Goal: Use online tool/utility: Utilize a website feature to perform a specific function

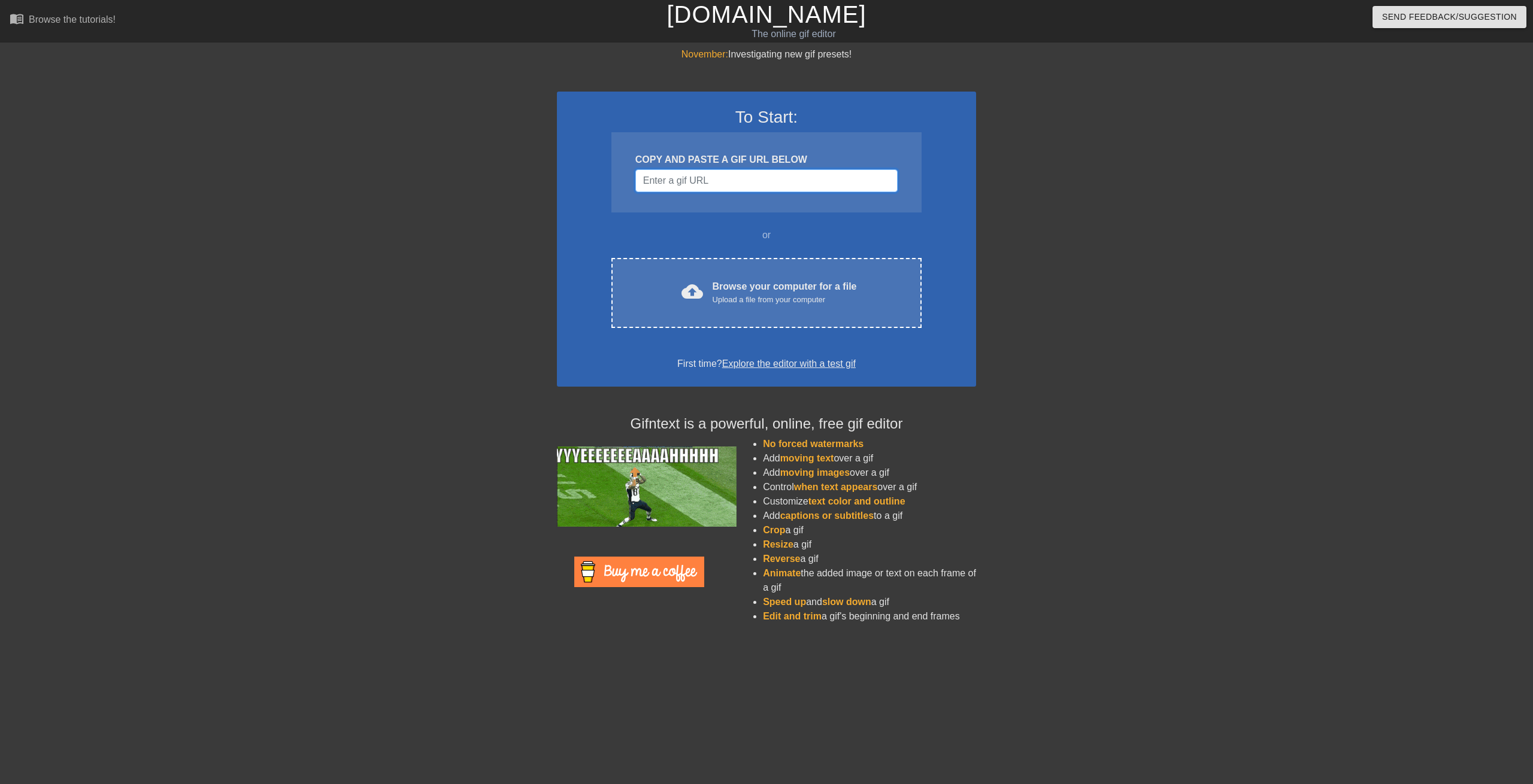
click at [702, 188] on input "Username" at bounding box center [766, 180] width 262 height 23
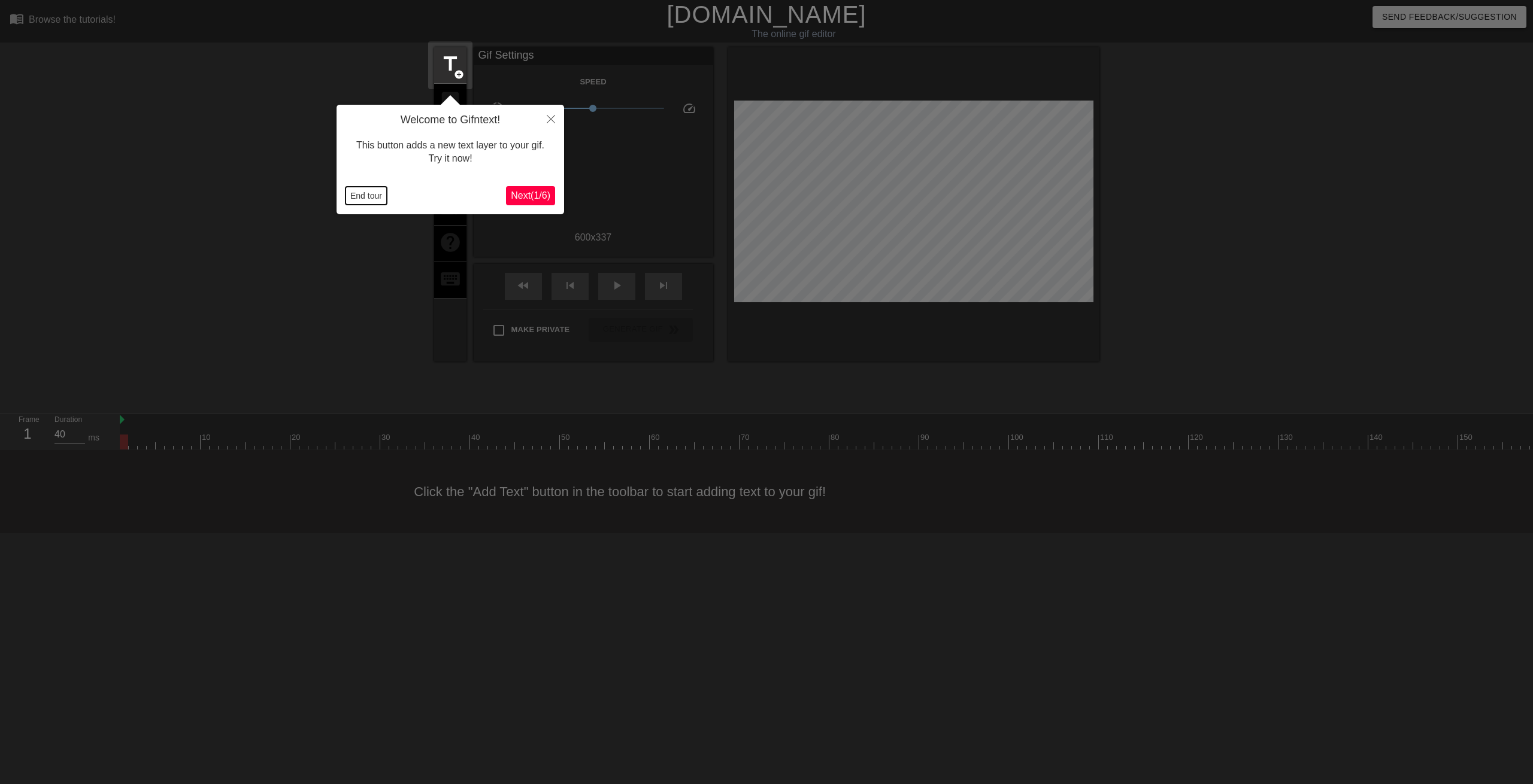
click at [353, 190] on button "End tour" at bounding box center [367, 196] width 41 height 18
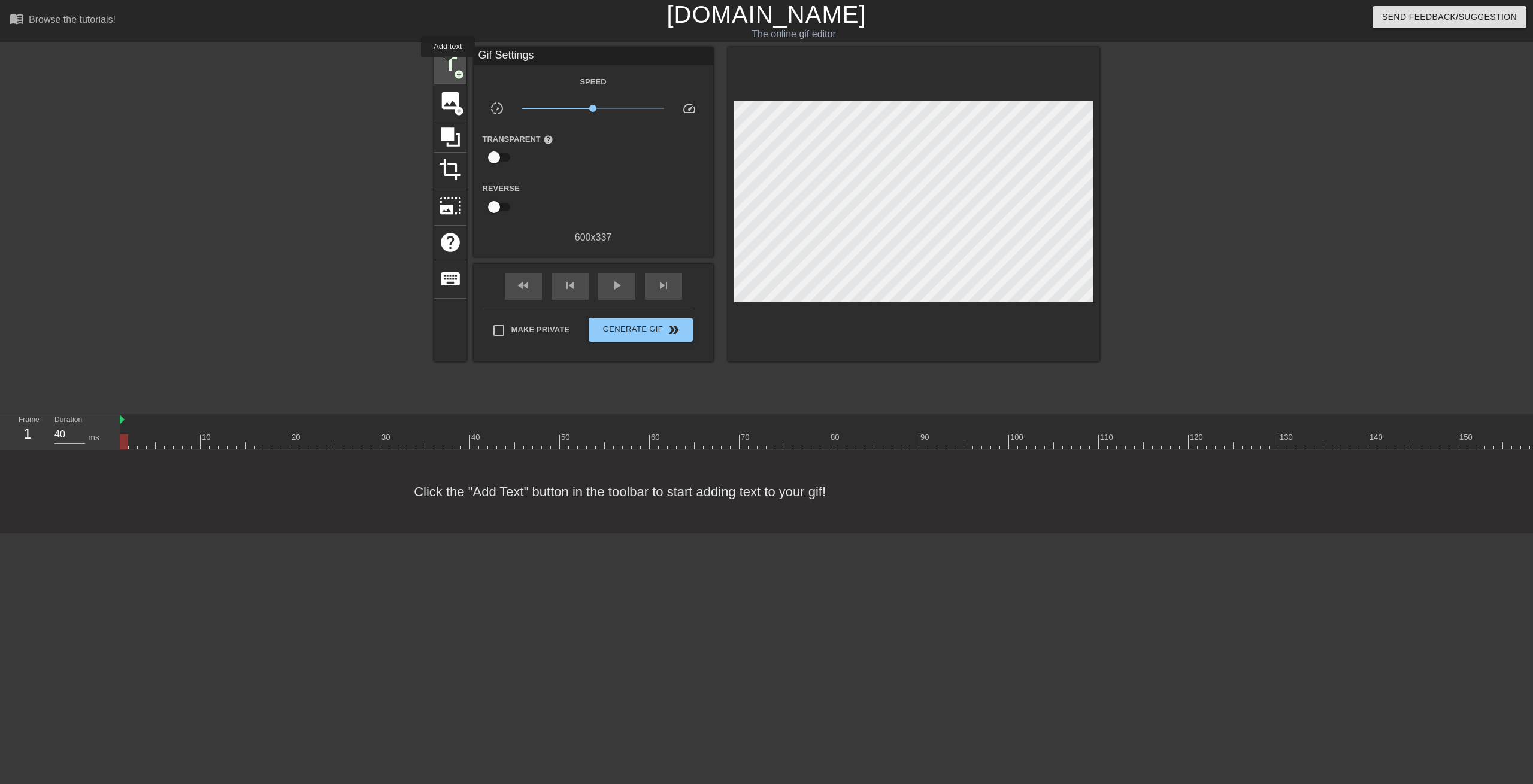
click at [448, 66] on span "title" at bounding box center [450, 63] width 23 height 23
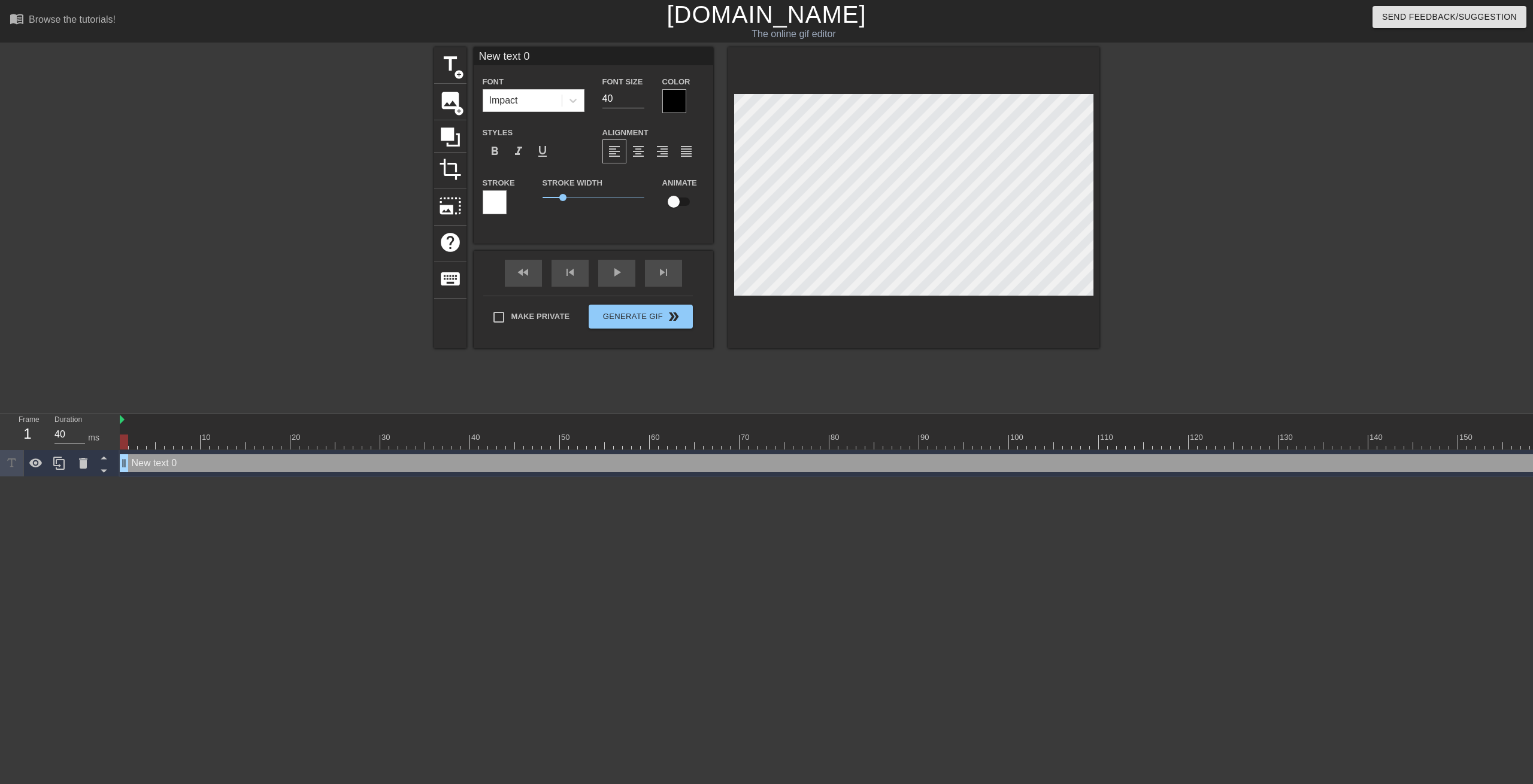
click at [676, 109] on div at bounding box center [674, 101] width 24 height 24
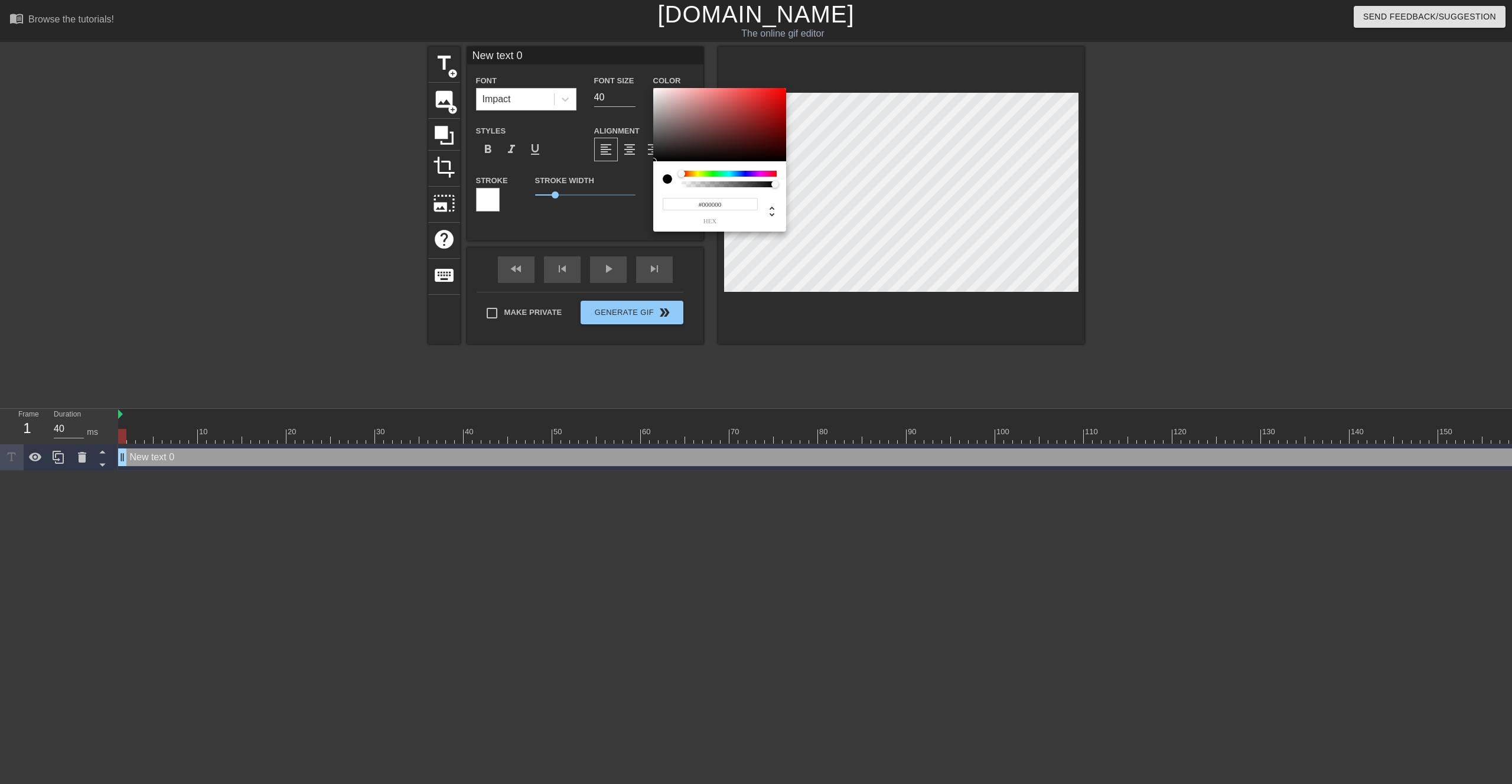
type input "#F0ECEC"
click at [655, 92] on div at bounding box center [719, 124] width 133 height 73
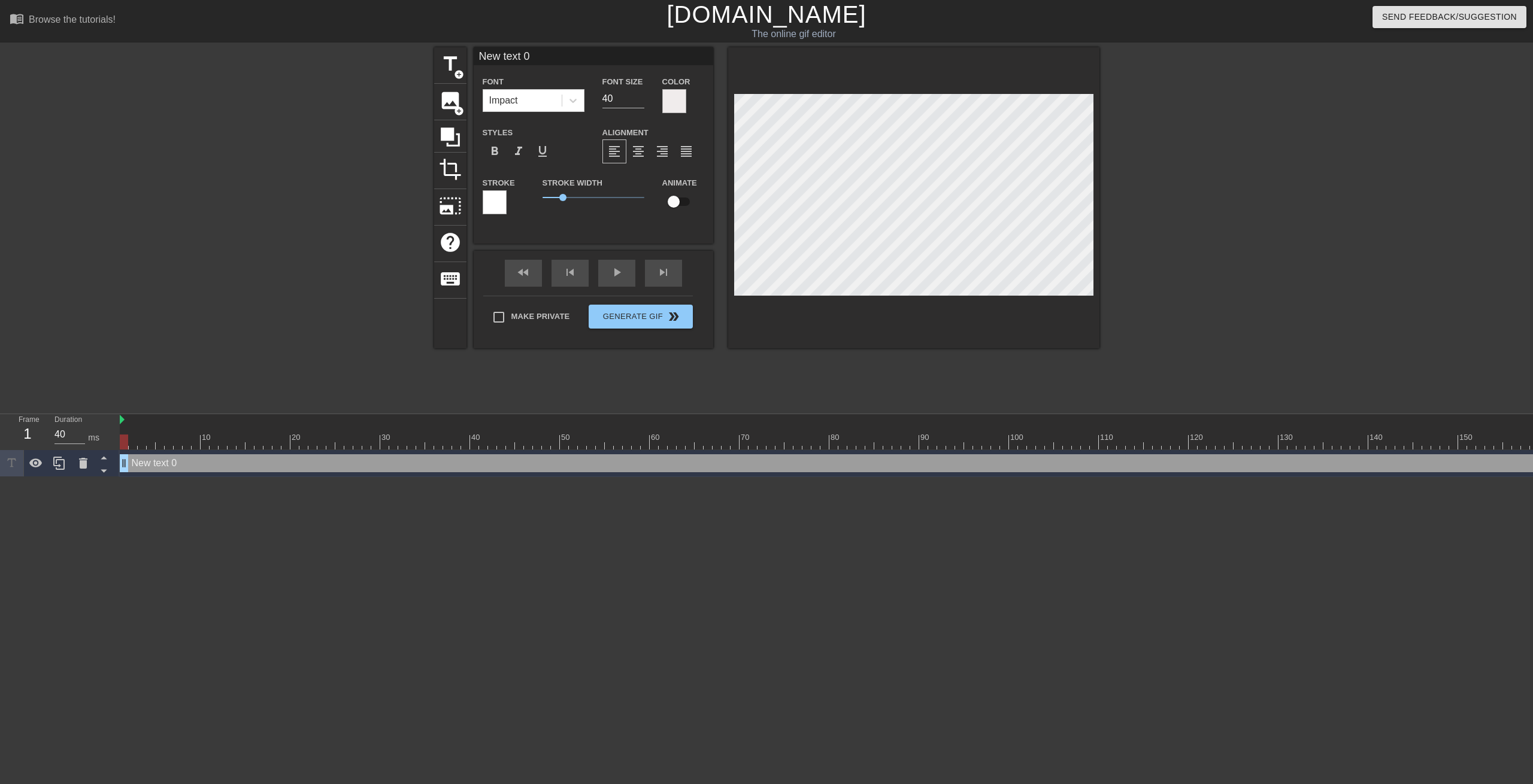
click at [498, 204] on div at bounding box center [495, 202] width 24 height 24
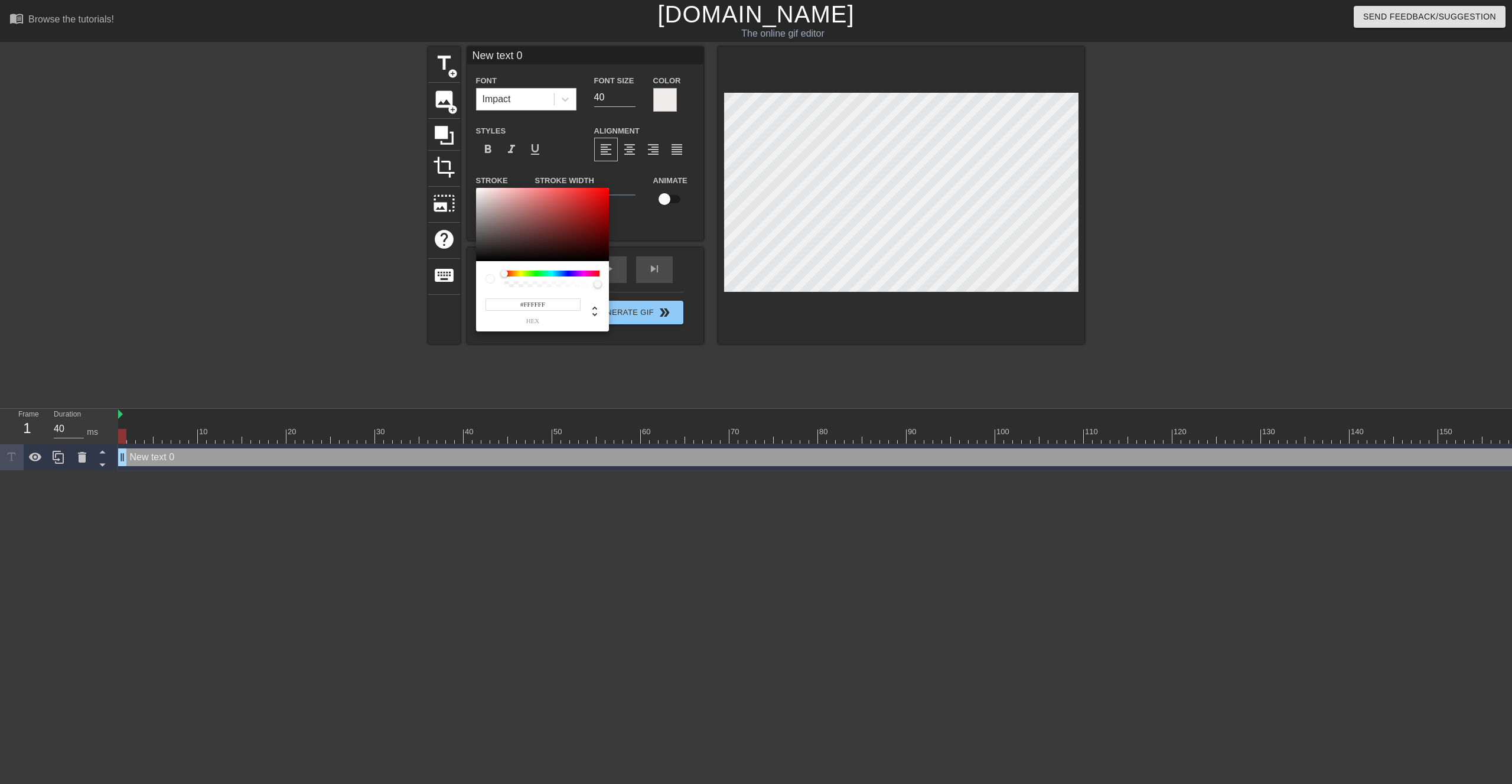
type input "#131212"
click at [480, 256] on div at bounding box center [542, 223] width 133 height 73
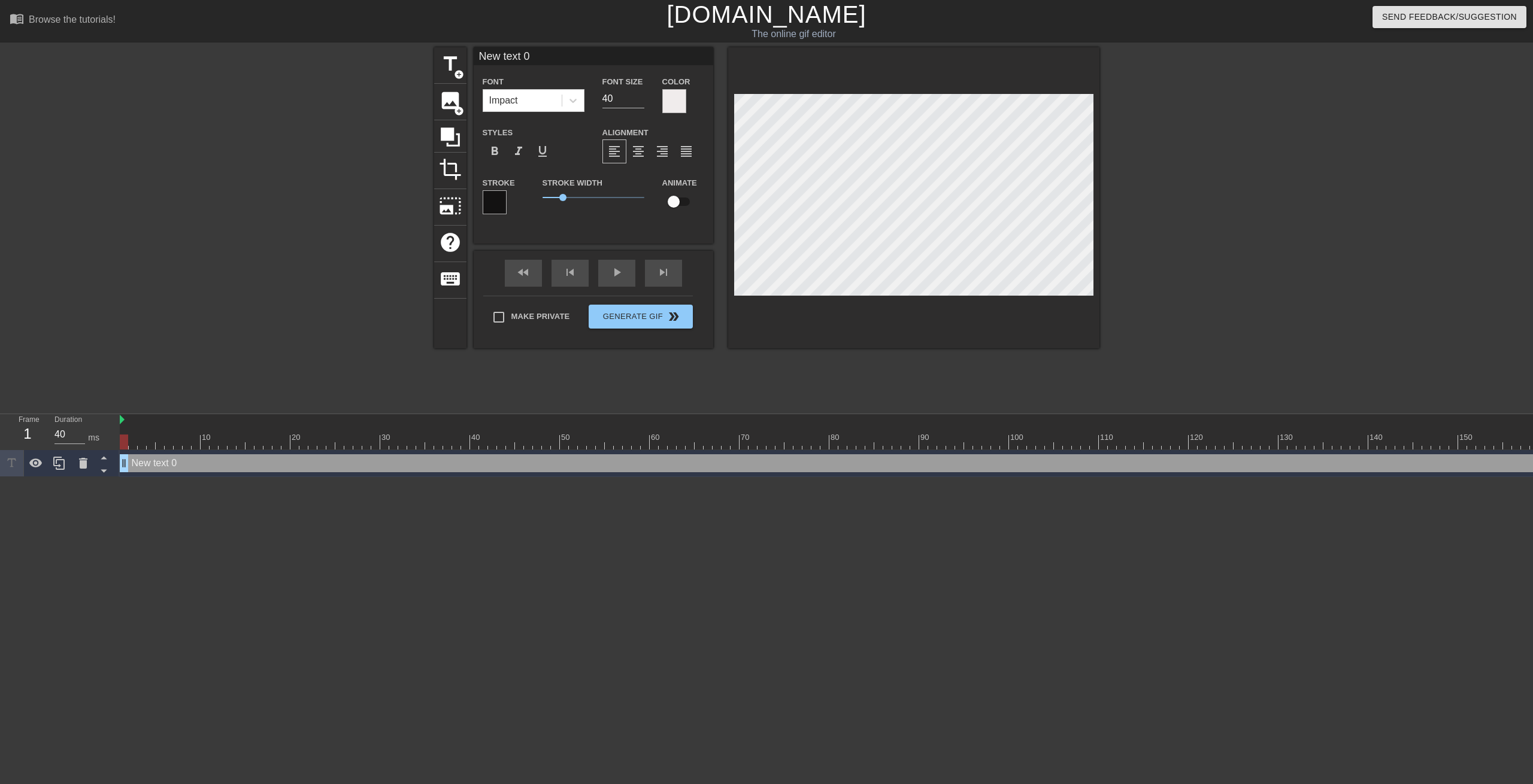
scroll to position [0, 2]
type input "W"
type textarea "W"
type input "WH"
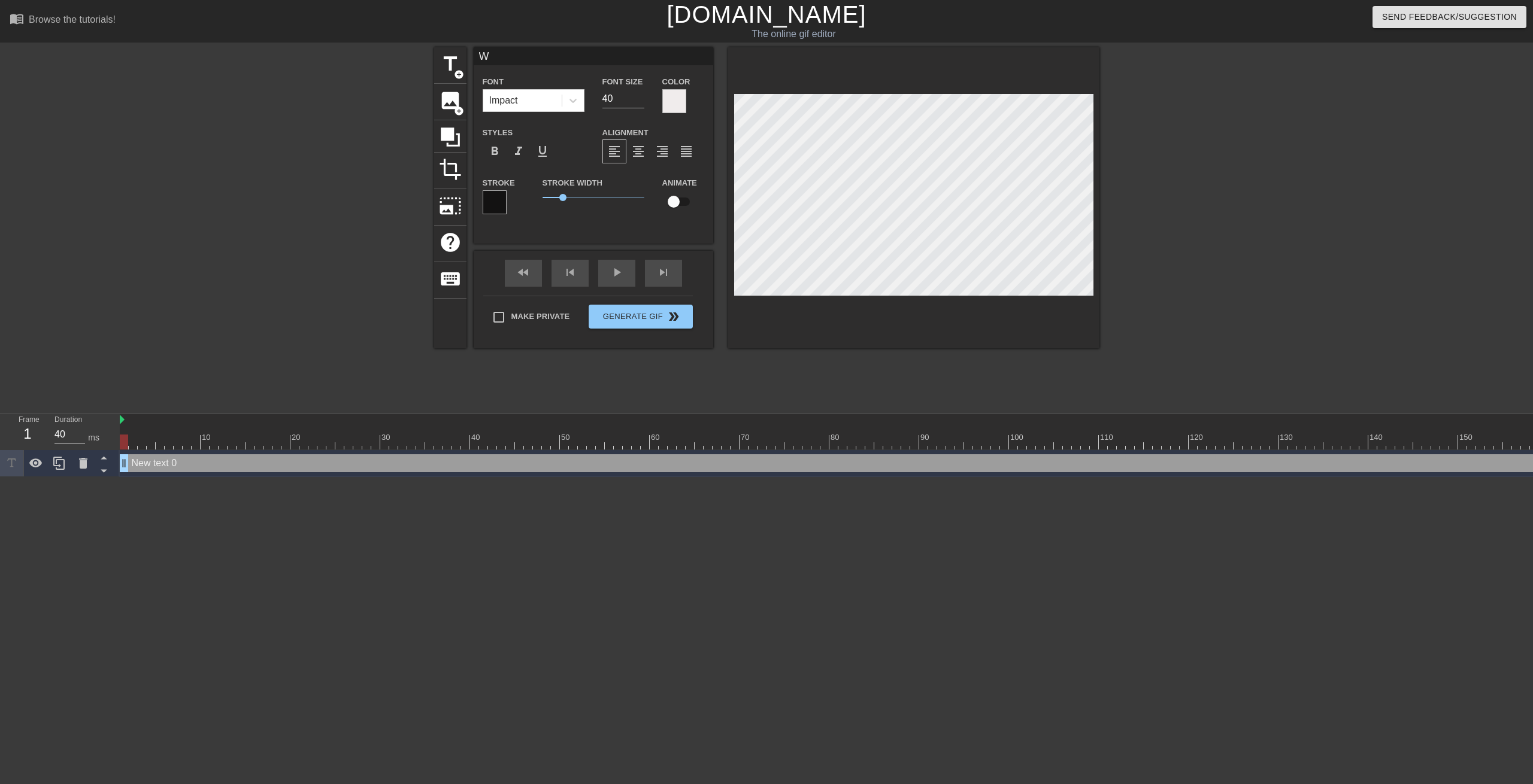
type textarea "WH"
type input "WHA"
type textarea "WHA"
type input "WHAT"
type textarea "WHAT"
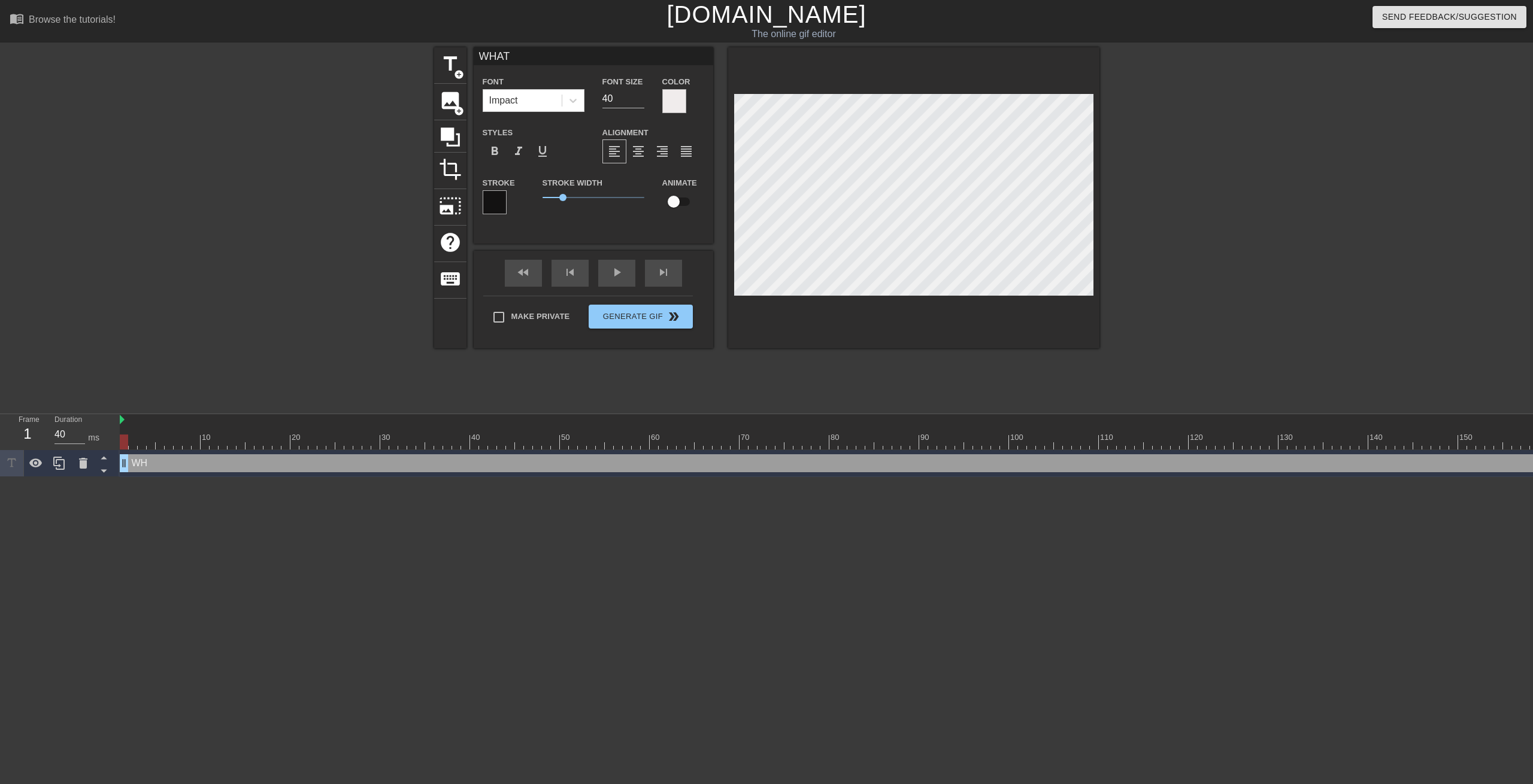
scroll to position [0, 1]
type input "WHAT"
type textarea "WHAT"
type input "WHAT D"
type textarea "WHAT D"
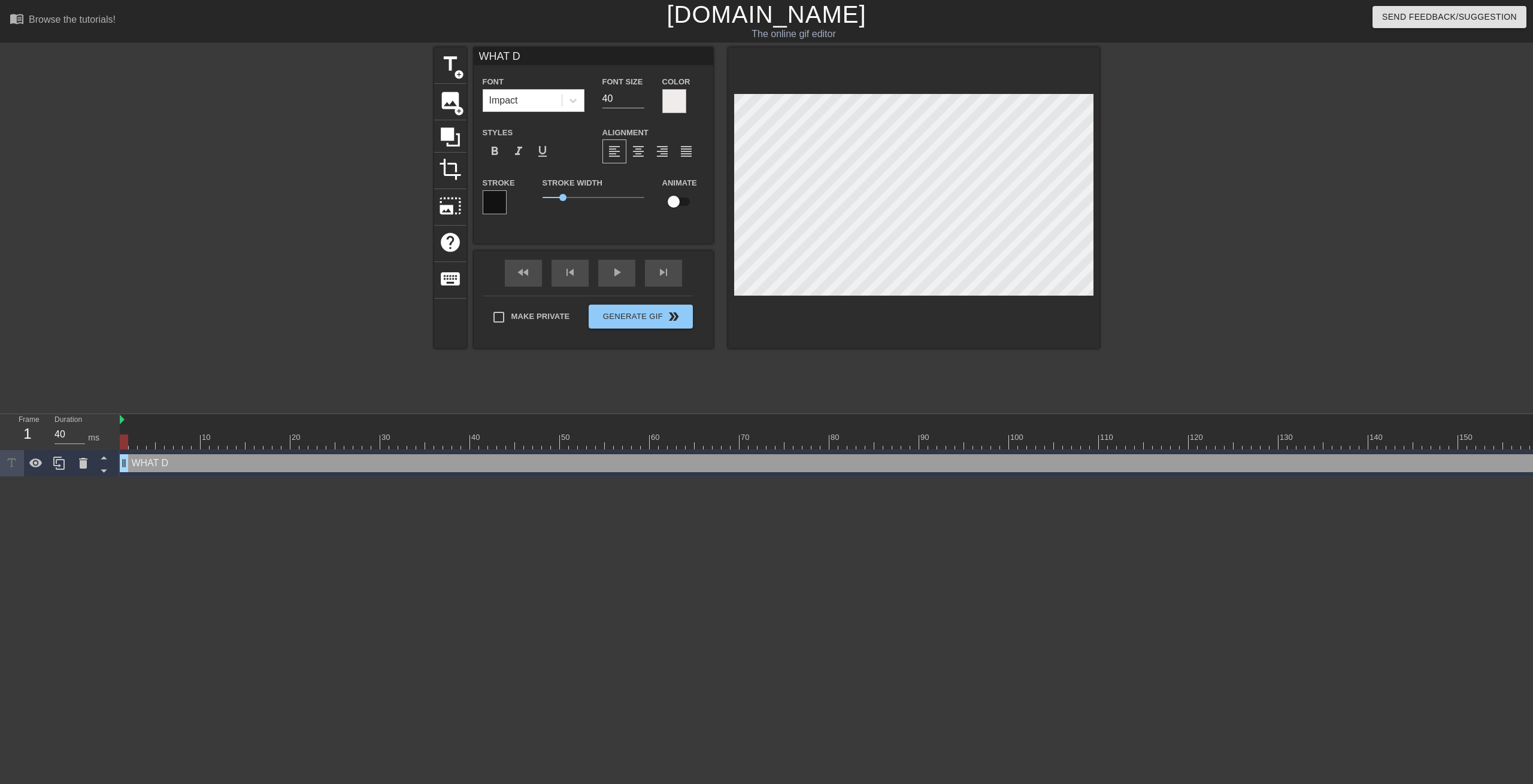
type input "WHAT DO"
type textarea "WHAT DO"
type input "WHAT DO"
type textarea "WHAT DO"
type input "WHAT DO Y"
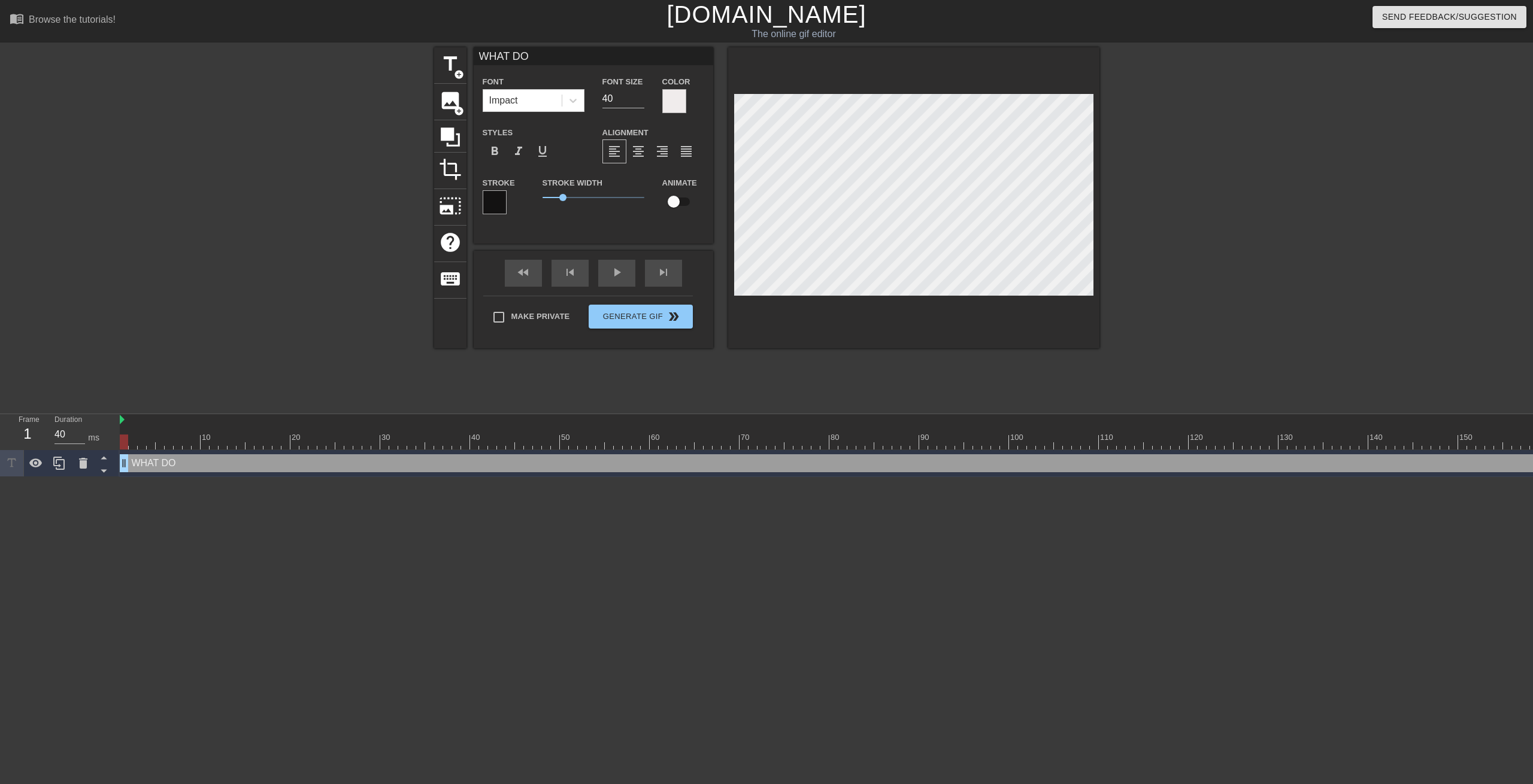
type textarea "WHAT DO Y"
type input "WHAT DO YO"
type textarea "WHAT DO YO"
type input "WHAT DO YOU"
type textarea "WHAT DO YOU"
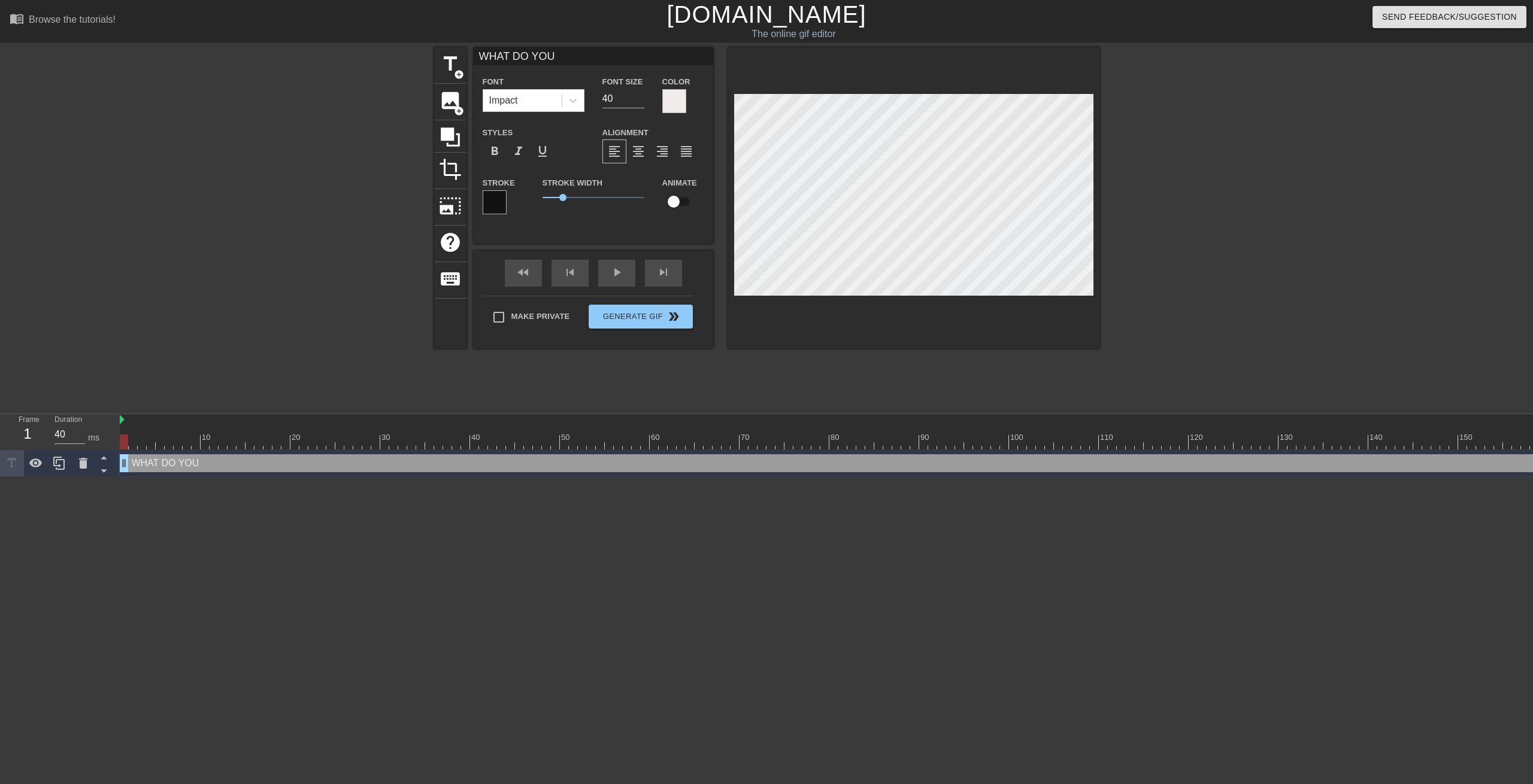
type input "WHAT DO YOU"
type textarea "WHAT DO YOU"
type input "WHAT DO YOU M"
type textarea "WHAT DO YOU M"
type input "WHAT DO YOU ME"
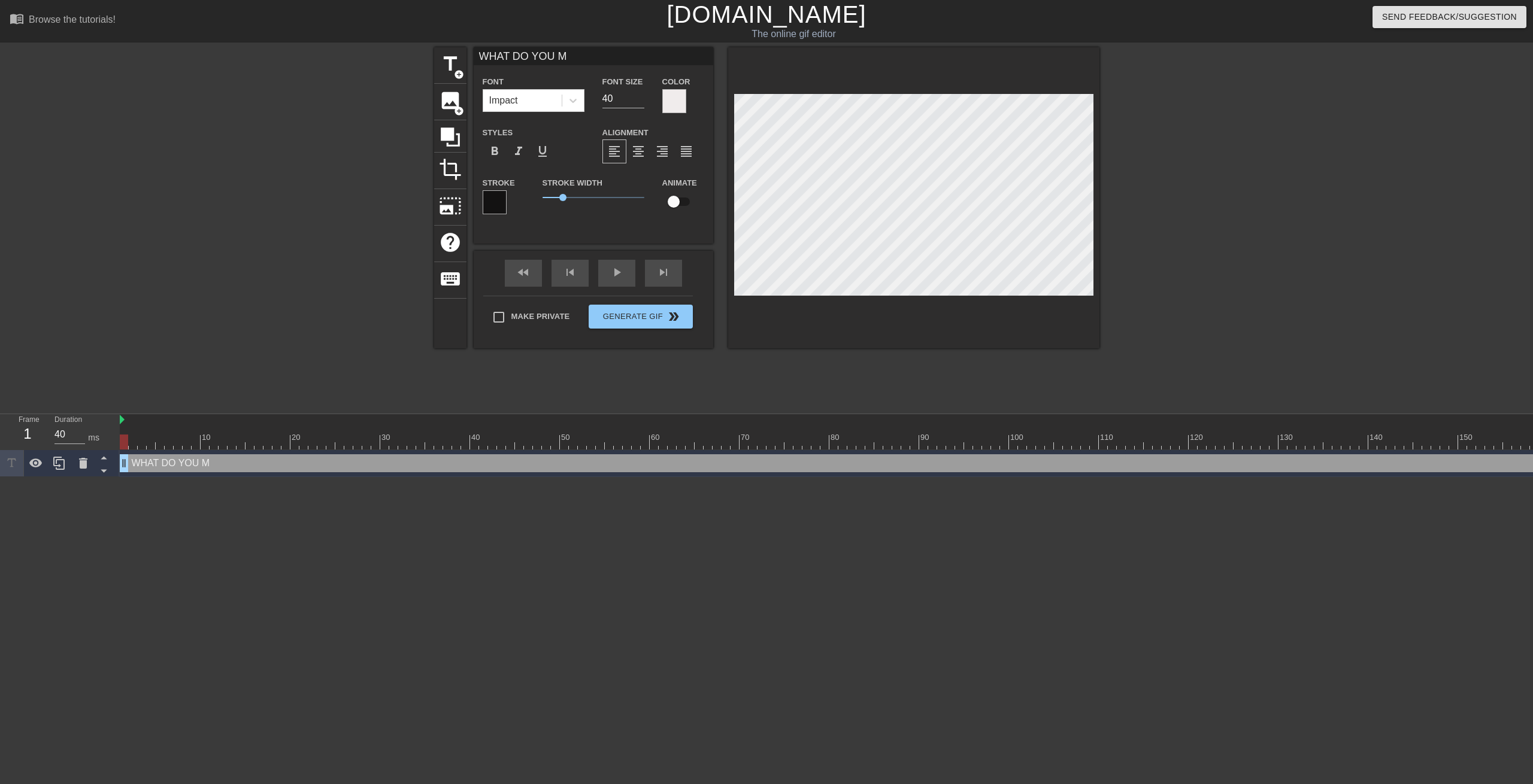
type textarea "WHAT DO YOU ME"
type input "WHAT DO YOU MEN"
type textarea "WHAT DO YOU MEN"
type input "WHAT DO YOU MENA"
type textarea "WHAT DO YOU MENA"
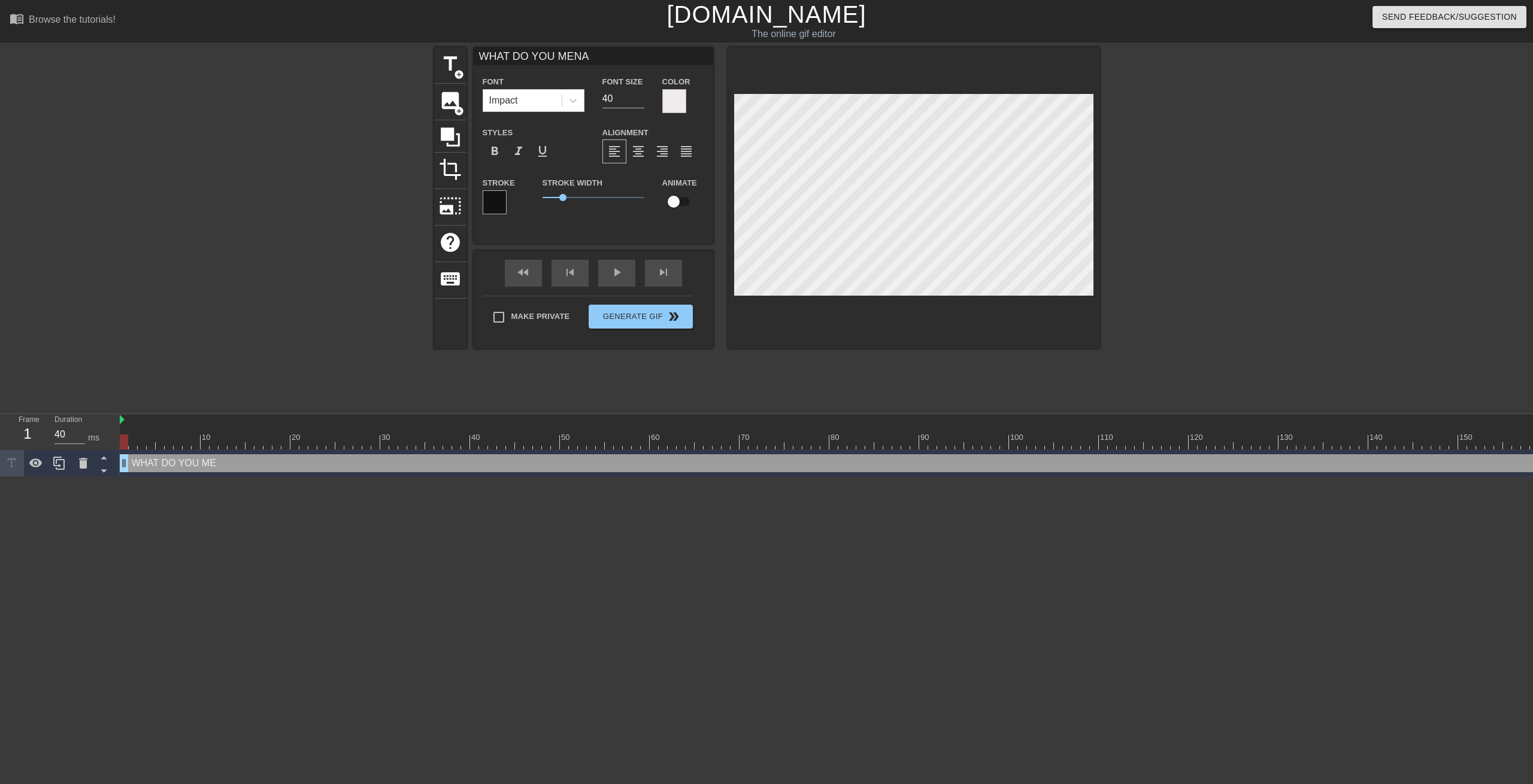
type input "WHAT DO YOU MENA"
type textarea "WHAT DO YOU MENA"
type input "WHAT DO YOU MENA T"
type textarea "WHAT DO YOU MENA T"
type input "WHAT DO YOU MENA TH"
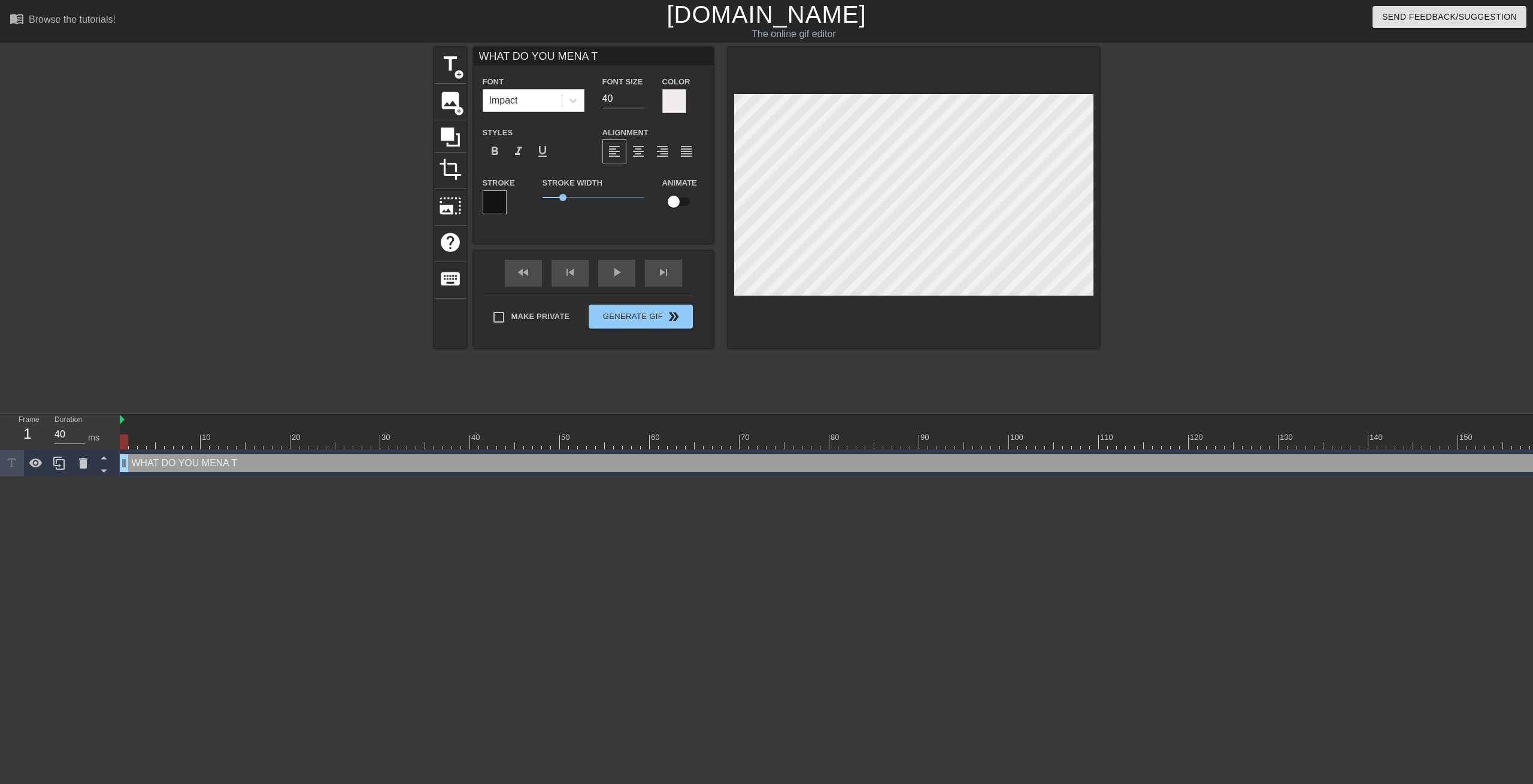
type textarea "WHAT DO YOU MENA TH"
type input "WHAT DO YOU MENA THE"
type textarea "WHAT DO YOU MENA THE9"
type input "WHAT DO YOU MENA THE9J"
type textarea "WHAT DO YOU MENA THE9J"
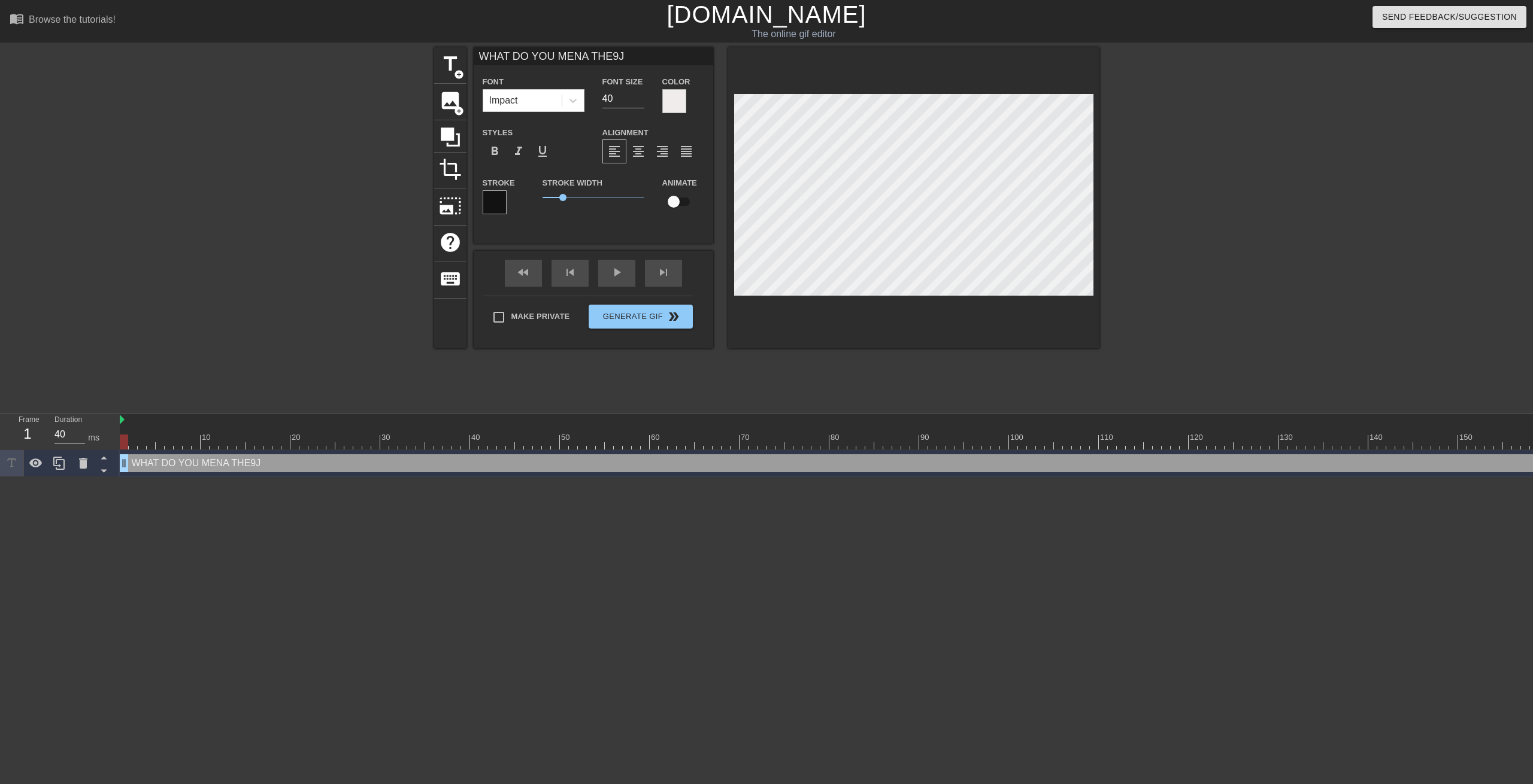
type input "WHAT DO YOU MENA THE9JR"
type textarea "WHAT DO YOU MENA THE9JR"
type input "WHAT DO YOU MENA THE9JRE"
type textarea "WHAT DO YOU MENA THE9JRE"
type input "WHAT DO YOU MENA THE9JR"
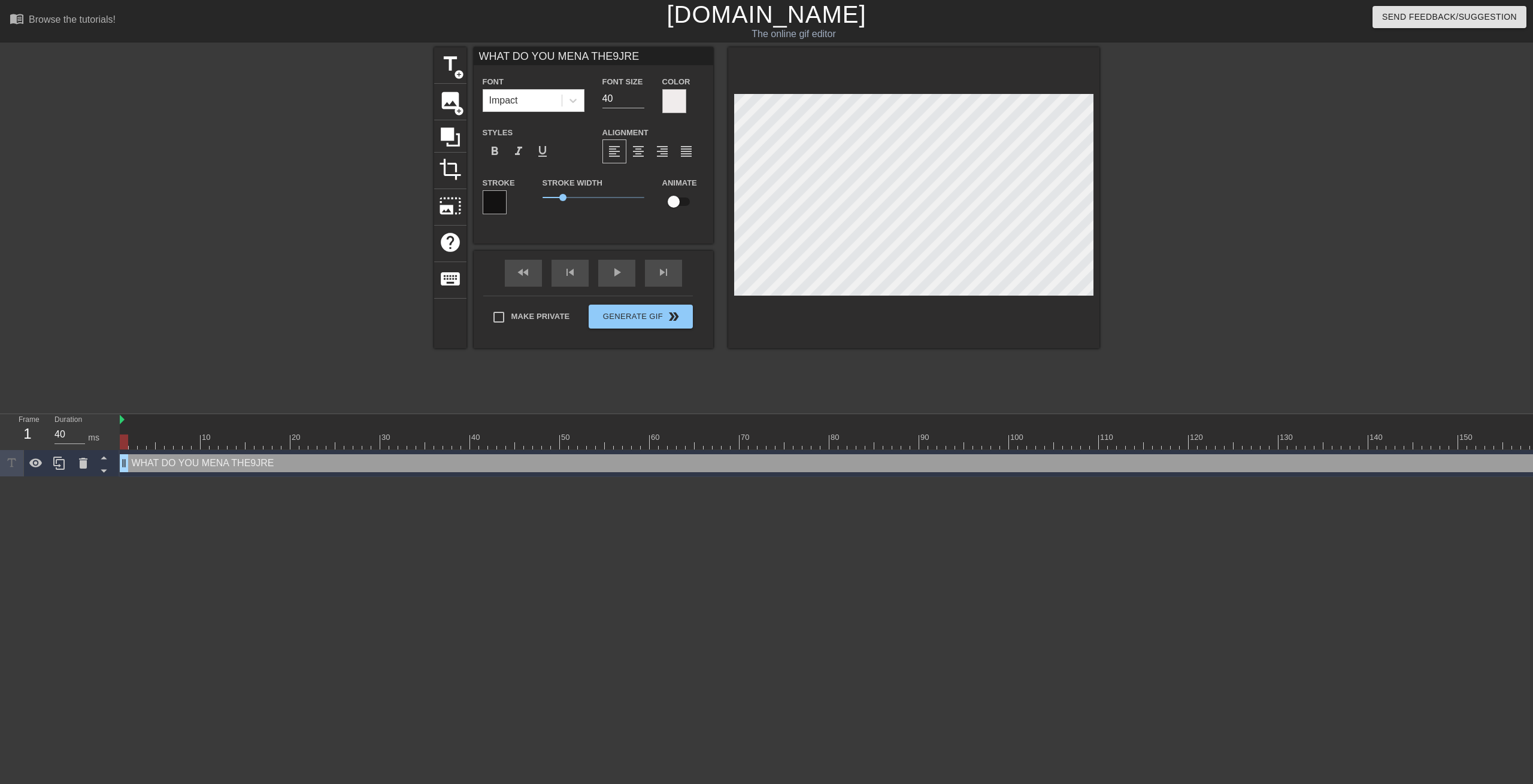
type textarea "WHAT DO YOU MENA THE9JR"
type input "WHAT DO YOU MENA THE9J"
type textarea "WHAT DO YOU MENA THE9J"
type input "WHAT DO YOU MENA THE9"
type textarea "WHAT DO YOU MENA THE9"
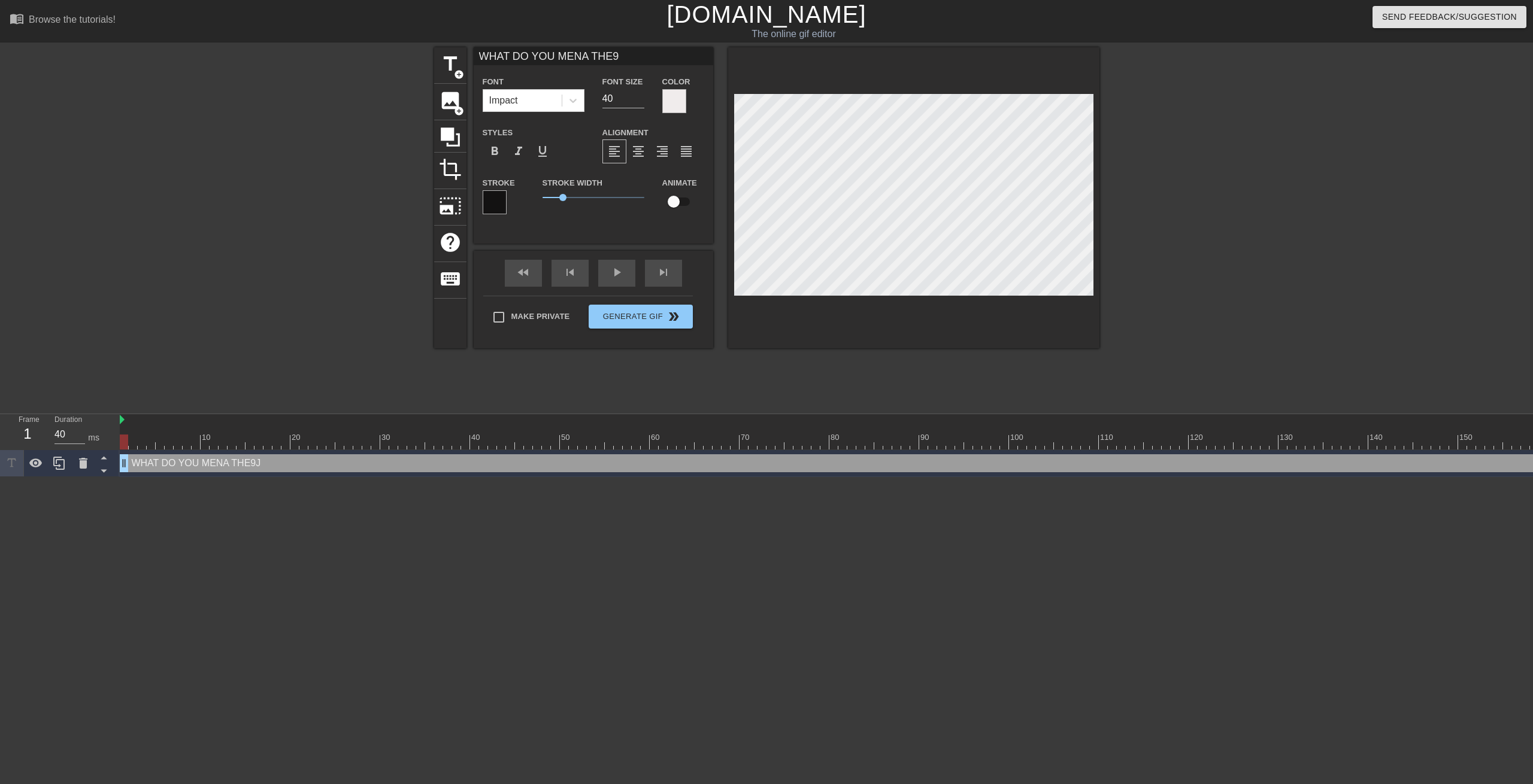
type input "WHAT DO YOU MENA THE"
type textarea "WHAT DO YOU MENA THE"
type input "WHAT DO YOU MENA TH"
type textarea "WHAT DO YOU MENA TH"
type input "WHAT DO YOU MENA T"
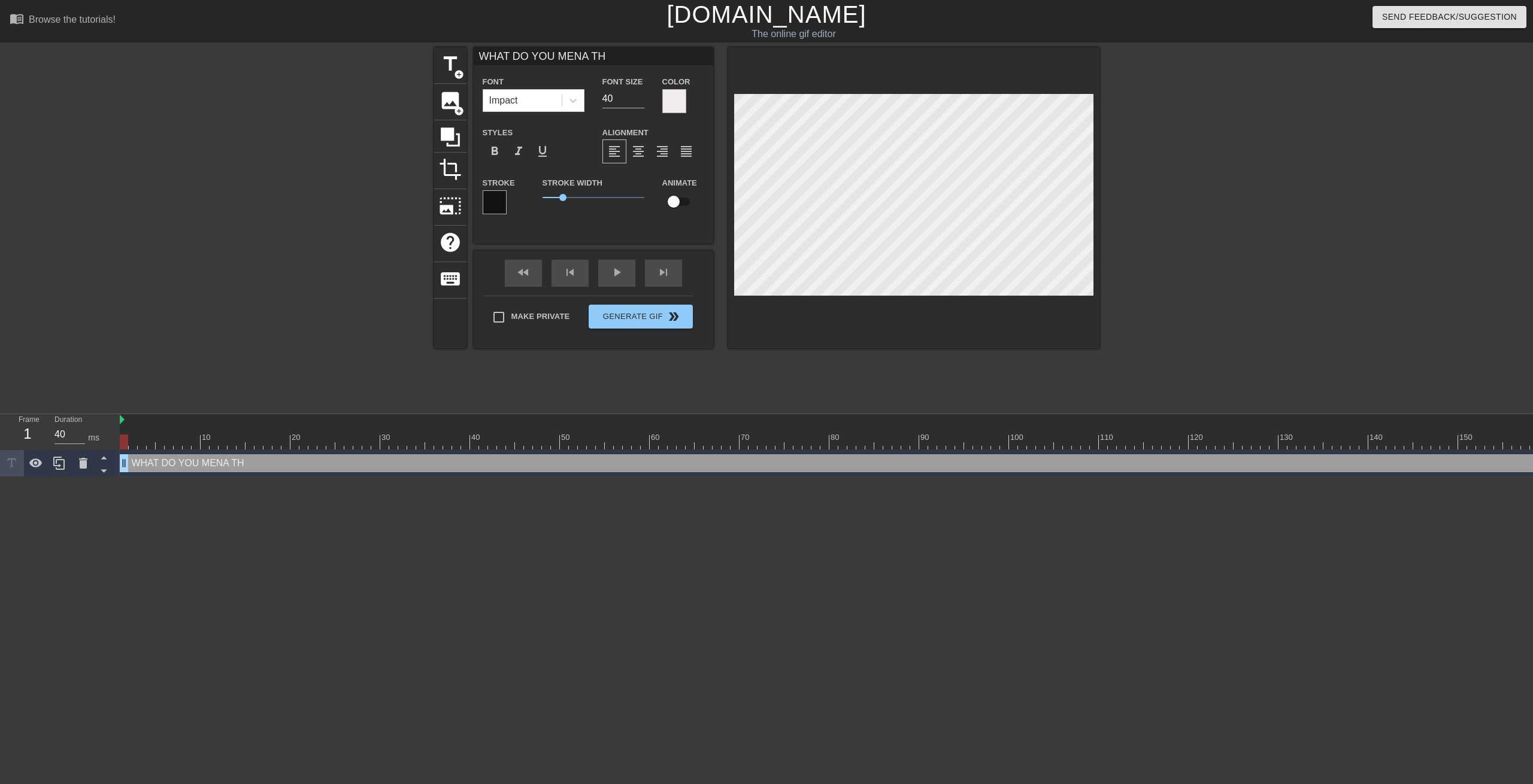
type textarea "WHAT DO YOU MENA T"
type input "WHAT DO YOU MENA"
type textarea "WHAT DO YOU MENA"
type input "WHAT DO YOU MENA"
type textarea "WHAT DO YOU MENA"
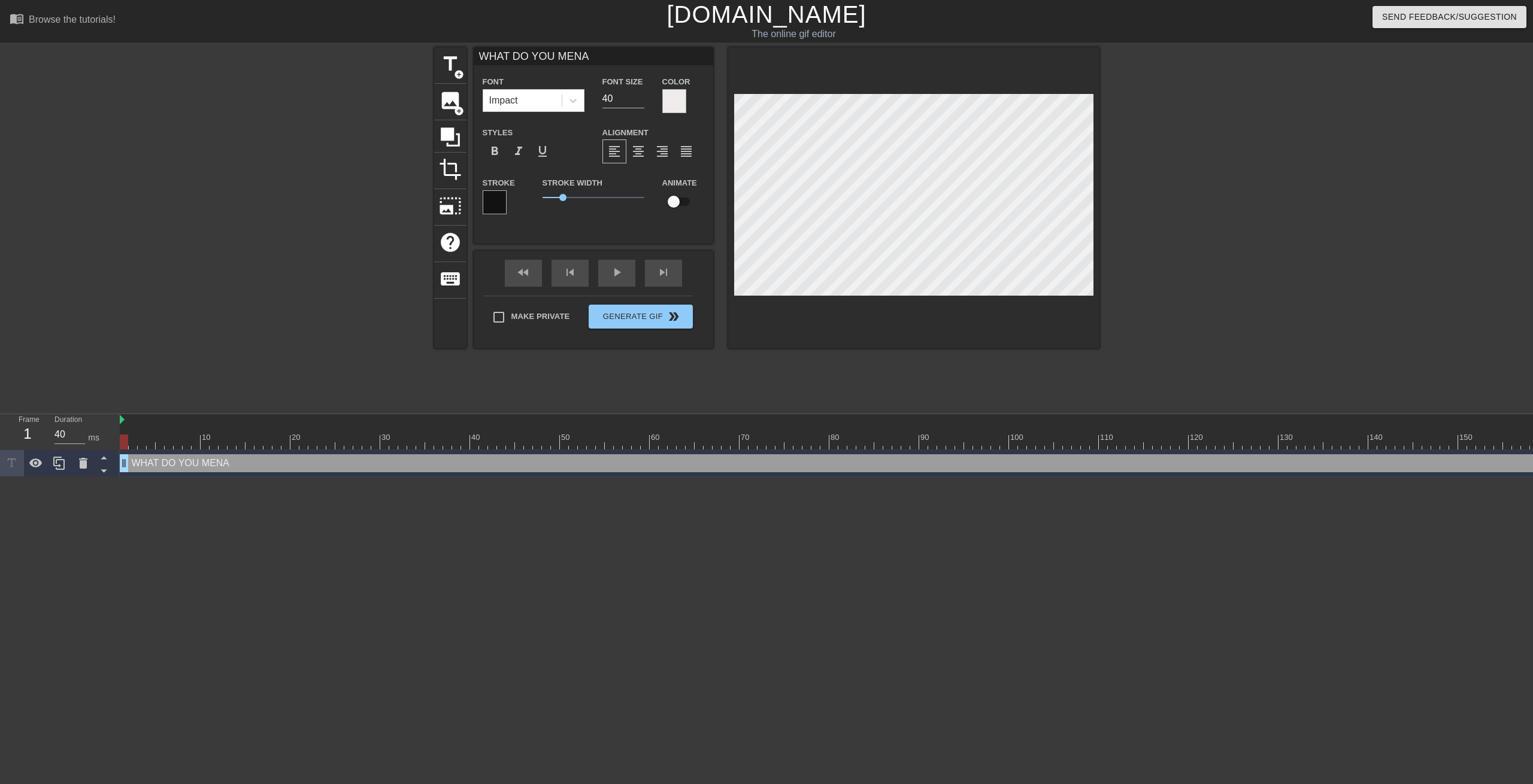
type input "WHAT DO YOU MEN"
type textarea "WHAT DO YOU MEN"
type input "WHAT DO YOU ME"
type textarea "WHAT DO YOU ME"
type input "WHAT DO YOU MEA"
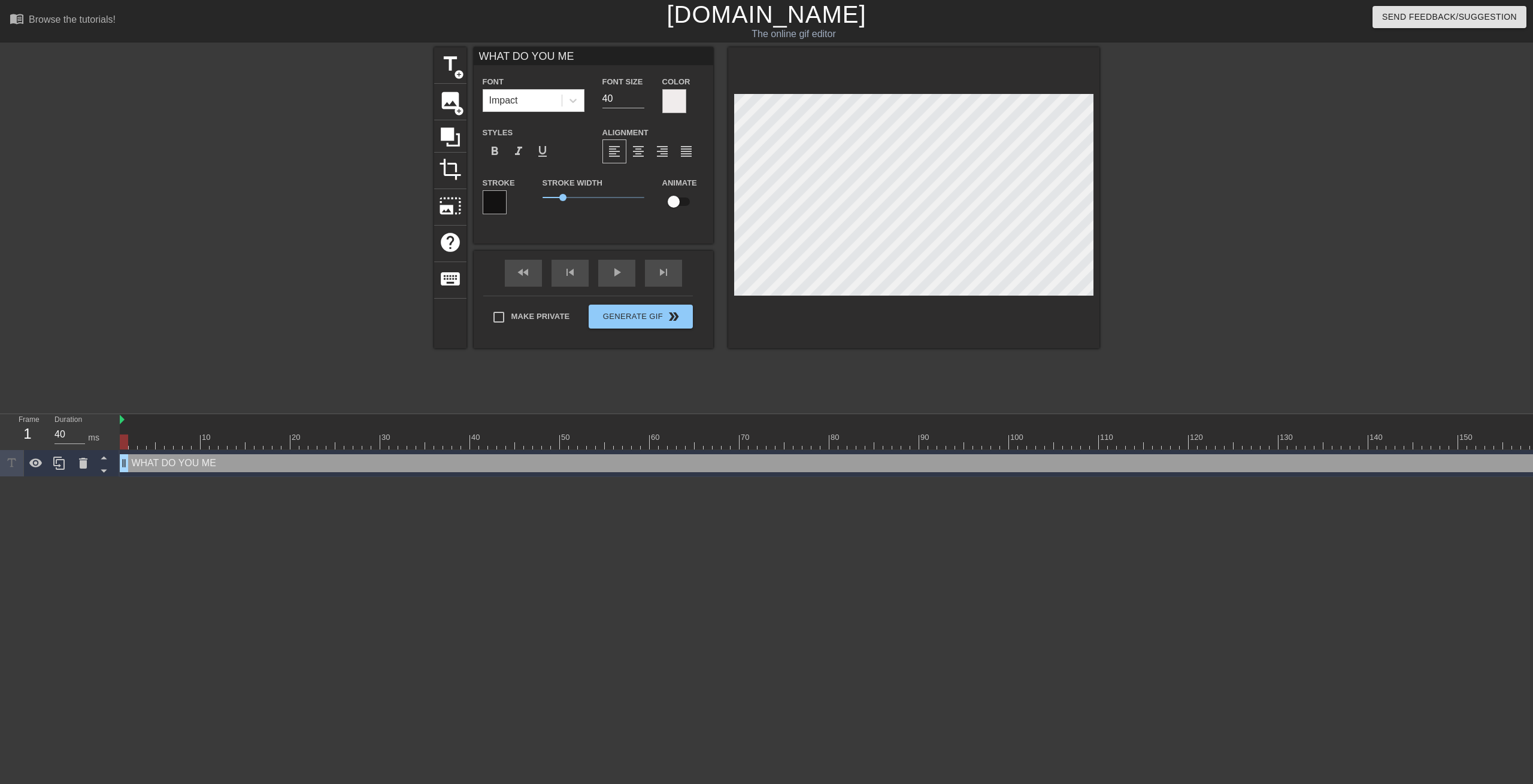
type textarea "WHAT DO YOU MEA"
type input "WHAT DO YOU MEAN"
type textarea "WHAT DO YOU MEAN"
type input "WHAT DO YOU MEAN"
type textarea "WHAT DO YOU MEAN"
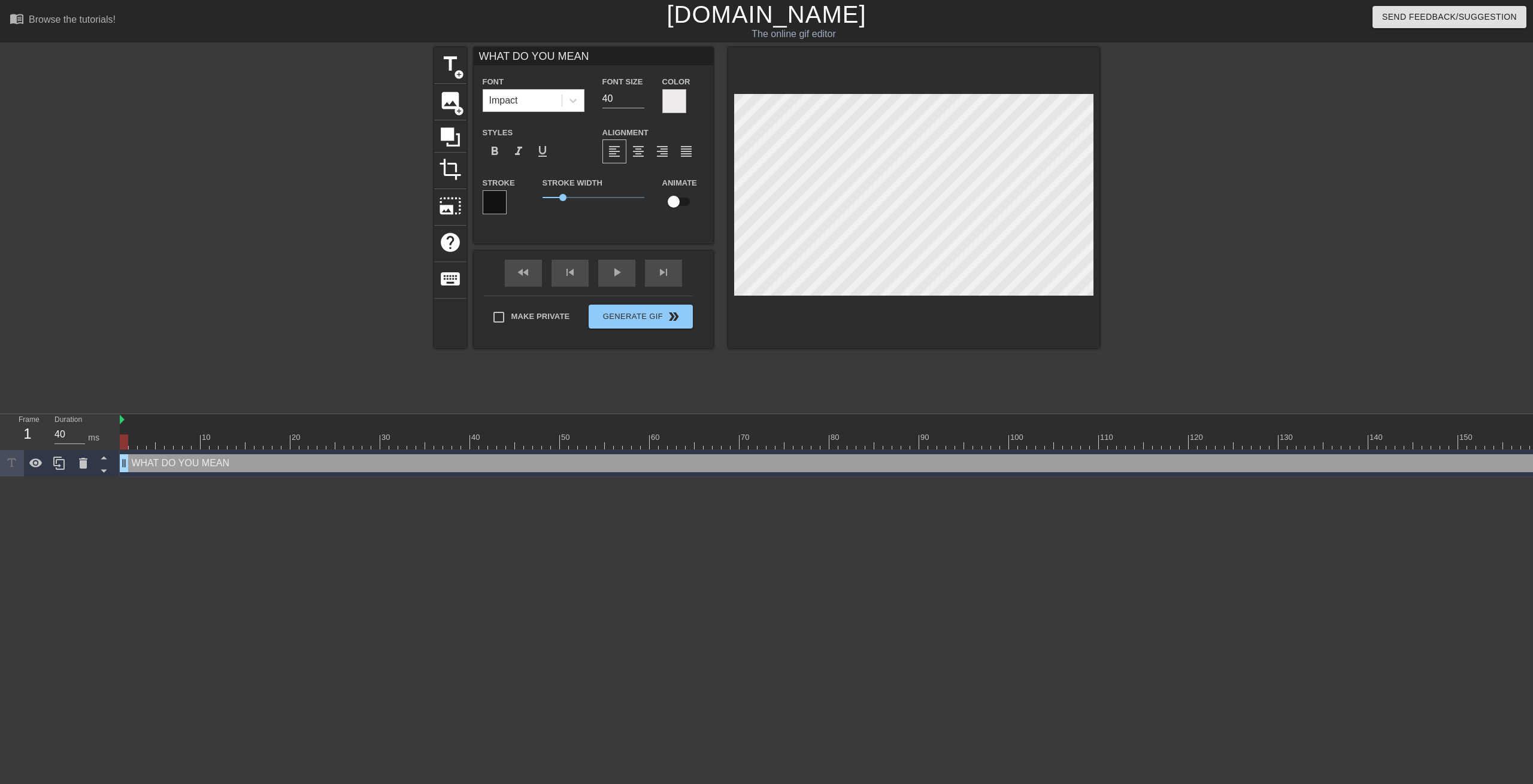
type input "WHAT DO YOU MEAN T"
type textarea "WHAT DO YOU MEAN T"
type input "WHAT DO YOU MEAN TH"
type textarea "WHAT DO YOU MEAN TH"
type input "WHAT DO YOU MEAN THE"
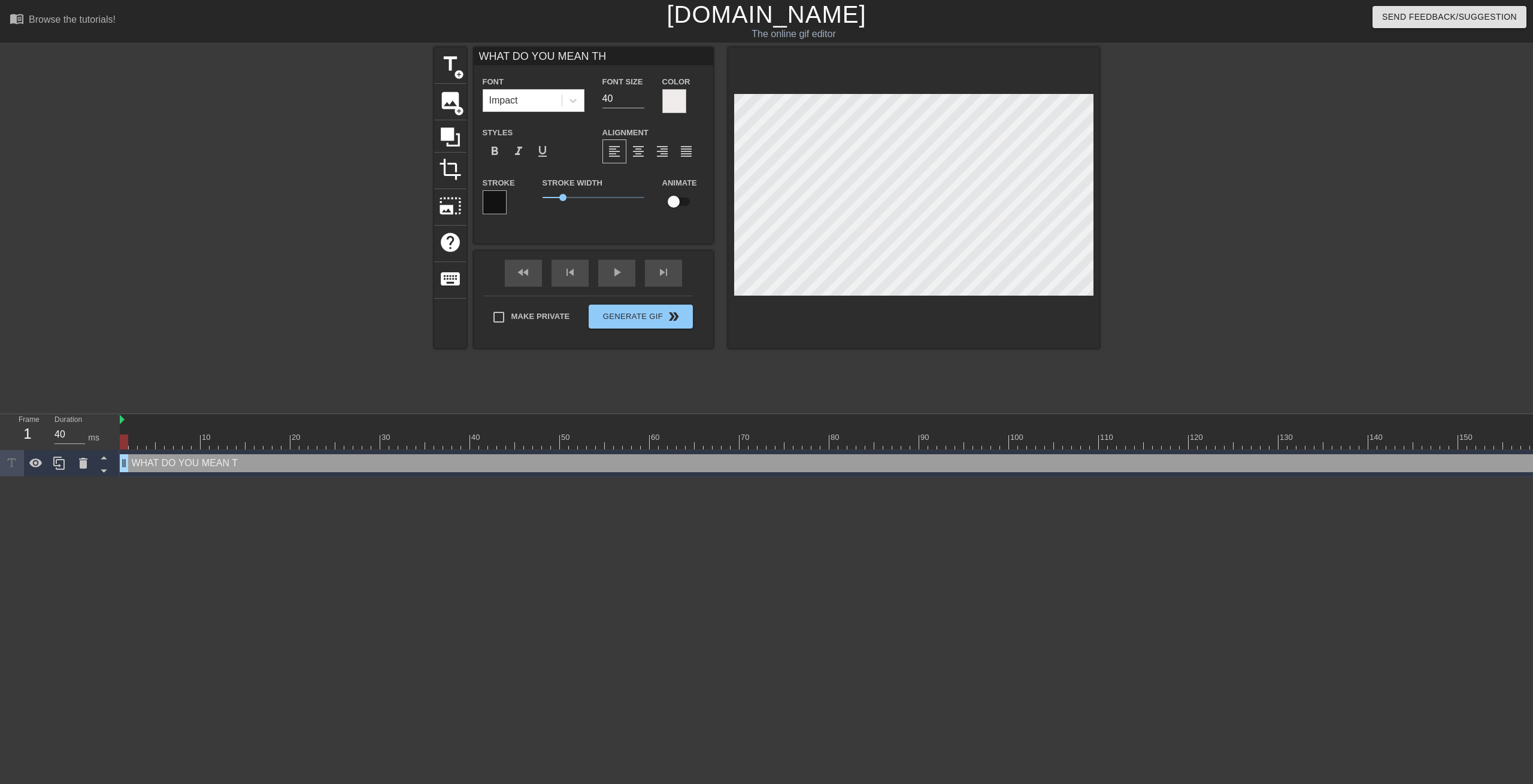
type textarea "WHAT DO YOU MEAN THE"
type input "WHAT DO YOU MEAN THER"
type textarea "WHAT DO YOU MEAN THER"
type input "WHAT DO YOU MEAN THERE"
type textarea "WHAT DO YOU MEAN THERE"
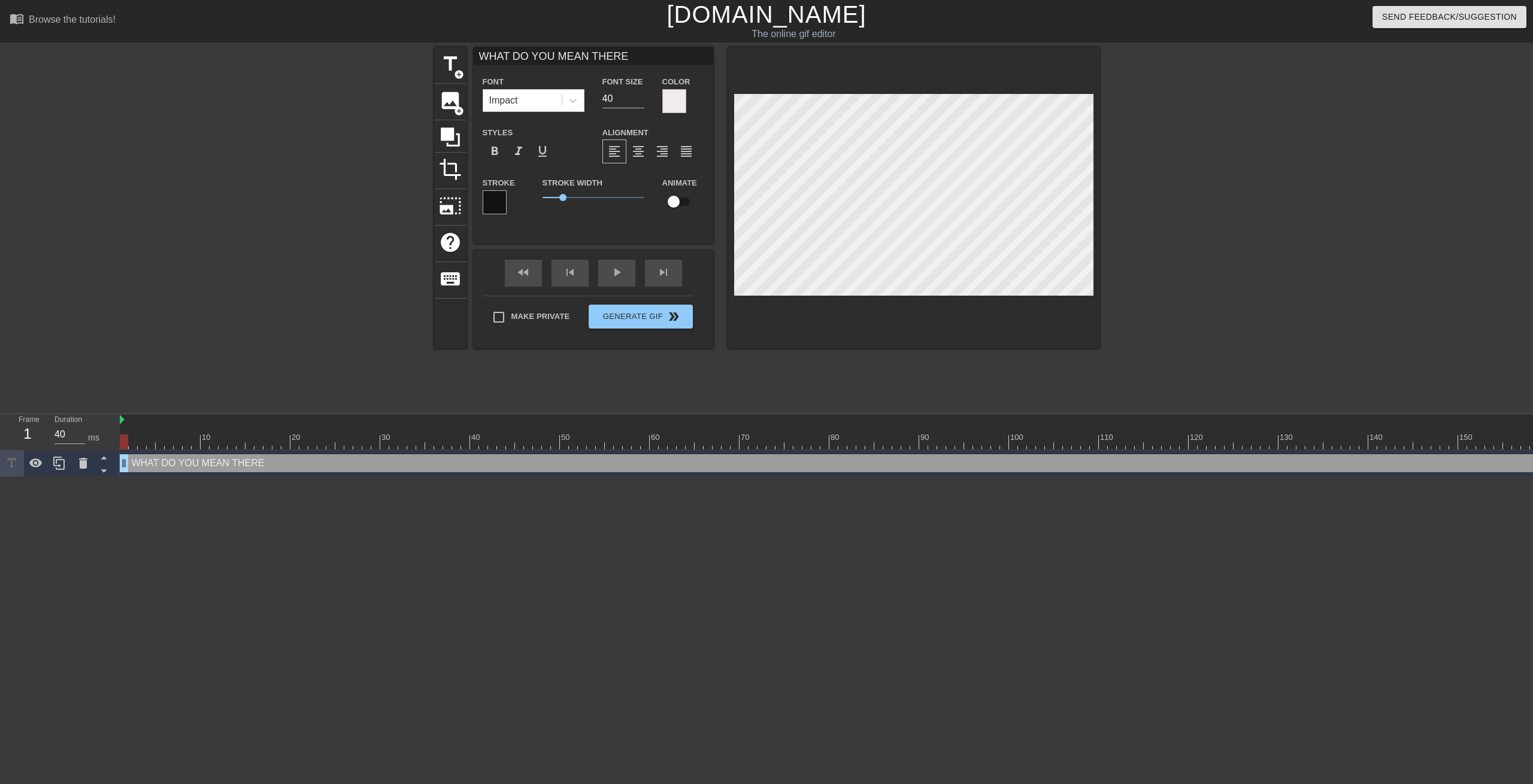
type input "WHAT DO YOU MEAN THERES"
type textarea "WHAT DO YOU MEAN THERES"
type input "WHAT DO YOU MEAN THERES"
type textarea "WHAT DO YOU MEAN THERES"
type input "WHAT DO YOU MEAN THERES A"
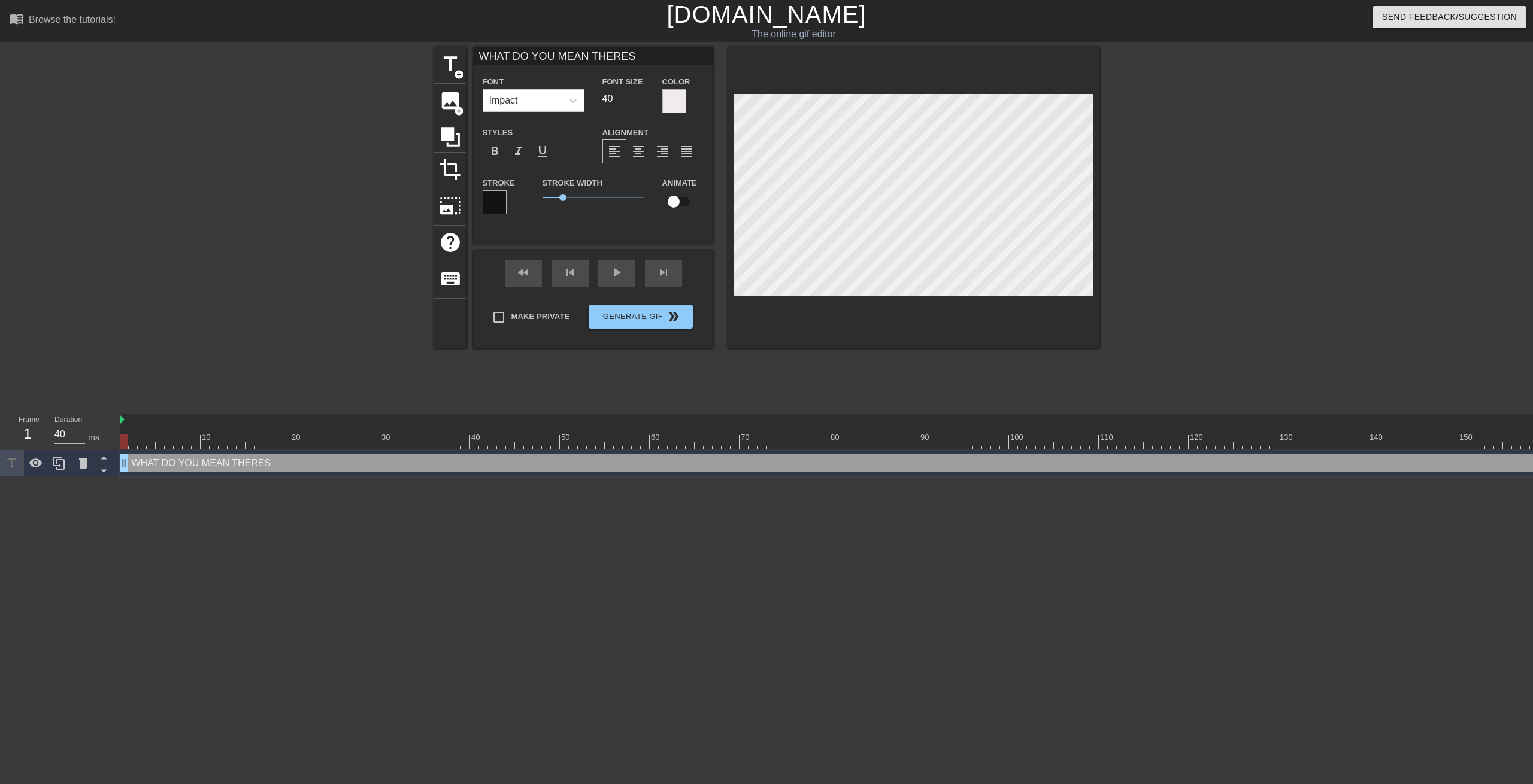
type textarea "WHAT DO YOU MEAN THERES A"
type input "WHAT DO YOU MEAN THERES A"
type textarea "WHAT DO YOU MEAN THERES A"
type input "WHAT DO YOU MEAN THERES A N"
type textarea "WHAT DO YOU MEAN THERES A N"
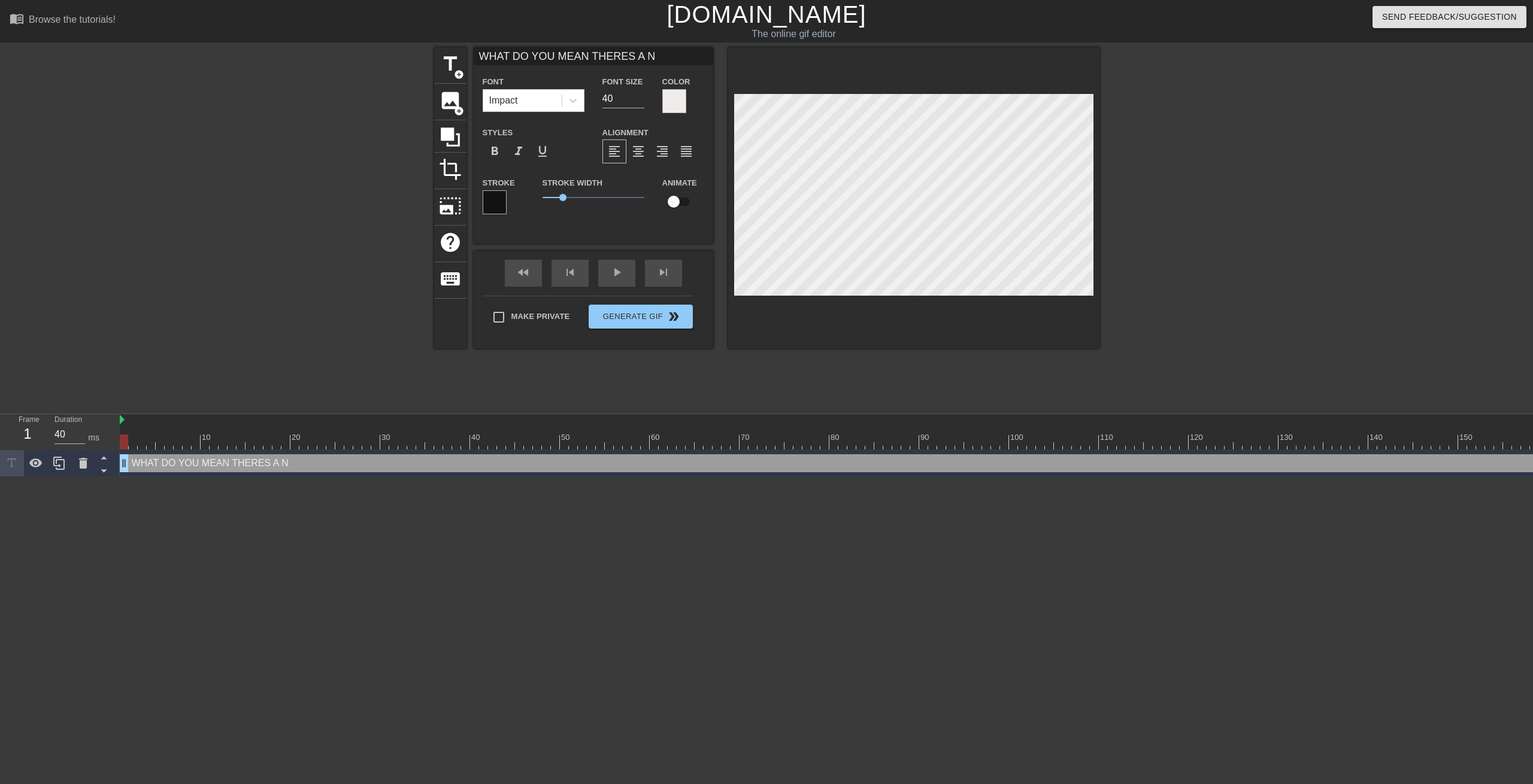
type input "WHAT DO YOU MEAN THERES A NO"
type textarea "WHAT DO YOU MEAN THERES A NO"
type input "WHAT DO YOU MEAN THERES A NOX"
type textarea "WHAT DO YOU MEAN THERES A NOX"
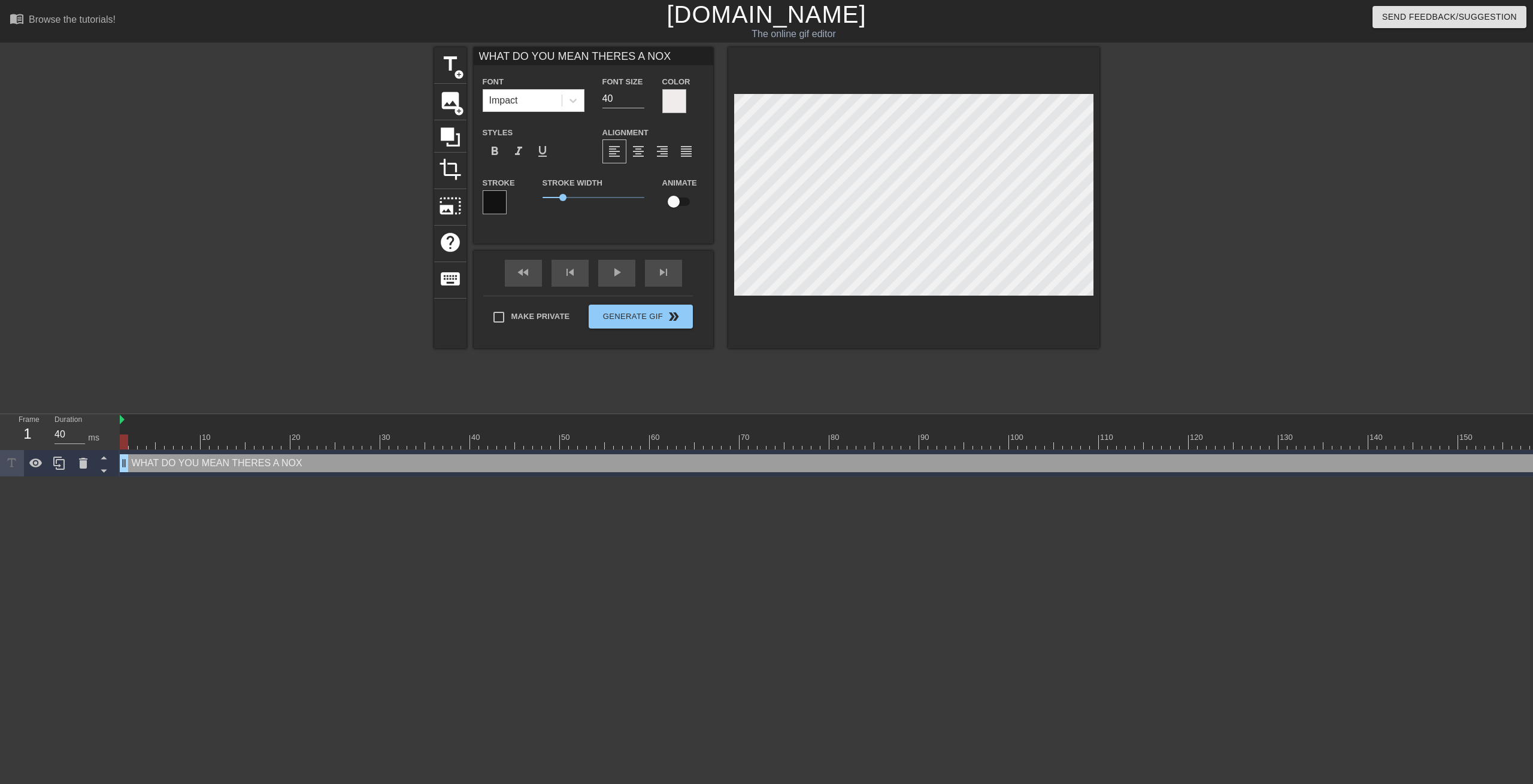
type input "WHAT DO YOU MEAN THERES A NOX"
type textarea "WHAT DO YOU MEAN THERES A NOX"
type input "WHAT DO YOU MEAN THERES A NOX U"
type textarea "WHAT DO YOU MEAN THERES A NOX U"
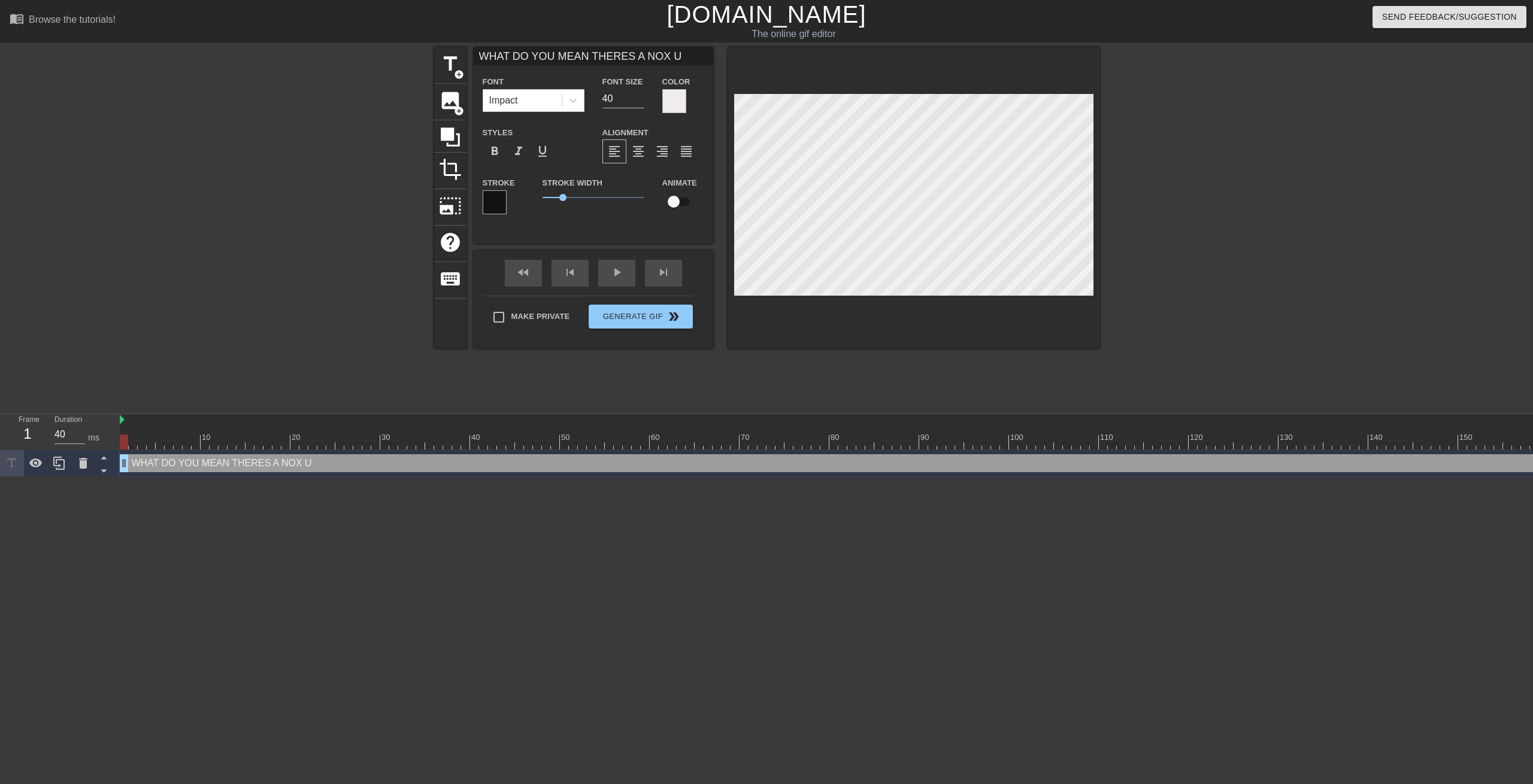
type input "WHAT DO YOU MEAN THERES A NOX UP"
type textarea "WHAT DO YOU MEAN THERES A NOX UP"
type input "WHAT DO YOU MEAN THERES A NOX UPG"
type textarea "WHAT DO YOU MEAN THERES A NOX UPG"
type input "WHAT DO YOU MEAN THERES A NOX UPGR"
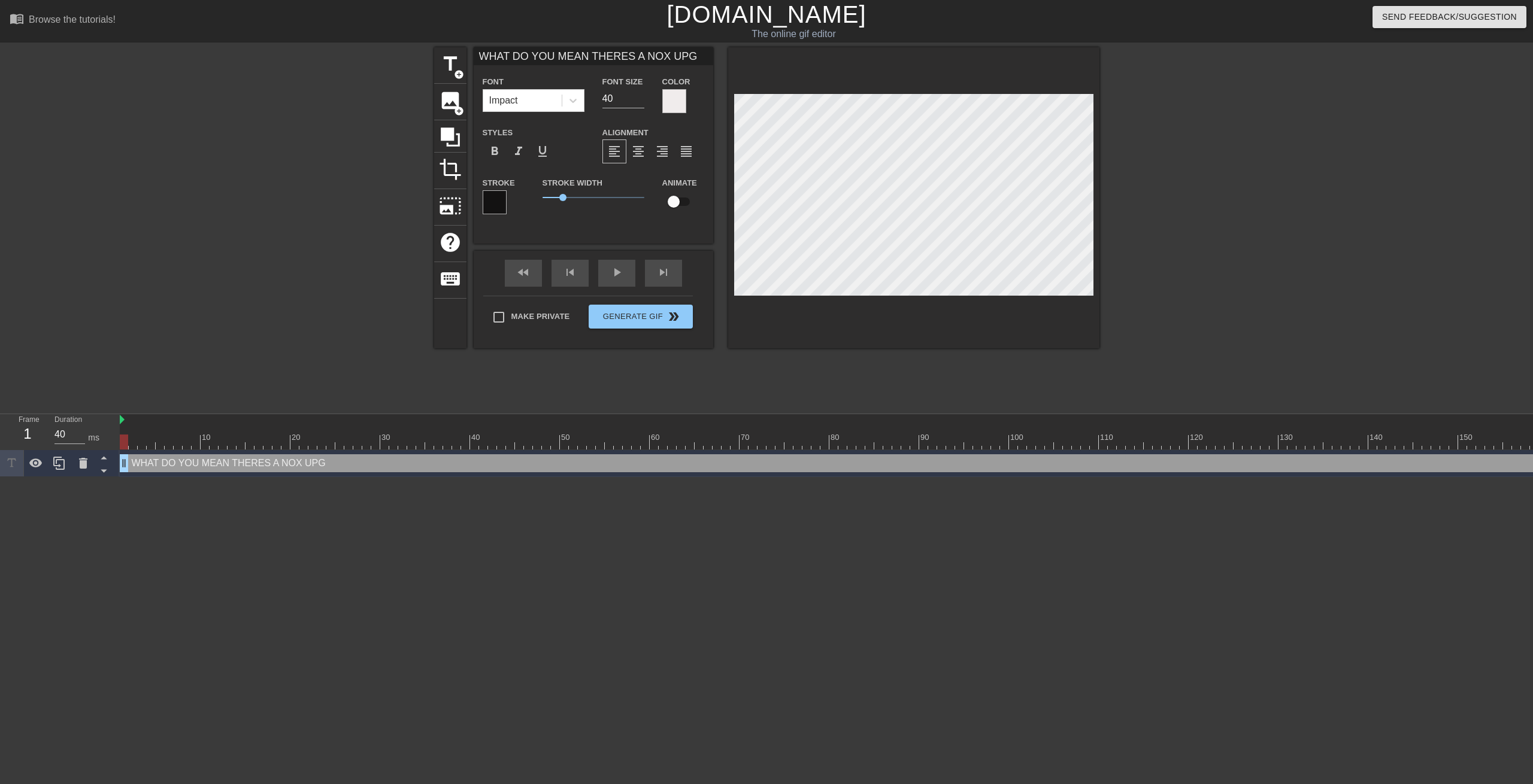
type textarea "WHAT DO YOU MEAN THERES A NOX UPGR"
type input "WHAT DO YOU MEAN THERES A NOX UPGRA"
type textarea "WHAT DO YOU MEAN THERES A NOX UPGRA"
type input "WHAT DO YOU MEAN THERES A NOX UPGRAD"
type textarea "WHAT DO YOU MEAN THERES A NOX UPGRAD"
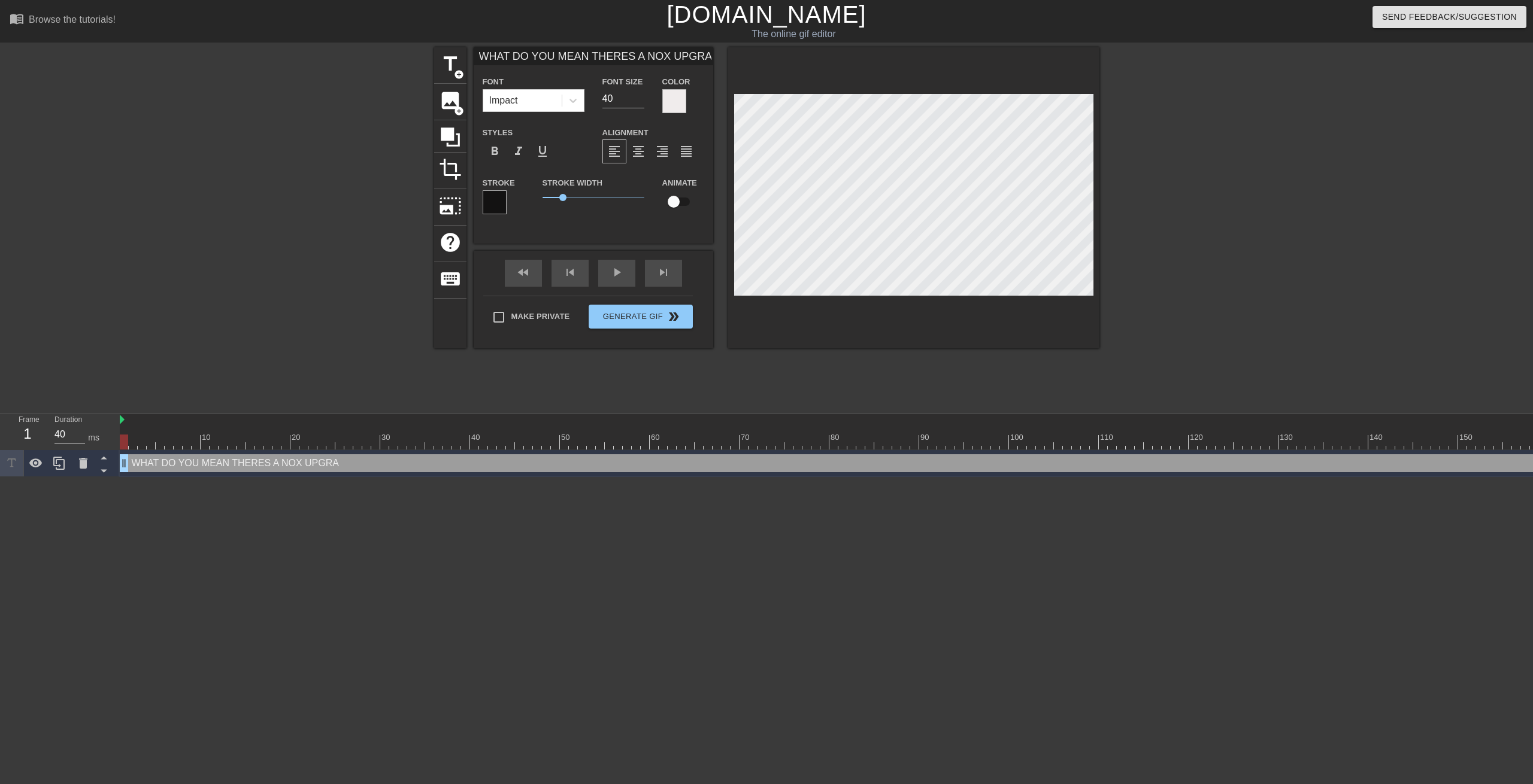
type input "WHAT DO YOU MEAN THERES A NOX UPGRADE"
type textarea "WHAT DO YOU MEAN THERES A NOX UPGRADE"
type input "WHAT DO YOU MEAN THERES A NOX UPGRADE"
type textarea "WHAT DO YOU MEAN THERES A NOX UPGRADE"
type input "WHAT DO YOU MEAN THERES A NOX UPGRADE A"
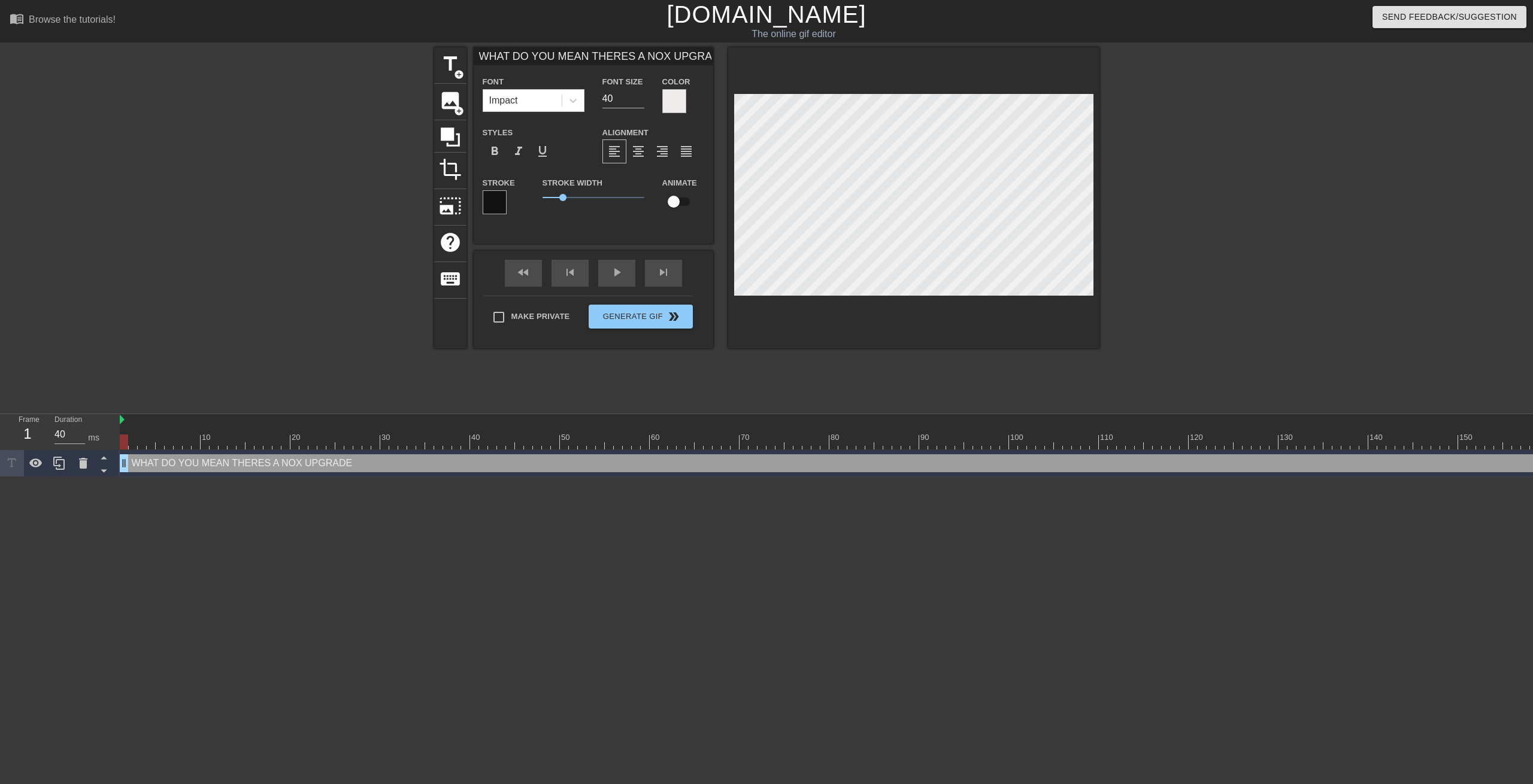
type textarea "WHAT DO YOU MEAN THERES A NOX UPGRADE A"
type input "WHAT DO YOU MEAN THERES A NOX UPGRADE AV"
type textarea "WHAT DO YOU MEAN THERES A NOX UPGRADE AV"
type input "WHAT DO YOU MEAN THERES A NOX UPGRADE AVA"
type textarea "WHAT DO YOU MEAN THERES A NOX UPGRADE AVA"
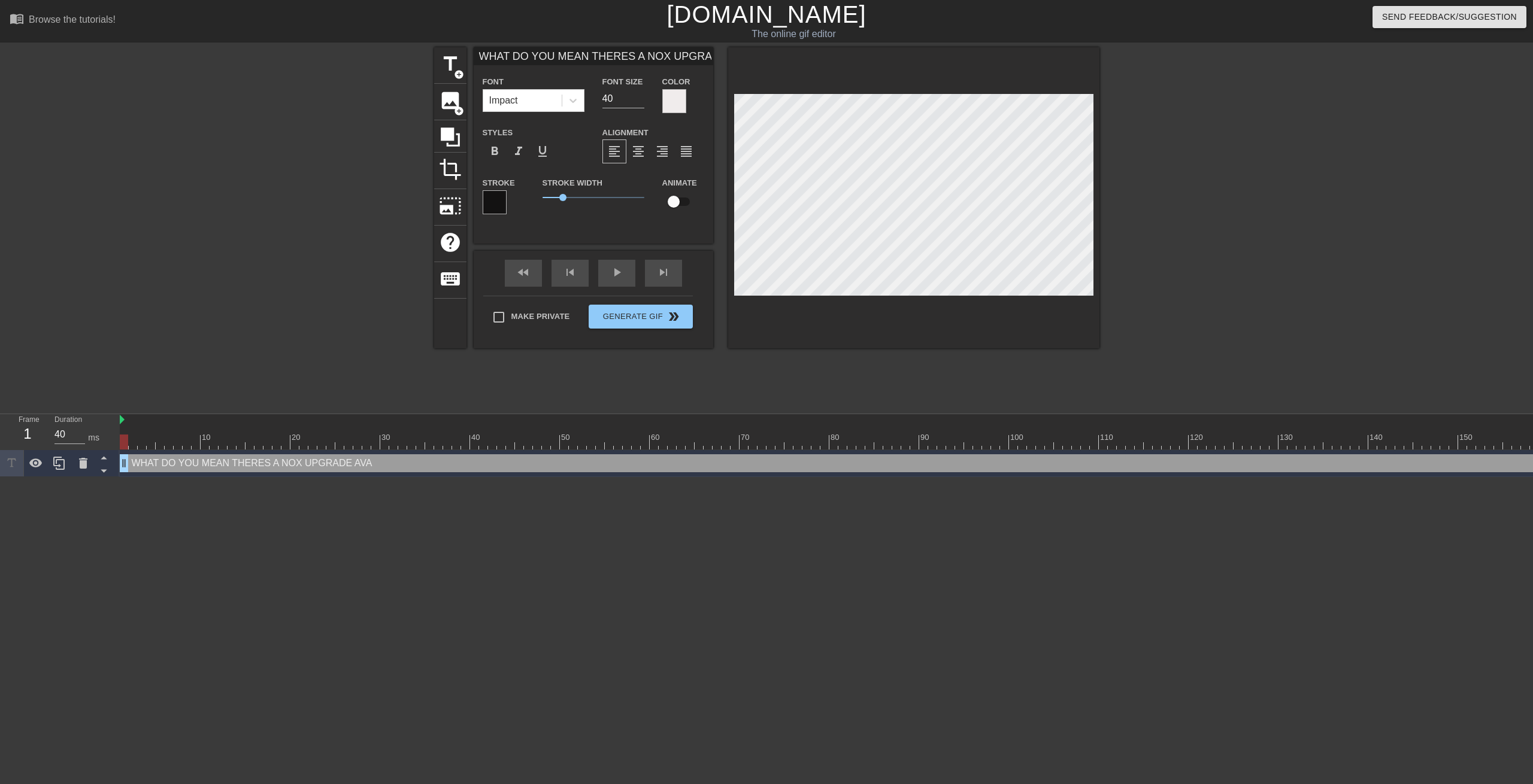
type input "WHAT DO YOU MEAN THERES A NOX UPGRADE AVAI"
type textarea "WHAT DO YOU MEAN THERES A NOX UPGRADE AVAI"
type input "WHAT DO YOU MEAN THERES A NOX UPGRADE AVAIL"
type textarea "WHAT DO YOU MEAN THERES A NOX UPGRADE AVAIL"
type input "WHAT DO YOU MEAN THERES A NOX UPGRADE AVAILA"
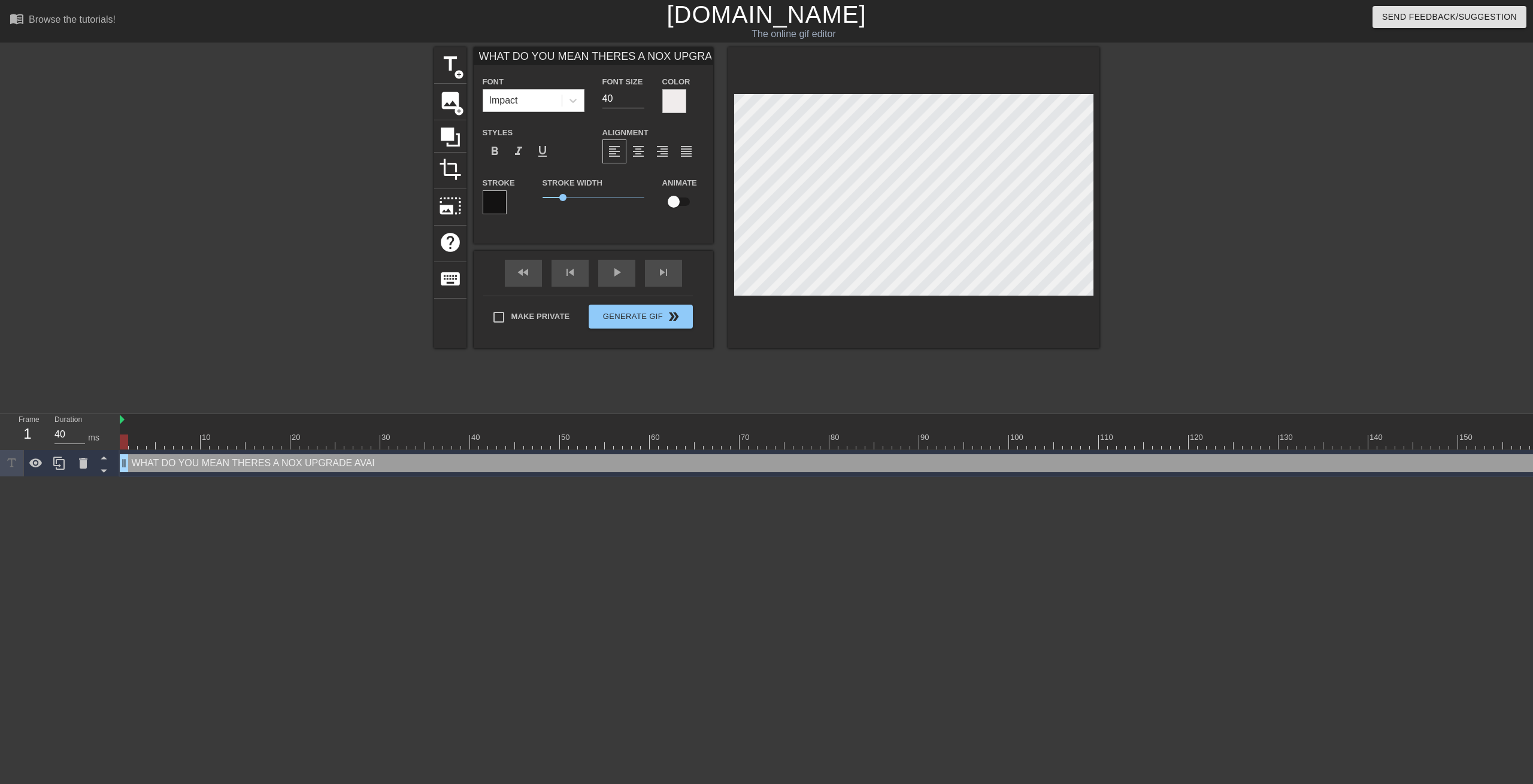
type textarea "WHAT DO YOU MEAN THERES A NOX UPGRADE AVAILA"
type input "WHAT DO YOU MEAN THERES A NOX UPGRADE AVAILAB"
type textarea "WHAT DO YOU MEAN THERES A NOX UPGRADE AVAILAB"
type input "WHAT DO YOU MEAN THERES A NOX UPGRADE AVAILABL"
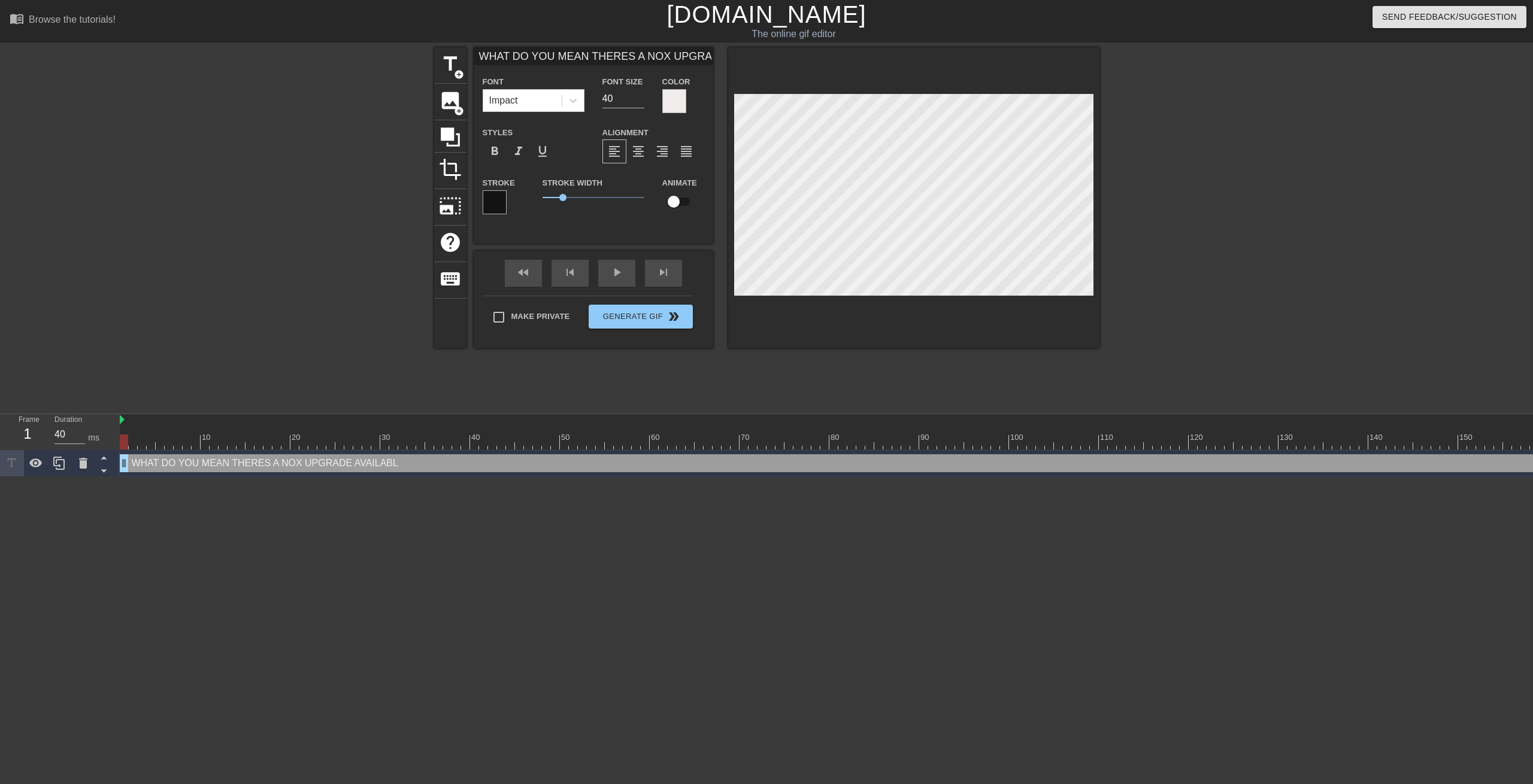
type textarea "WHAT DO YOU MEAN THERES A NOX UPGRADE AVAILABLE"
type input "WHAT DO YOU MEAN THERES A NOX UPGRADE AVAILABLE!"
type textarea "WHAT DO YOU MEAN THERES A NOX UPGRADE AVAILABLE!"
type input "WHAT DO YOU MEAN THERES A NOX UPGRADE AVAILABLE!?"
type textarea "WHAT DO YOU MEAN THERES A NOX UPGRADE AVAILABLE!?"
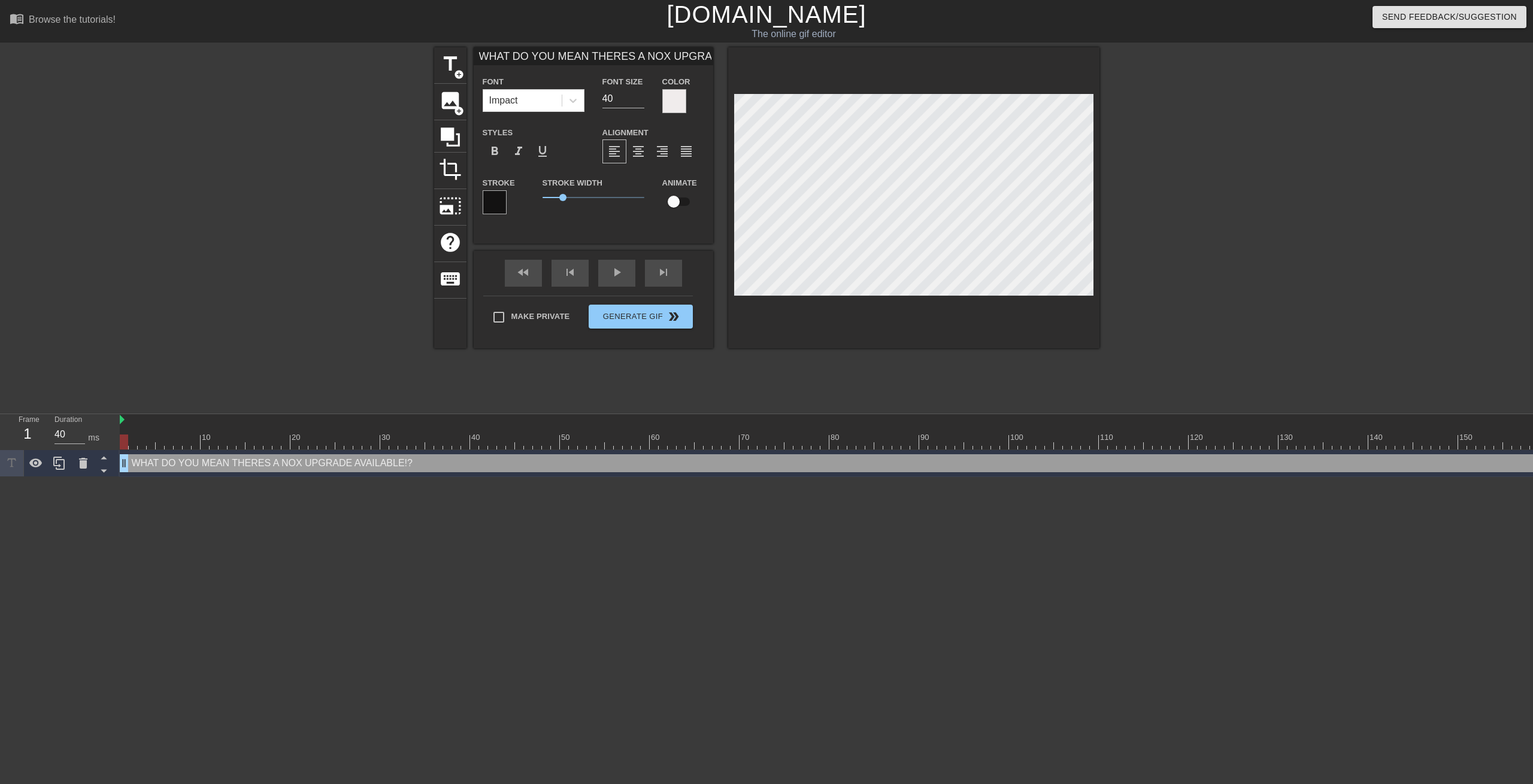
type input "WHAT DO YOU MEAN THERES A NOX UPGRADE AVAILABLE!?!"
type textarea "WHAT DO YOU MEAN THERES A NOX UPGRADE AVAILABLE!?!"
type input "WHAT DO YOU MEAN THERES A NOX UPGRADE AVAILABLE!?!?"
type textarea "WHAT DO YOU MEAN THERES A NOX UPGRADE AVAILABLE!?!?"
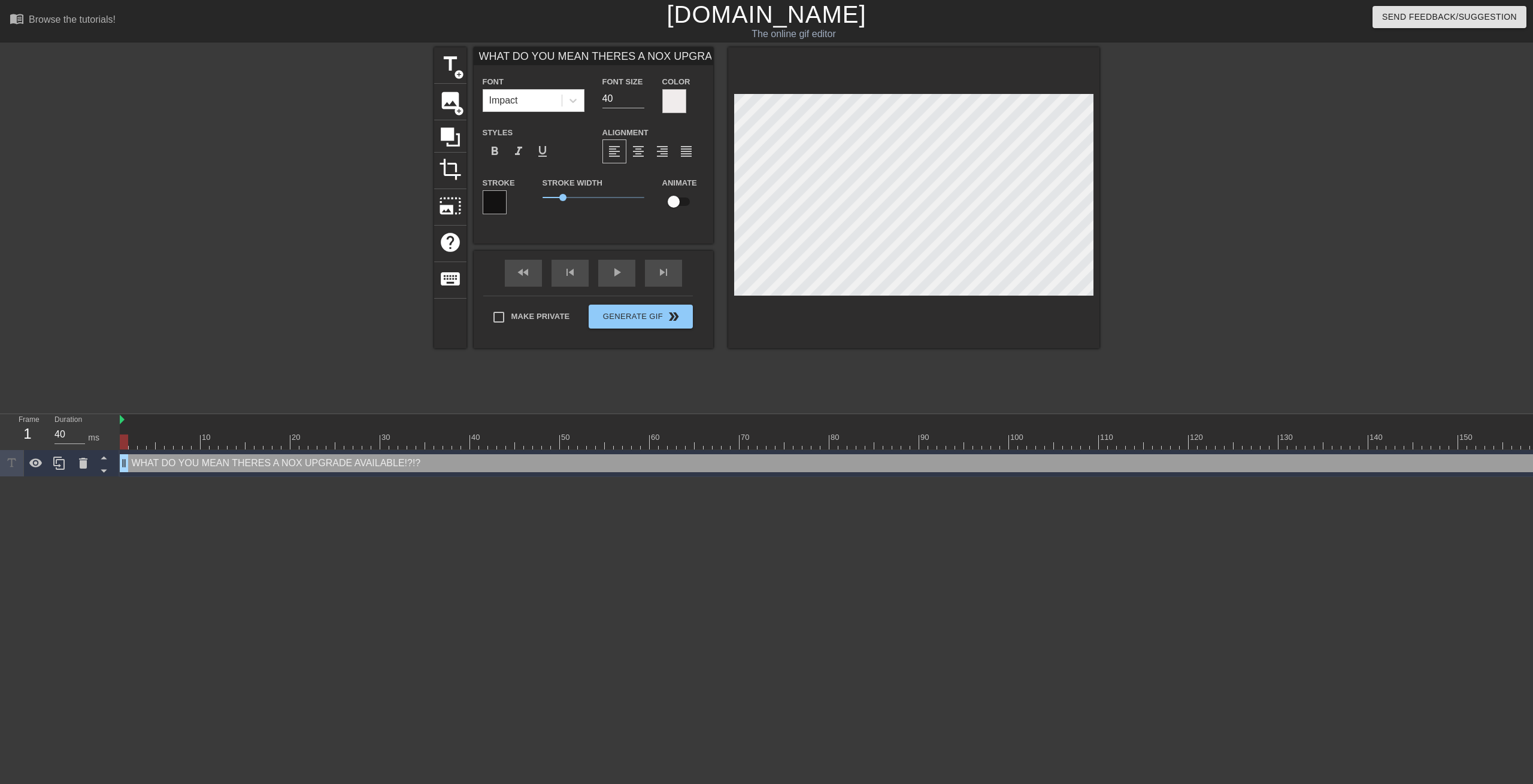
scroll to position [0, 11]
drag, startPoint x: 948, startPoint y: 194, endPoint x: 1094, endPoint y: 196, distance: 146.0
click at [1094, 196] on div at bounding box center [913, 198] width 371 height 301
type input "WHAT DO YOU MEAN THERES A NOXUPGRADE AVAILABLE!?!?"
type textarea "WHAT DO YOU MEAN THERES A NOXUPGRADE AVAILABLE!?!?"
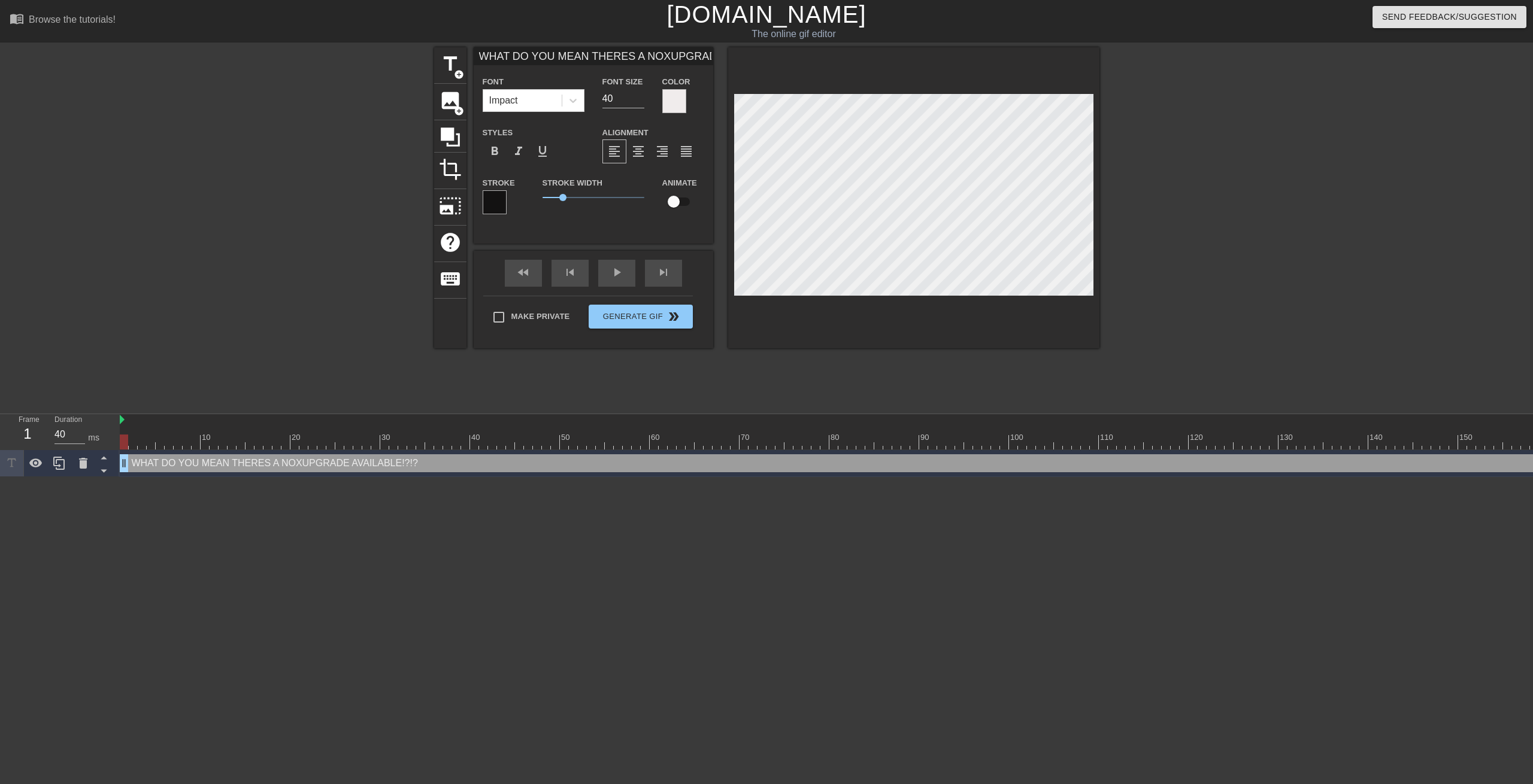
type input "WHAT DO YOU MEAN THERES A NOXUPGRADE AVAILABLE!?!?"
type textarea "WHAT DO YOU MEAN THERES A NOX UPGRADE AVAILABLE!?!?"
type input "WHAT DO YOU MEAN THERES A NOX UPGRADE AVAILABLE!?!?"
type textarea "WHAT DO YOU MEAN THERES A NOX UPGRADE AVAILABLE!?!?"
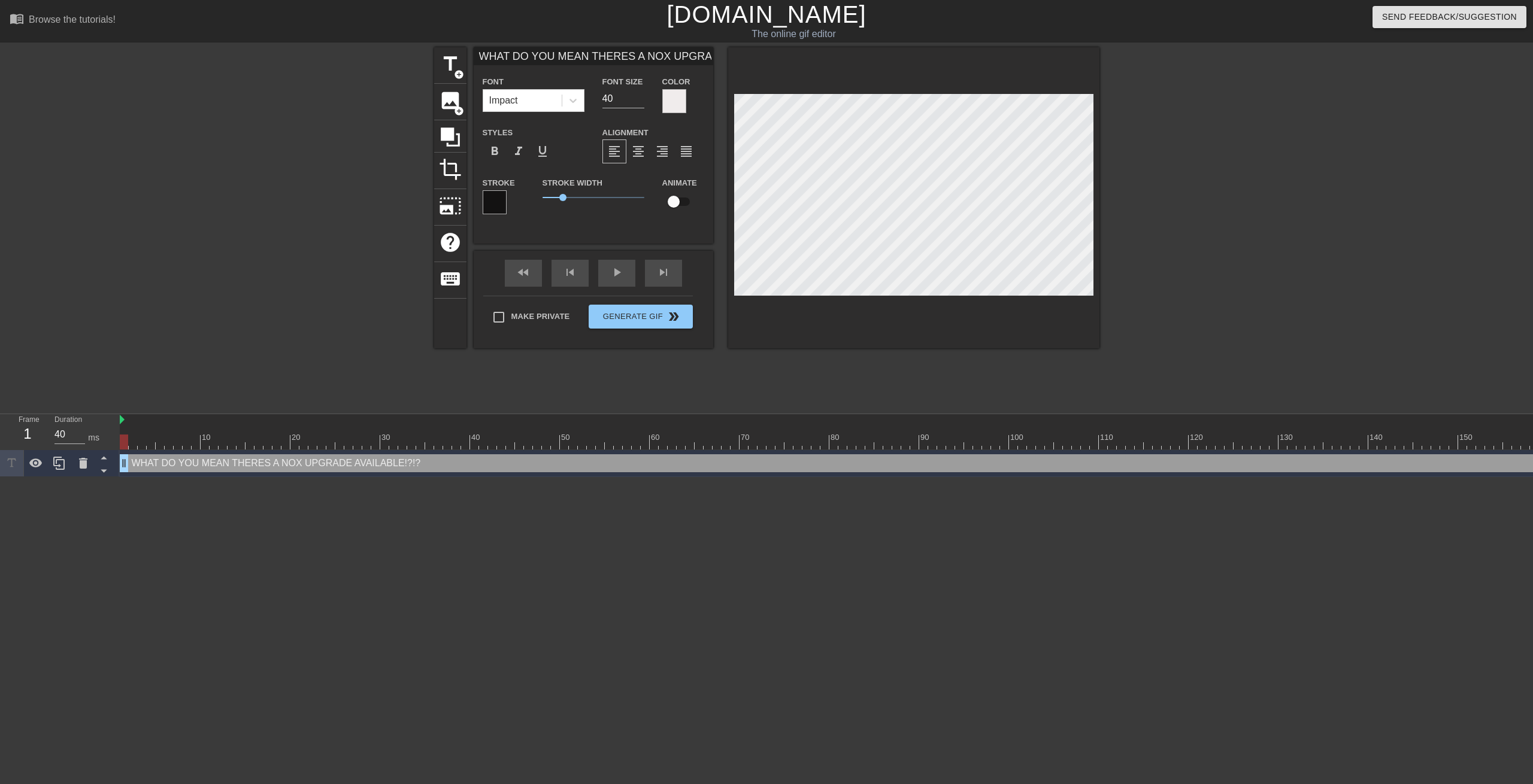
type input "WHAT DO YOU MEAN THERES A NOX UPGRADE AVAILABLE!?!?"
type textarea "WHAT DO YOU MEAN THERES A NOX UPGRADE AVAILABLE!?!?"
type input "WHAT DO YOU MEAN THERES A NOX UPGRADE AVAILABLE!?!?"
type textarea "WHAT DO YOU MEAN THERES A NOX UPGRADE AVAILABLE!?!?"
type input "WHAT DO YOU MEAN THERES A NOX UPGRADE AVAILABLE!?!?"
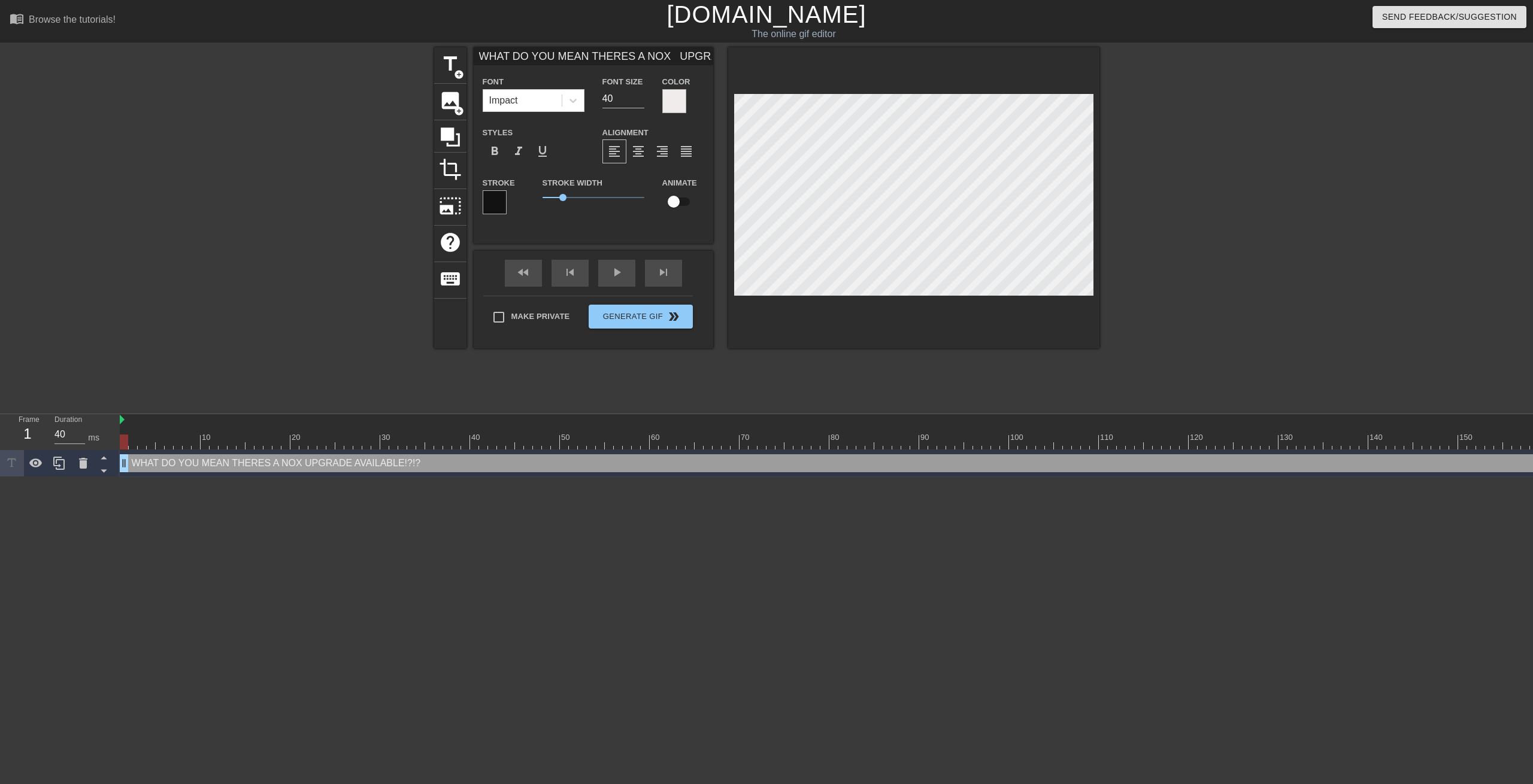
type textarea "WHAT DO YOU MEAN THERES A NOX UPGRADE AVAILABLE!?!?"
type input "WHAT DO YOU MEAN THERES A NOX UPGRADE AVAILABLE!?!?"
type textarea "WHAT DO YOU MEAN THERES A NOX UPGRADE AVAILABLE!?!?"
type input "WHAT DO YOU MEAN THERES A NOX UPGRADE AVAILABLE!?!?"
type textarea "WHAT DO YOU MEAN THERES A NOX UPGRADE AVAILABLE!?!?"
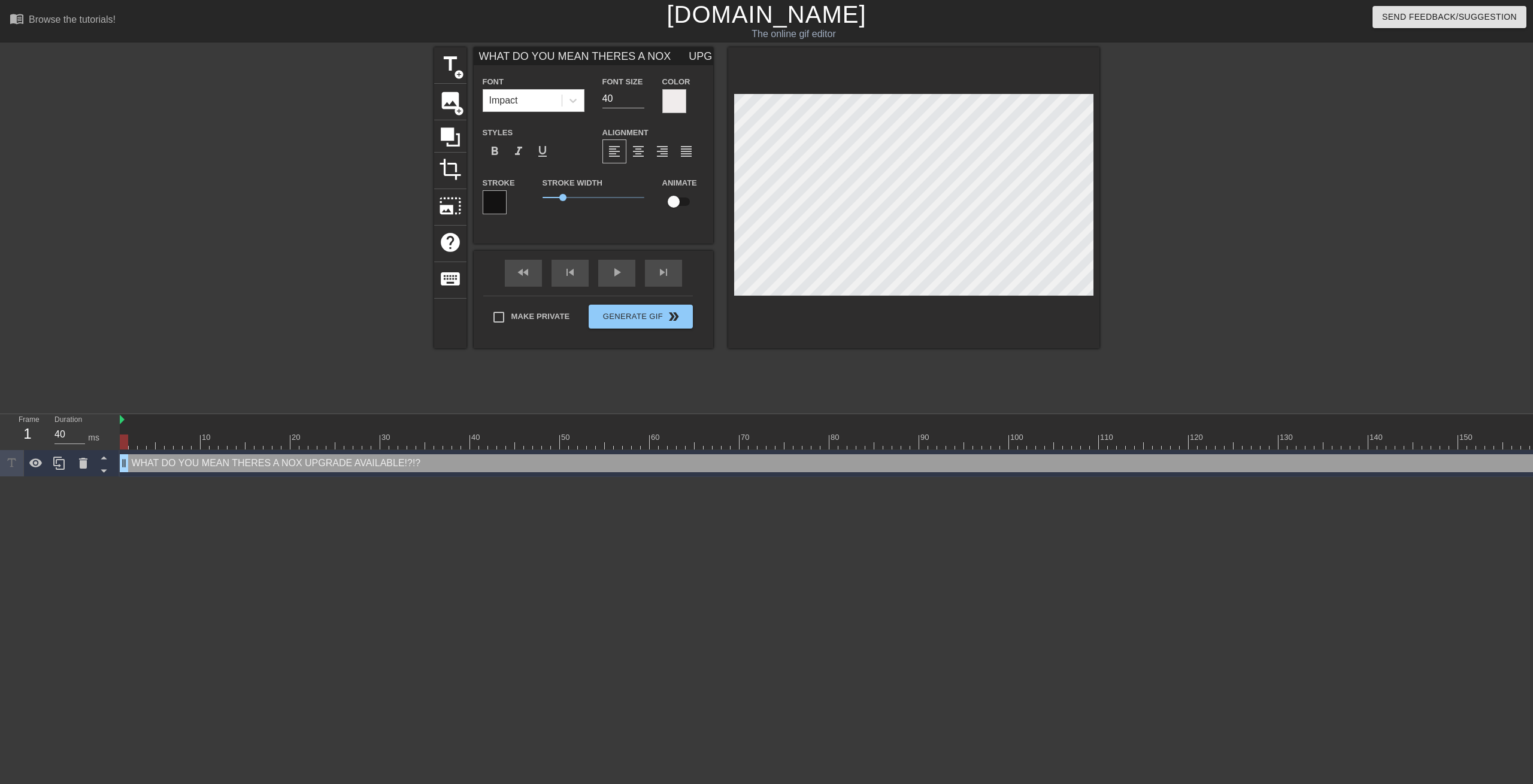
type input "WHAT DO YOU MEAN THERES A NOX UPGRADE AVAILABLE!?!?"
type textarea "WHAT DO YOU MEAN THERES A NOX UPGRADE AVAILABLE!?!?"
type input "WHAT DO YOU MEAN THERES A NOX UPGRADE AVAILABLE!?!?"
type textarea "WHAT DO YOU MEAN THERES A NOX UPGRADE AVAILABLE!?!?"
type input "WHAT DO YOU MEAN THERES A NOX UPGRADE AVAILABLE!?!?"
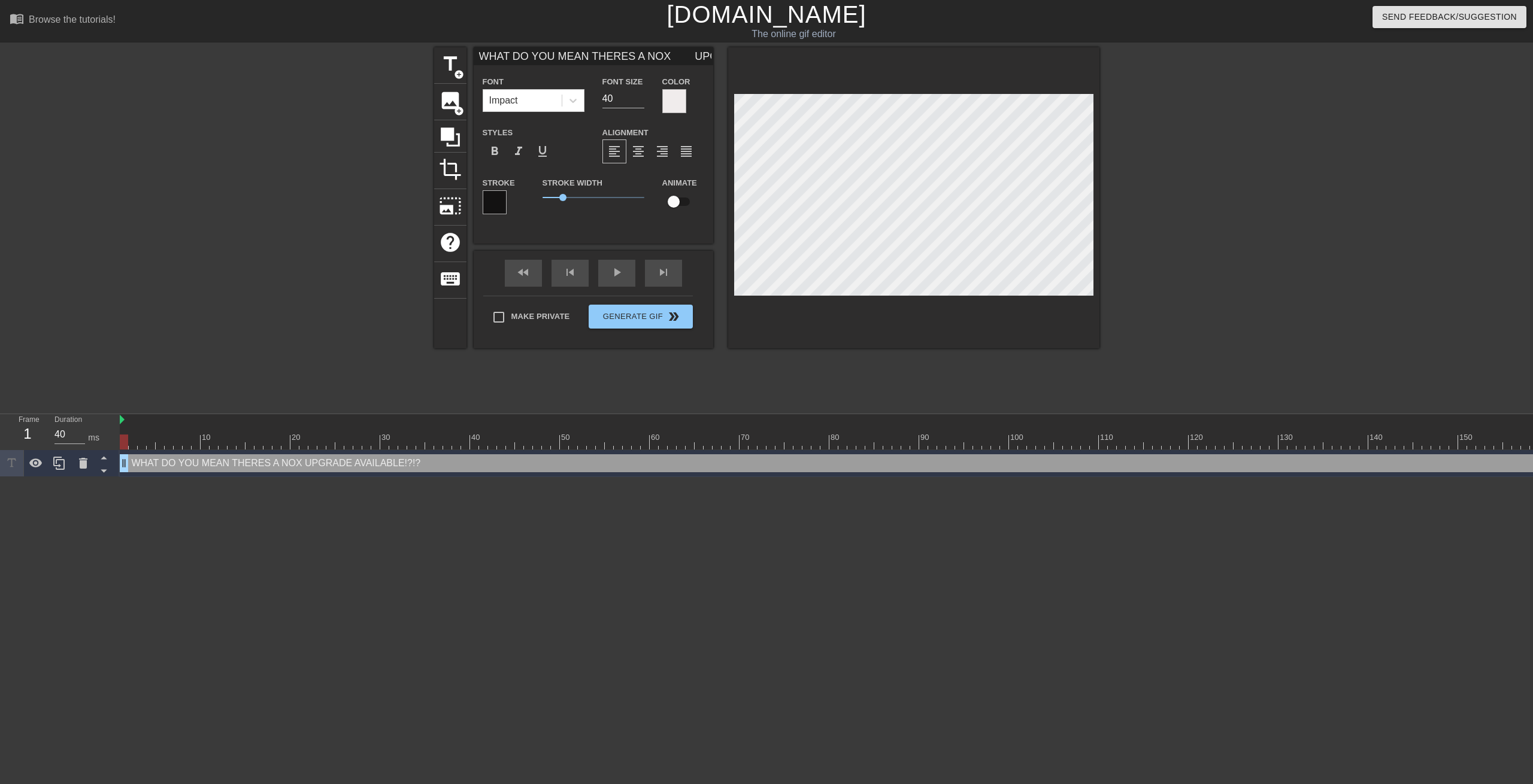
type textarea "WHAT DO YOU MEAN THERES A NOX UPGRADE AVAILABLE!?!?"
type input "WHAT DO YOU MEAN THERES A NOX UPGRADE AVAILABLE!?!?"
type textarea "WHAT DO YOU MEAN THERES A NOX UPGRADE AVAILABLE!?!?"
type input "WHAT DO YOU MEAN THERES A NOX UPGRADE AVAILABLE!?!?"
type textarea "WHAT DO YOU MEAN THERES A NOX UPGRADE AVAILABLE!?!?"
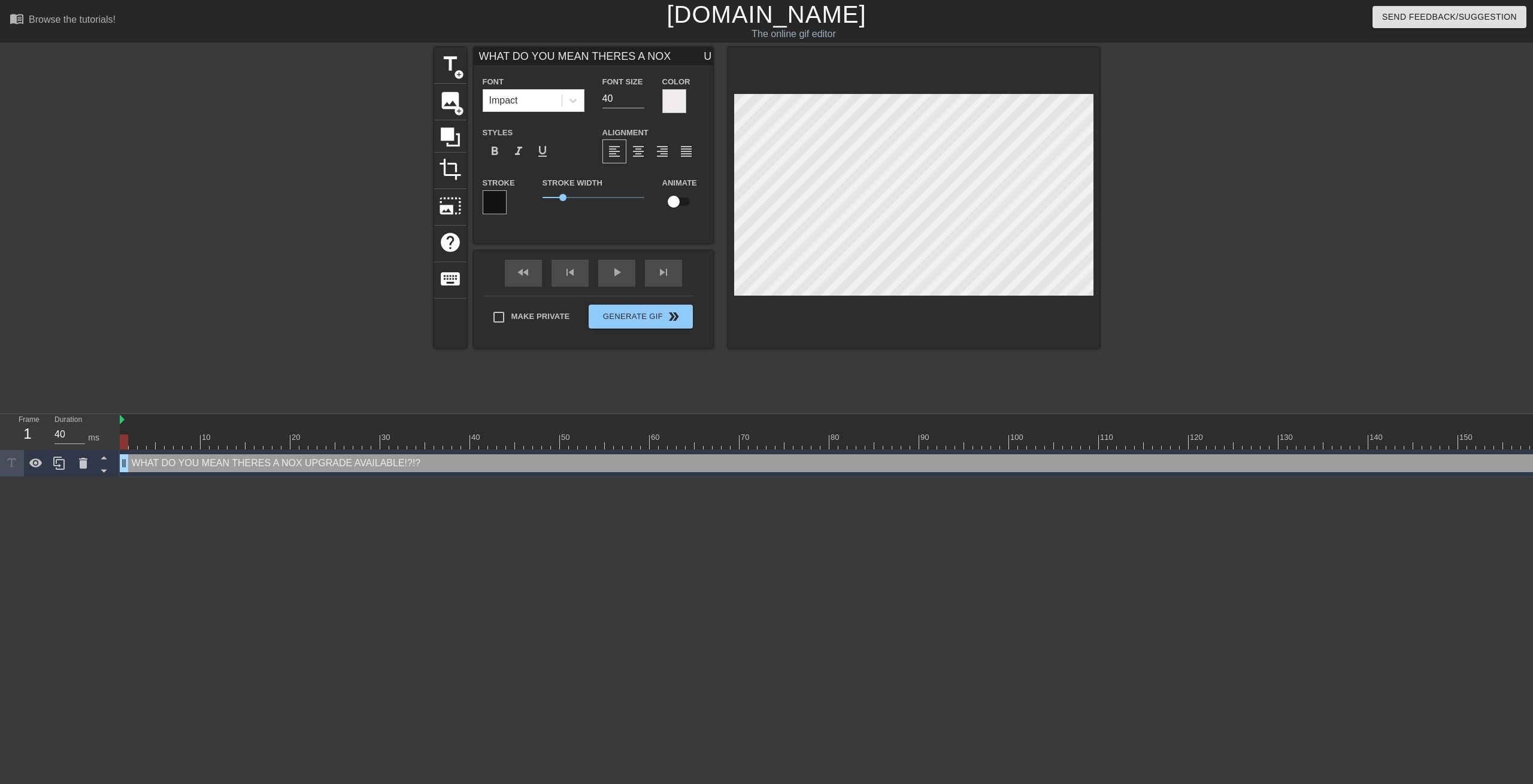
type input "WHAT DO YOU MEAN THERES A NOX UPGRADE AVAILABLE!?!?"
type textarea "WHAT DO YOU MEAN THERES A NOX UPGRADE AVAILABLE!?!?"
type input "WHAT DO YOU MEAN THERES A NOX UPGRADE AVAILABLE!?!?"
type textarea "WHAT DO YOU MEAN THERES A NOX UPGRADE AVAILABLE!?!?"
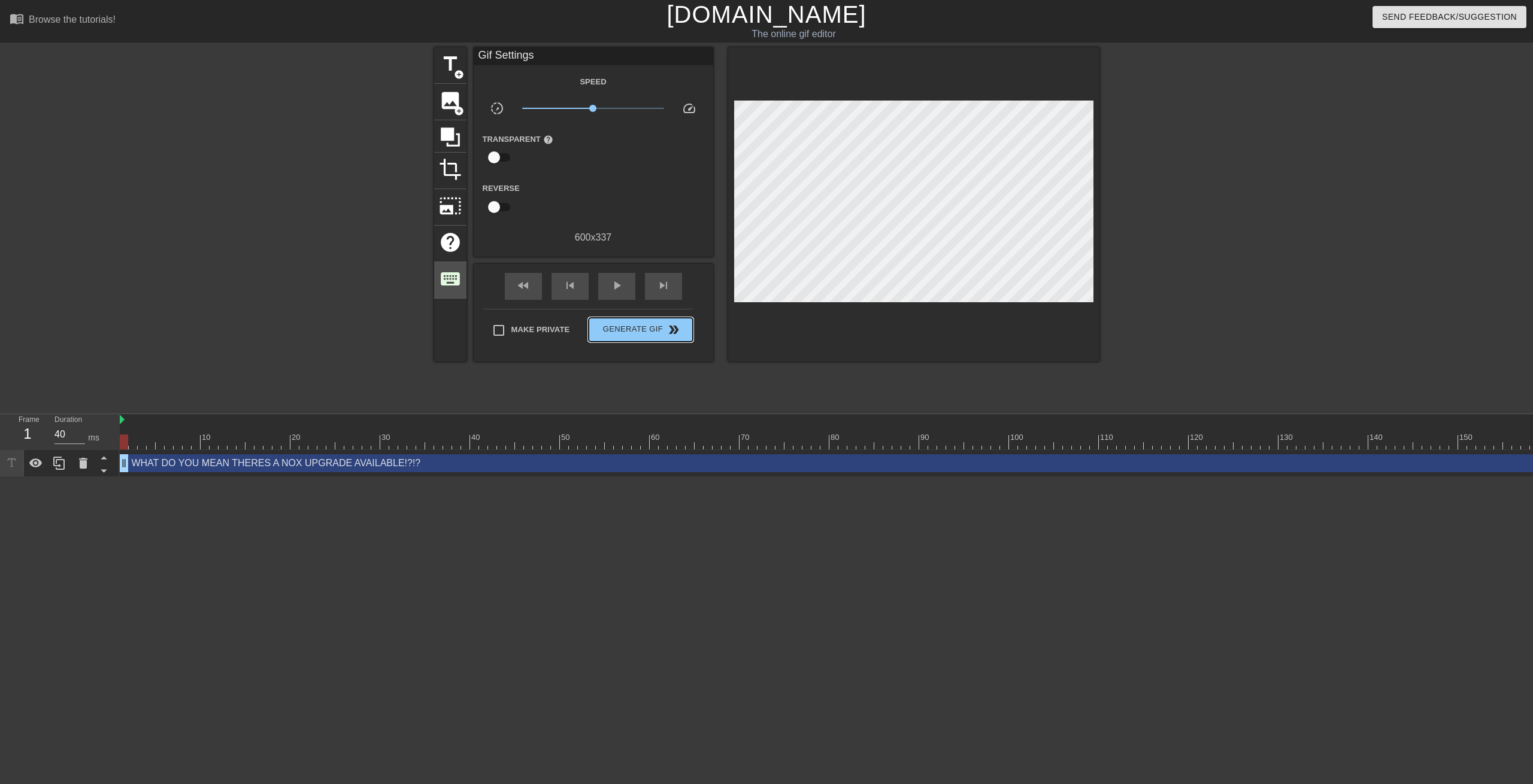
drag, startPoint x: 631, startPoint y: 312, endPoint x: 450, endPoint y: 263, distance: 187.5
click at [623, 309] on div "Make Private Generate Gif double_arrow" at bounding box center [588, 333] width 210 height 47
click at [814, 437] on div at bounding box center [1005, 441] width 2273 height 15
drag, startPoint x: 826, startPoint y: 443, endPoint x: 1057, endPoint y: 451, distance: 231.1
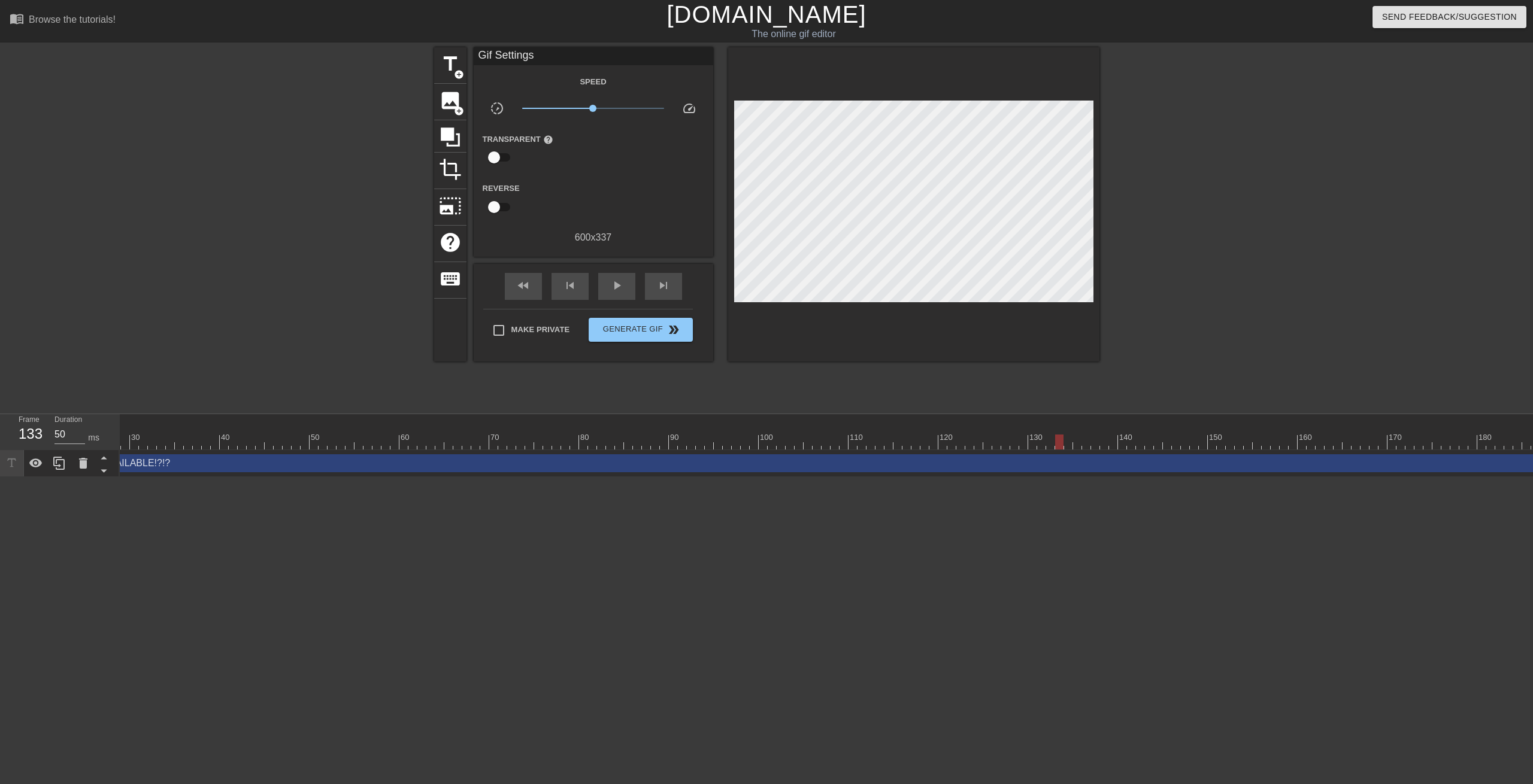
click at [1057, 451] on div "10 20 30 40 50 60 70 80 90 100 110 120 130 140 150 160" at bounding box center [827, 446] width 1414 height 63
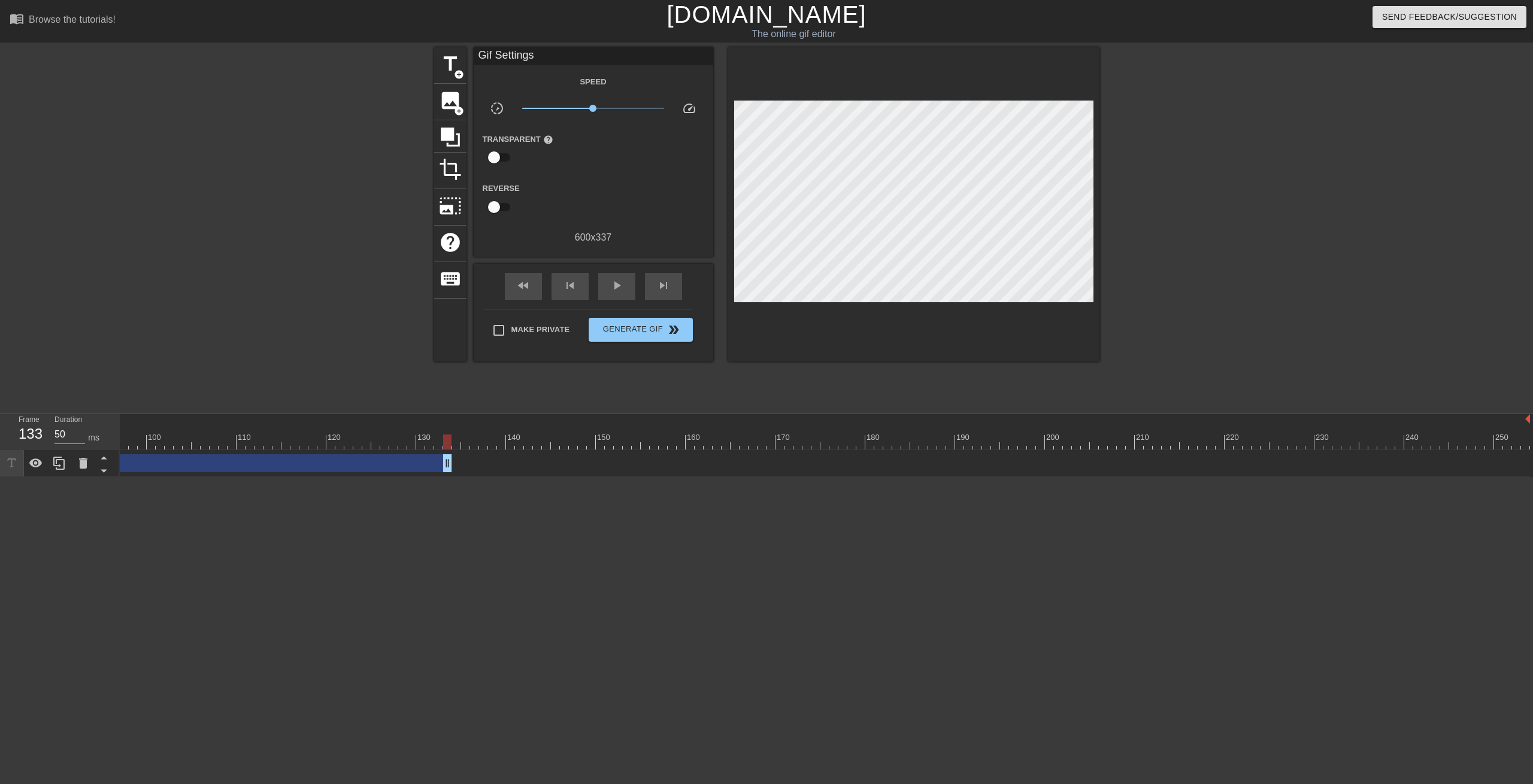
drag, startPoint x: 1527, startPoint y: 462, endPoint x: 451, endPoint y: 437, distance: 1076.3
click at [451, 437] on div "10 20 30 40 50 60 70 80 90 100 110 120 130 140 150 160" at bounding box center [827, 446] width 1414 height 63
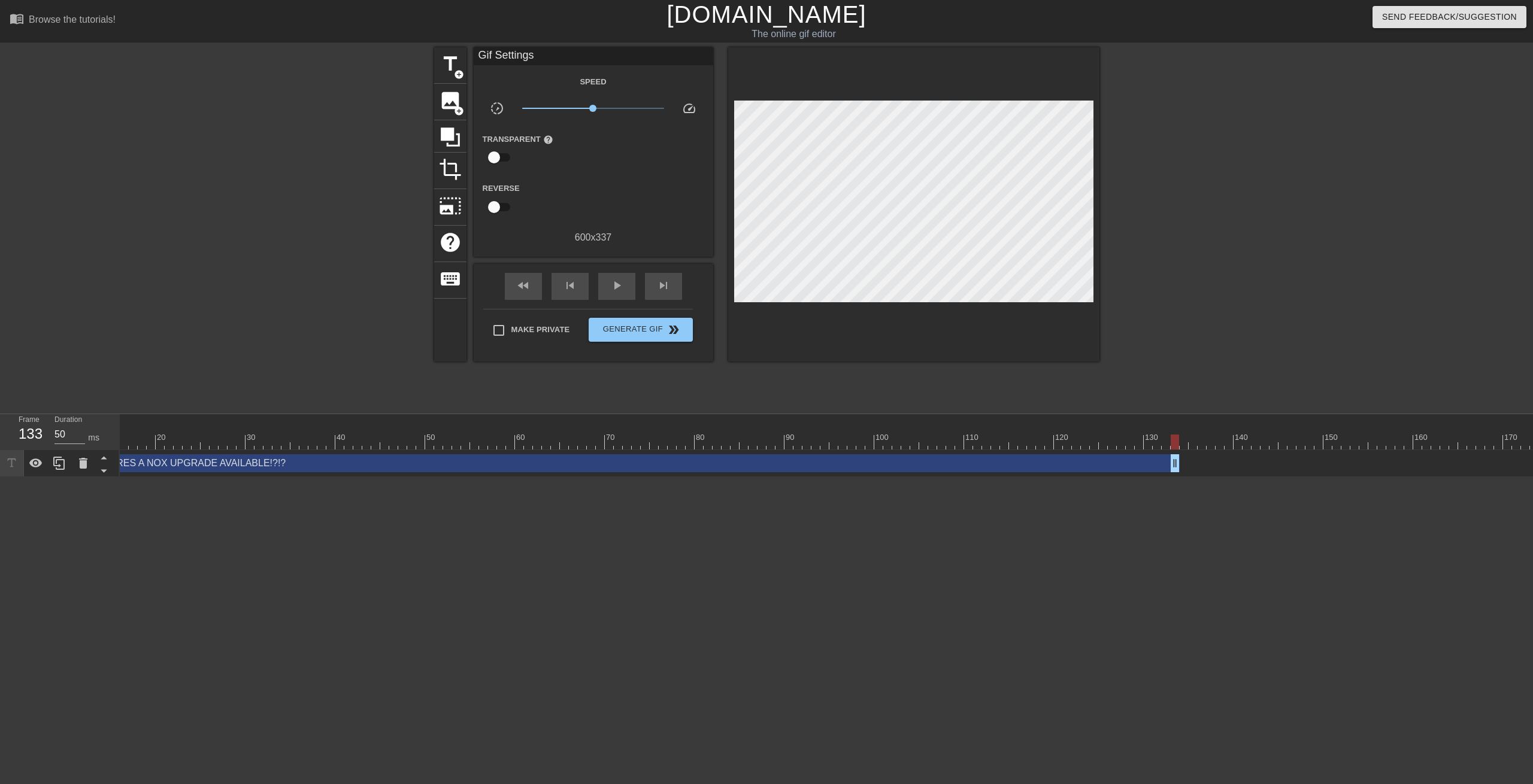
scroll to position [0, 0]
type input "40"
click at [124, 445] on div at bounding box center [1256, 441] width 2273 height 15
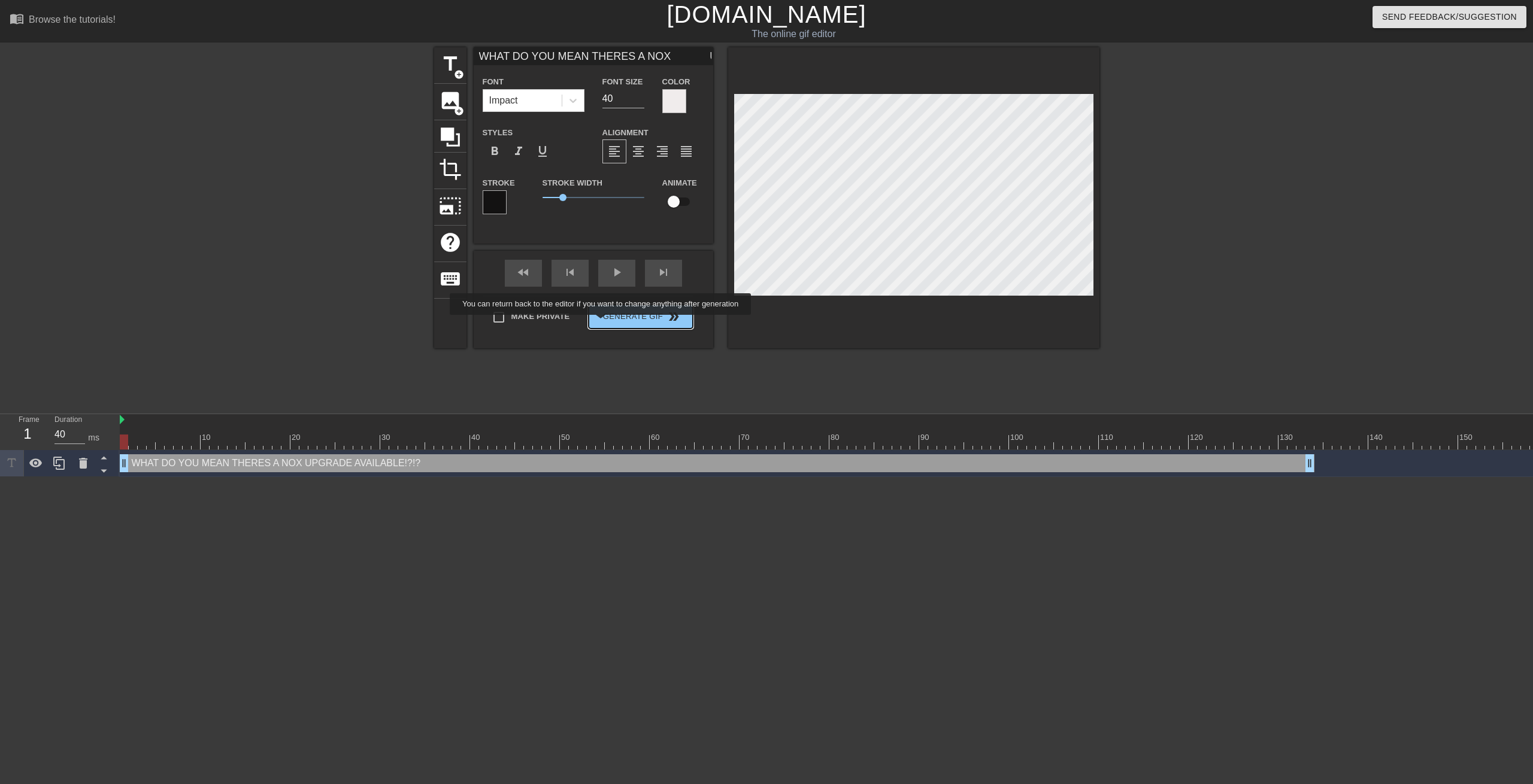
drag, startPoint x: 602, startPoint y: 323, endPoint x: 572, endPoint y: 344, distance: 36.6
click at [600, 322] on button "Generate Gif double_arrow" at bounding box center [640, 316] width 103 height 24
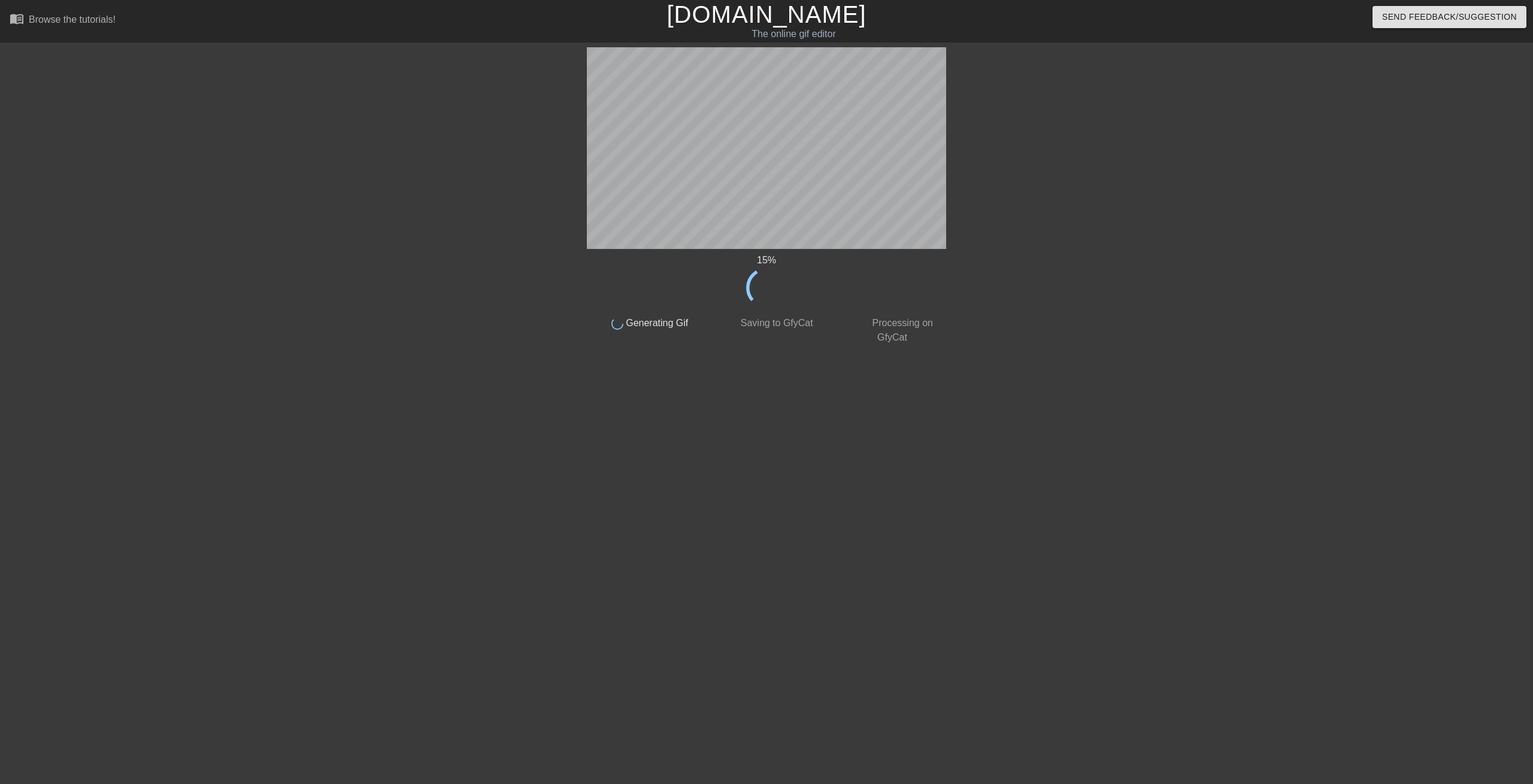
drag, startPoint x: 320, startPoint y: 322, endPoint x: 314, endPoint y: 308, distance: 15.2
click at [316, 321] on div "15 % done Generating Gif done Saving to GfyCat done Processing on GfyCat title …" at bounding box center [766, 227] width 1533 height 359
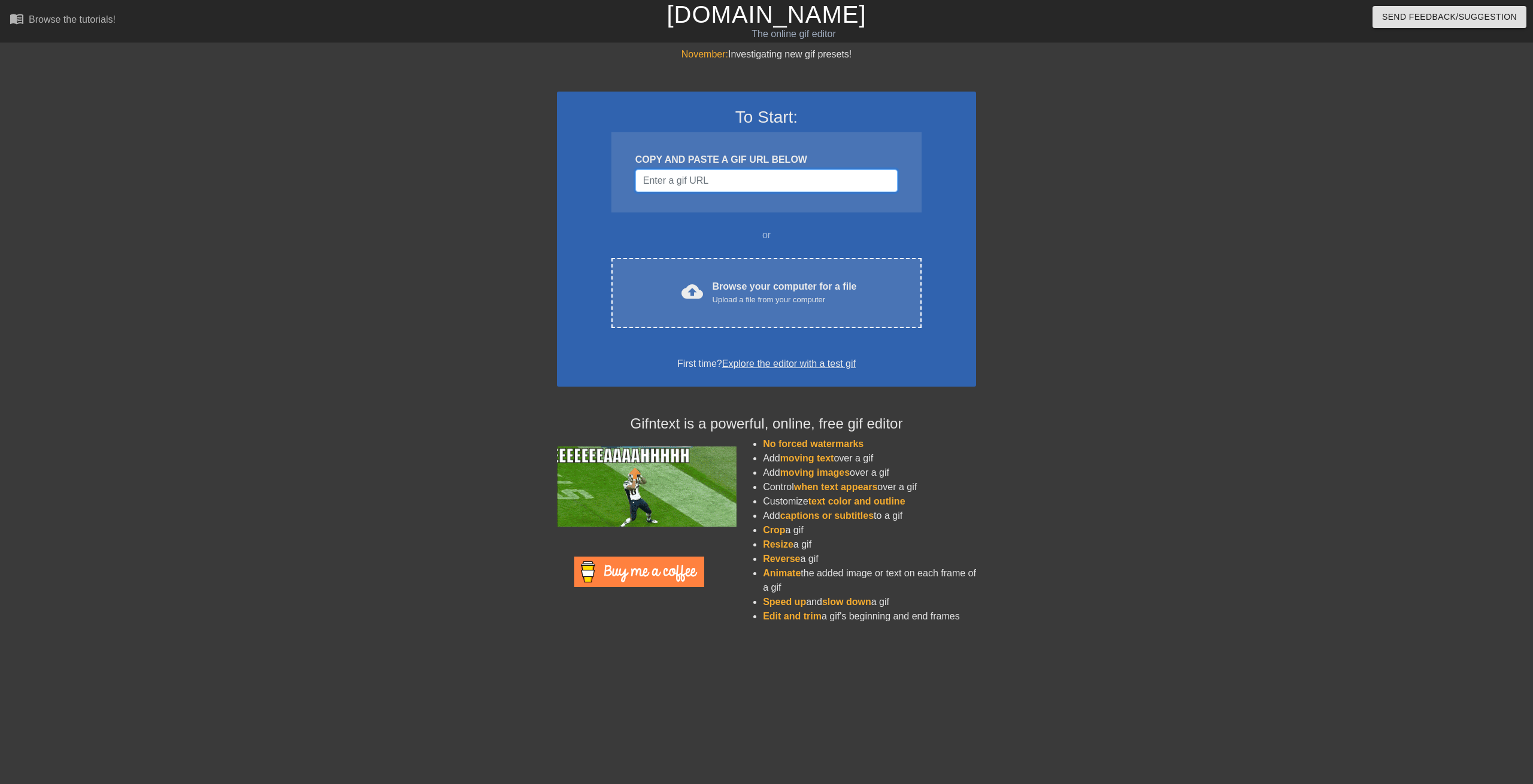
click at [693, 174] on input "Username" at bounding box center [766, 180] width 262 height 23
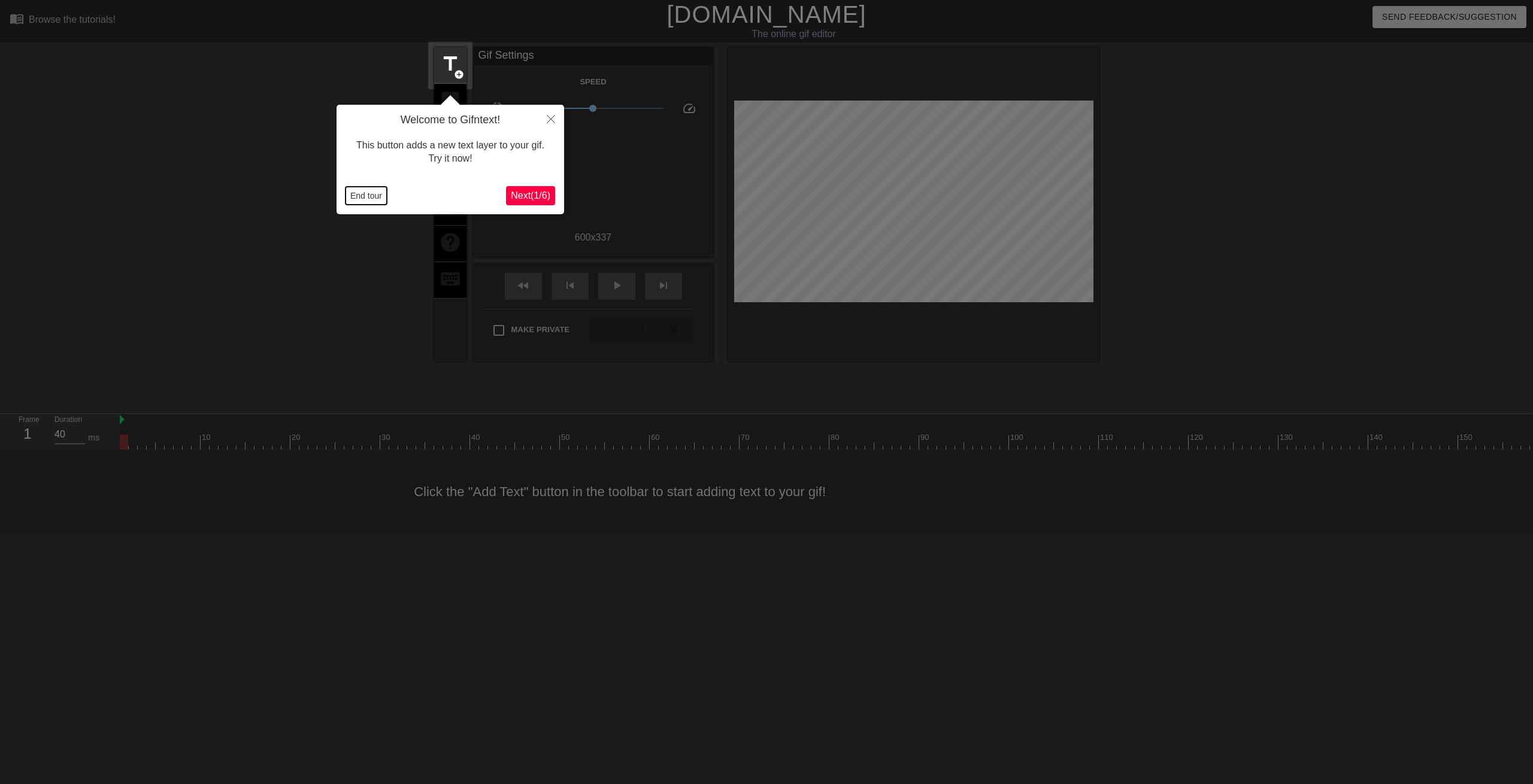
click at [363, 195] on button "End tour" at bounding box center [367, 196] width 41 height 18
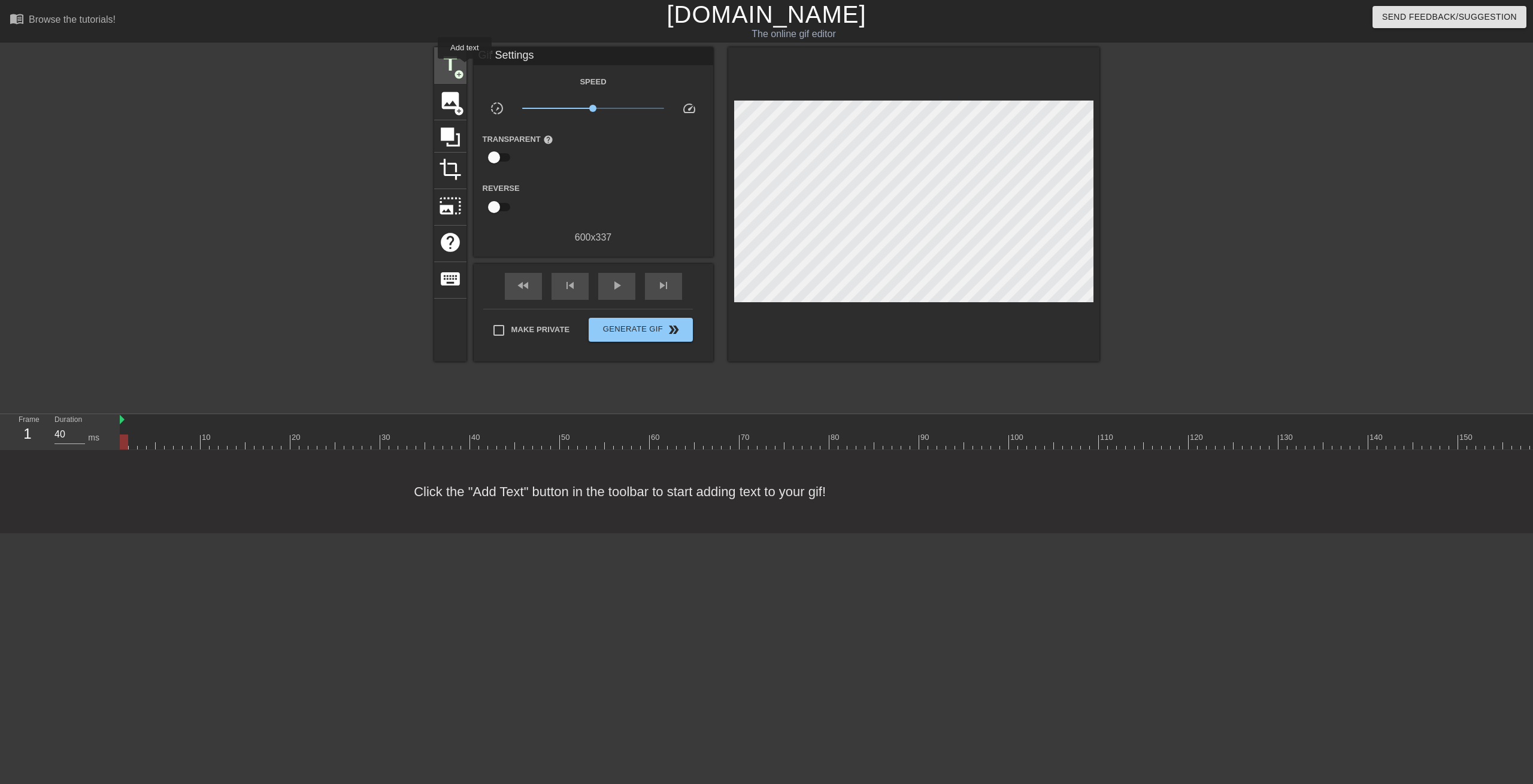
click at [464, 65] on div "title add_circle" at bounding box center [450, 65] width 33 height 36
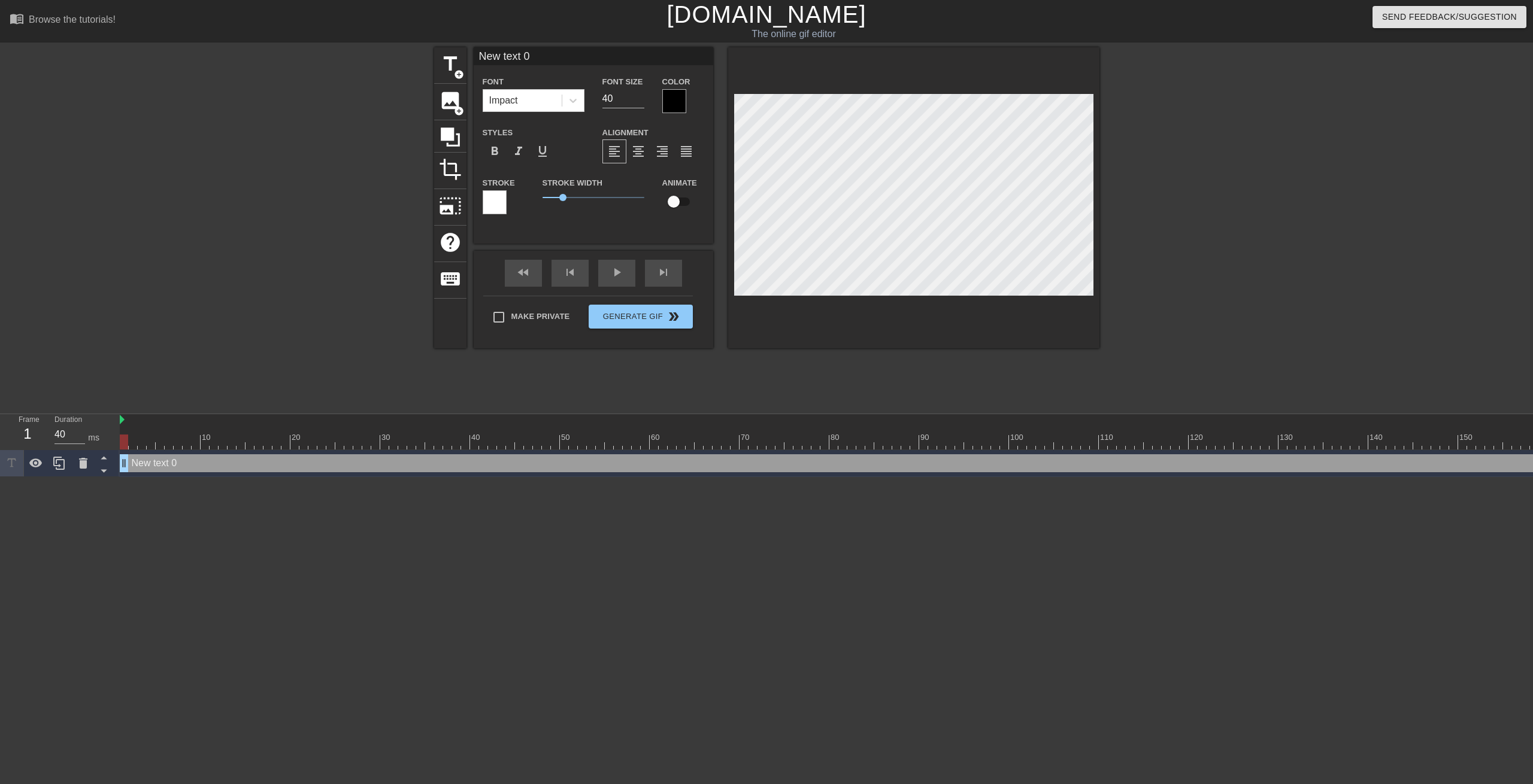
scroll to position [0, 2]
type input "W"
type textarea "W"
type input "WH"
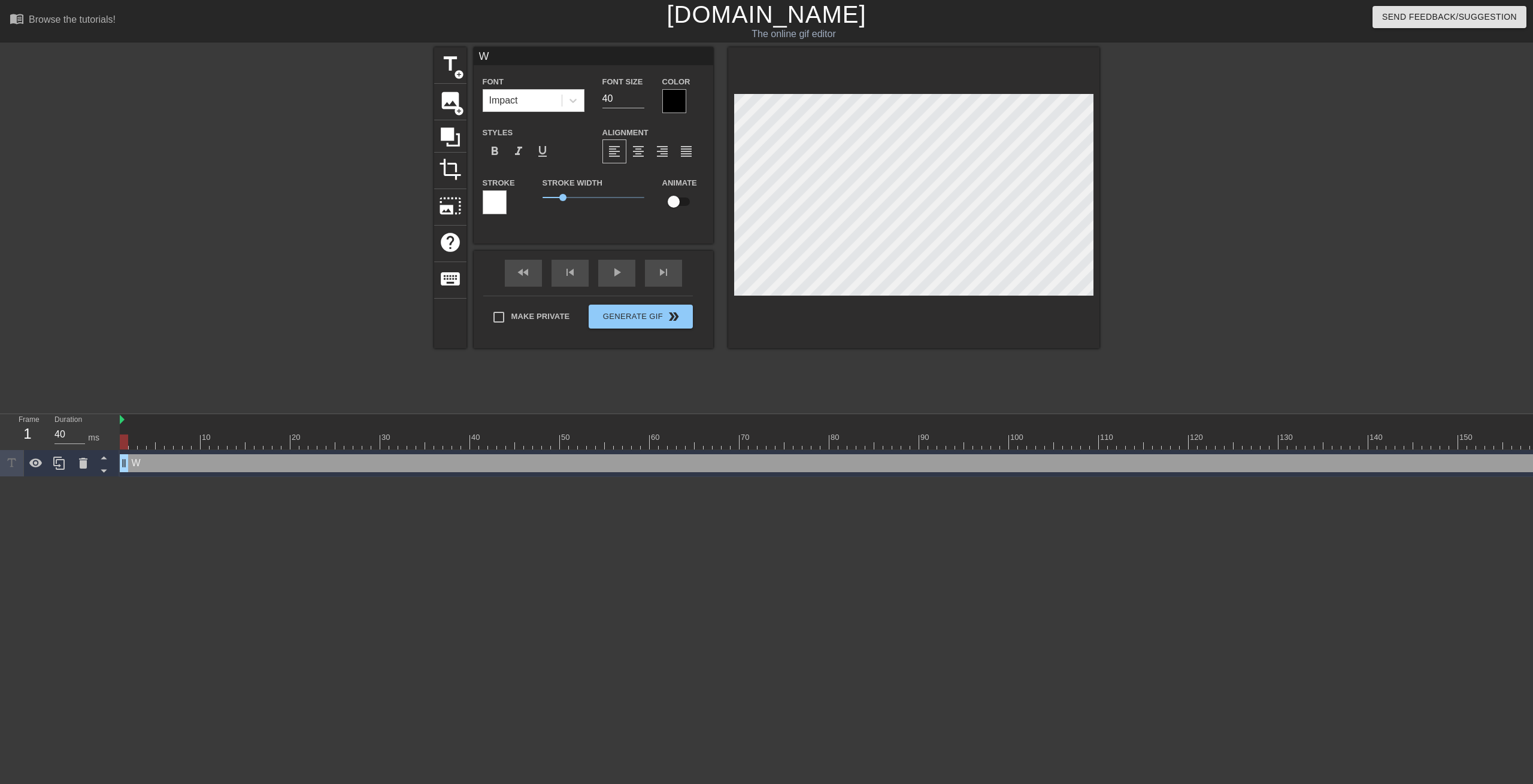
type textarea "WH"
type input "WHA"
type textarea "WHAT"
type input "WHATR"
type textarea "WHATR"
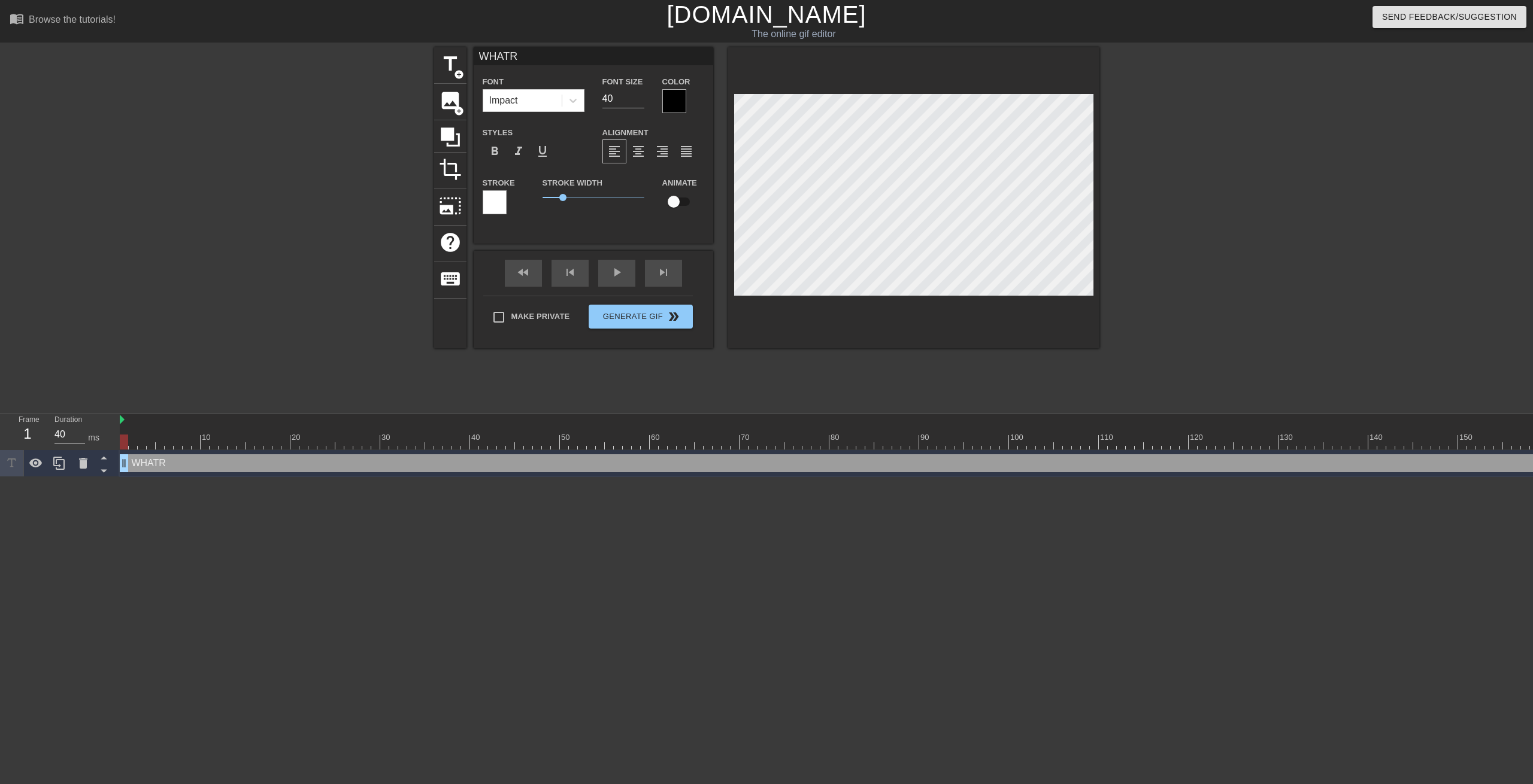
type input "WHATR"
type textarea "WHATR"
type input "WHATR"
type textarea "WHATR"
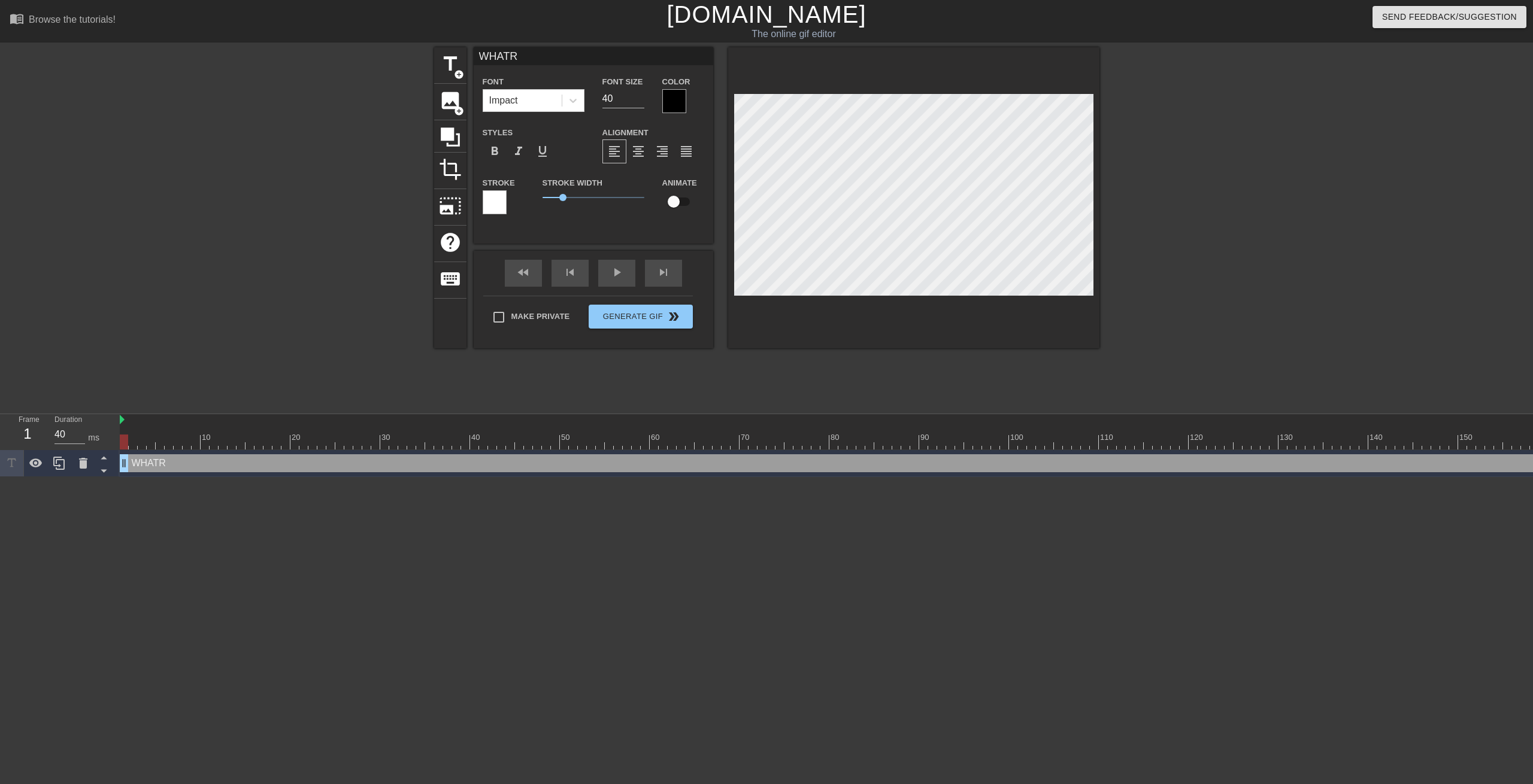
type input "WHAT"
type textarea "WHAT"
type input "WHAT"
type textarea "WHAT"
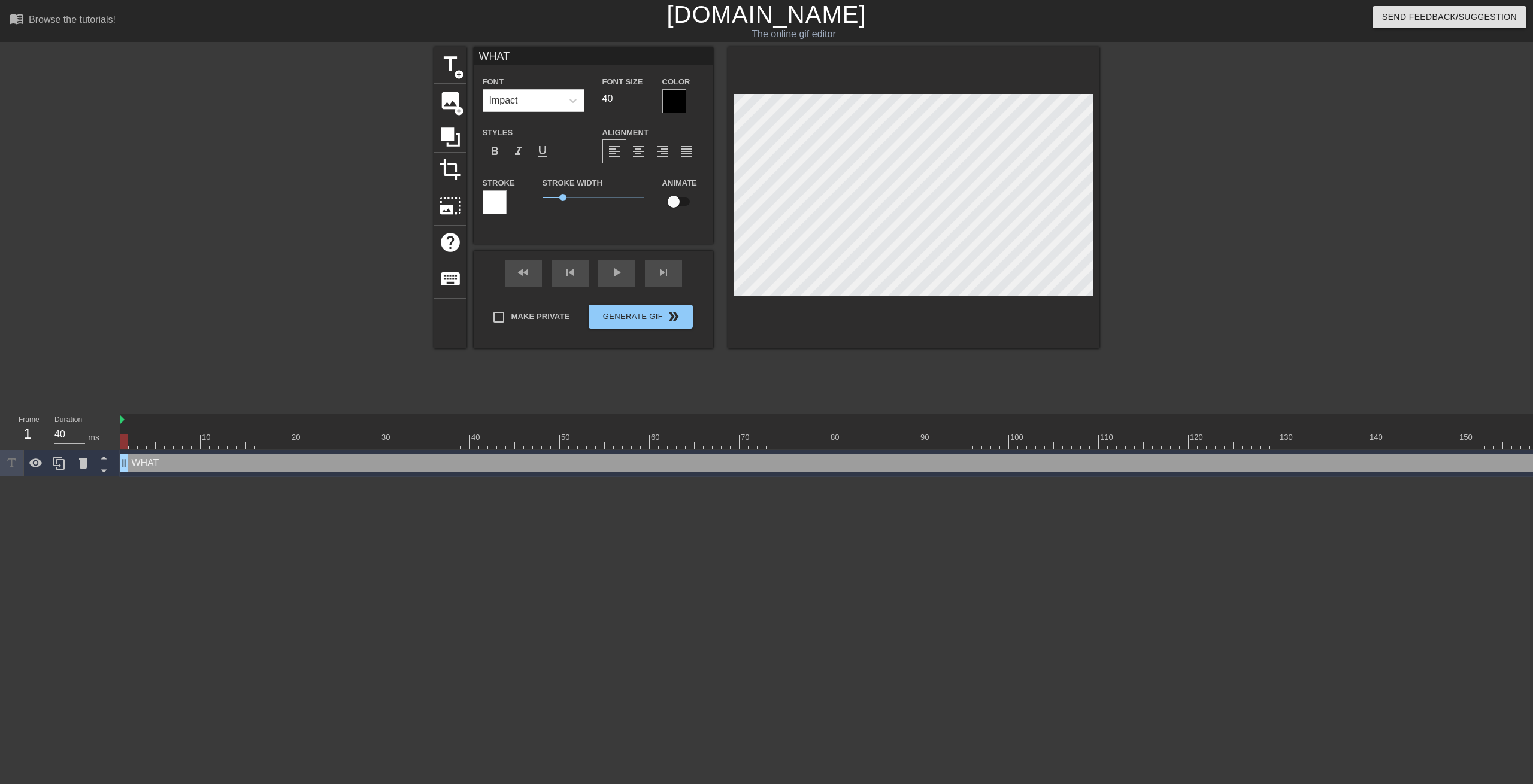
type input "WHAT D"
type textarea "WHAT D"
type input "WHAT DO"
type textarea "WHAT DO"
type input "WHAT DO"
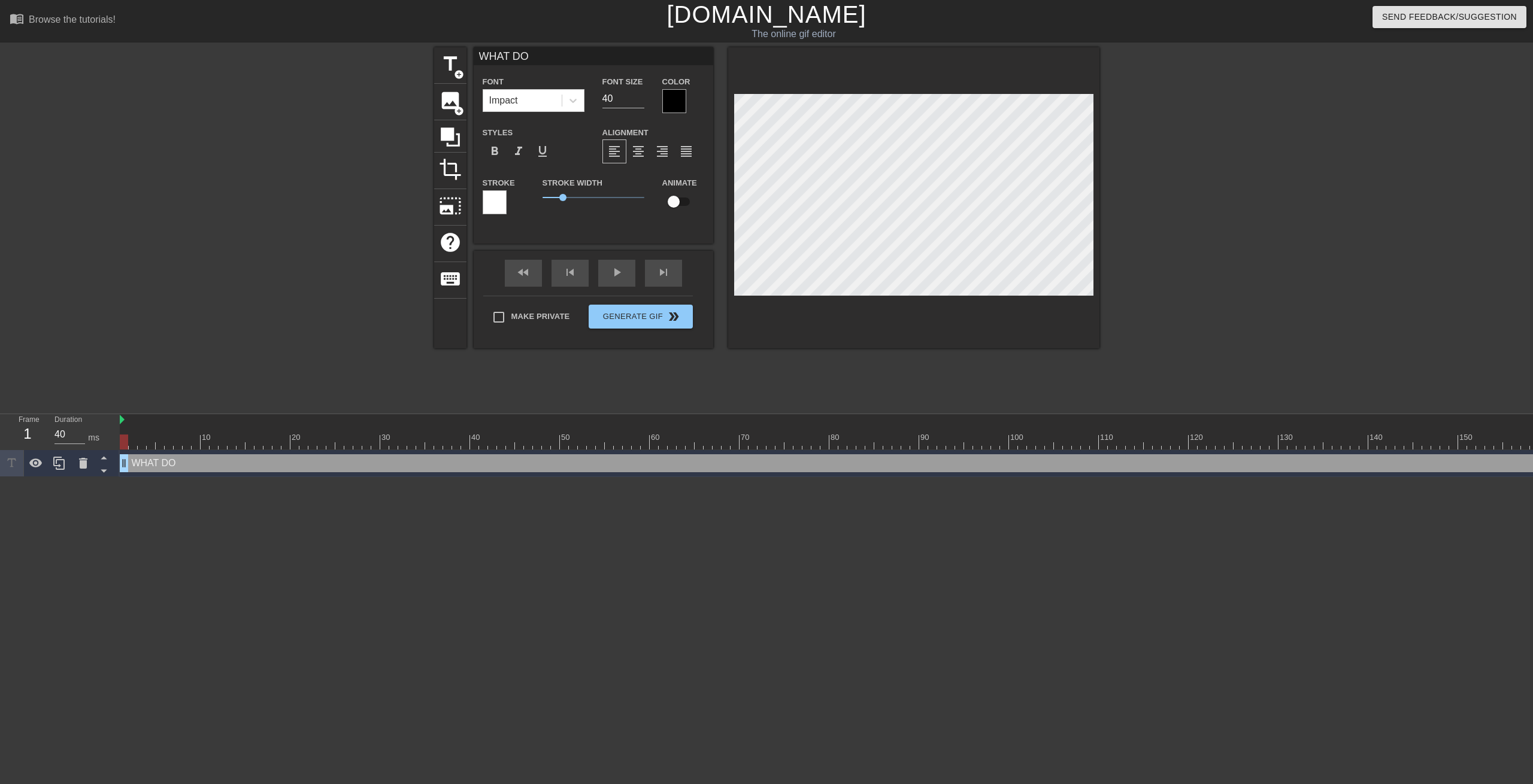
type textarea "WHAT DO"
type input "WHAT DO Y"
type textarea "WHAT DO Y"
type input "WHAT DO YO"
type textarea "WHAT DO YO"
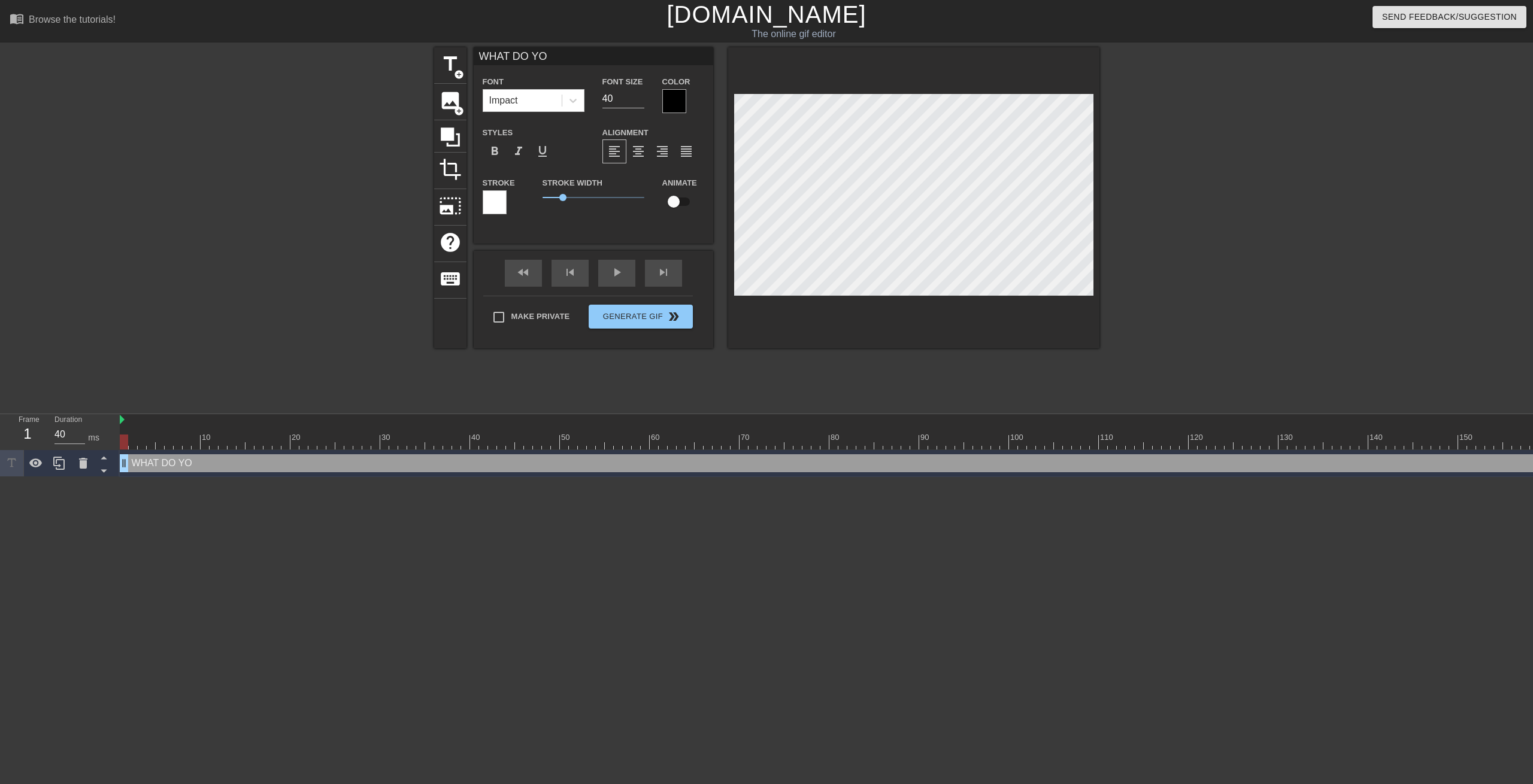
type input "WHAT DO YOU"
type textarea "WHAT DO YOU"
type input "WHAT DO YOU"
type textarea "WHAT DO YOU"
type input "WHAT DO YOU M"
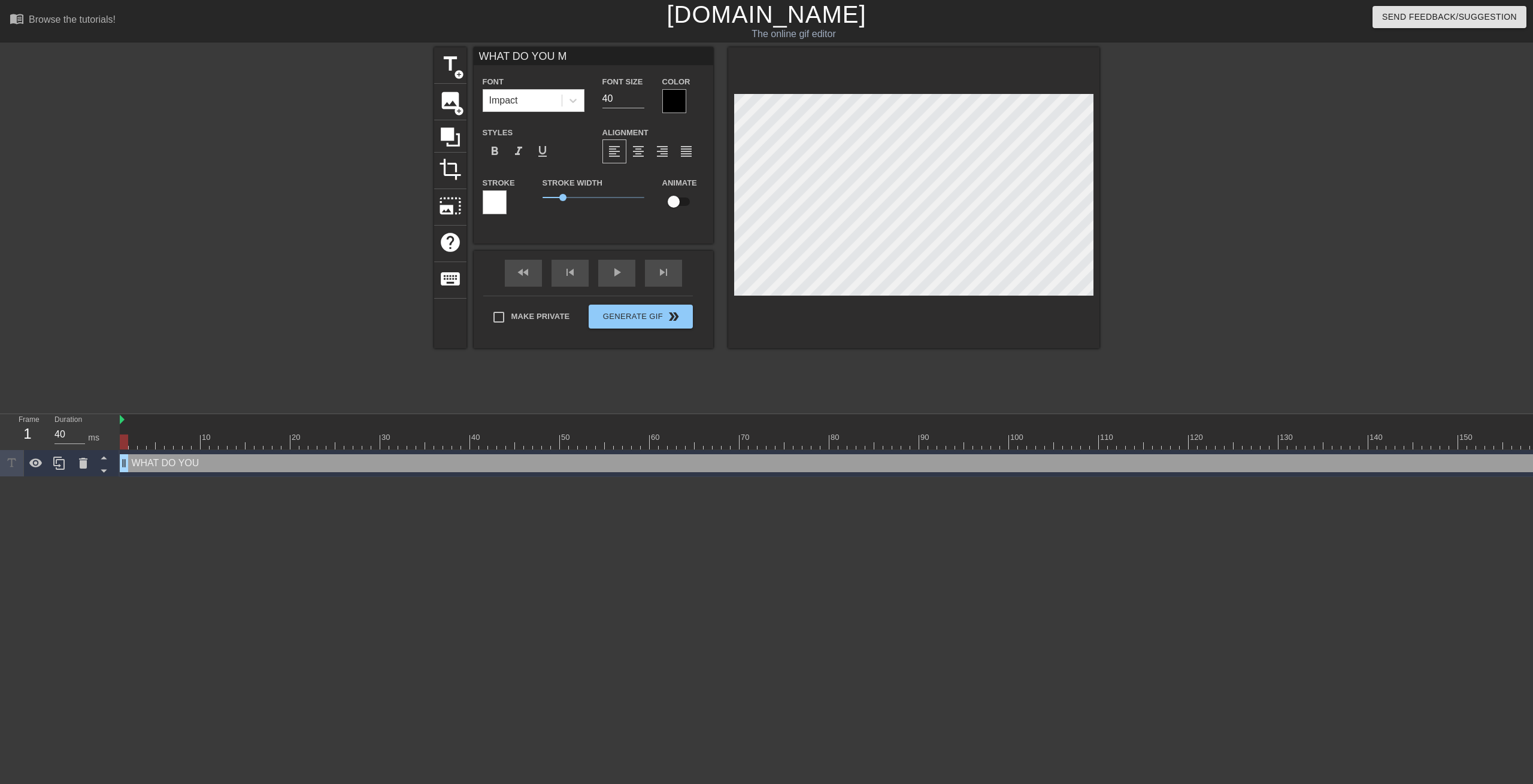
type textarea "WHAT DO YOU ME"
type input "WHAT DO YOU MEA"
type textarea "WHAT DO YOU MEA"
type input "WHAT DO YOU MEAN"
type textarea "WHAT DO YOU MEAN"
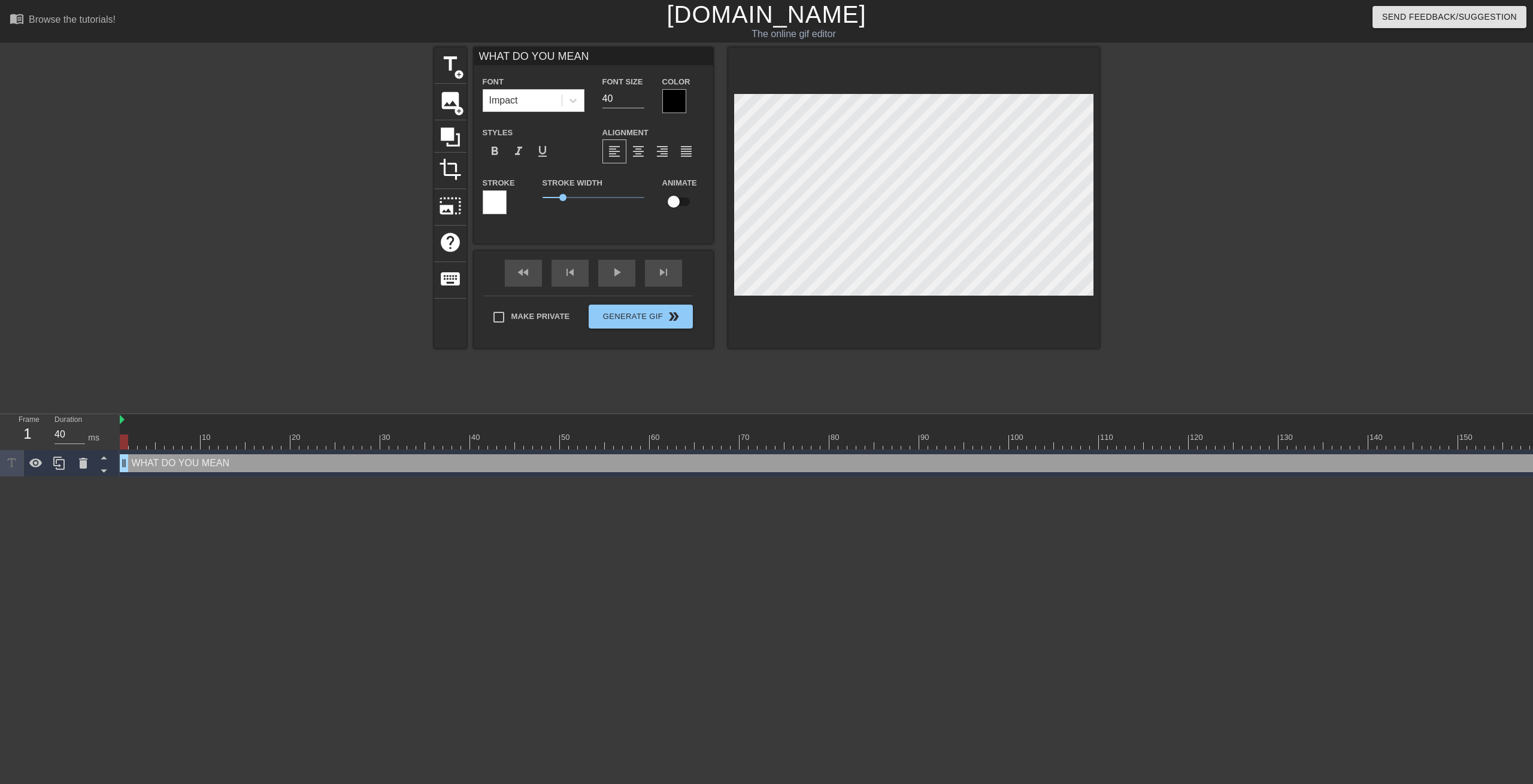
type input "WHAT DO YOU MEAN"
type textarea "WHAT DO YOU MEAN"
type input "WHAT DO YOU MEAN T"
type textarea "WHAT DO YOU MEAN T"
type input "WHAT DO YOU MEAN TH"
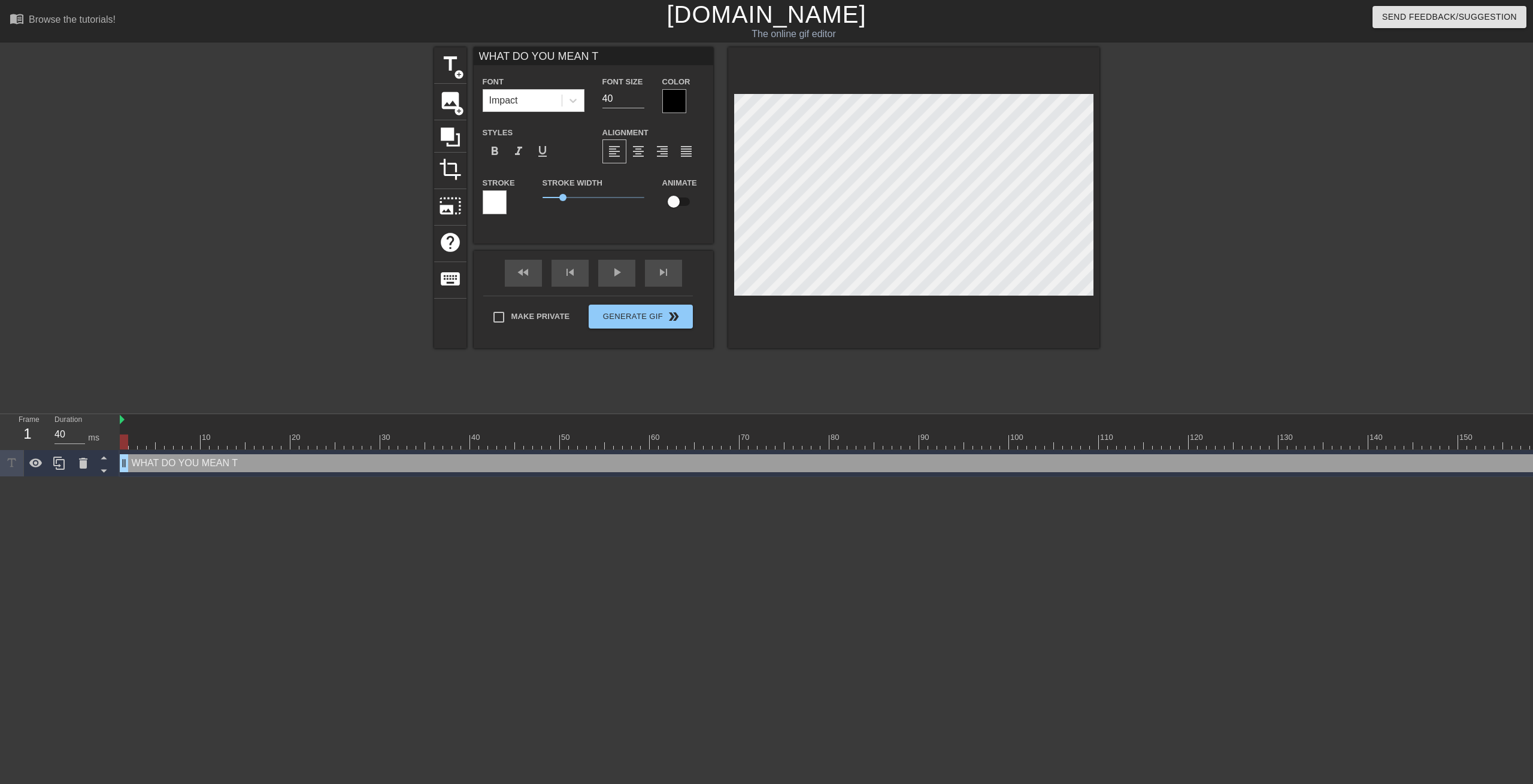
type textarea "WHAT DO YOU MEAN TH"
type input "WHAT DO YOU MEAN THE"
type textarea "WHAT DO YOU MEAN THE"
type input "WHAT DO YOU MEAN THER"
type textarea "WHAT DO YOU MEAN THER"
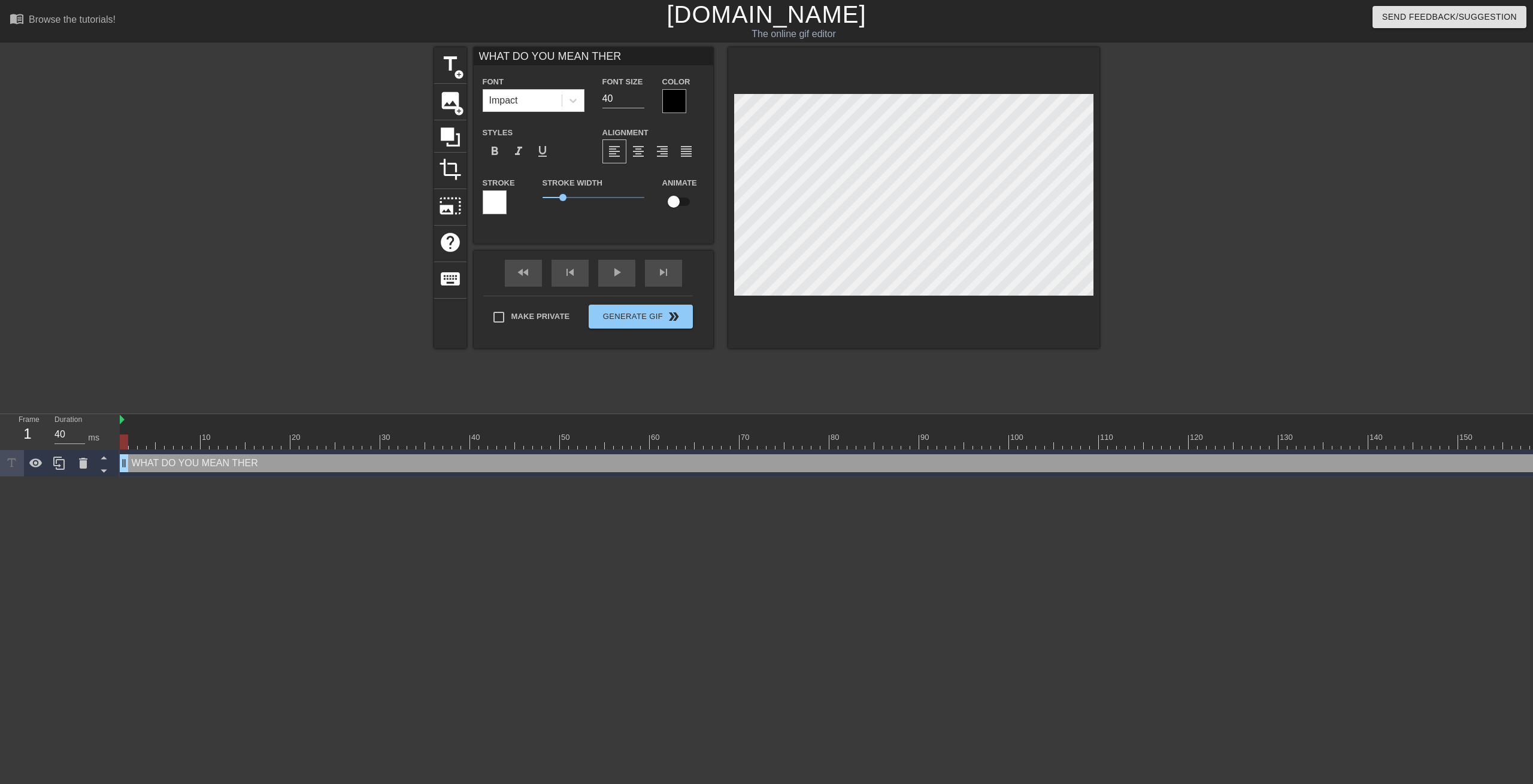
type input "WHAT DO YOU MEAN THERE"
type textarea "WHAT DO YOU MEAN THERE"
type input "WHAT DO YOU MEAN THERES"
type textarea "WHAT DO YOU MEAN THERES"
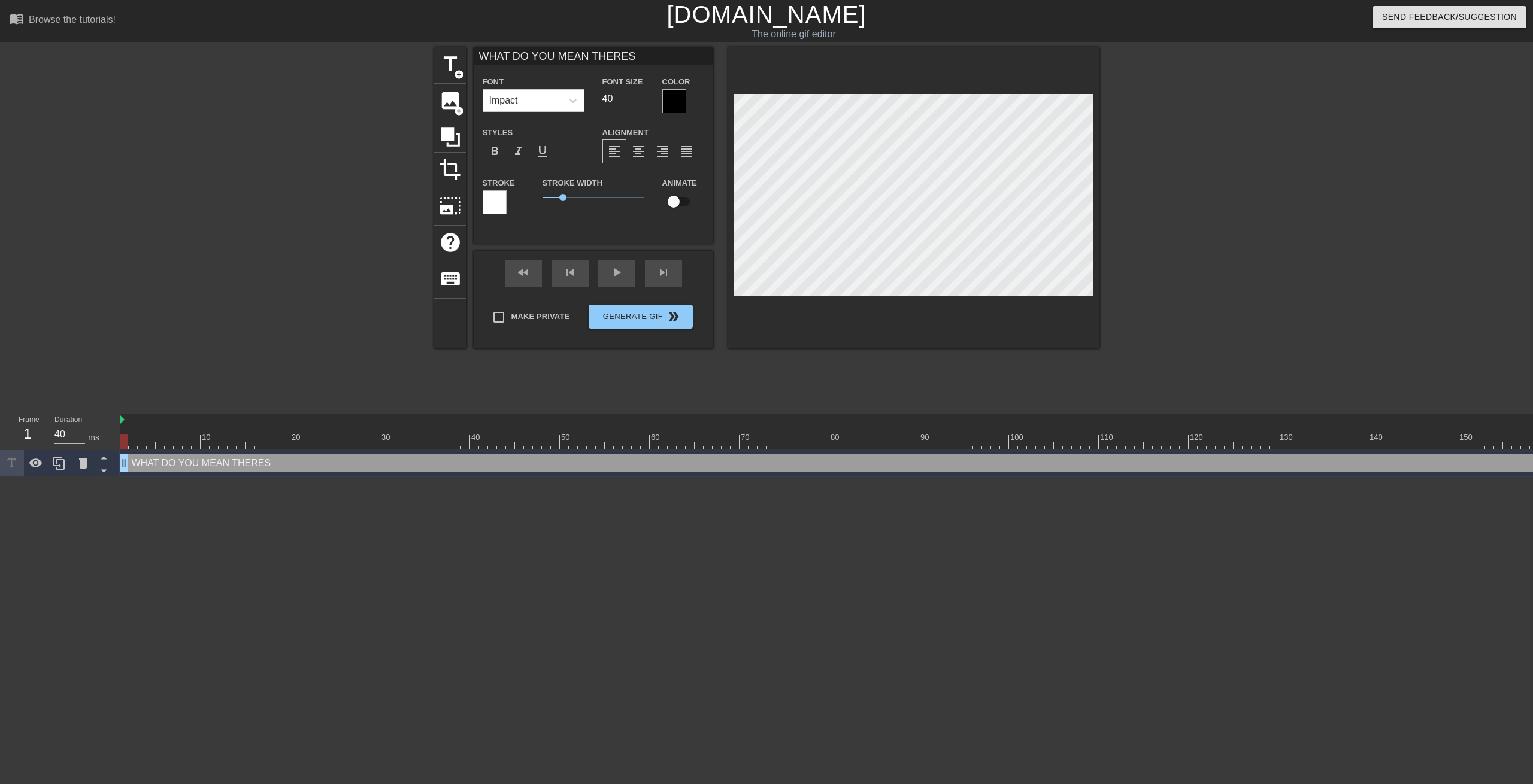
type input "WHAT DO YOU MEAN THERES"
type textarea "WHAT DO YOU MEAN THERES"
type input "WHAT DO YOU MEAN THERES A"
type textarea "WHAT DO YOU MEAN THERES A"
type input "WHAT DO YOU MEAN THERES"
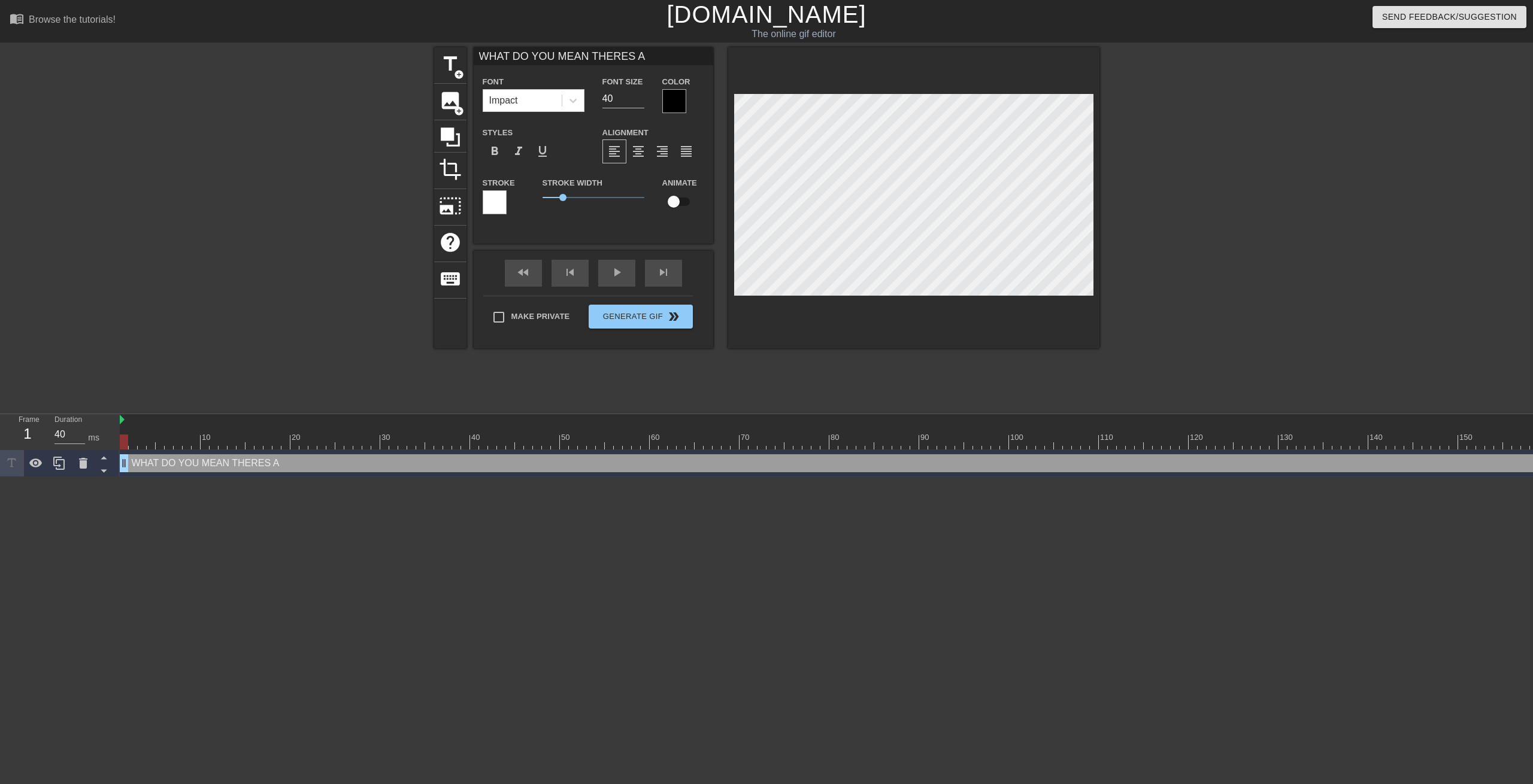
type textarea "WHAT DO YOU MEAN THERES"
type input "WHAT DO YOU MEAN"
type textarea "WHAT DO YOU MEAN"
type input "WHAT DO YOU MEAN T"
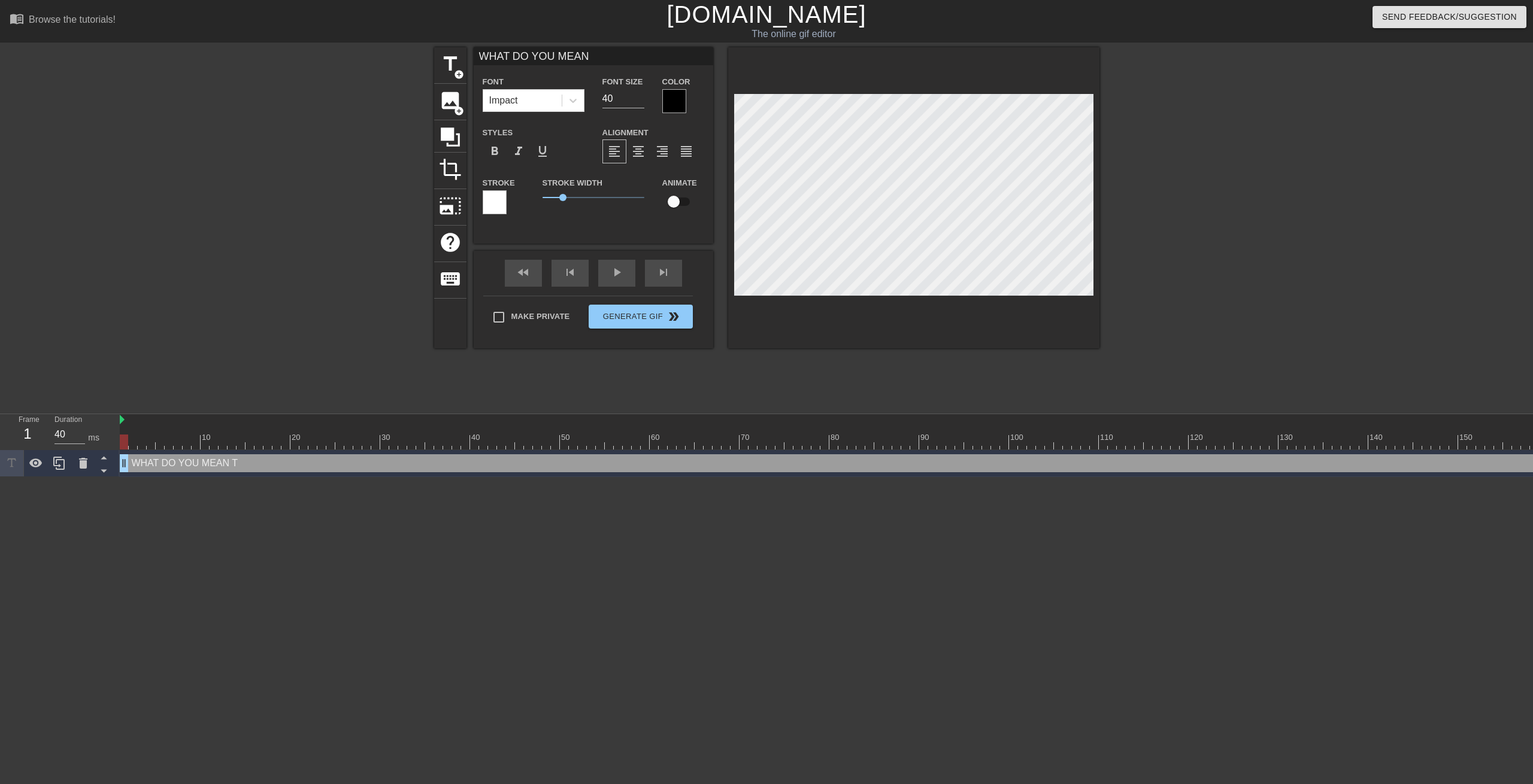
type textarea "WHAT DO YOU MEAN T"
type input "WHAT DO YOU MEAN TH"
type textarea "WHAT DO YOU MEAN THE"
type input "WHAT DO YOU MEAN THEY"
type textarea "WHAT DO YOU MEAN THEY"
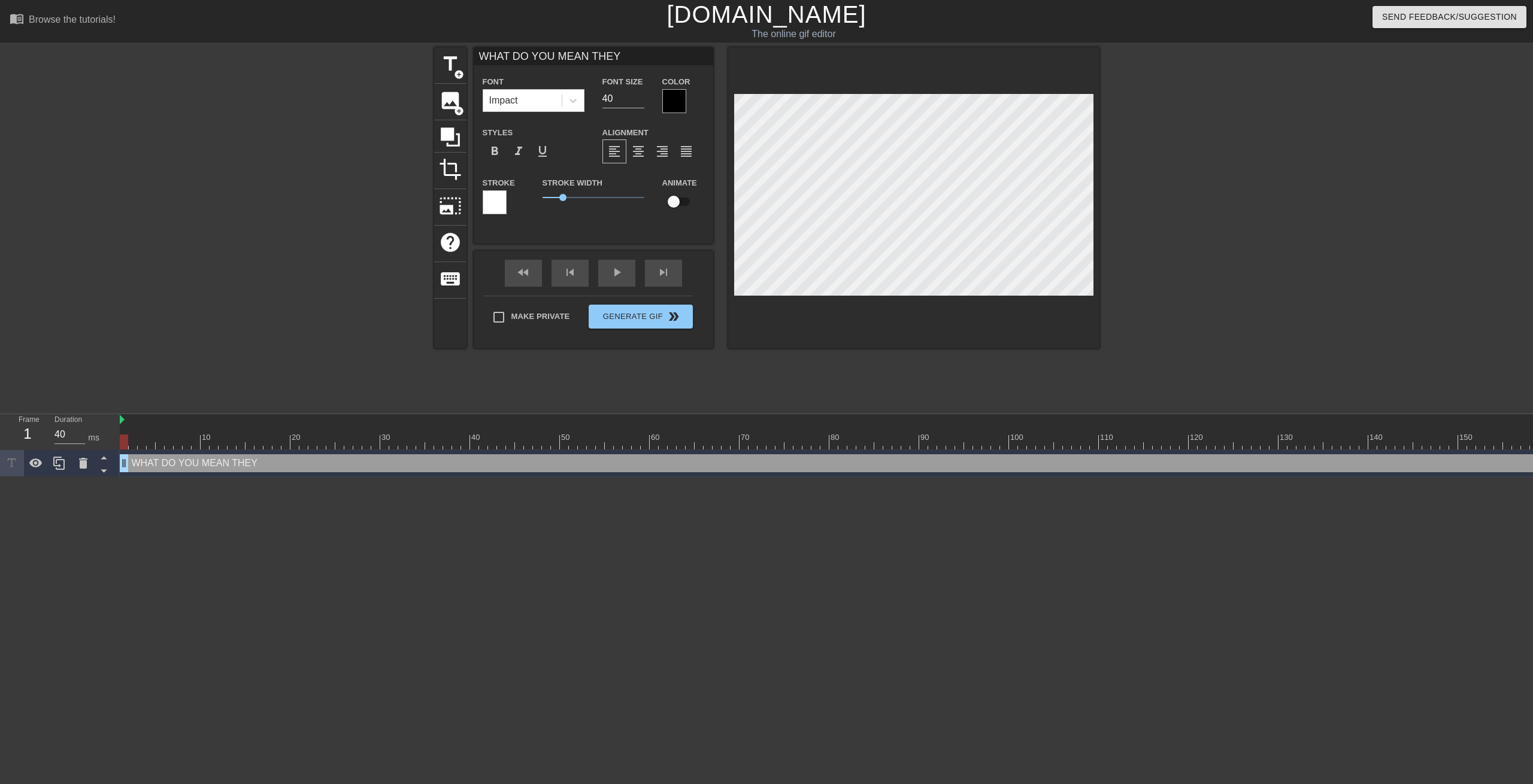
type input "WHAT DO YOU MEAN THEY R"
type textarea "WHAT DO YOU MEAN THEY R"
type input "WHAT DO YOU MEAN THEY RE"
type textarea "WHAT DO YOU MEAN THEY RE"
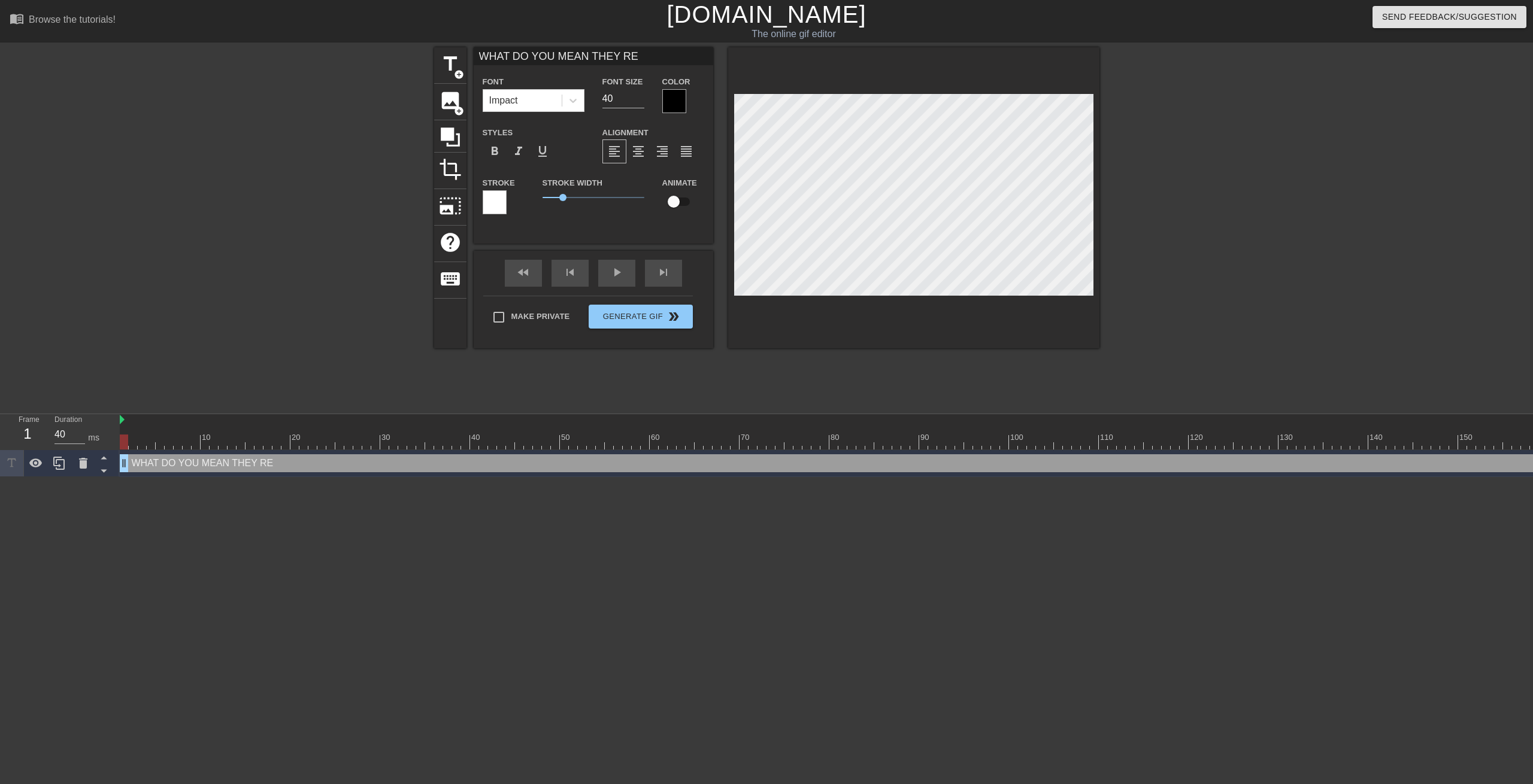
type input "WHAT DO YOU MEAN THEY REK"
type textarea "WHAT DO YOU MEAN THEY REK"
type input "N"
type textarea "N"
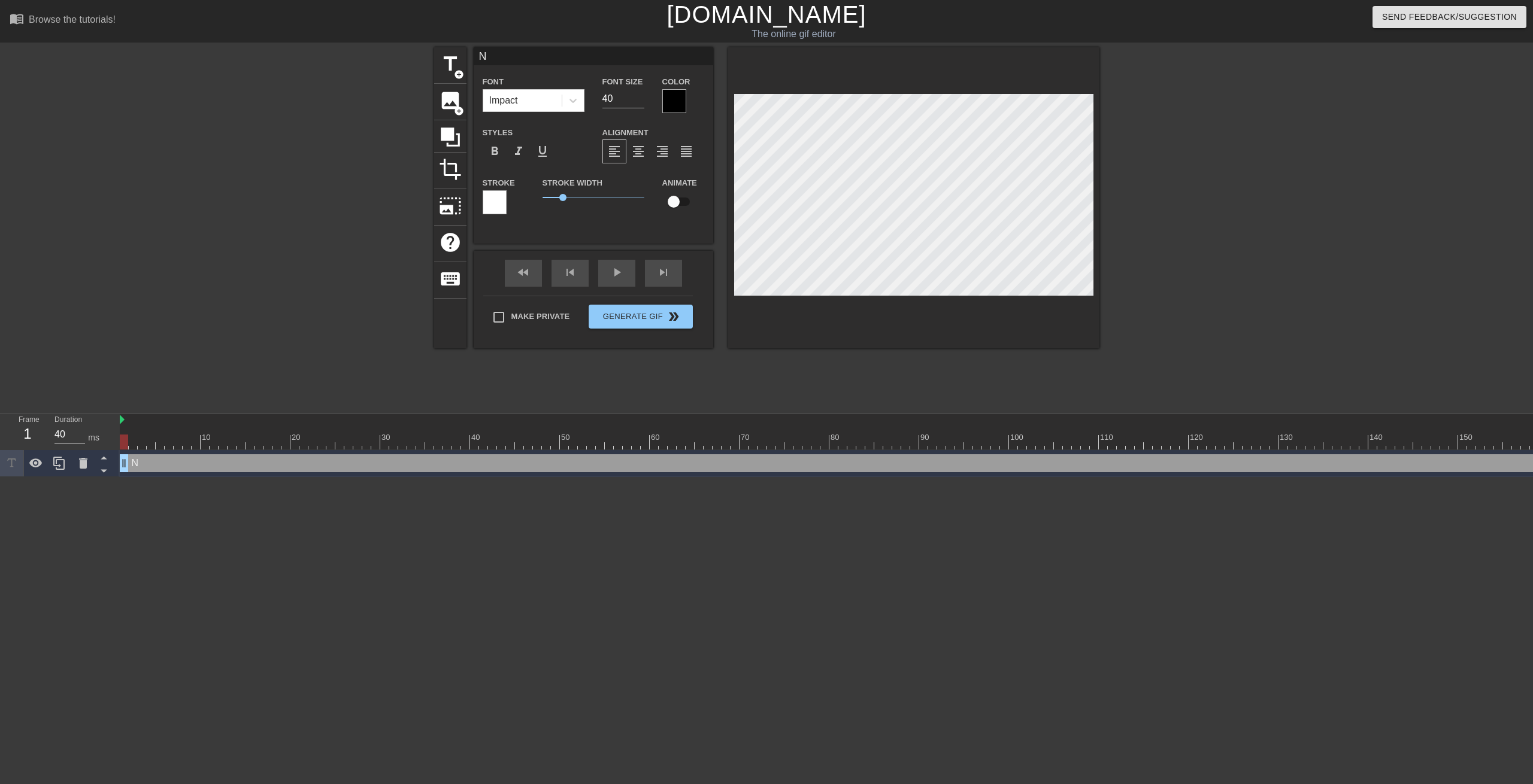
type input "NO"
type textarea "NOX"
type input "NOXT"
type textarea "NOXT"
type input "NOXTU"
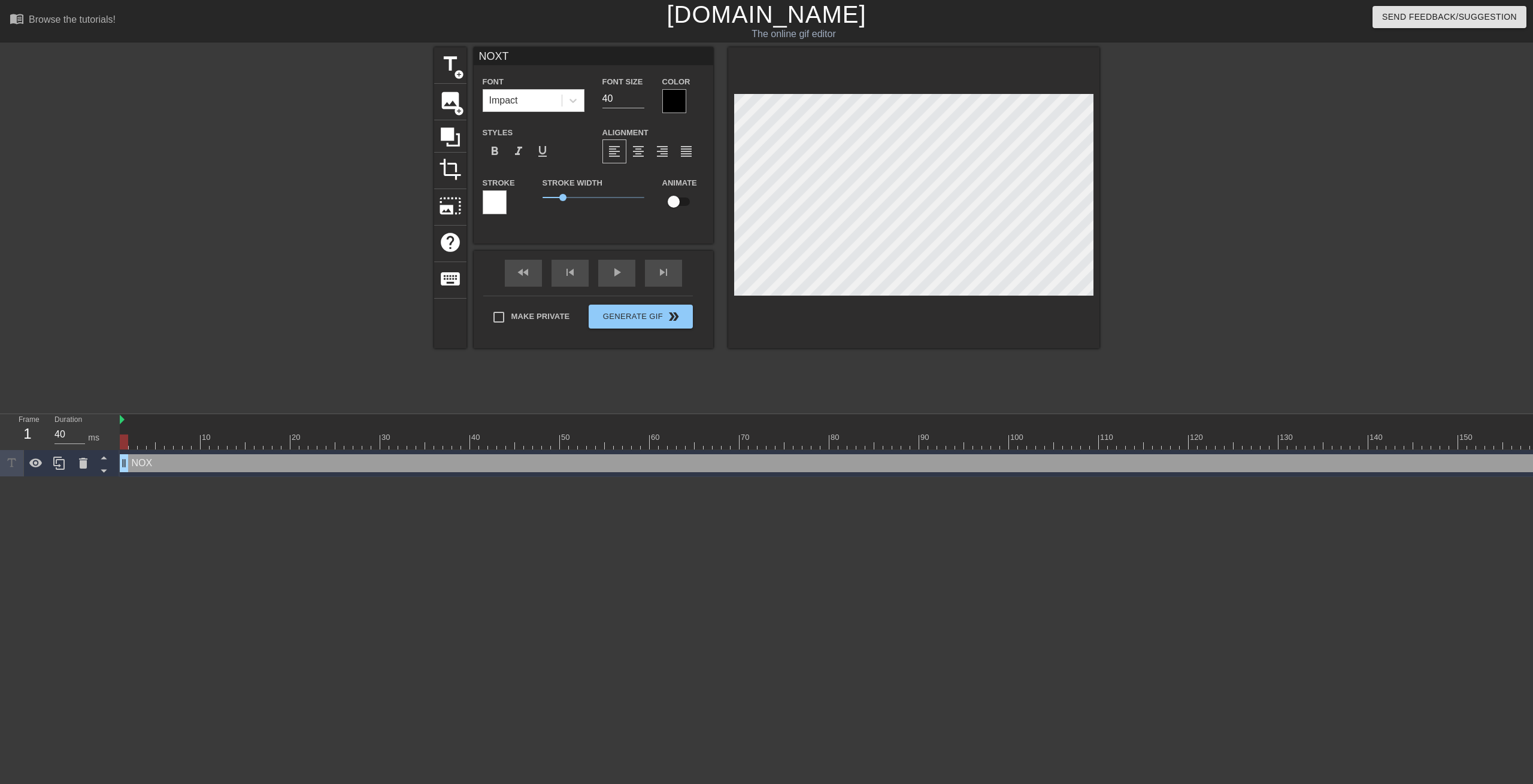
type textarea "NOXTU"
type input "NOXTUR"
type textarea "NOXTUR"
type input "NOXTURN"
type textarea "NOXTURN"
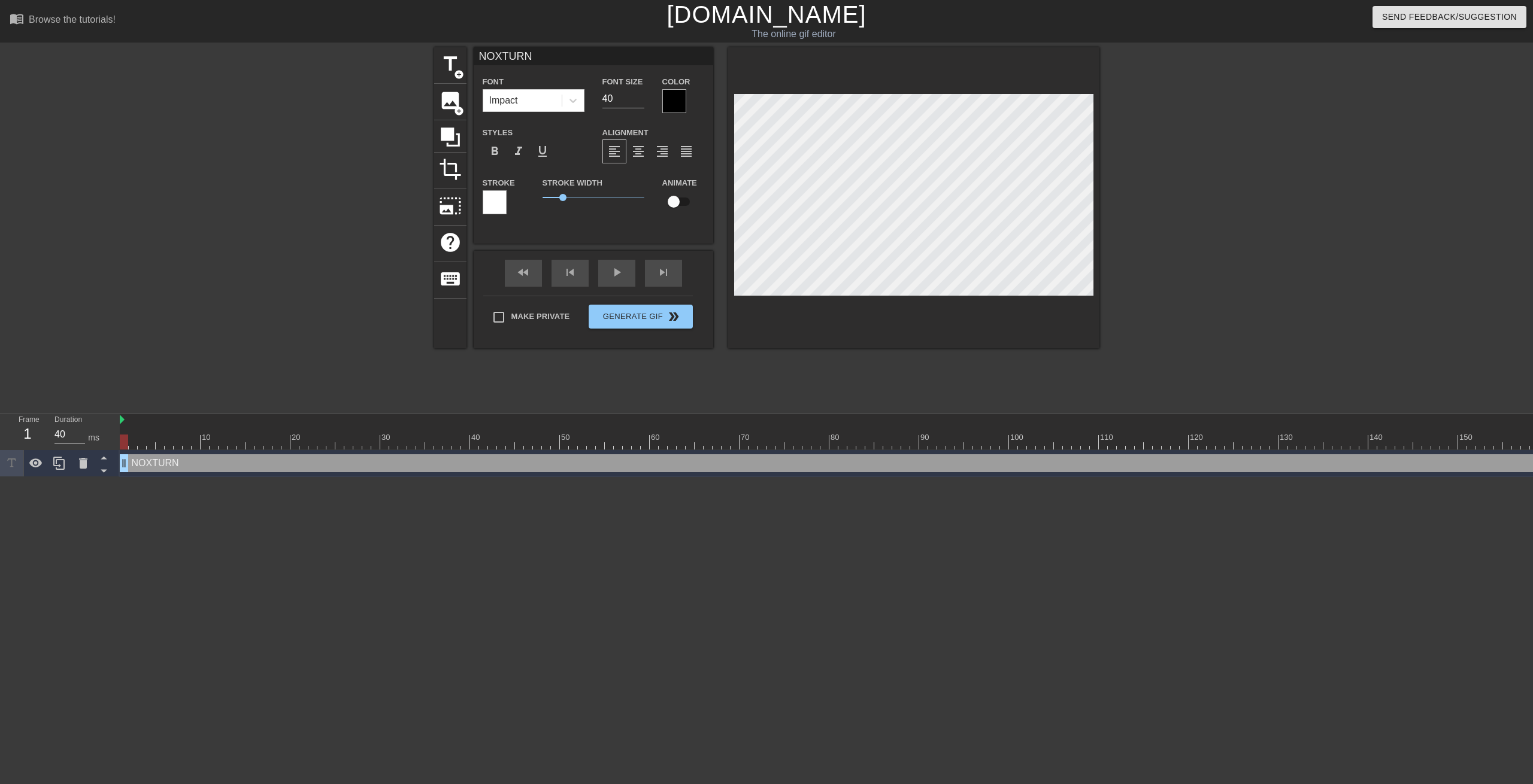
type input "NOXTURNA"
type textarea "NOXTURNA"
type input "NOXTURNAL"
type textarea "NOXTURNAL"
type input "NOXTURNAL"
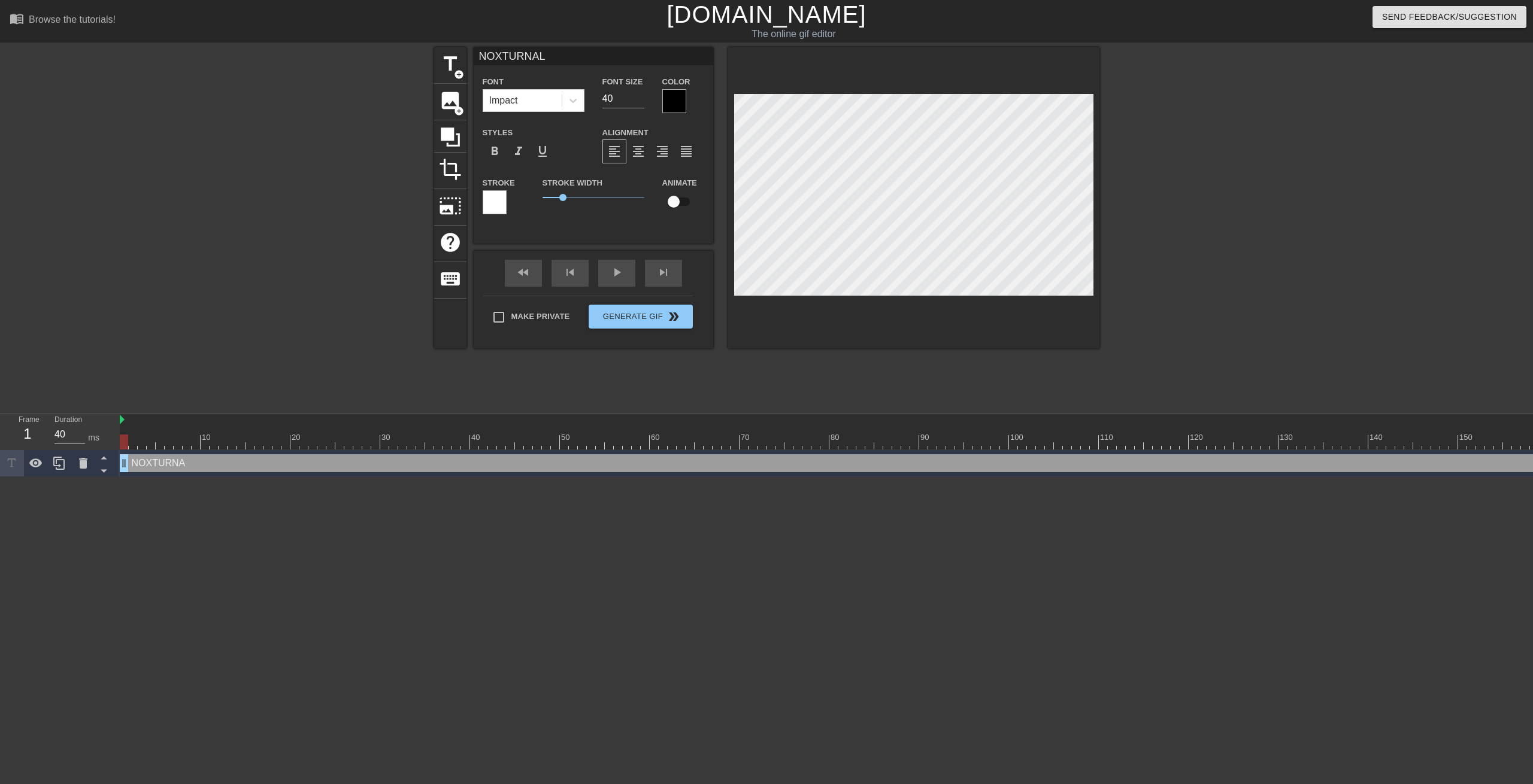
type textarea "NOXTURNAL"
type input "NOXTURNAL 2"
type textarea "NOXTURNAL 2"
type input "NOXTURNAL 2."
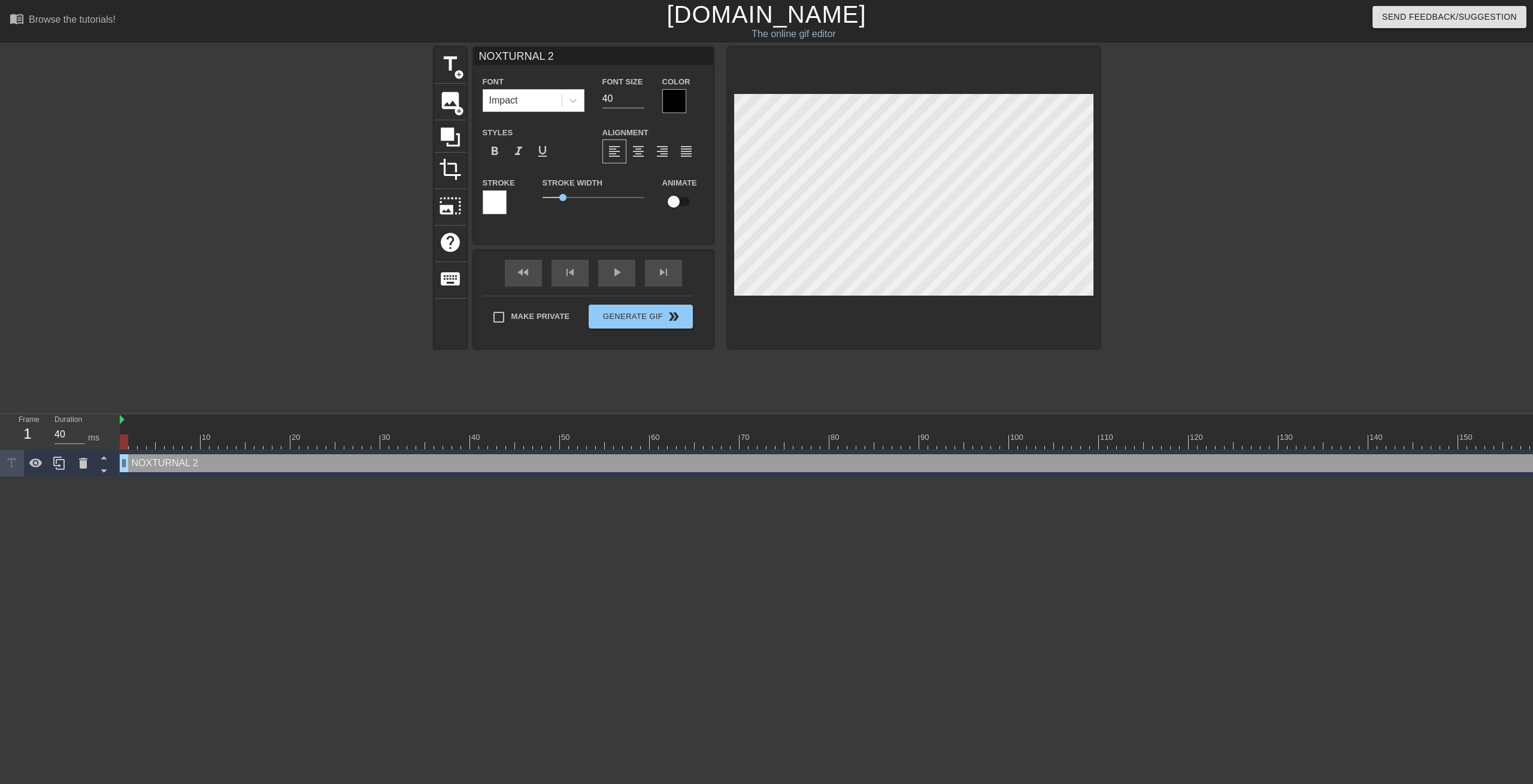
type textarea "NOXTURNAL 2."
type input "NOXTURNAL 2"
type textarea "NOXTURNAL 2"
type input "NOXTURNAL"
type textarea "NOXTURNAL"
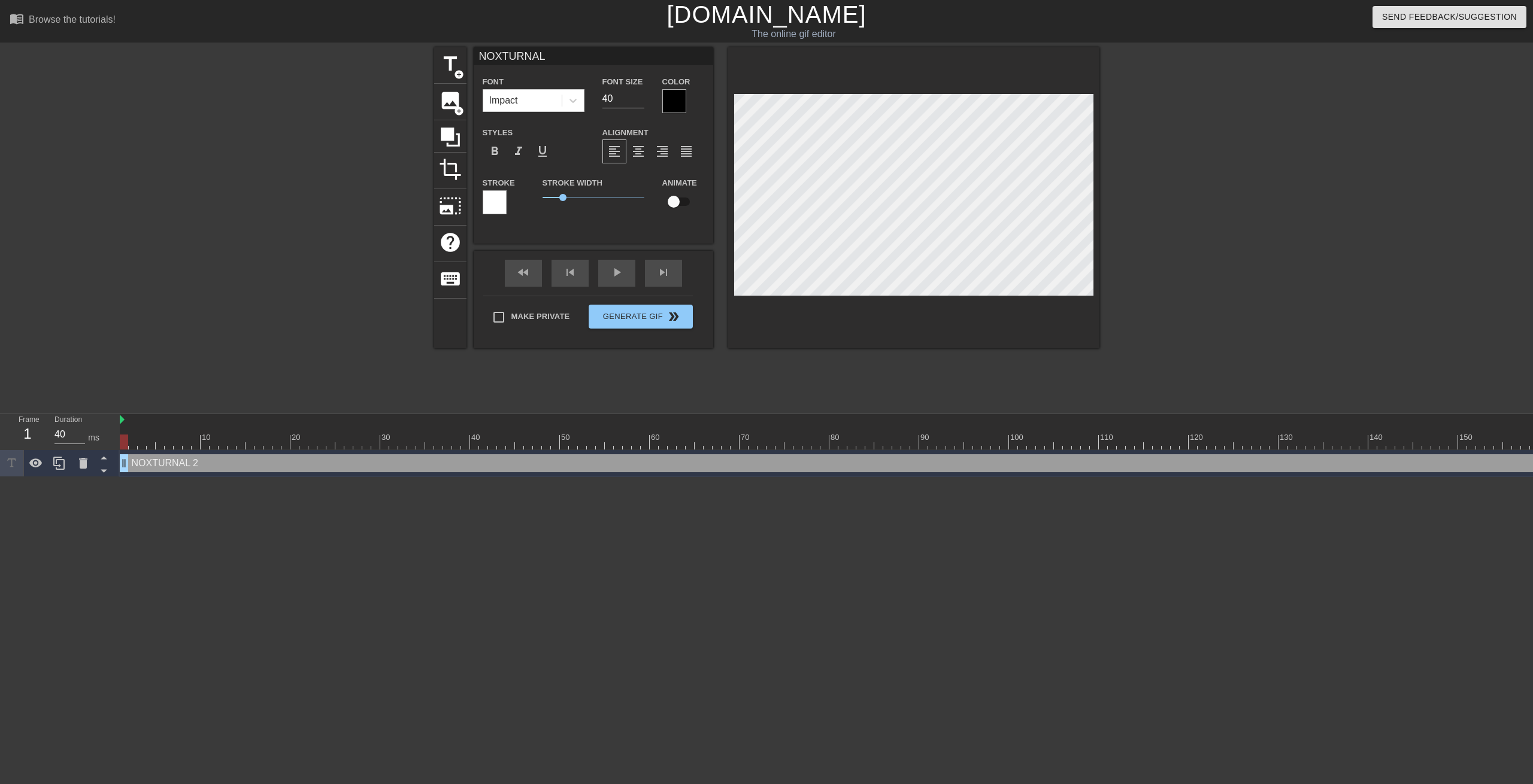
scroll to position [0, 2]
type input "NOXTURNAL 7"
type textarea "NOXTURNAL 7"
type input "NOXTURNAL 7."
type textarea "NOXTURNAL 7."
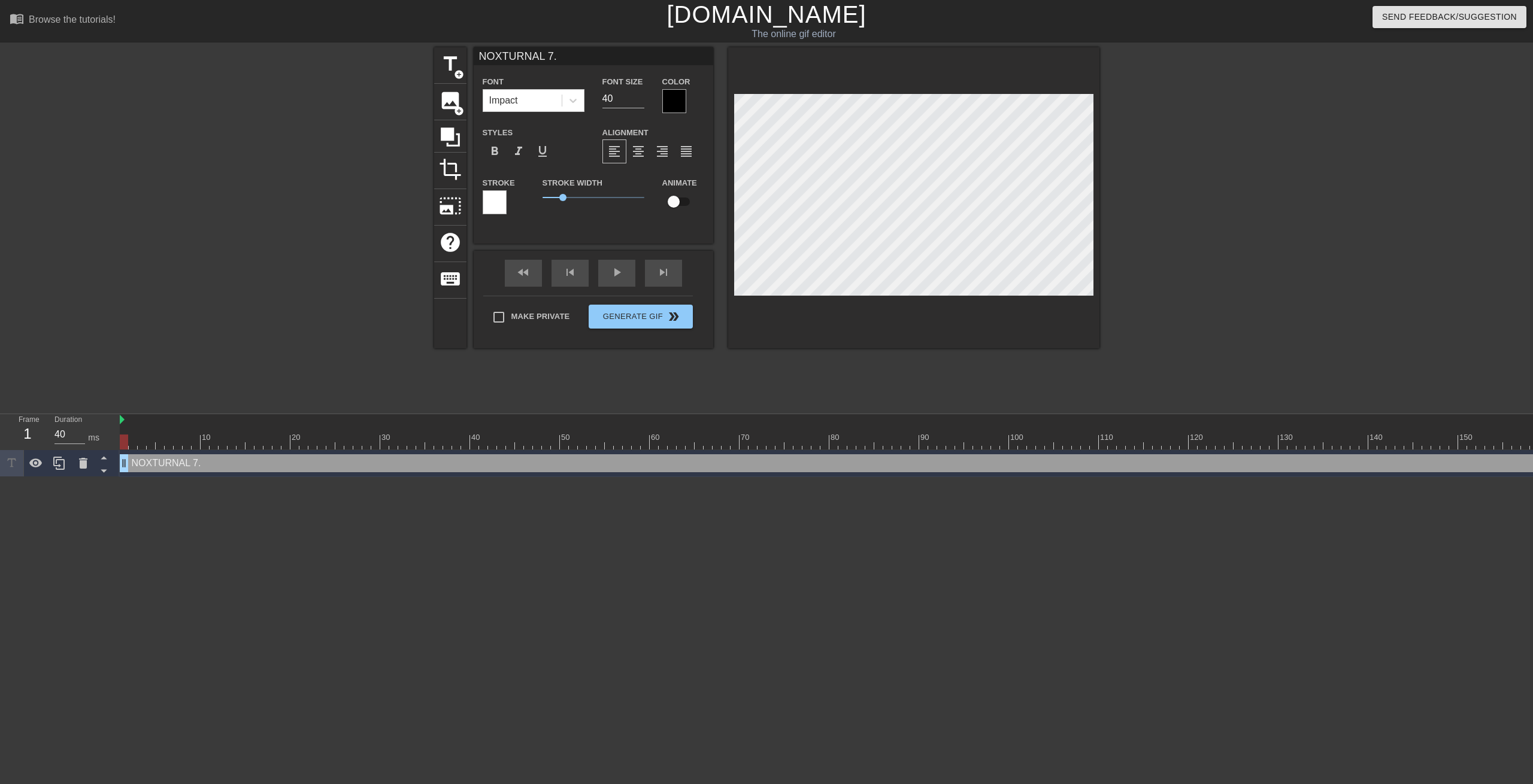
type input "NOXTURNAL 7.2"
type textarea "NOXTURNAL 7.2"
type input "NOXTURNAL 7.2"
type textarea "NOXTURNAL 7.2"
type input "NOXTURNAL 7.2 I"
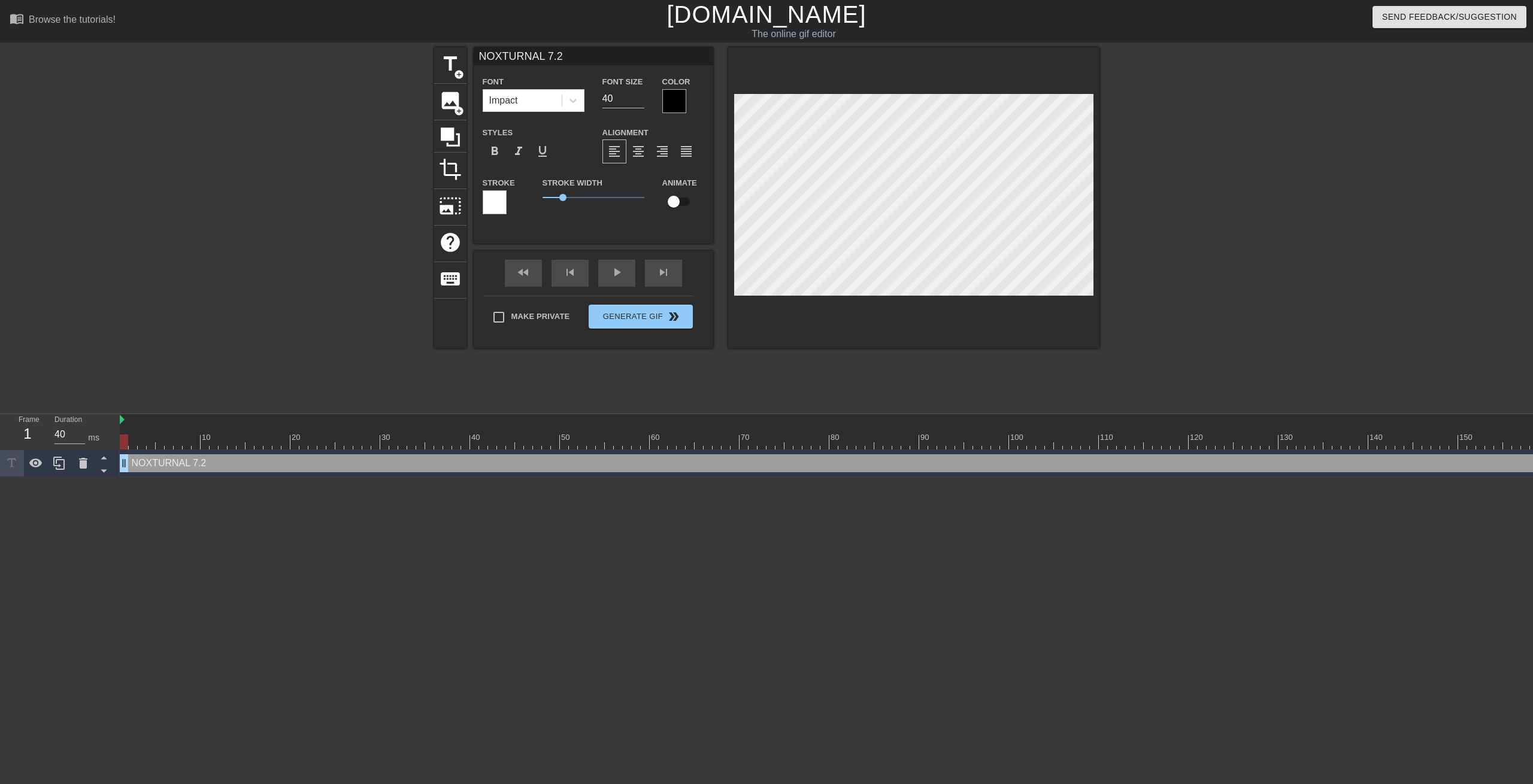
type textarea "NOXTURNAL 7.2 I"
type input "NOXTURNAL 7.2 IS"
type textarea "NOXTURNAL 7.2 IS"
type input "NOXTURNAL 7.2 IS"
type textarea "NOXTURNAL 7.2 IS"
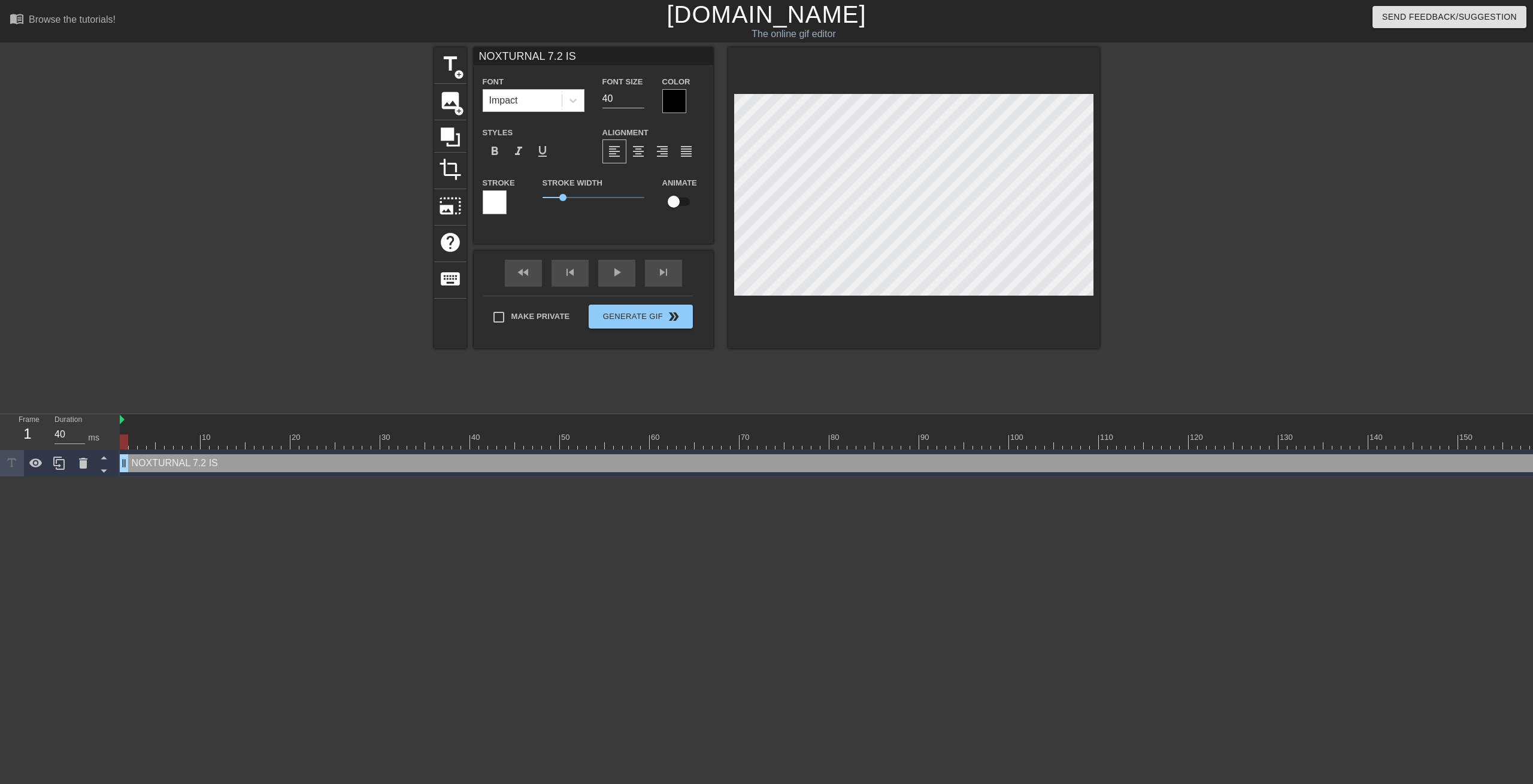
type input "NOXTURNAL 7.2 IS A"
type textarea "NOXTURNAL 7.2 IS AV"
type input "NOXTURNAL 7.2 IS AVA"
type textarea "NOXTURNAL 7.2 IS AVA"
type input "NOXTURNAL 7.2 IS AVAI"
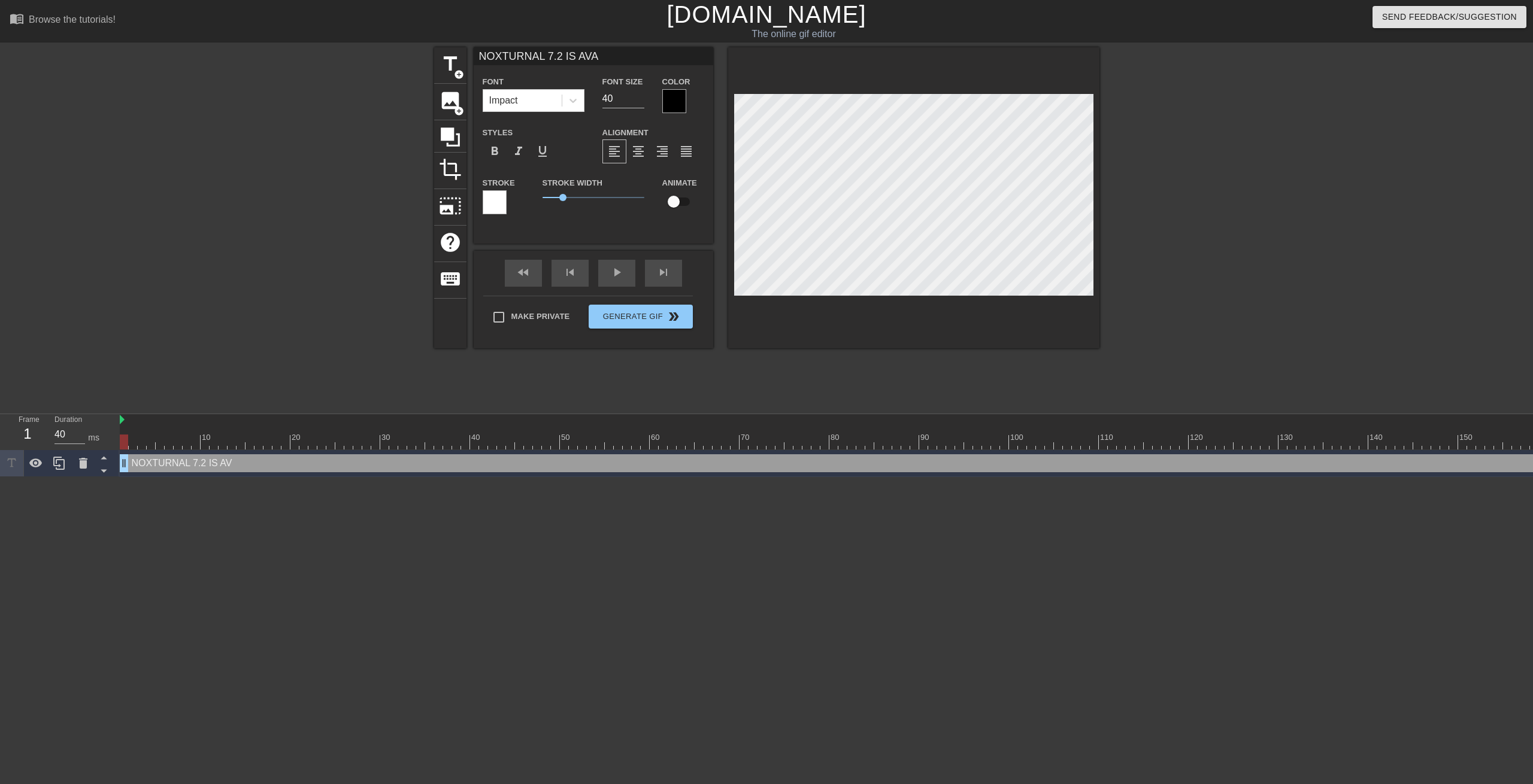
type textarea "NOXTURNAL 7.2 IS AVAI"
type input "NOXTURNAL 7.2 IS AVAIL"
type textarea "NOXTURNAL 7.2 IS AVAIL"
type input "NOXTURNAL 7.2 IS AVAILA"
type textarea "NOXTURNAL 7.2 IS AVAILA"
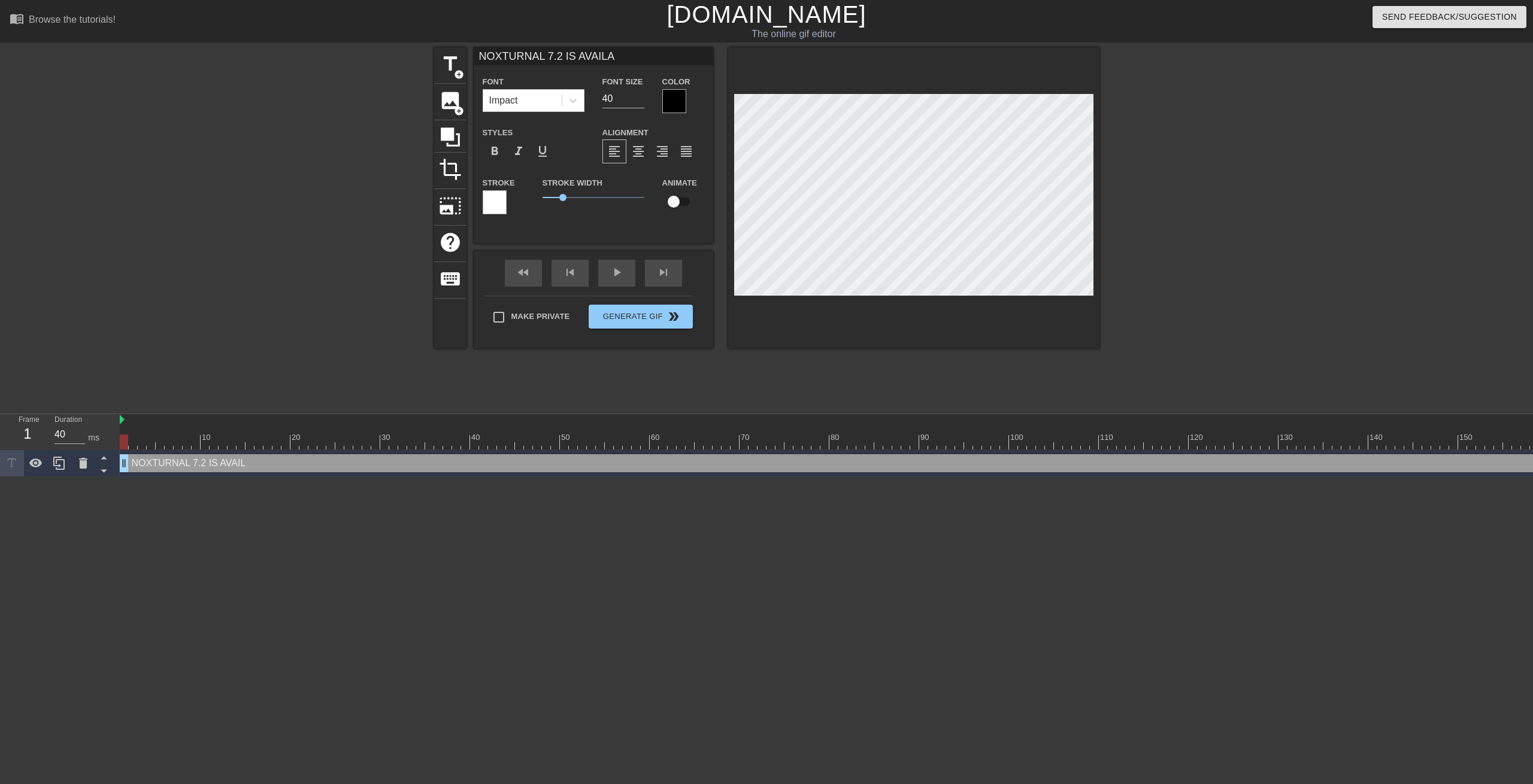
type input "NOXTURNAL 7.2 IS AVAILAB"
type textarea "NOXTURNAL 7.2 IS AVAILAB"
type input "NOXTURNAL 7.2 IS AVAILABL"
type textarea "NOXTURNAL 7.2 IS AVAILABL"
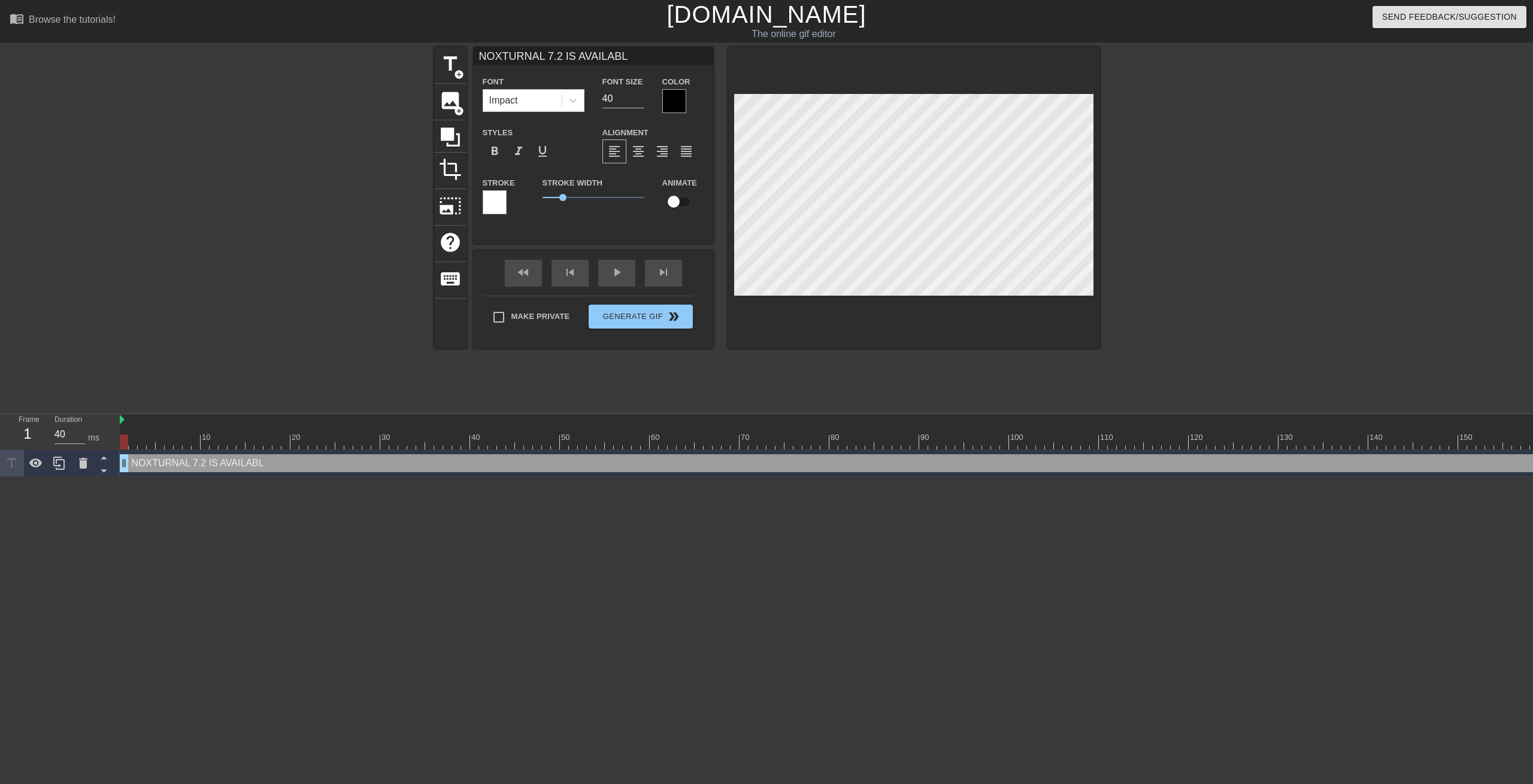
type input "NOXTURNAL 7.2 IS AVAILABLE"
type textarea "NOXTURNAL 7.2 IS AVAILABLE"
type input "NOXTURNAL 7.2 IS AVAILABLE!"
type textarea "NOXTURNAL 7.2 IS AVAILABLE!"
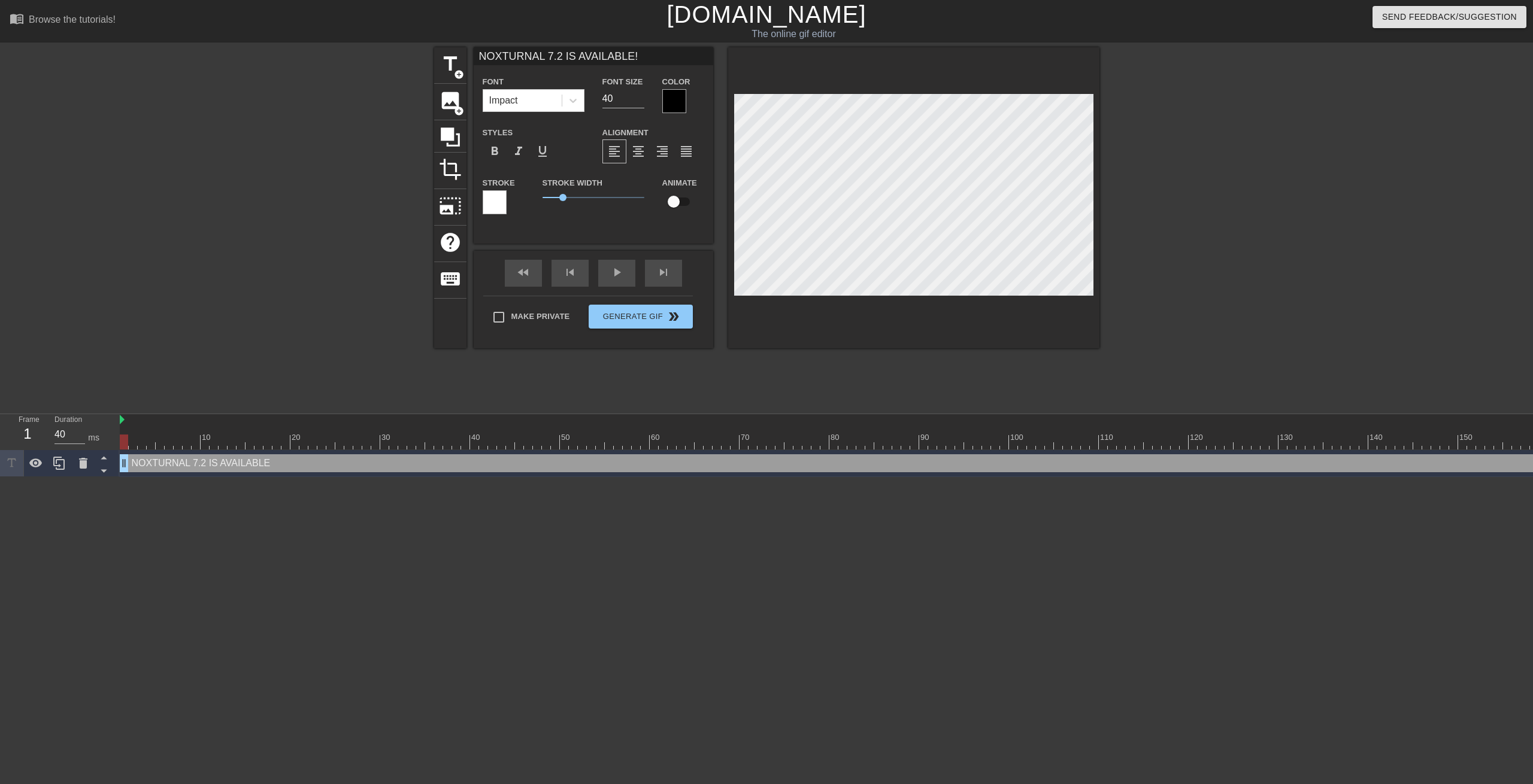
type input "NOXTURNAL 7.2 IS AVAILABLE!?"
type textarea "NOXTURNAL 7.2 IS AVAILABLE!?"
type input "NOXTURNAL 7.2 IS AVAILABLE!?!"
type textarea "NOXTURNAL 7.2 IS AVAILABLE!?!"
type input "NOXTURNAL 7.2 IS AVAILABLE!?!?"
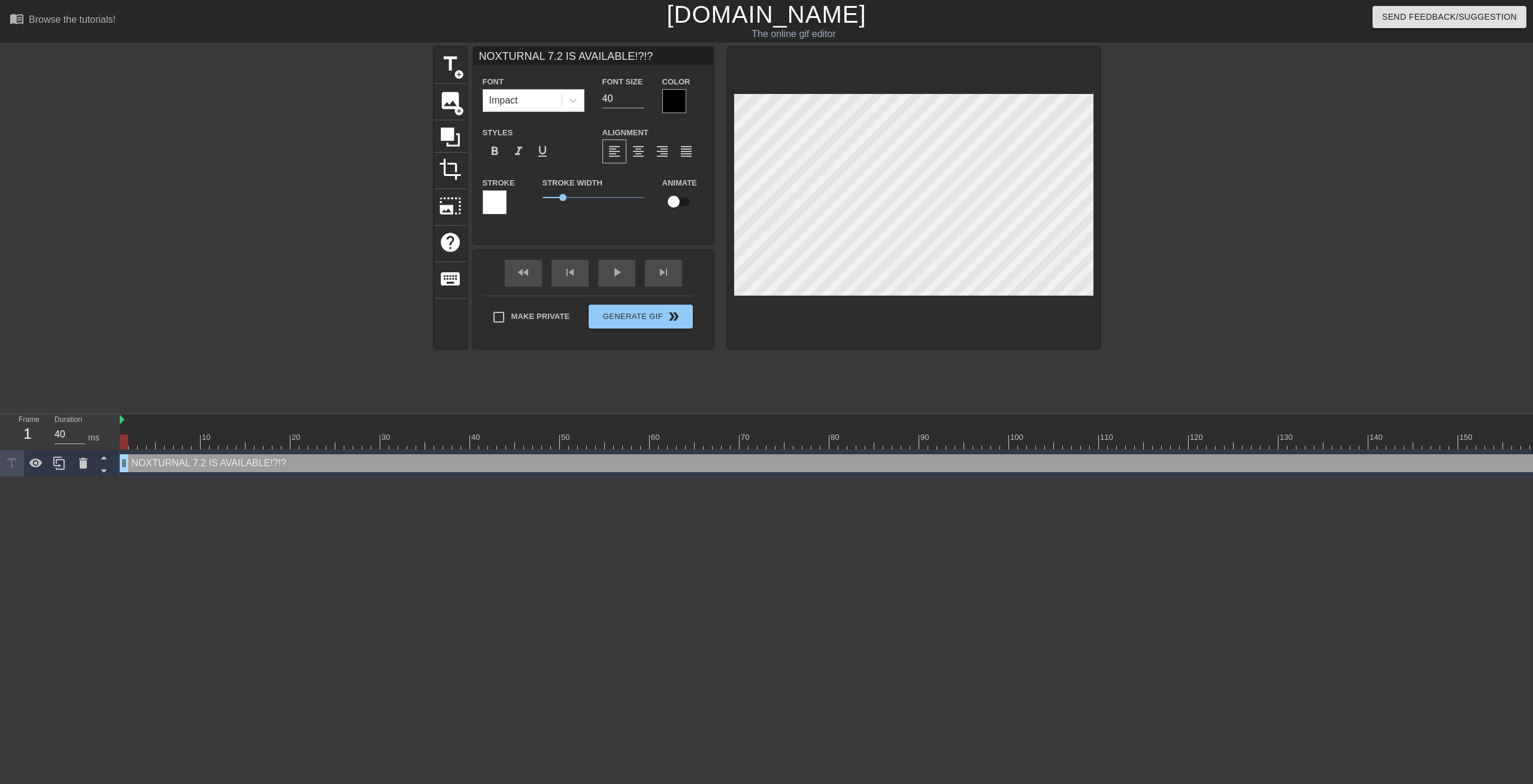
type textarea "NOXTURNAL 7.2 IS AVAILABLE!?!?"
type input "wNOXTURNAL 7.2 IS AVAILABLE!?!?"
type textarea "wNOXTURNAL 7.2 IS AVAILABLE!?!?"
type input "NOXTURNAL 7.2 IS AVAILABLE!?!?"
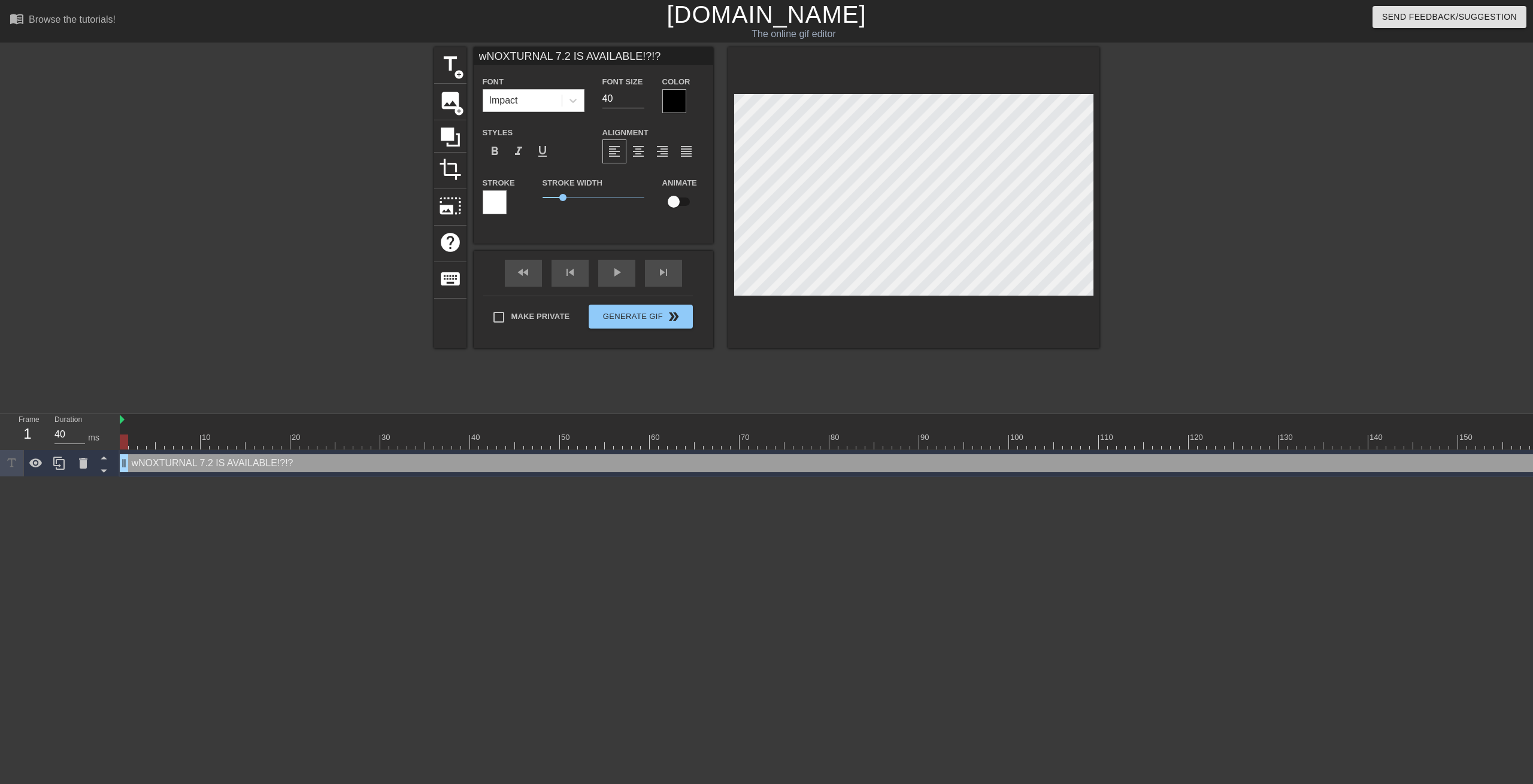
type textarea "NOXTURNAL 7.2 IS AVAILABLE!?!?"
type input "WNOXTURNAL 7.2 IS AVAILABLE!?!?"
type textarea "WNOXTURNAL 7.2 IS AVAILABLE!?!?"
type input "WHNOXTURNAL 7.2 IS AVAILABLE!?!?"
type textarea "WHANOXTURNAL 7.2 IS AVAILABLE!?!?"
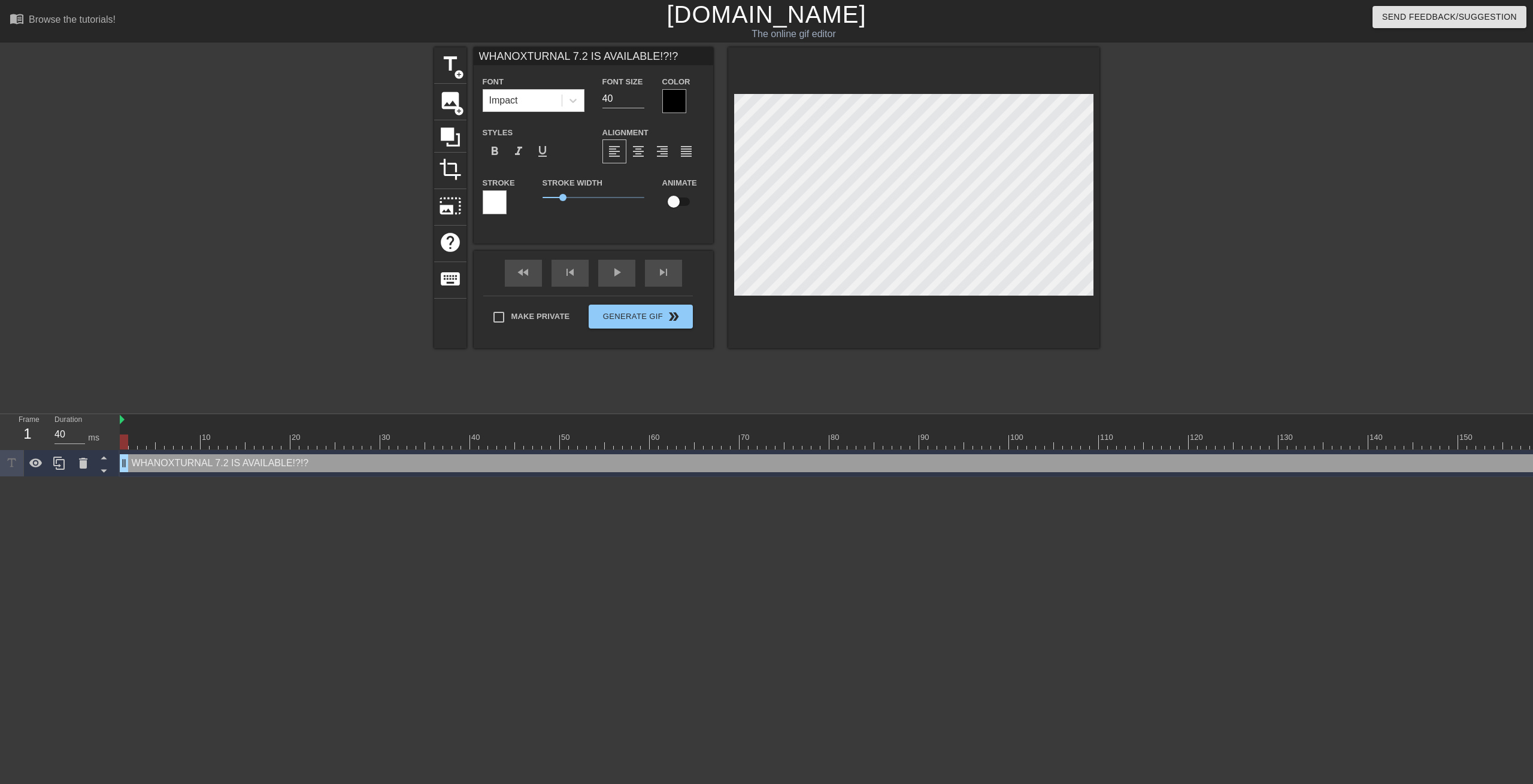
type input "WHATNOXTURNAL 7.2 IS AVAILABLE!?!?"
type textarea "WHATNOXTURNAL 7.2 IS AVAILABLE!?!?"
type input "WHAT NOXTURNAL 7.2 IS AVAILABLE!?!?"
type textarea "WHAT NOXTURNAL 7.2 IS AVAILABLE!?!?"
type input "WHAT DNOXTURNAL 7.2 IS AVAILABLE!?!?"
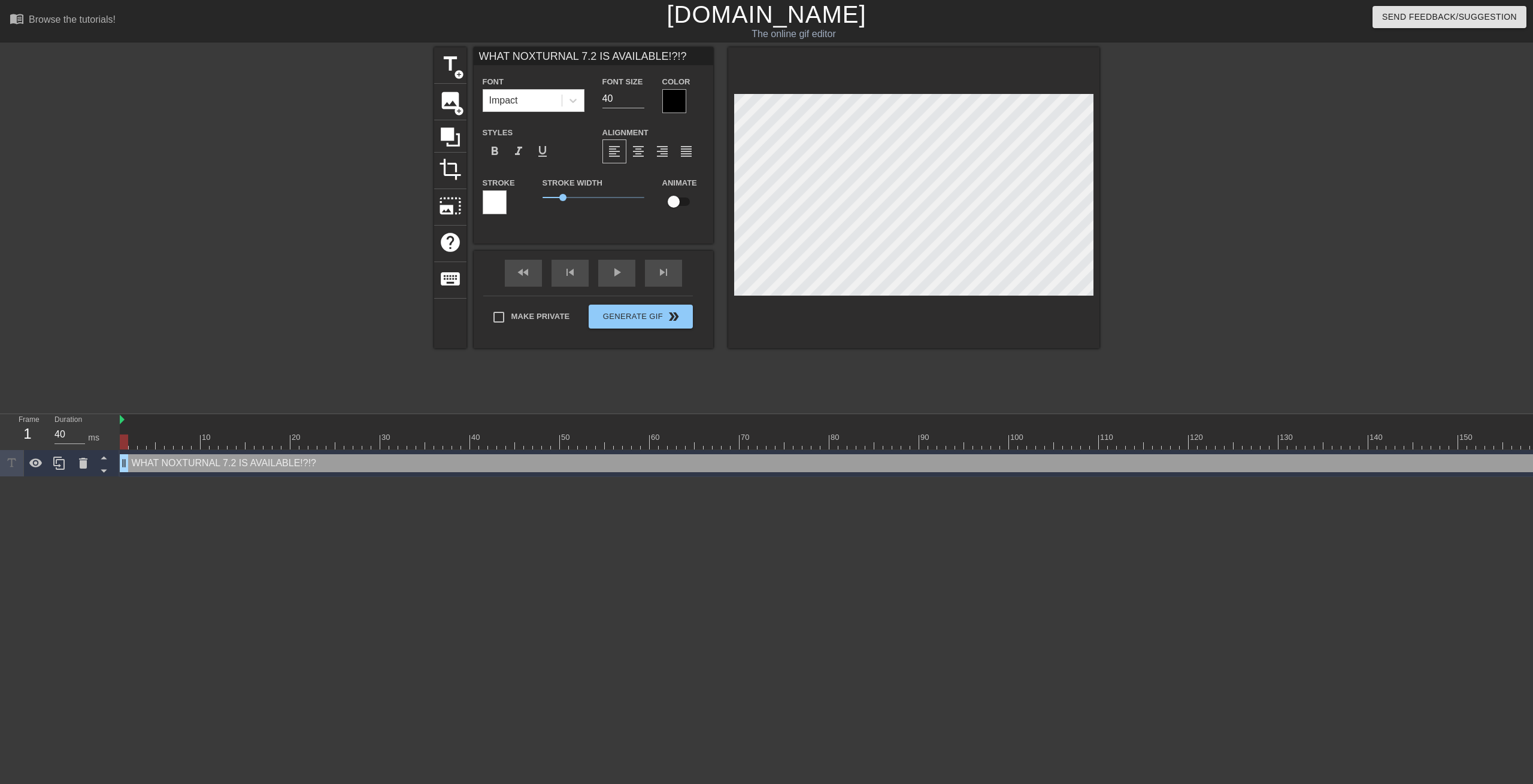
type textarea "WHAT DNOXTURNAL 7.2 IS AVAILABLE!?!?"
type input "WHAT DONOXTURNAL 7.2 IS AVAILABLE!?!?"
type textarea "WHAT DONOXTURNAL 7.2 IS AVAILABLE!?!?"
type input "WHAT DO NOXTURNAL 7.2 IS AVAILABLE!?!?"
type textarea "WHAT DO NOXTURNAL 7.2 IS AVAILABLE!?!?"
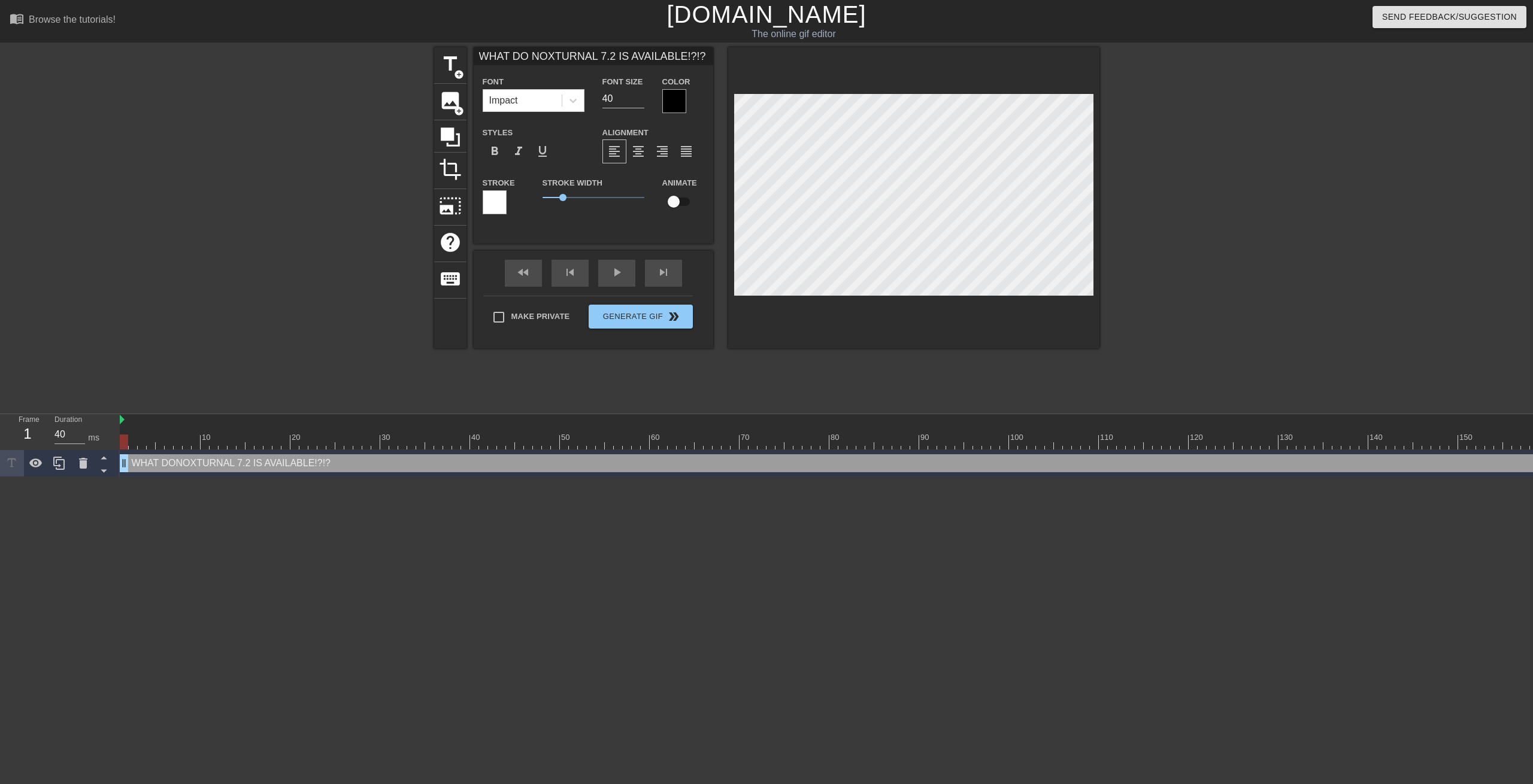
type input "WHAT DO YNOXTURNAL 7.2 IS AVAILABLE!?!?"
type textarea "WHAT DO YNOXTURNAL 7.2 IS AVAILABLE!?!?"
type input "WHAT DO YONOXTURNAL 7.2 IS AVAILABLE!?!?"
type textarea "WHAT DO YONOXTURNAL 7.2 IS AVAILABLE!?!?"
type input "WHAT DO YOUNOXTURNAL 7.2 IS AVAILABLE!?!?"
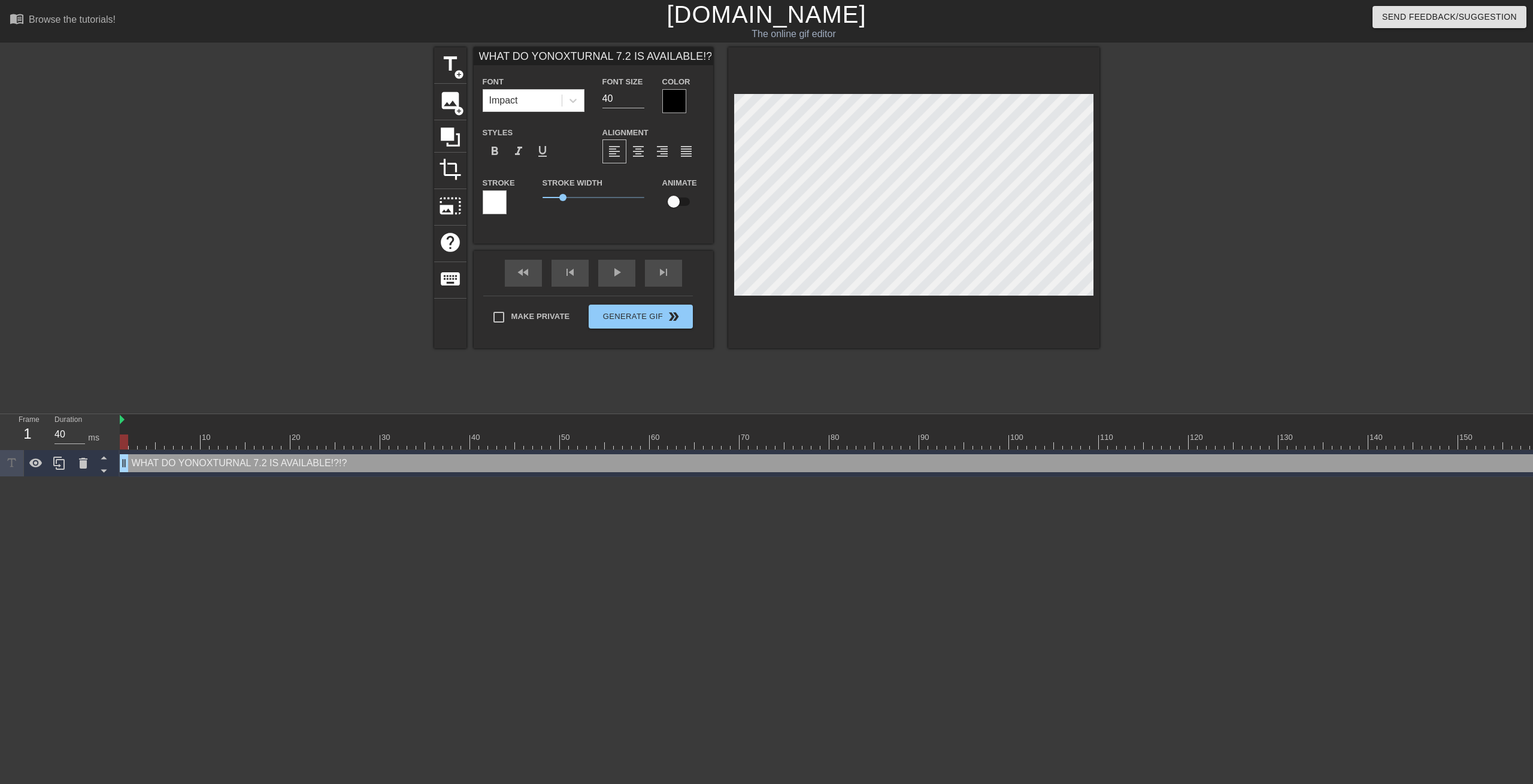
type textarea "WHAT DO YOUNOXTURNAL 7.2 IS AVAILABLE!?!?"
type input "WHAT DO YOU NOXTURNAL 7.2 IS AVAILABLE!?!?"
type textarea "WHAT DO YOU NOXTURNAL 7.2 IS AVAILABLE!?!?"
type input "WHAT DO YOU MNOXTURNAL 7.2 IS AVAILABLE!?!?"
type textarea "WHAT DO YOU MNOXTURNAL 7.2 IS AVAILABLE!?!?"
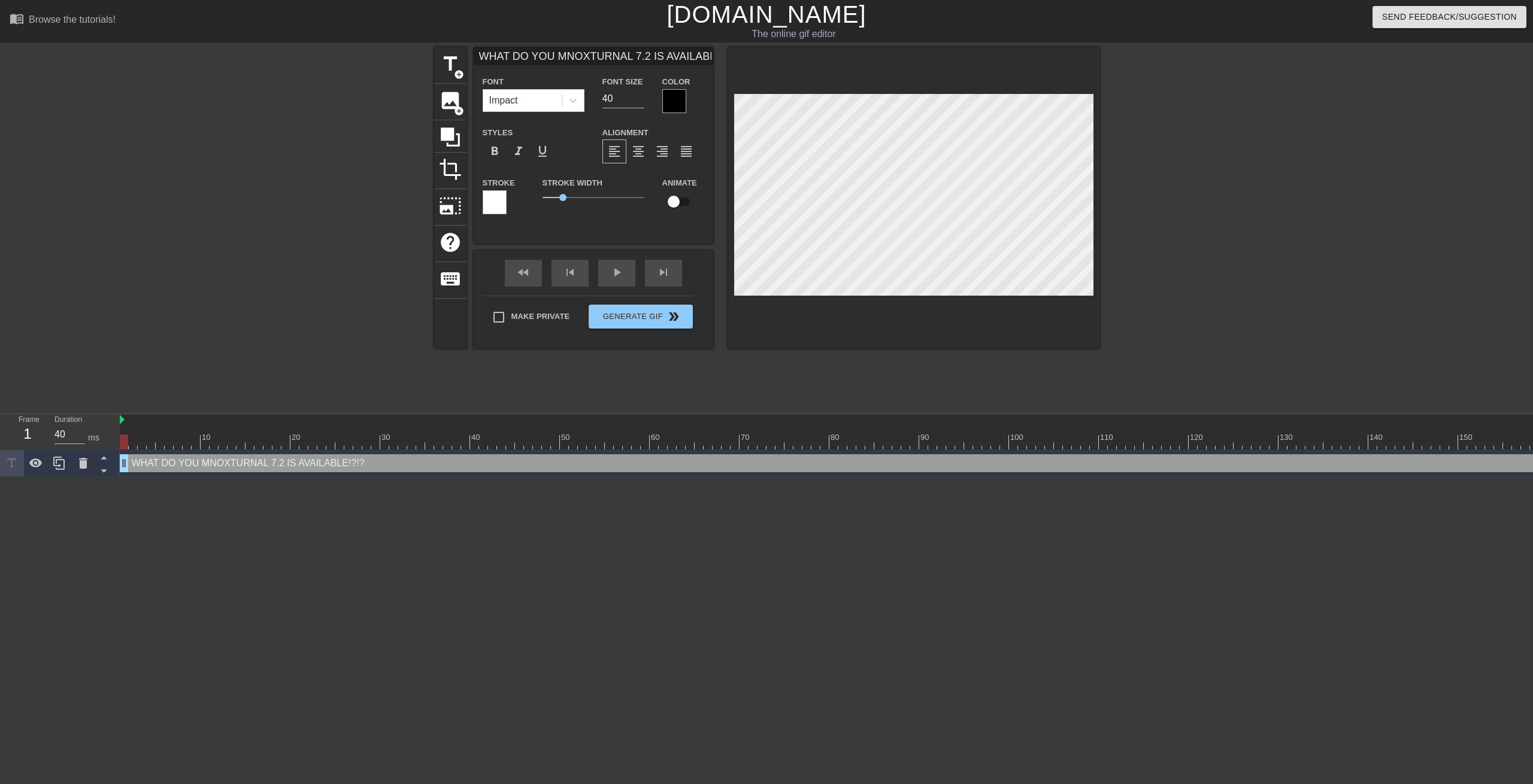
type input "WHAT DO YOU MENOXTURNAL 7.2 IS AVAILABLE!?!?"
type textarea "WHAT DO YOU MENOXTURNAL 7.2 IS AVAILABLE!?!?"
type input "WHAT DO YOU MEANOXTURNAL 7.2 IS AVAILABLE!?!?"
type textarea "WHAT DO YOU MEANOXTURNAL 7.2 IS AVAILABLE!?!?"
type input "WHAT DO YOU MEANNOXTURNAL 7.2 IS AVAILABLE!?!?"
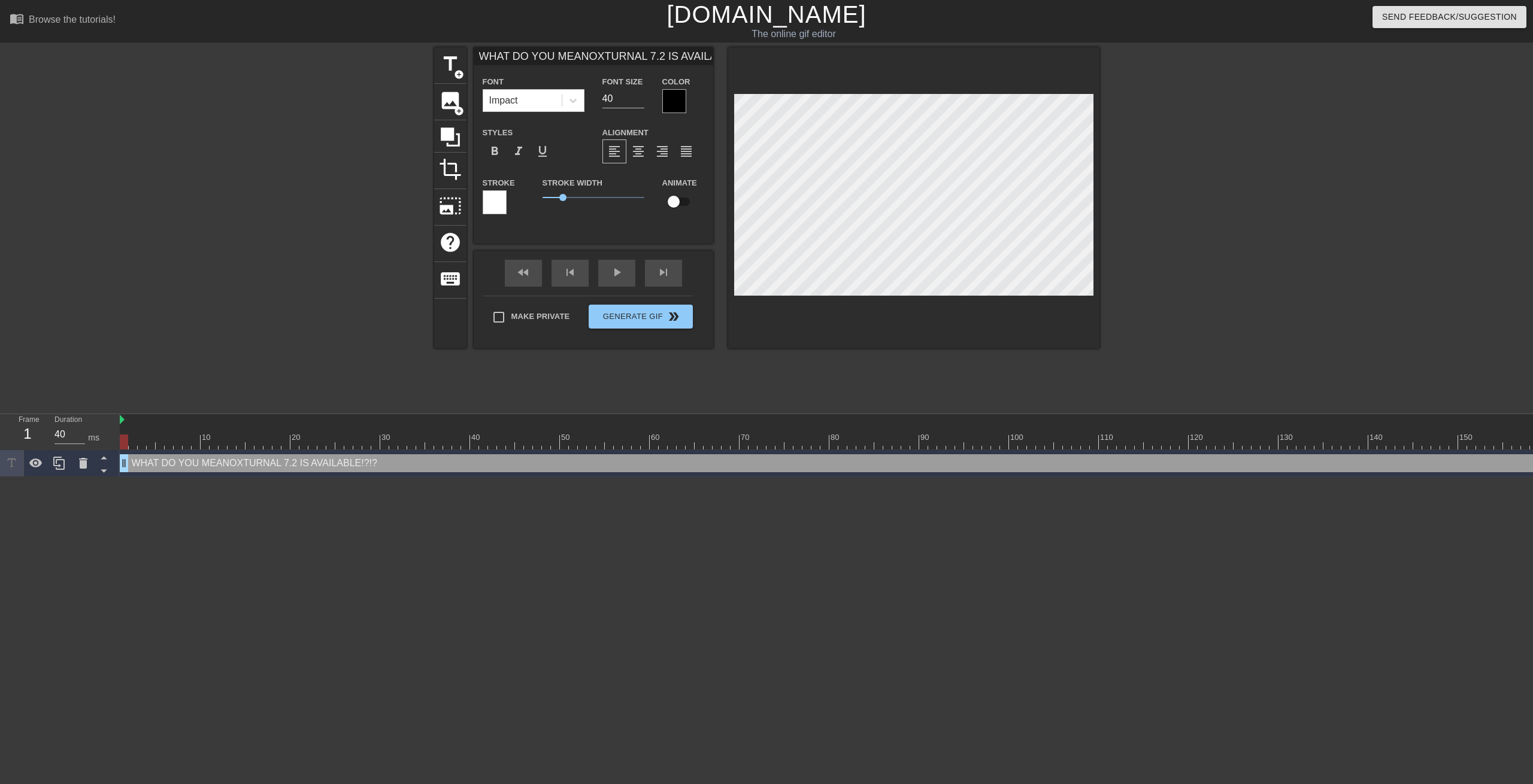
type textarea "WHAT DO YOU MEANNOXTURNAL 7.2 IS AVAILABLE!?!?"
type input "WHAT DO YOU MEAN NOXTURNAL 7.2 IS AVAILABLE!?!?"
type textarea "WHAT DO YOU MEAN NOXTURNAL 7.2 IS AVAILABLE!?!?"
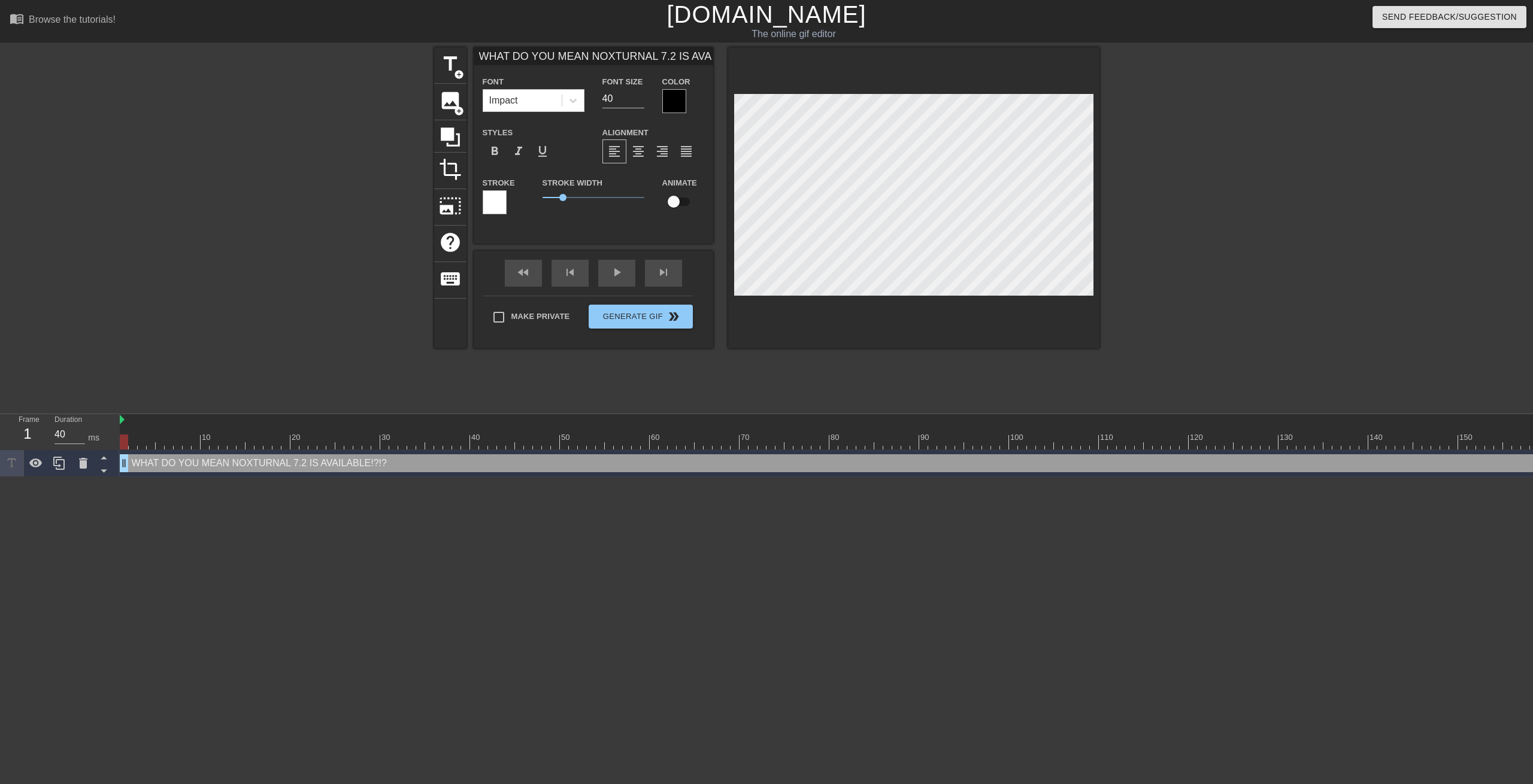
click at [670, 100] on div at bounding box center [674, 101] width 24 height 24
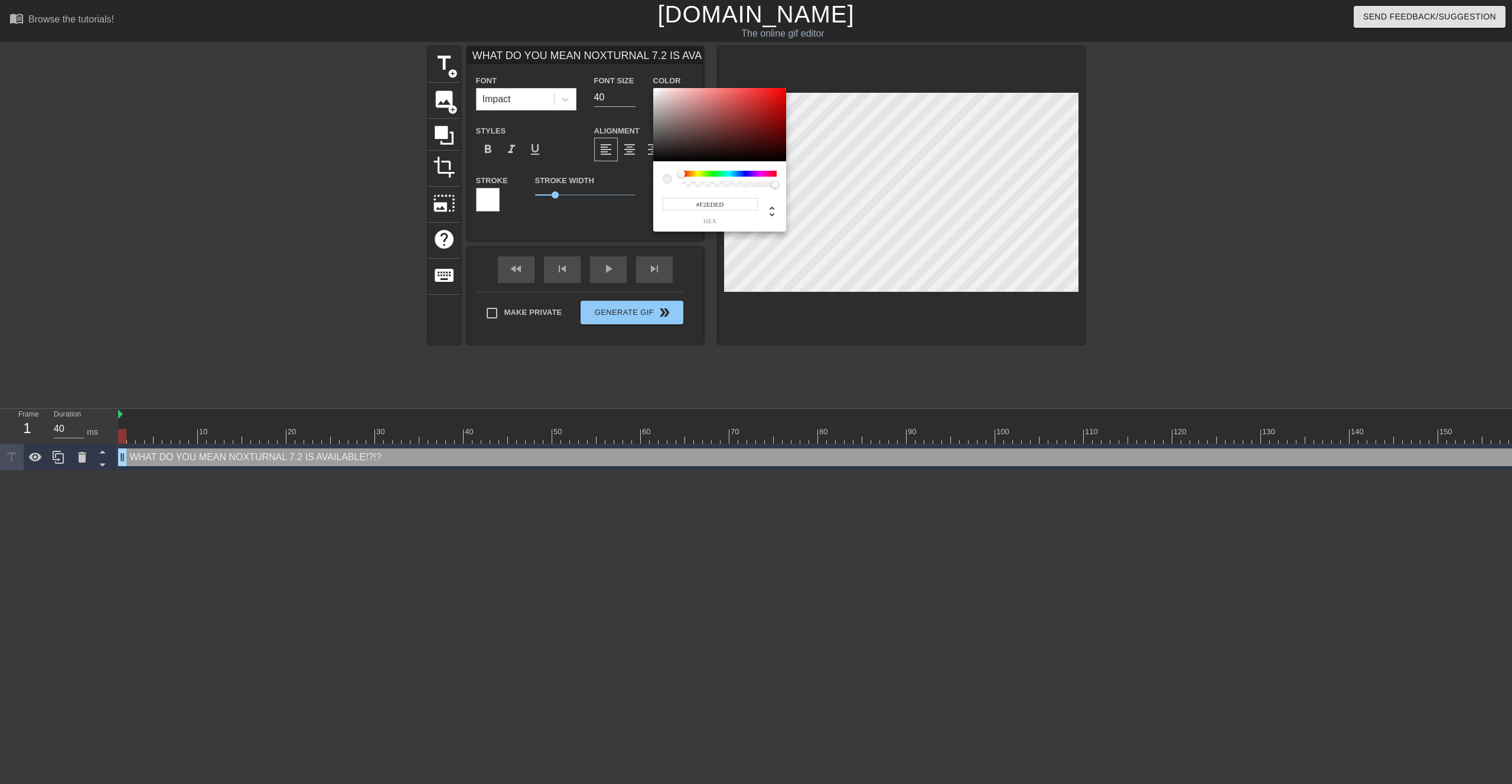
click at [656, 91] on div at bounding box center [719, 124] width 133 height 73
click at [661, 94] on div at bounding box center [659, 93] width 7 height 7
click at [658, 94] on div at bounding box center [656, 94] width 7 height 7
click at [724, 150] on div at bounding box center [719, 124] width 133 height 73
drag, startPoint x: 707, startPoint y: 129, endPoint x: 634, endPoint y: 67, distance: 95.8
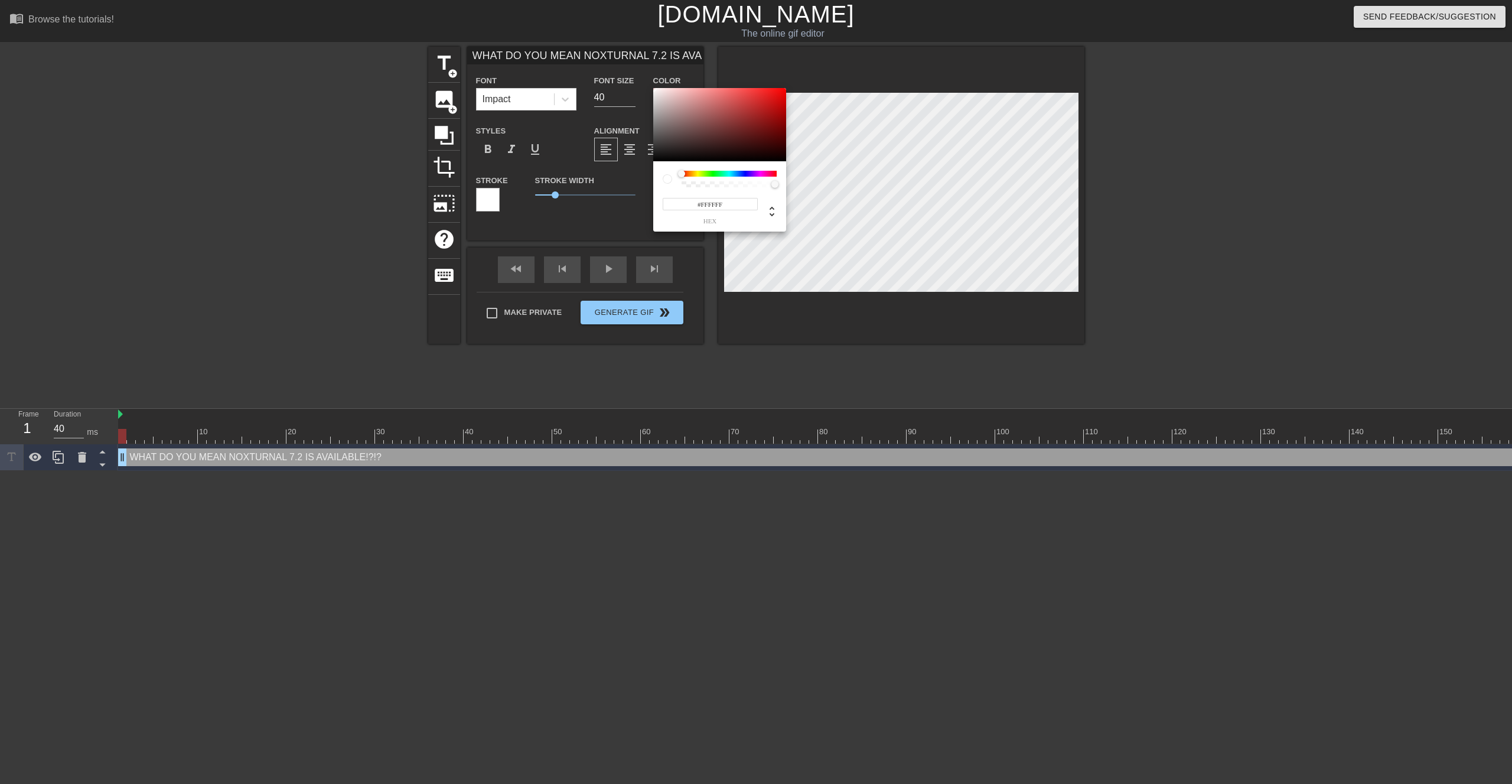
click at [653, 88] on div at bounding box center [719, 124] width 133 height 73
drag, startPoint x: 665, startPoint y: 141, endPoint x: 661, endPoint y: 122, distance: 19.4
click at [661, 136] on div at bounding box center [719, 124] width 133 height 73
type input "#F2EDED"
click at [656, 91] on div at bounding box center [719, 124] width 133 height 73
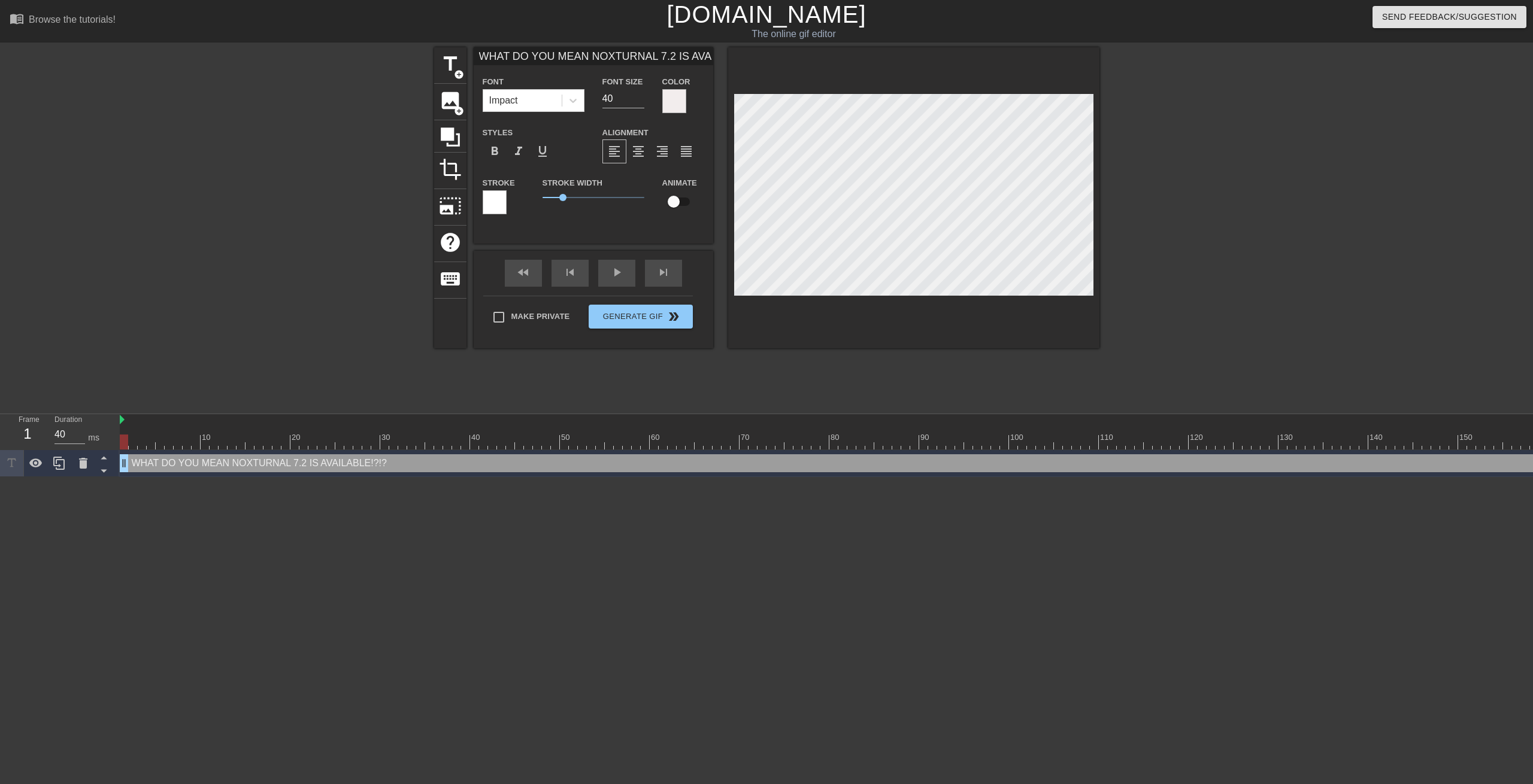
click at [494, 198] on div at bounding box center [495, 202] width 24 height 24
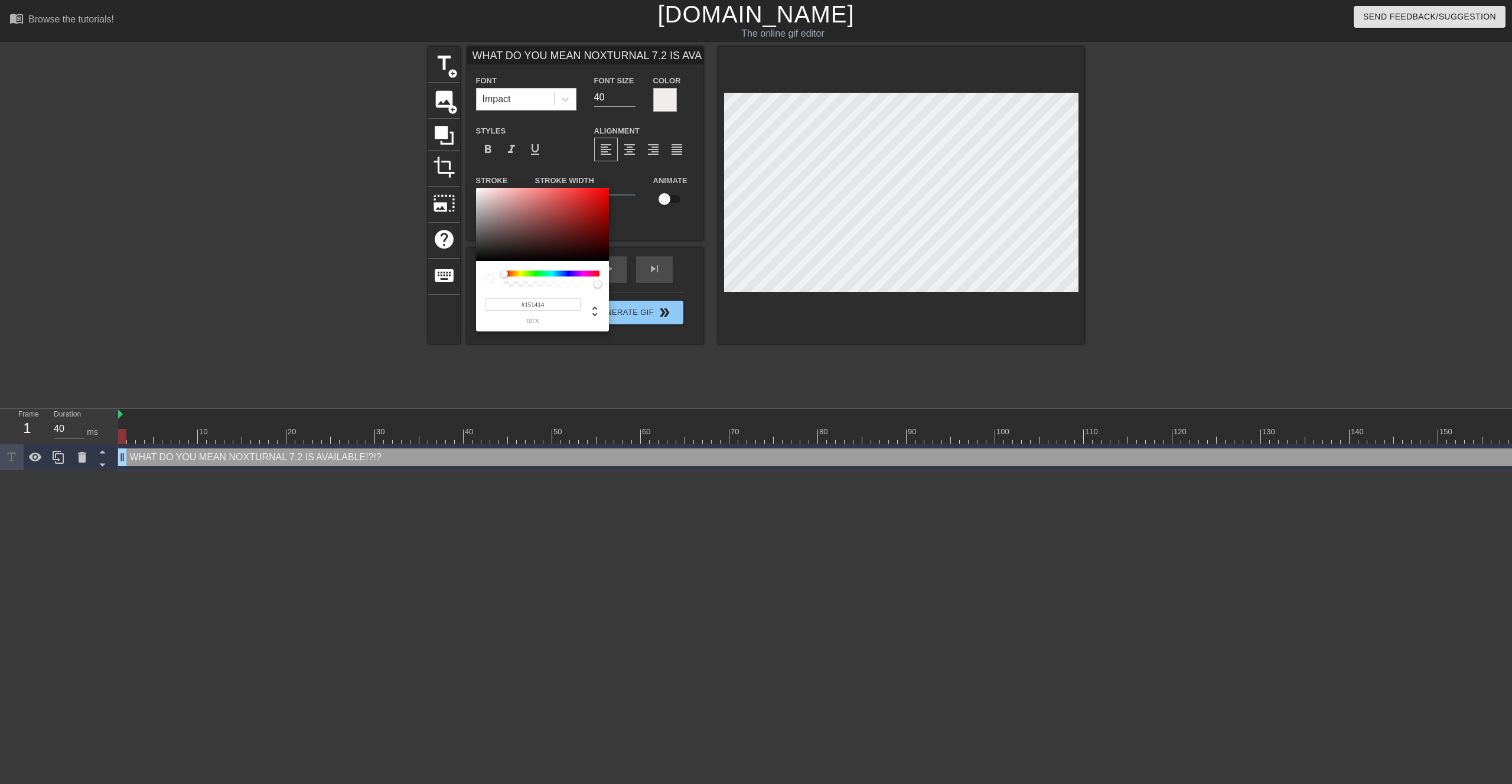
type input "#131212"
click at [478, 256] on div at bounding box center [542, 223] width 133 height 73
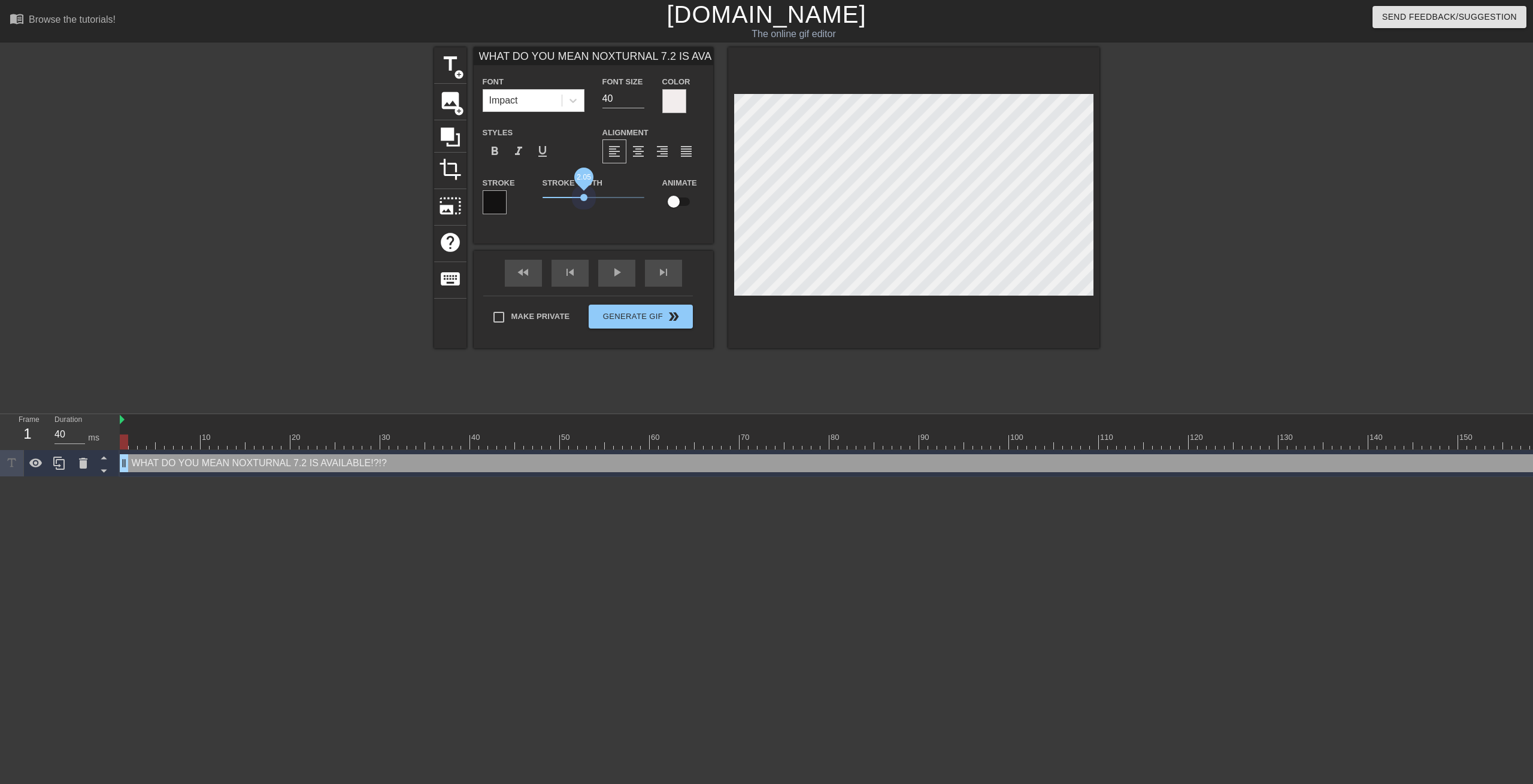
drag, startPoint x: 565, startPoint y: 196, endPoint x: 584, endPoint y: 205, distance: 21.0
click at [584, 205] on span "2.05" at bounding box center [593, 197] width 101 height 15
type input "WHAT DO YOU MEAN NOXTURNAL 7.2IS AVAILABLE!?!?"
type textarea "WHAT DO YOU MEAN NOXTURNAL 7.2IS AVAILABLE!?!?"
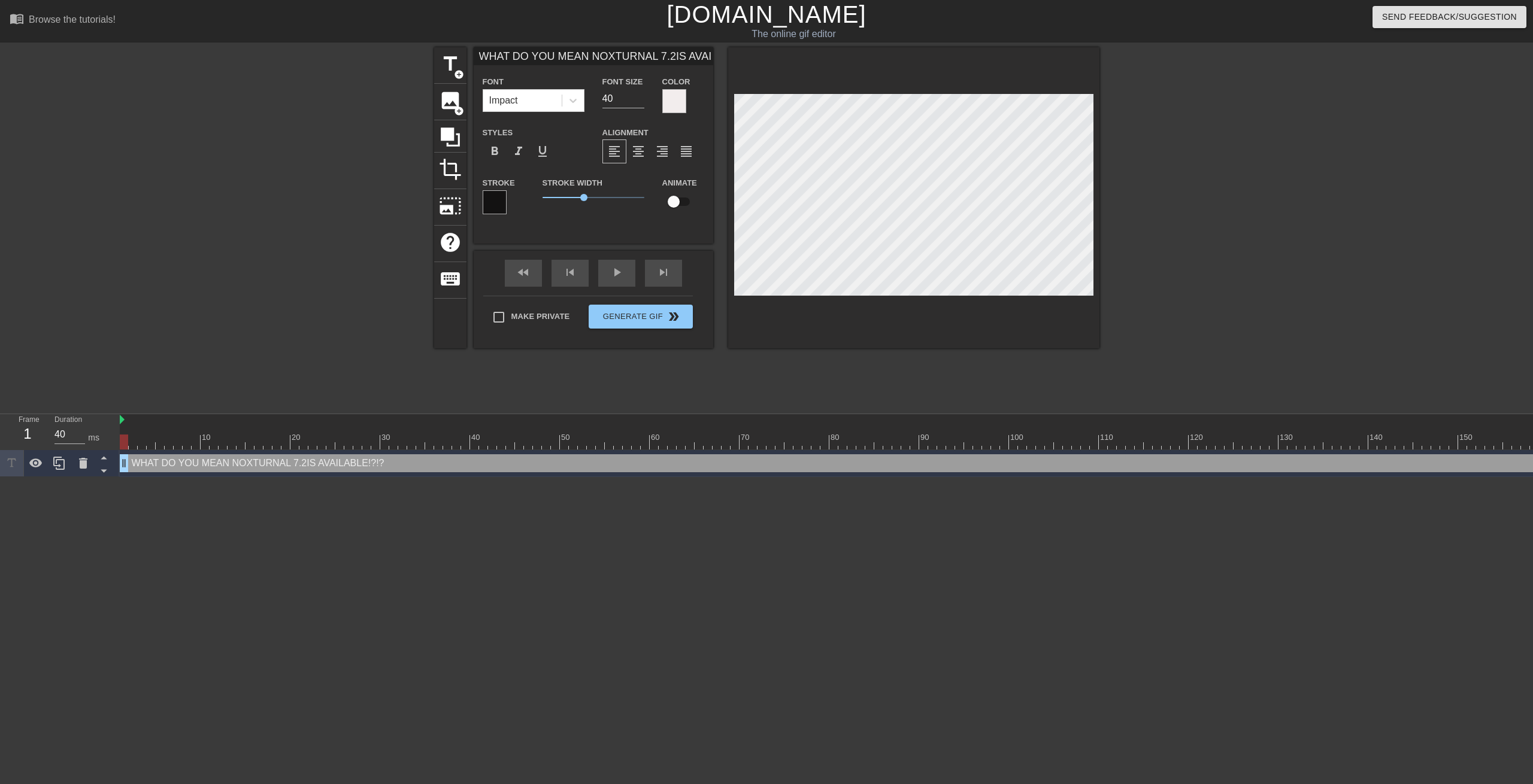
type input "WHAT DO YOU MEAN NOXTURNAL 7.2IS AVAILABLE!?!?"
type textarea "WHAT DO YOU MEAN NOXTURNAL 7.2 IS AVAILABLE!?!?"
type input "WHAT DO YOU MEAN NOXTURNAL 7.2 IS AVAILABLE!?!?"
type textarea "WHAT DO YOU MEAN NOXTURNAL 7.2 IS AVAILABLE!?!?"
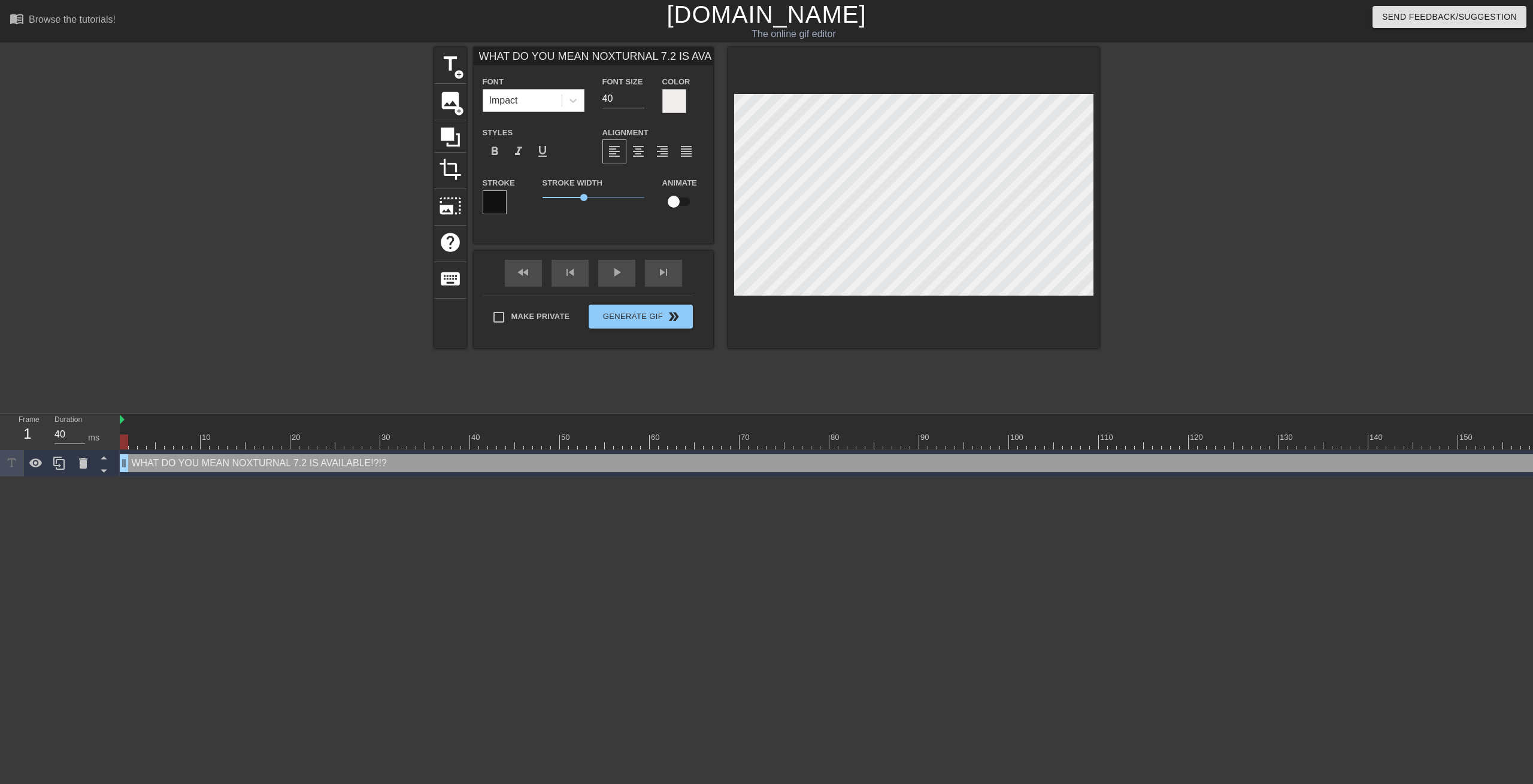
type input "WHAT DO YOU MEAN NOXTURNAL 7.2 IS AVAILABLE!?!?"
type textarea "WHAT DO YOU MEAN NOXTURNAL 7.2 IS AVAILABLE!?!?"
type input "WHAT DO YOU MEAN NOXTURNAL 7.2 IS AVAILABLE!?!?"
type textarea "WHAT DO YOU MEAN NOXTURNAL 7.2 IS AVAILABLE!?!?"
type input "WHAT DO YOU MEAN NOXTURNAL 7.2 IS AVAILABLE!?!?"
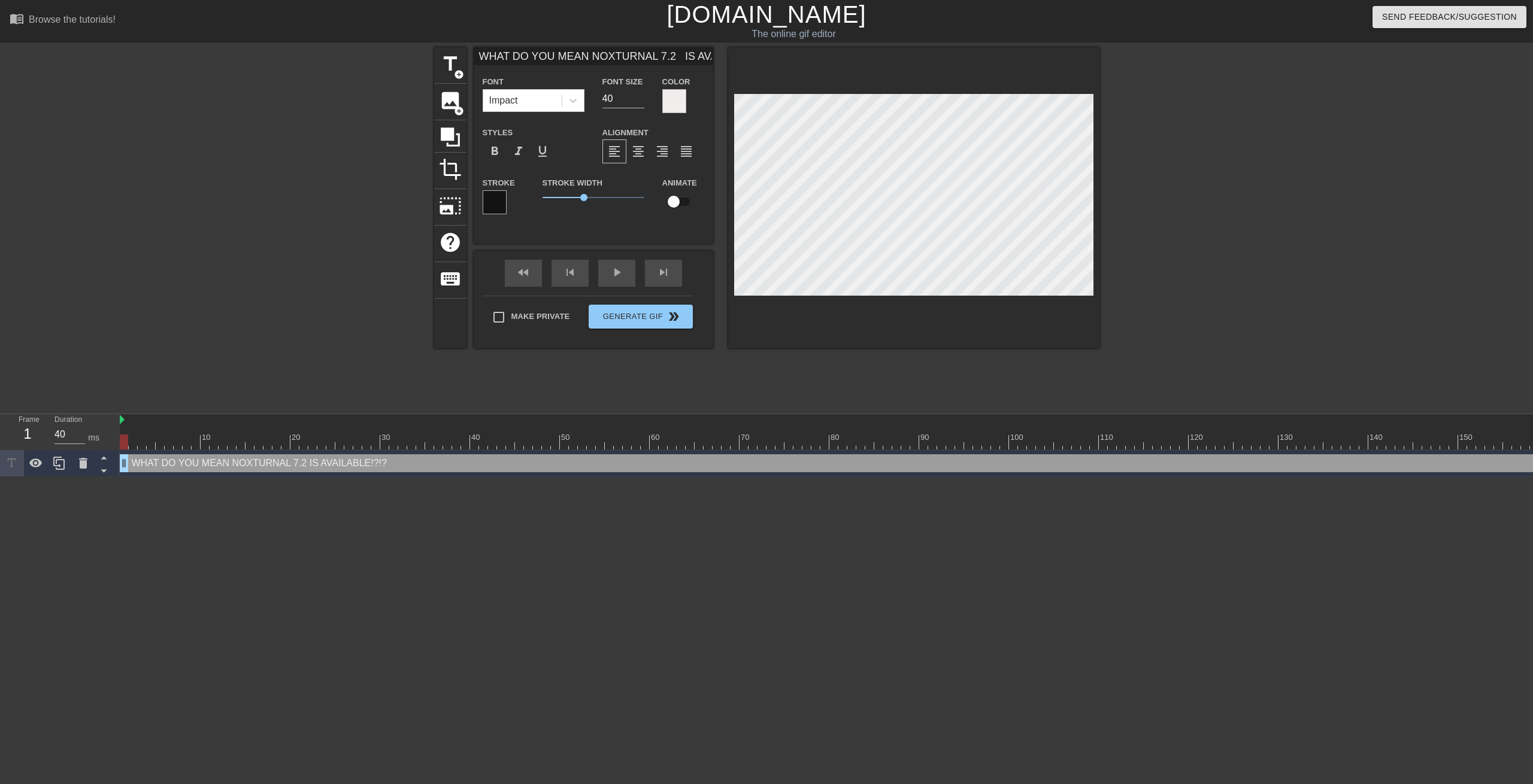
type textarea "WHAT DO YOU MEAN NOXTURNAL 7.2 IS AVAILABLE!?!?"
type input "WHAT DO YOU MEAN NOXTURNAL 7.2 IS AVAILABLE!?!?"
type textarea "WHAT DO YOU MEAN NOXTURNAL 7.2 IS AVAILABLE!?!?"
type input "WHAT DO YOU MEAN NOXTURNAL 7.2 IS AVAILABLE!?!?"
type textarea "WHAT DO YOU MEAN NOXTURNAL 7.2 IS AVAILABLE!?!?"
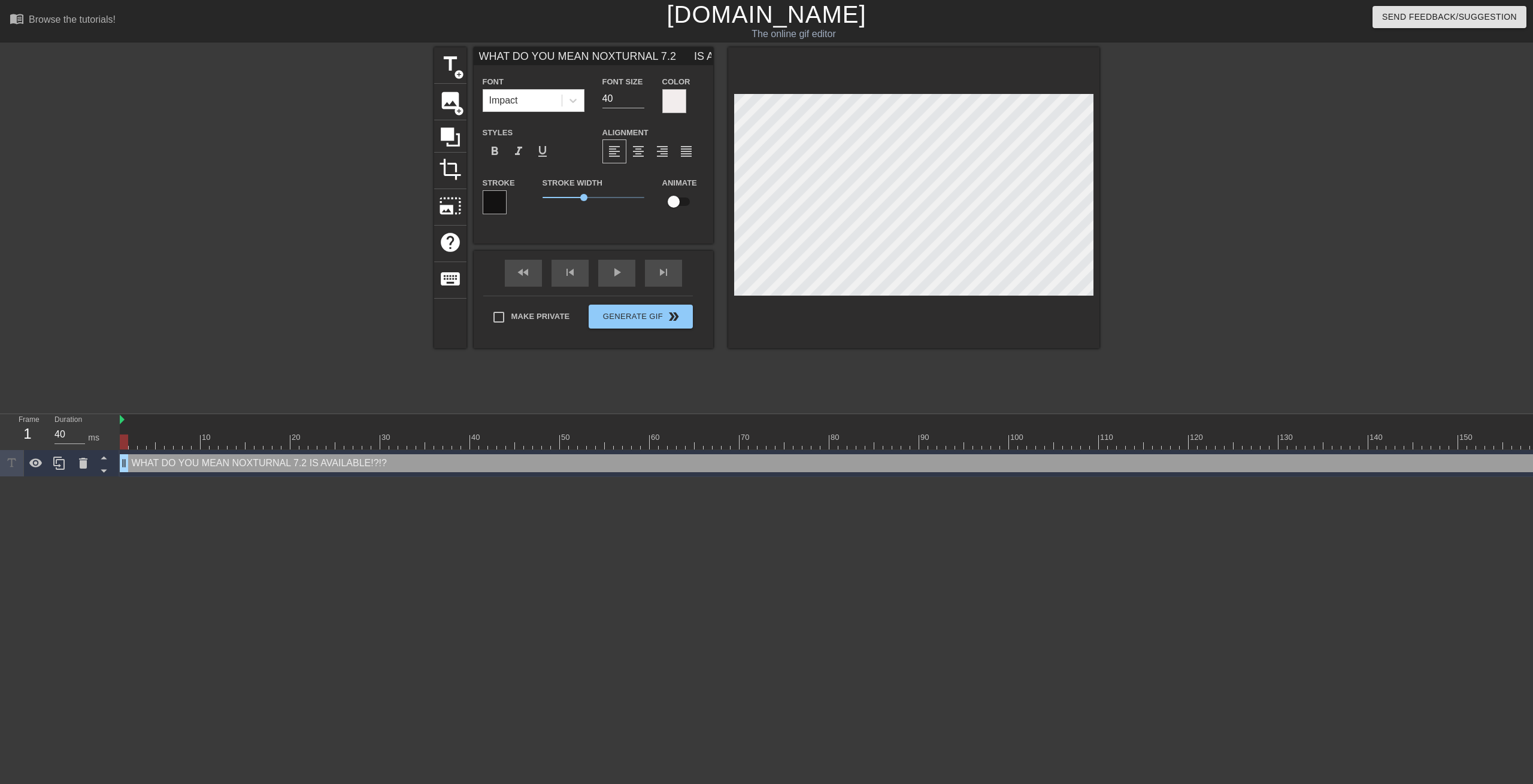
type input "WHAT DO YOU MEAN NOXTURNAL 7.2 IS AVAILABLE!?!?"
type textarea "WHAT DO YOU MEAN NOXTURNAL 7.2 IS AVAILABLE!?!?"
type input "WHAT DO YOU MEAN NOXTURNAL 7.2 IS AVAILABLE!?!?"
type textarea "WHAT DO YOU MEAN NOXTURNAL 7.2 IS AVAILABLE!?!?"
type input "WHAT DO YOU MEAN NOXTURNAL 7.2 IS AVAILABLE!?!?"
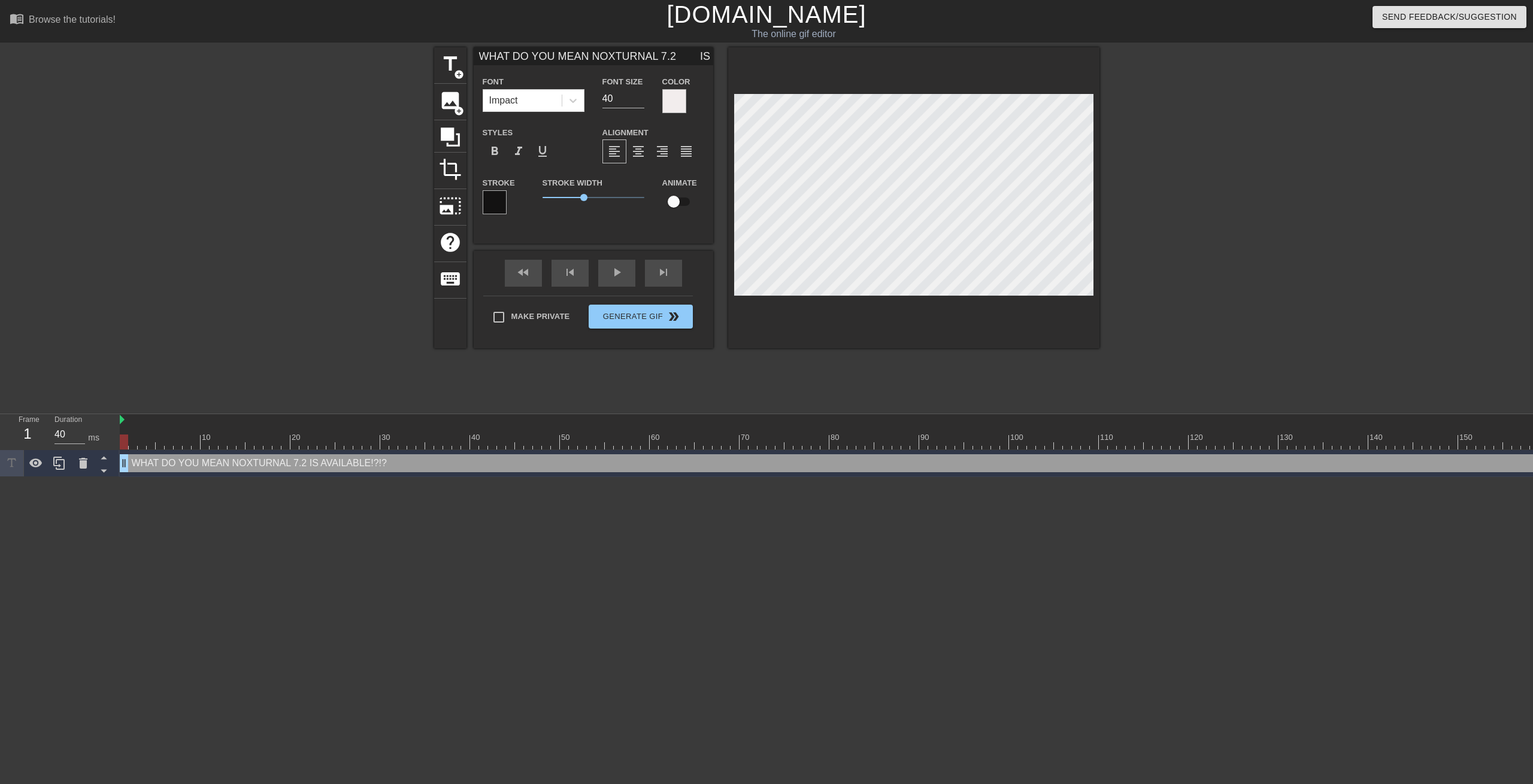
type textarea "WHAT DO YOU MEAN NOXTURNAL 7.2 IS AVAILABLE!?!?"
type input "WHAT DO YOU MEAN NOXTURNAL 7.2 IS AVAILABLE!?!?"
type textarea "WHAT DO YOU MEAN NOXTURNAL 7.2 IS AVAILABLE!?!?"
type input "WHAT DO YOU MEAN NOXTURNAL 7.2 IS AVAILABLE!?!?"
type textarea "WHAT DO YOU MEAN NOXTURNAL 7.2 IS AVAILABLE!?!?"
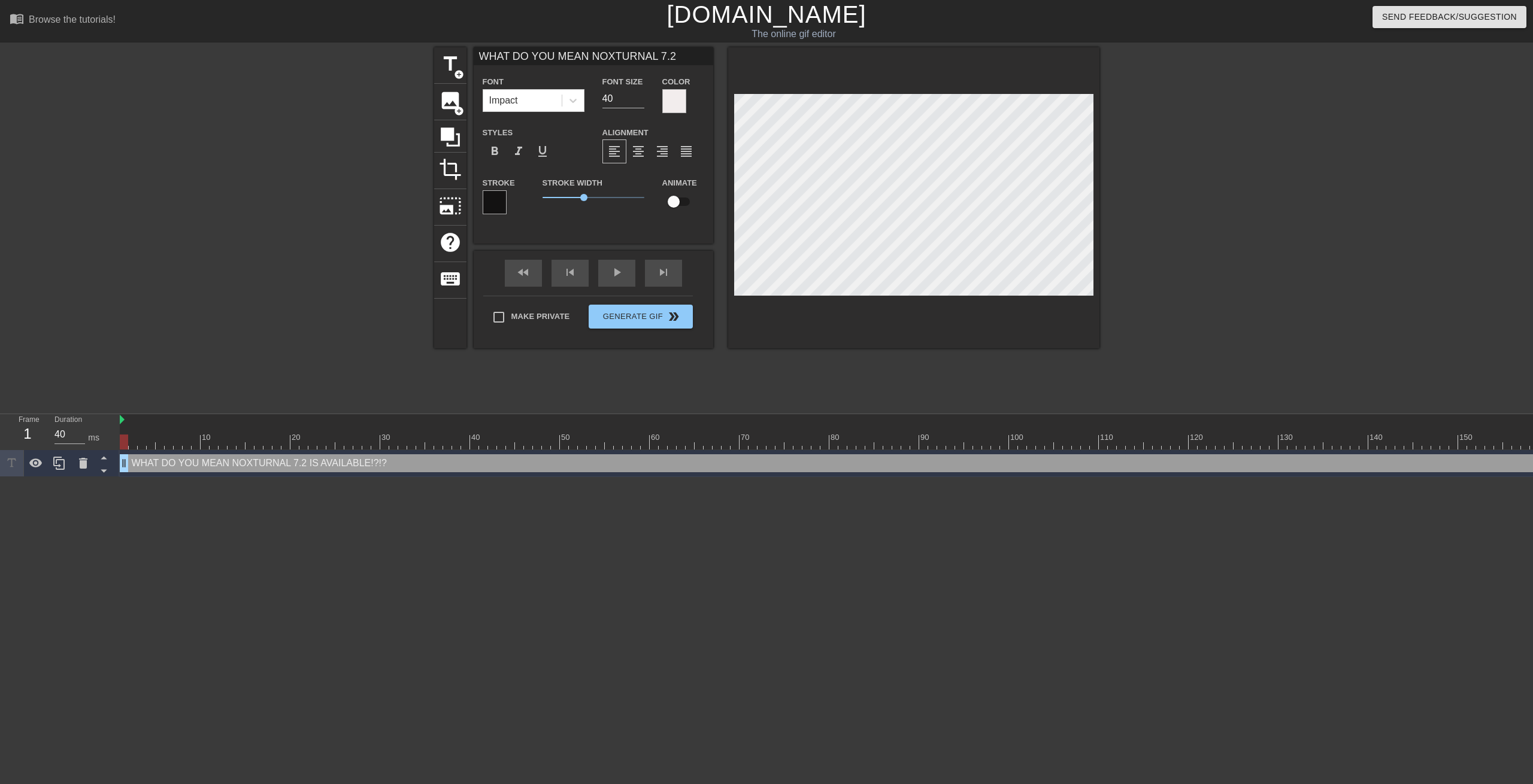
scroll to position [1, 2]
click at [895, 439] on div at bounding box center [1256, 441] width 2273 height 15
drag, startPoint x: 932, startPoint y: 441, endPoint x: 22, endPoint y: 423, distance: 910.2
click at [9, 431] on div "Frame 1 Duration 40 ms 10 20 30 40 50 60 70 80 90 100 110 120 130 140 150" at bounding box center [766, 446] width 1533 height 63
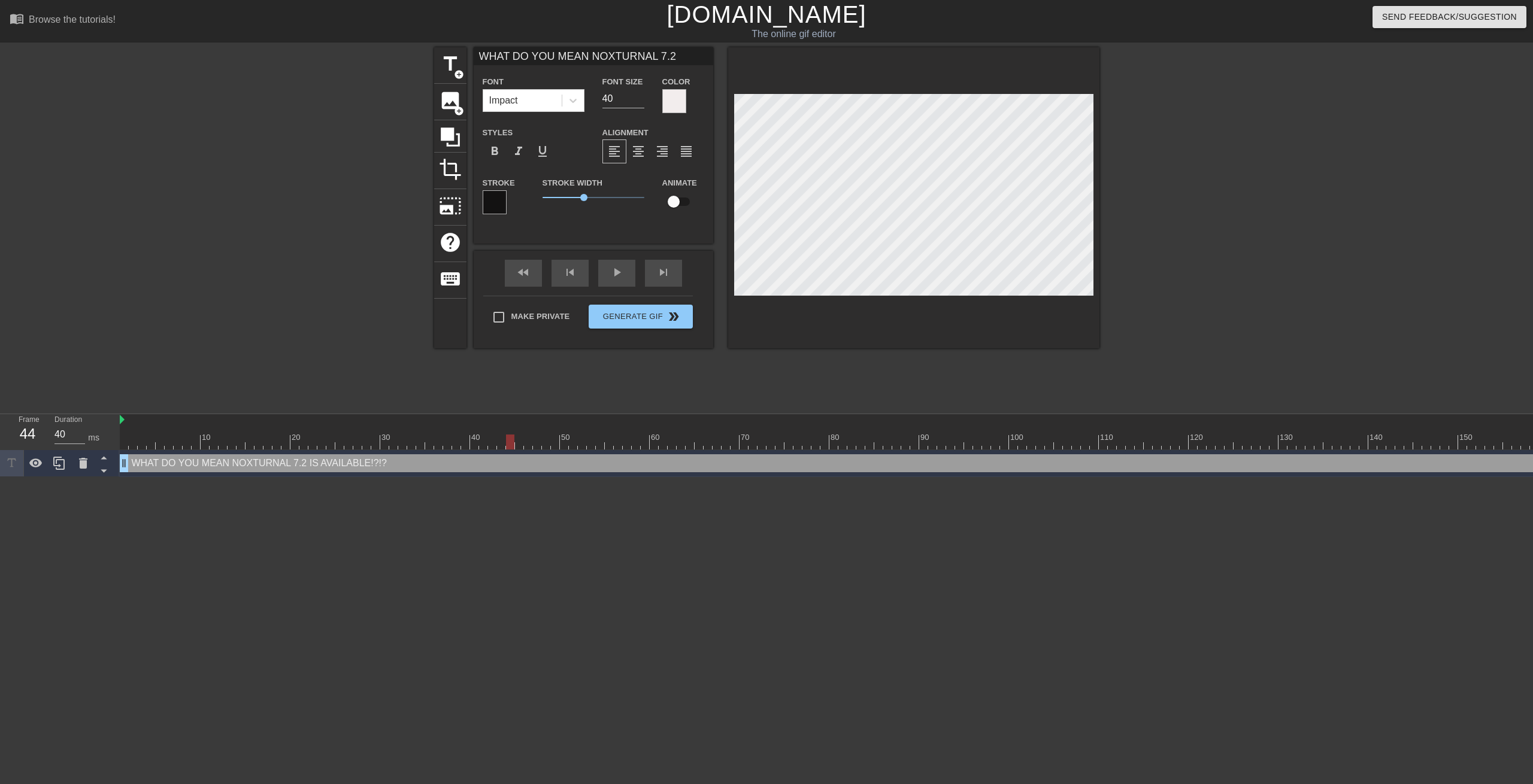
drag, startPoint x: 127, startPoint y: 443, endPoint x: 546, endPoint y: 436, distance: 419.1
click at [517, 420] on div "10 20 30 40 50 60 70 80 90 100 110 120 130 140 150 160" at bounding box center [1256, 432] width 2273 height 35
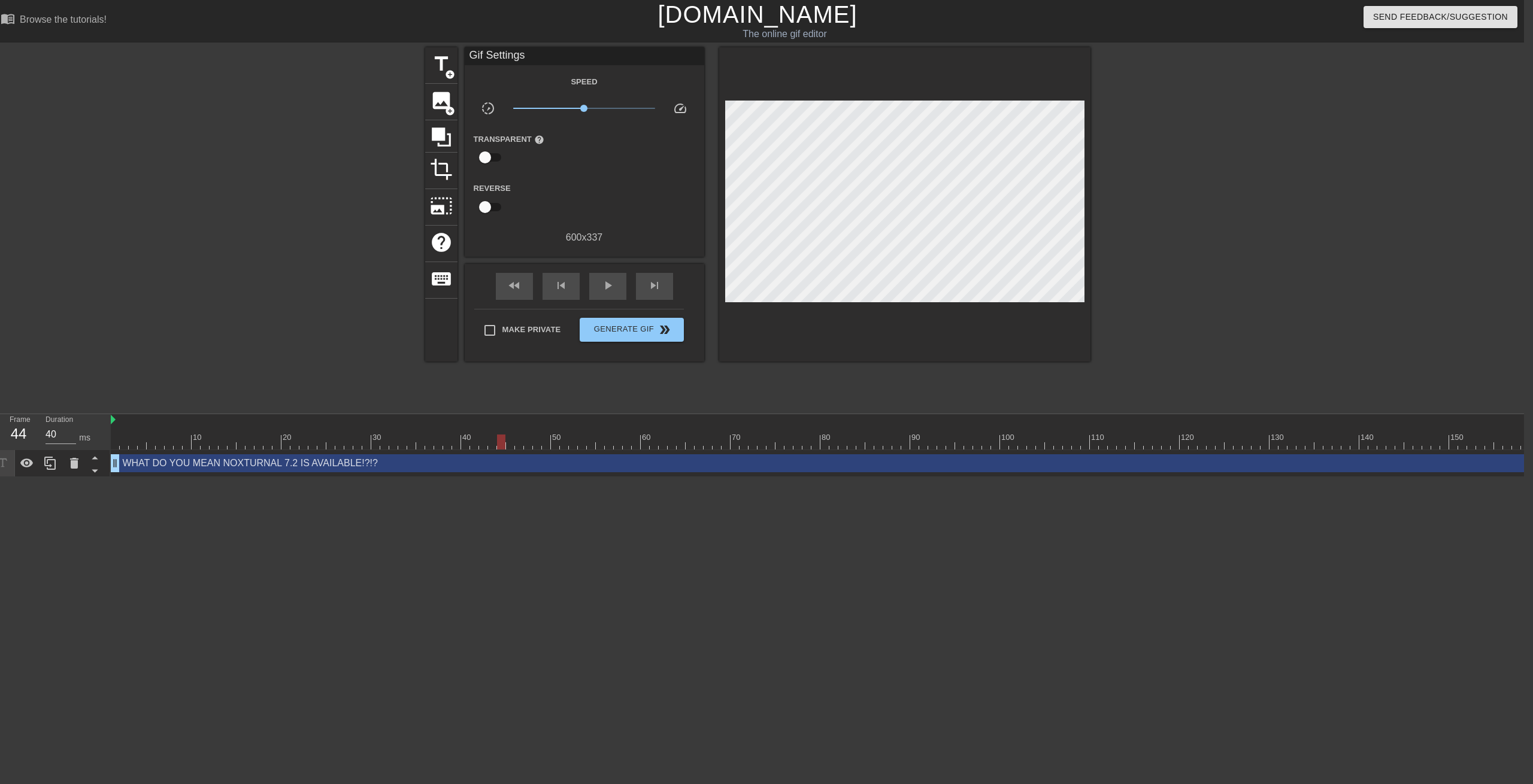
scroll to position [0, 862]
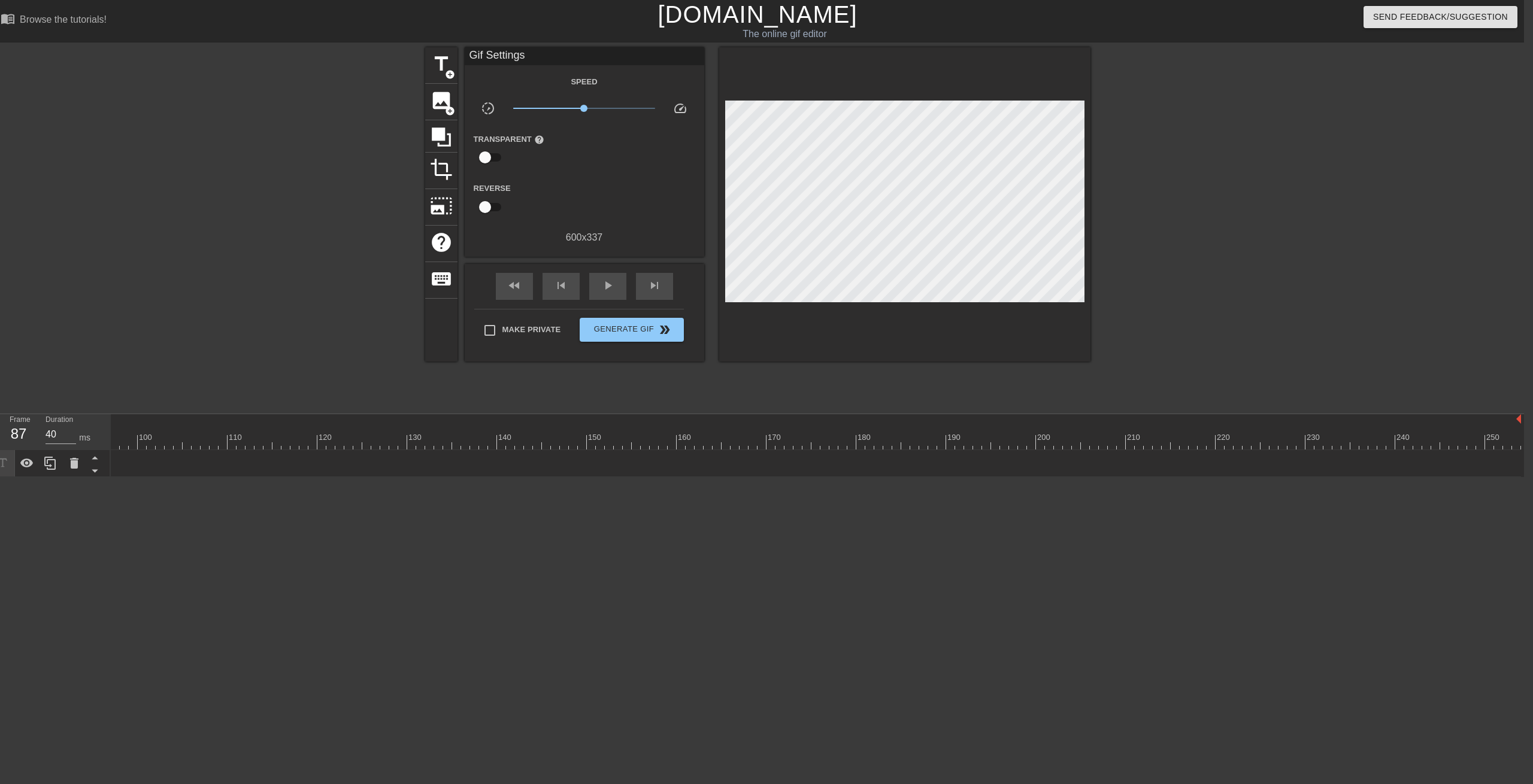
drag, startPoint x: 1514, startPoint y: 468, endPoint x: 24, endPoint y: 500, distance: 1490.3
click at [24, 477] on html "menu_book Browse the tutorials! [DOMAIN_NAME] The online gif editor Send Feedba…" at bounding box center [758, 238] width 1533 height 477
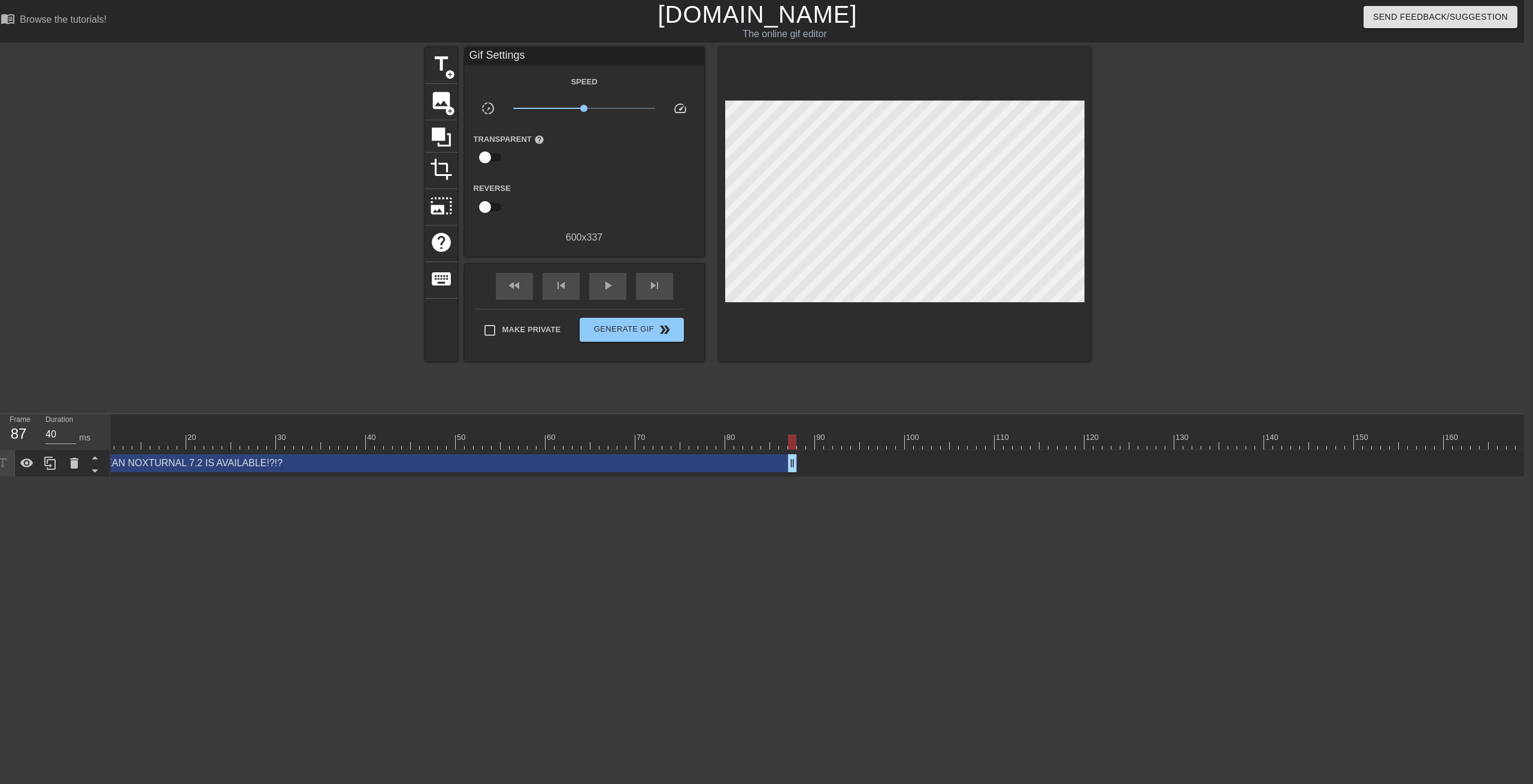
scroll to position [0, 0]
drag, startPoint x: 888, startPoint y: 467, endPoint x: 499, endPoint y: 457, distance: 389.1
click at [499, 457] on div "WHAT DO YOU MEAN NOXTURNAL 7.2 IS AVAILABLE!?!? drag_handle drag_handle" at bounding box center [307, 463] width 395 height 18
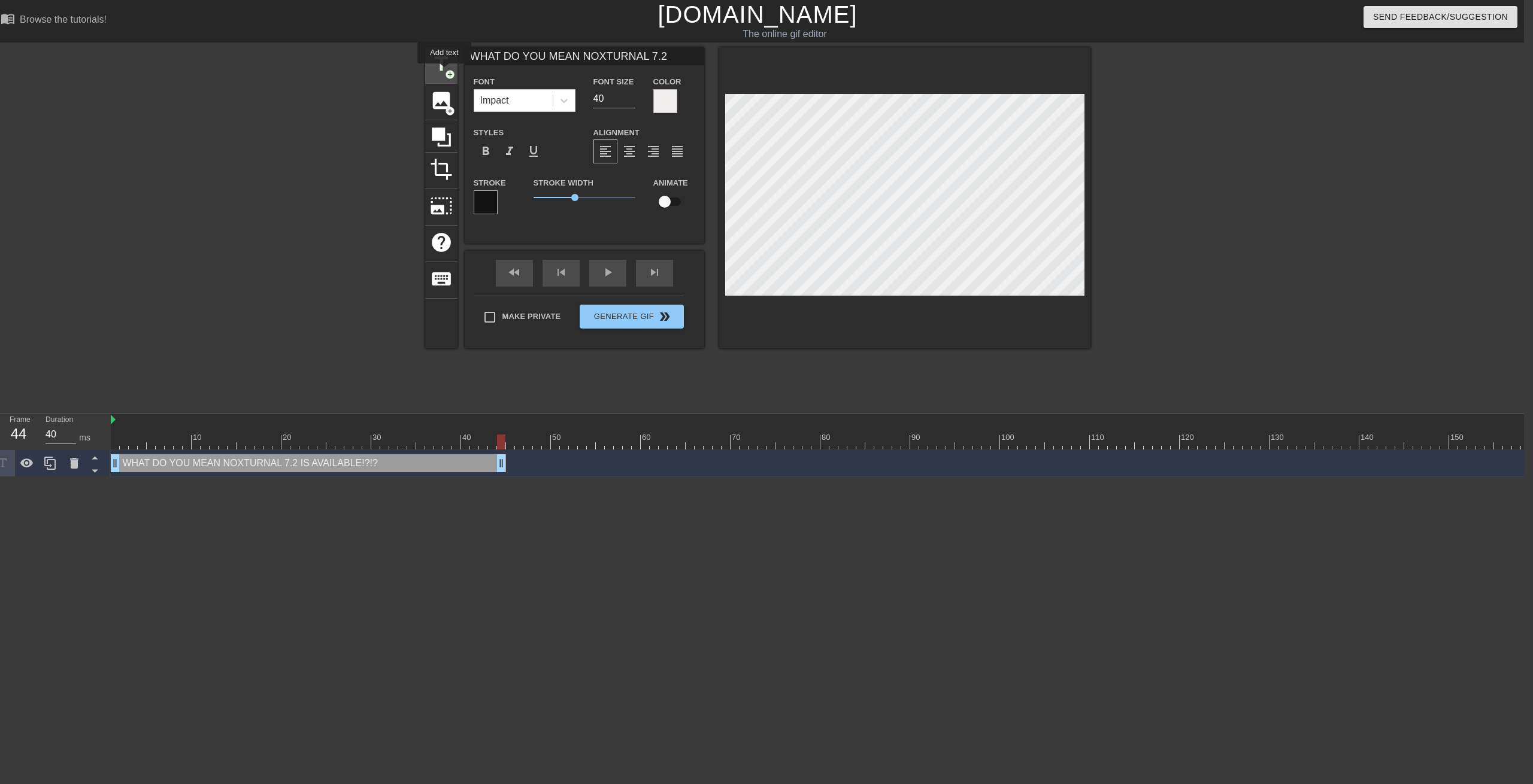
click at [444, 72] on span "title" at bounding box center [440, 63] width 23 height 23
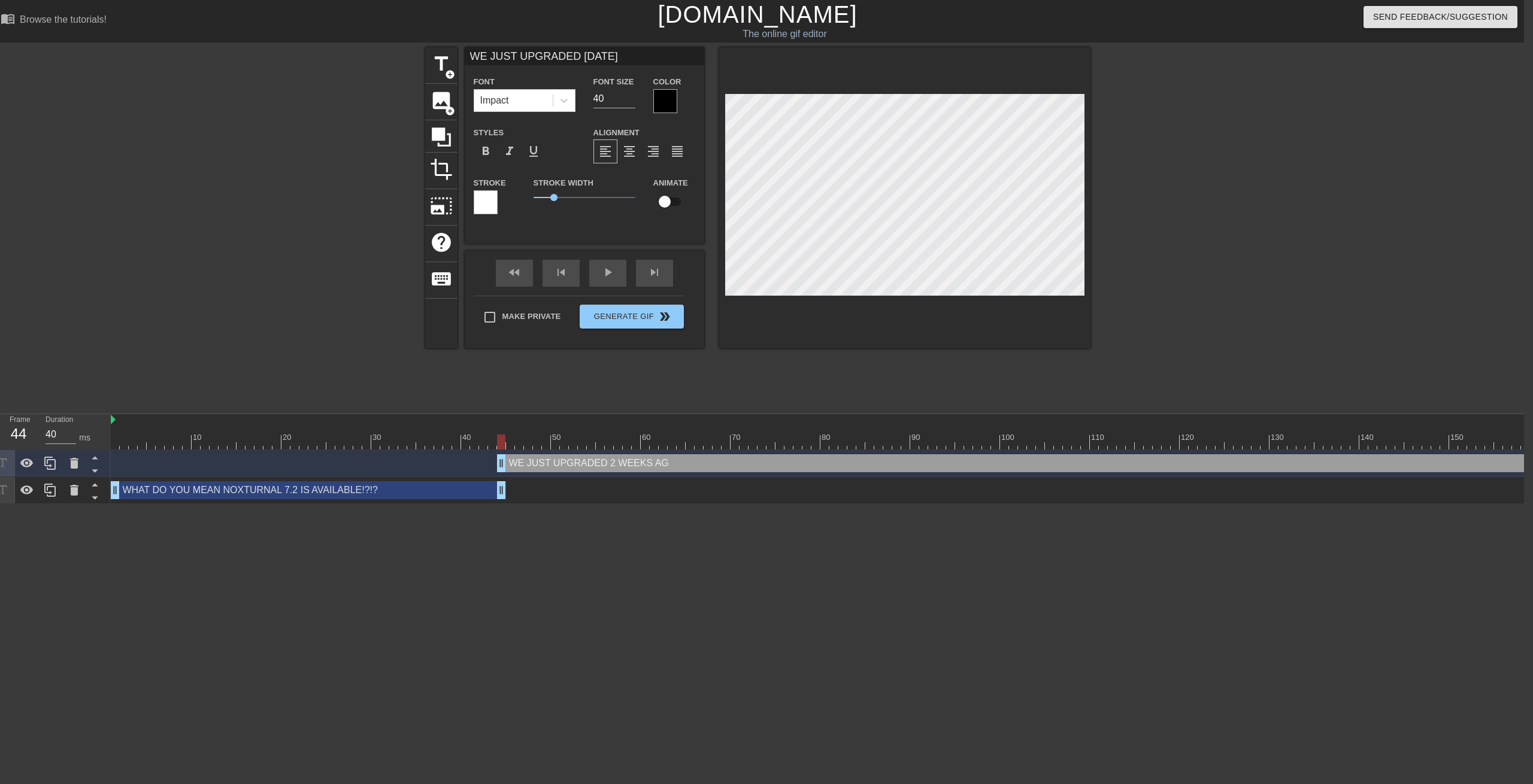
scroll to position [0, 9]
click at [665, 105] on div at bounding box center [665, 101] width 24 height 24
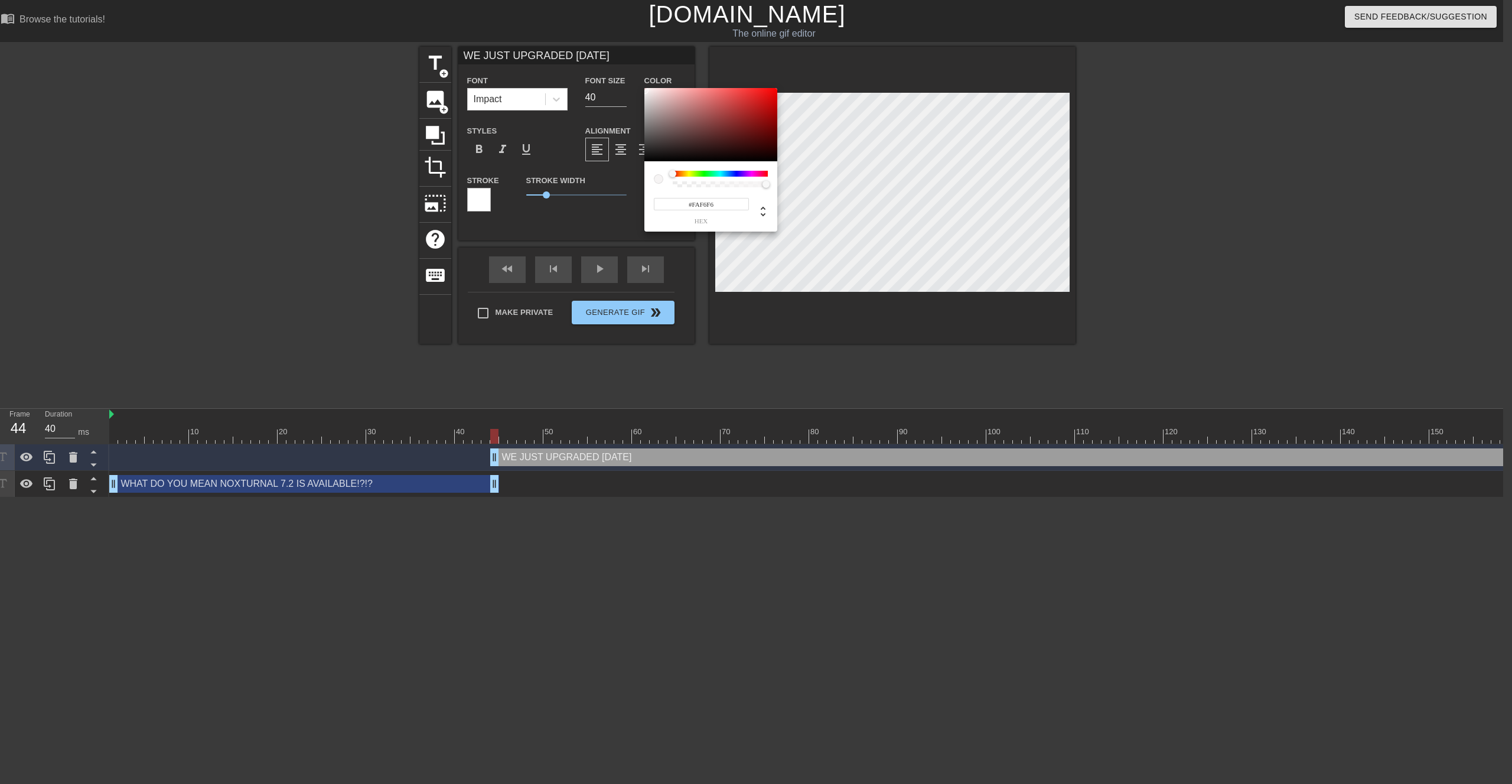
click at [646, 89] on div at bounding box center [710, 124] width 133 height 73
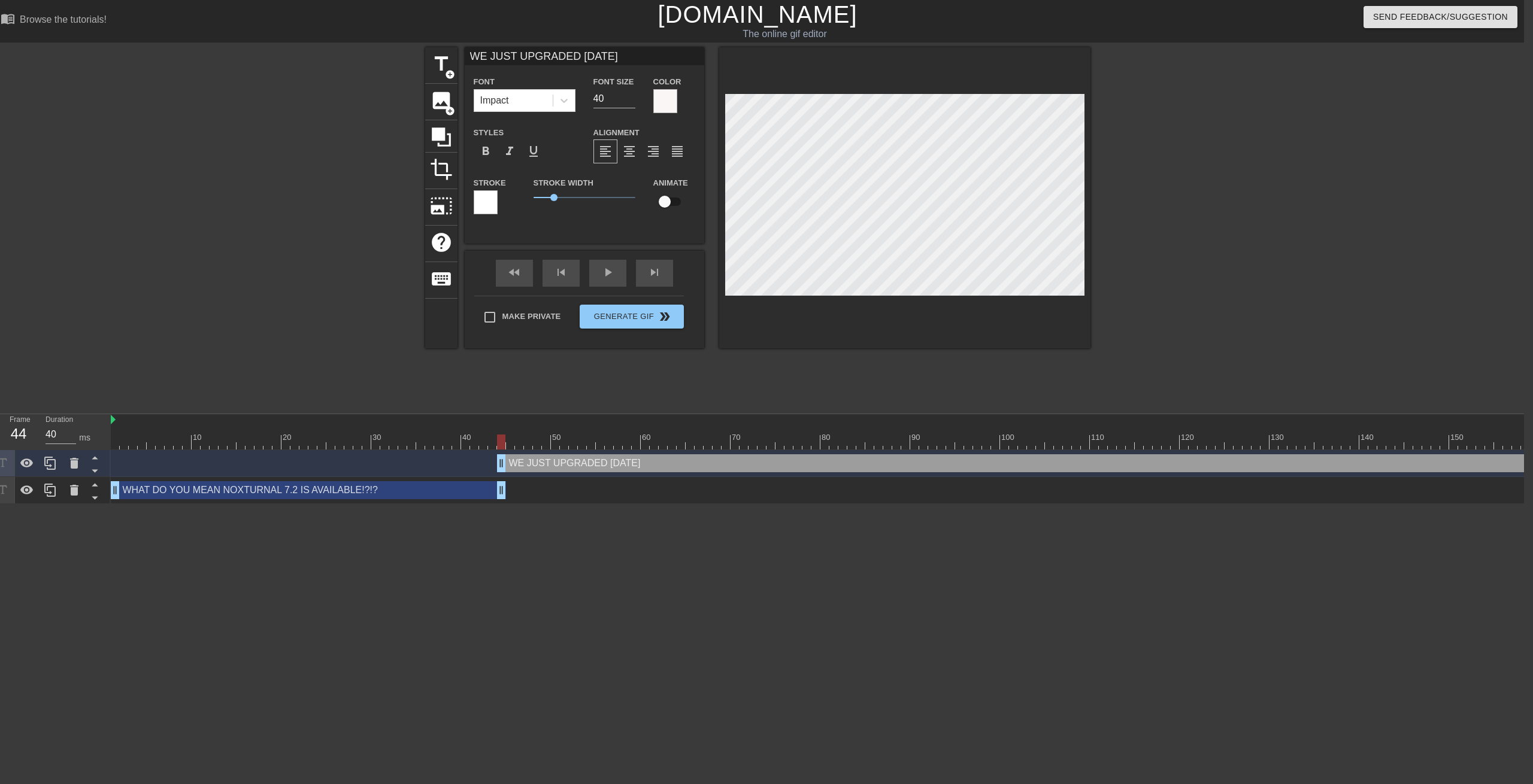
click at [476, 204] on div at bounding box center [486, 202] width 24 height 24
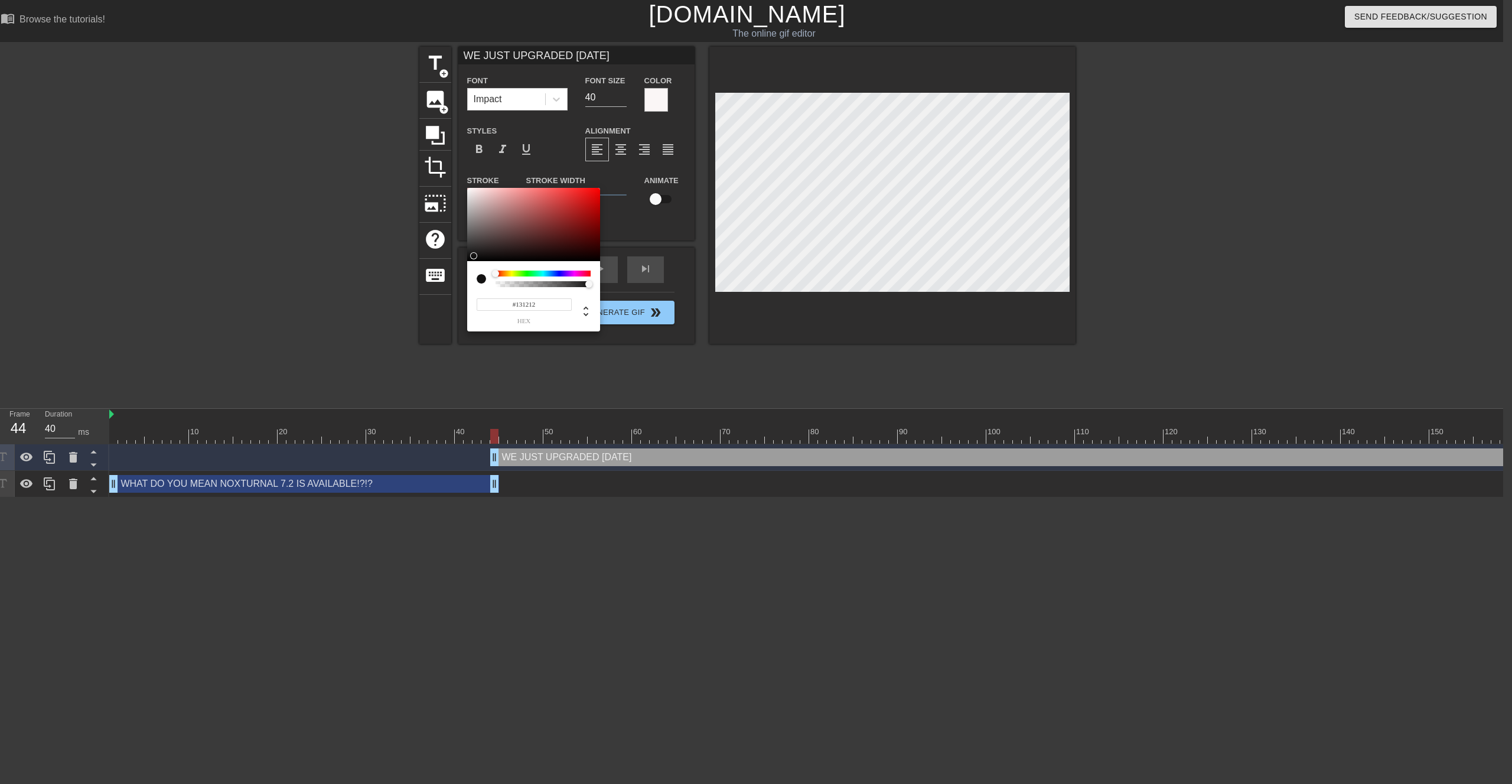
drag, startPoint x: 481, startPoint y: 245, endPoint x: 472, endPoint y: 256, distance: 14.2
click at [472, 256] on div at bounding box center [533, 223] width 133 height 73
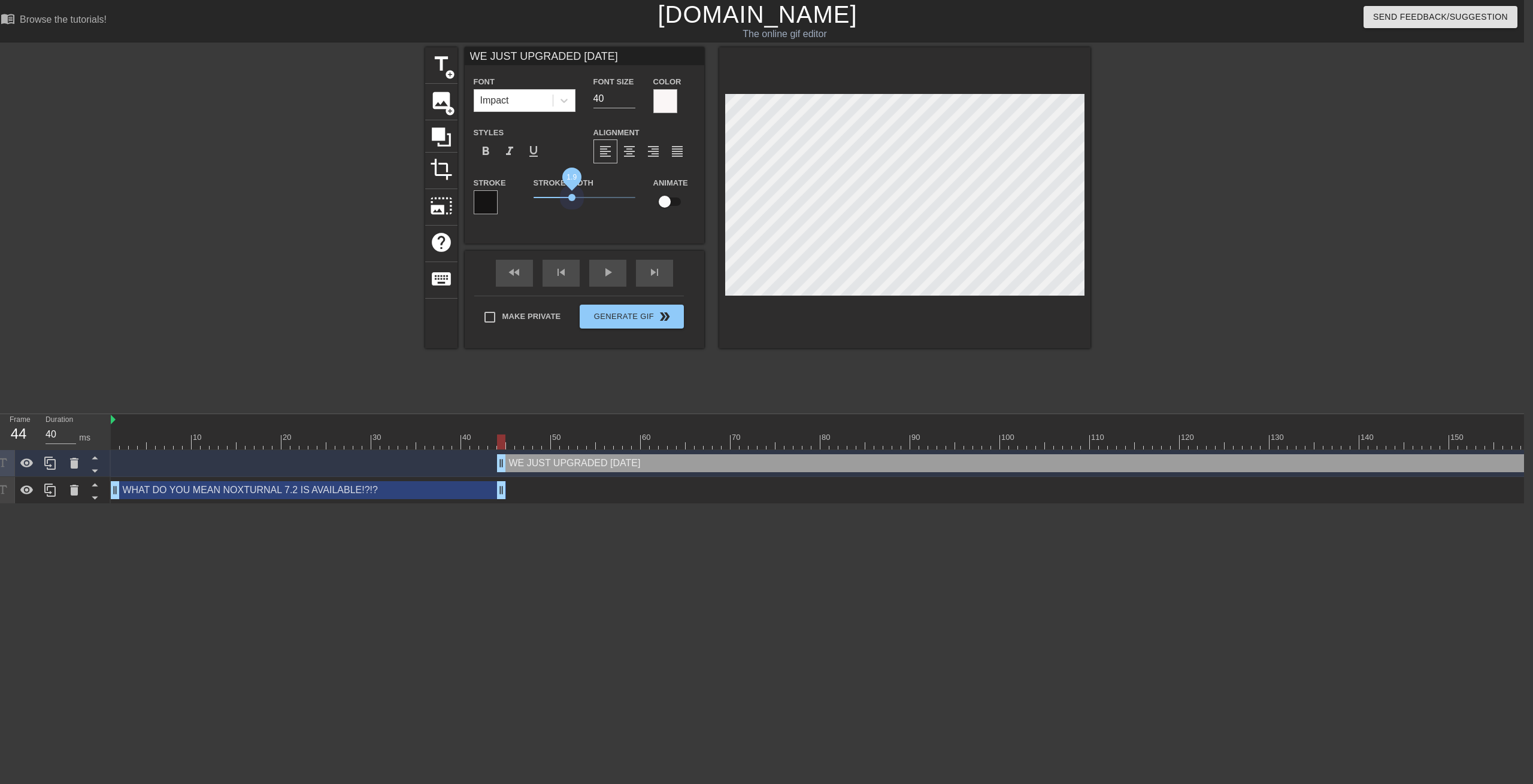
drag, startPoint x: 552, startPoint y: 199, endPoint x: 572, endPoint y: 203, distance: 20.4
click at [572, 203] on span "1.9" at bounding box center [584, 197] width 101 height 15
drag, startPoint x: 500, startPoint y: 463, endPoint x: 748, endPoint y: 470, distance: 248.1
click at [748, 470] on div "WE JUST UPGRADED [DATE]... drag_handle drag_handle" at bounding box center [1562, 463] width 1644 height 18
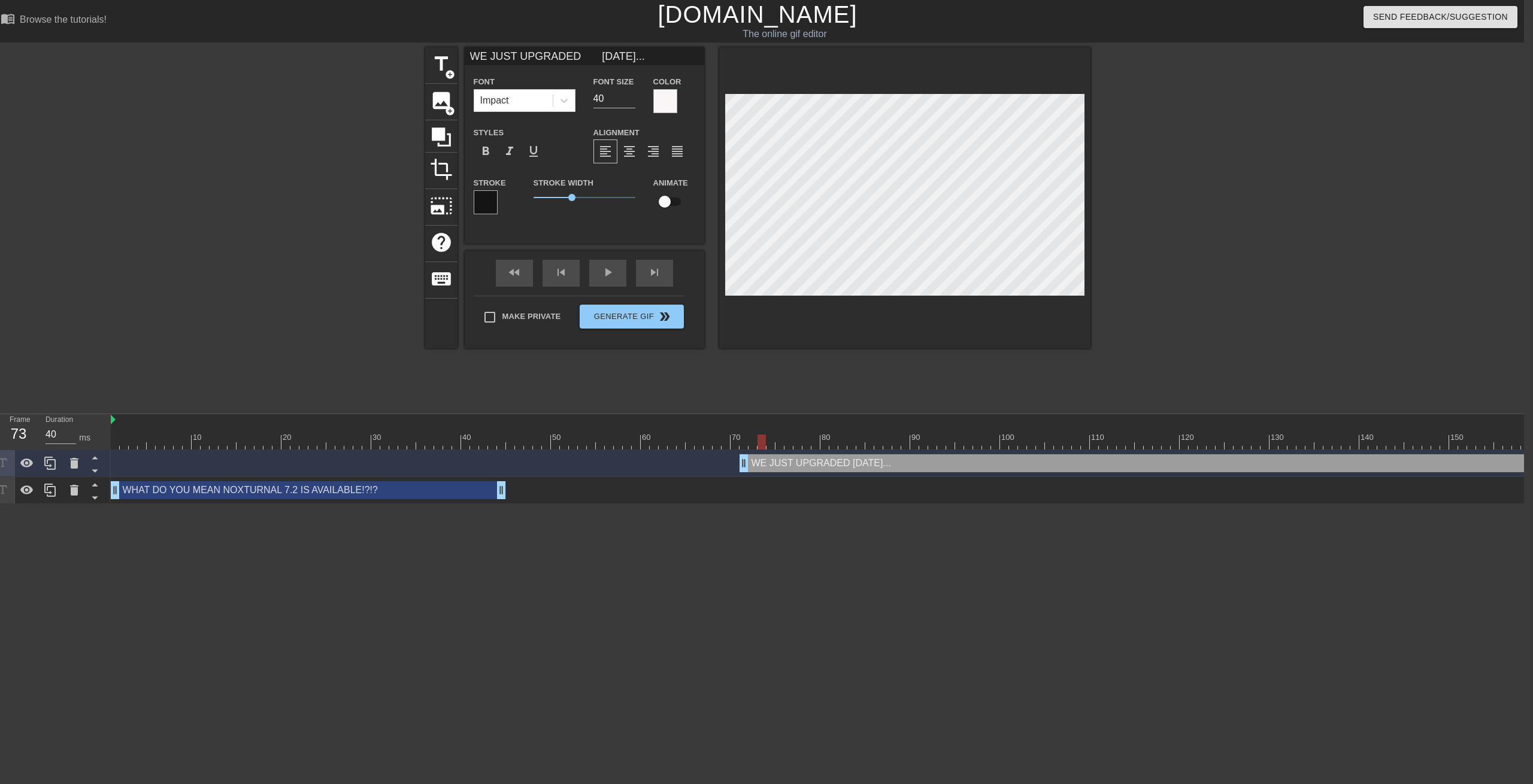
drag, startPoint x: 743, startPoint y: 440, endPoint x: 761, endPoint y: 359, distance: 83.0
click at [765, 426] on div "10 20 30 40 50 60 70 80 90 100 110 120 130 140 150 160" at bounding box center [1246, 432] width 2273 height 35
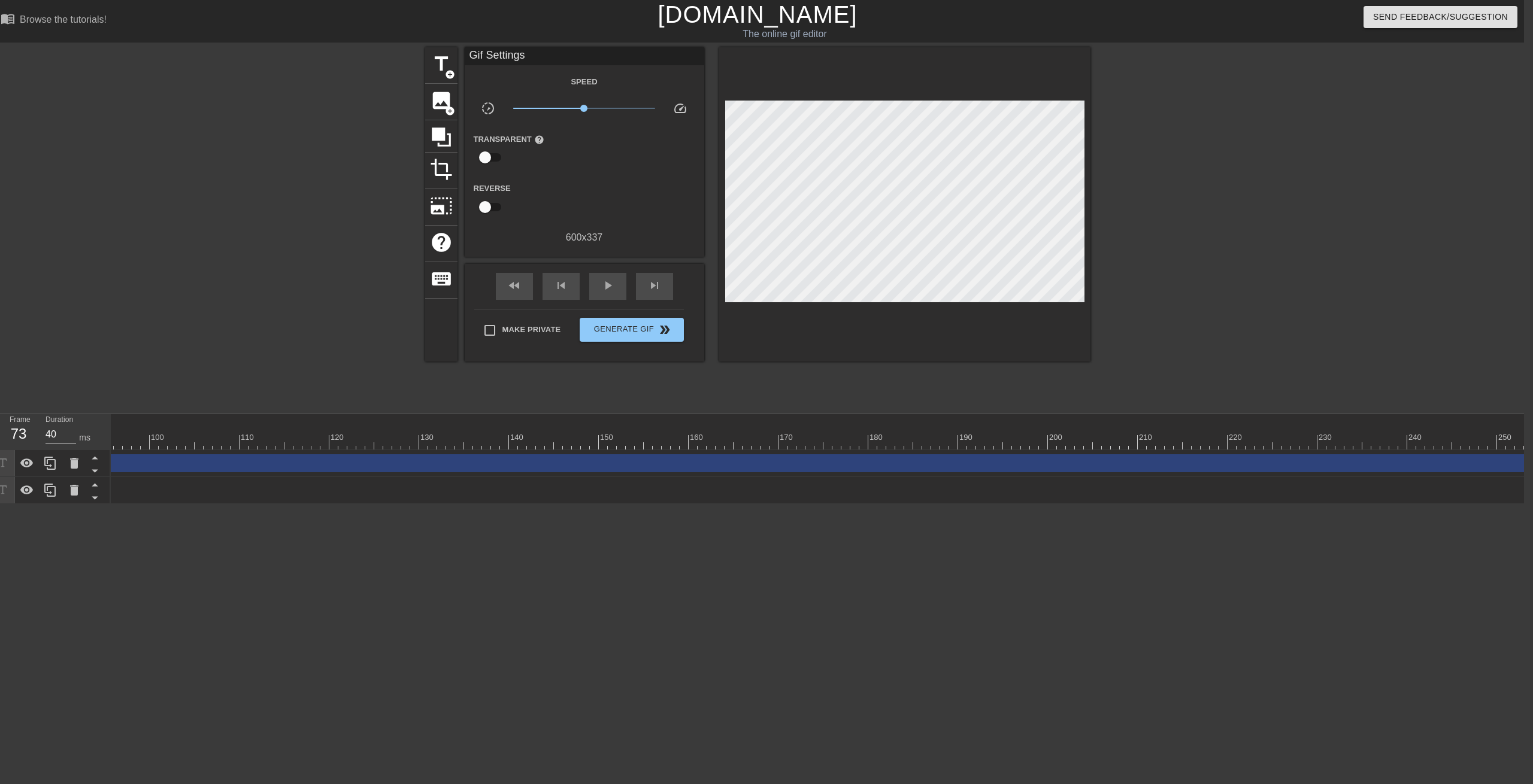
scroll to position [0, 862]
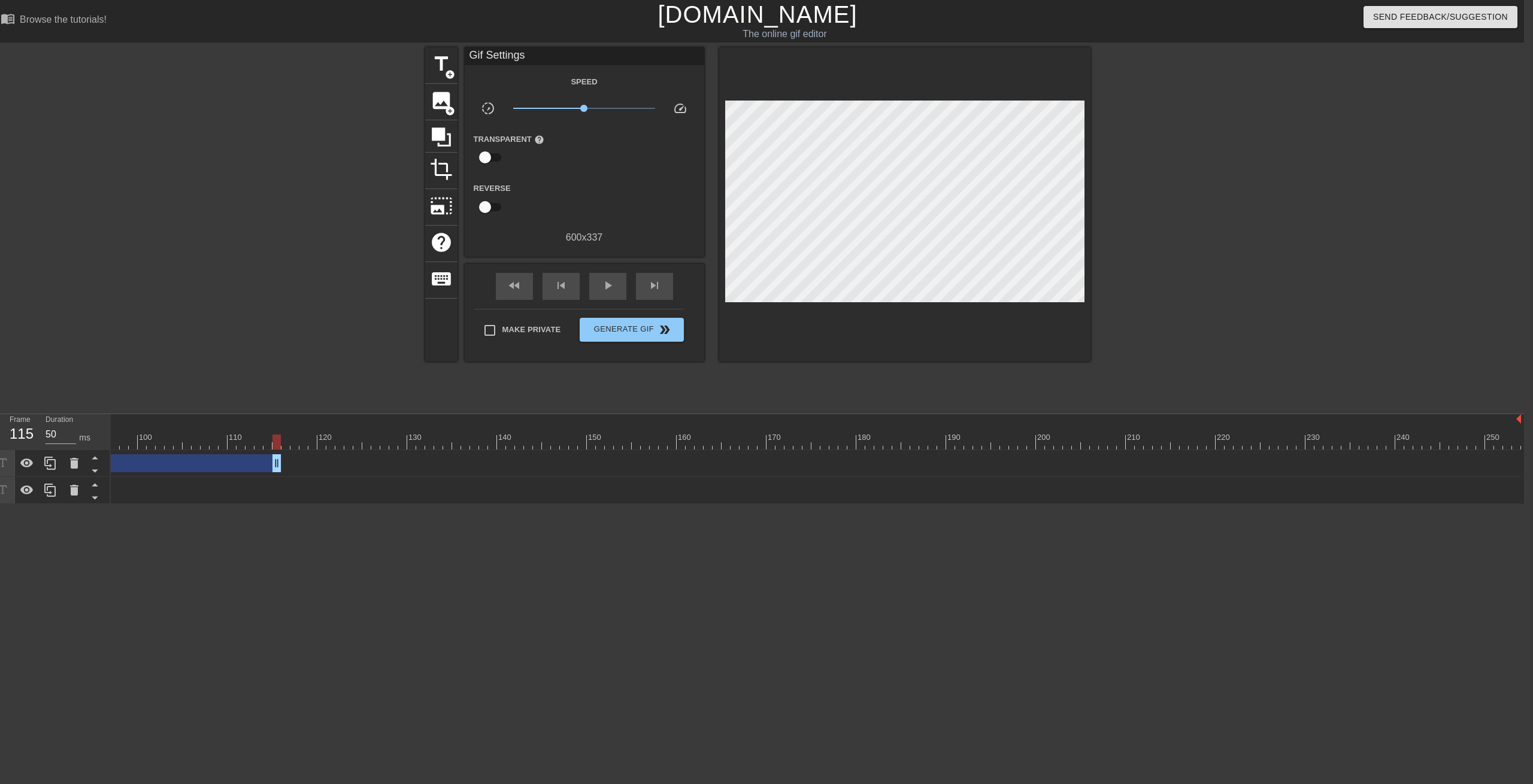
drag, startPoint x: 1516, startPoint y: 468, endPoint x: 292, endPoint y: 467, distance: 1224.0
click at [276, 463] on div "WE JUST UPGRADED [DATE]..!!. drag_handle drag_handle" at bounding box center [79, 463] width 404 height 18
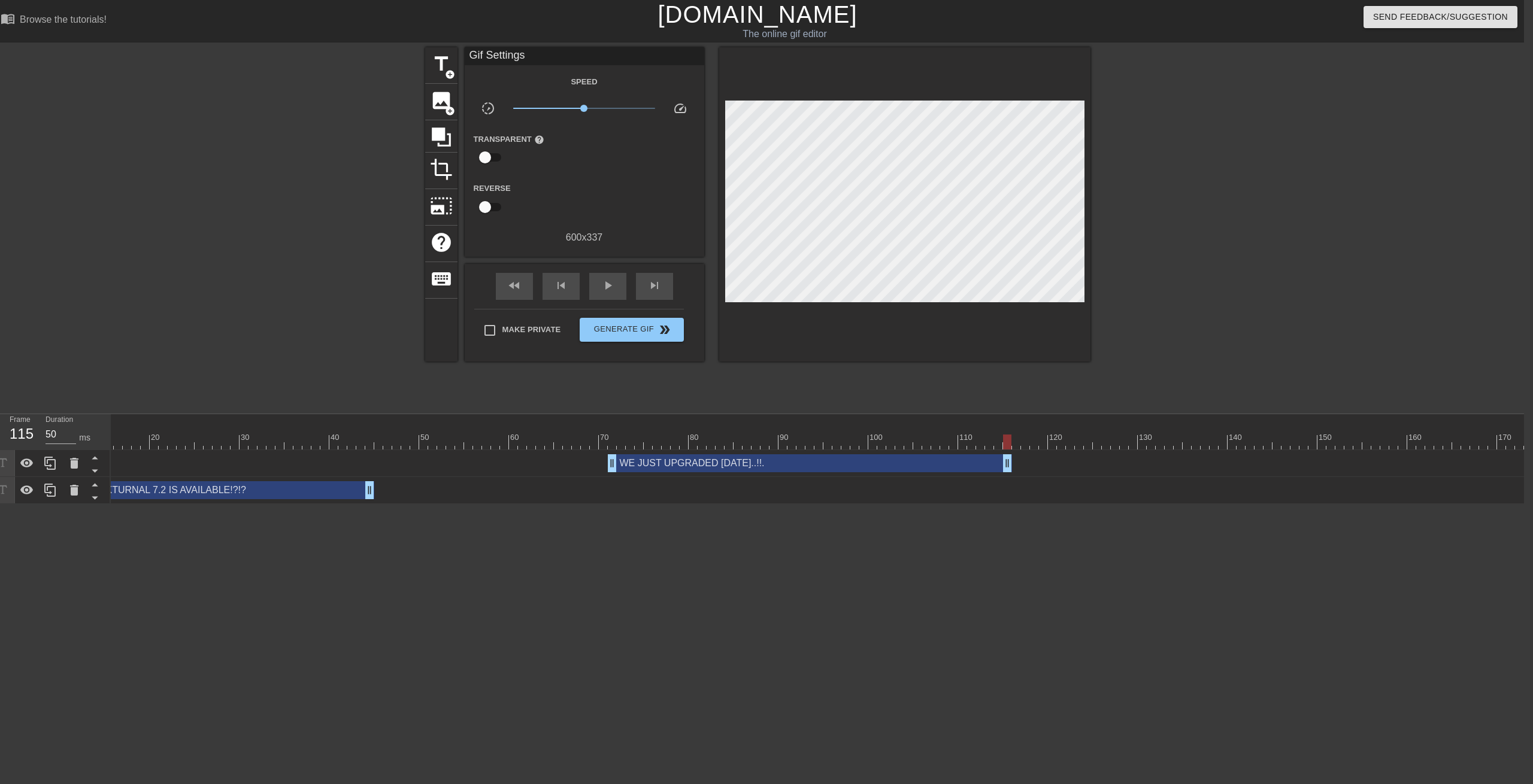
scroll to position [0, 117]
drag, startPoint x: 1025, startPoint y: 463, endPoint x: 804, endPoint y: 457, distance: 221.1
click at [804, 457] on div "WE JUST UPGRADED [DATE]..!!. drag_handle drag_handle" at bounding box center [1129, 463] width 2273 height 18
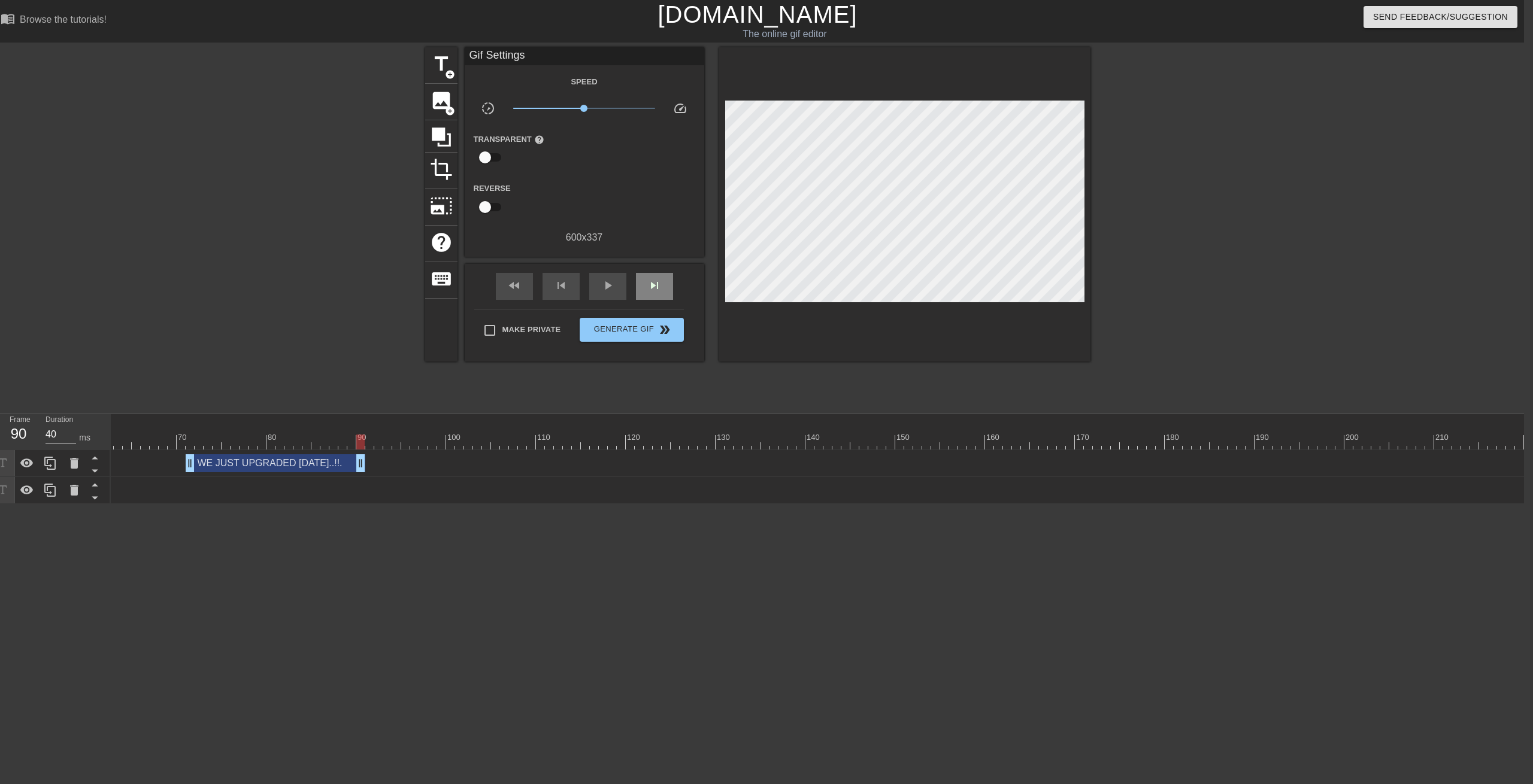
scroll to position [0, 554]
click at [426, 65] on div "title add_circle" at bounding box center [441, 65] width 33 height 36
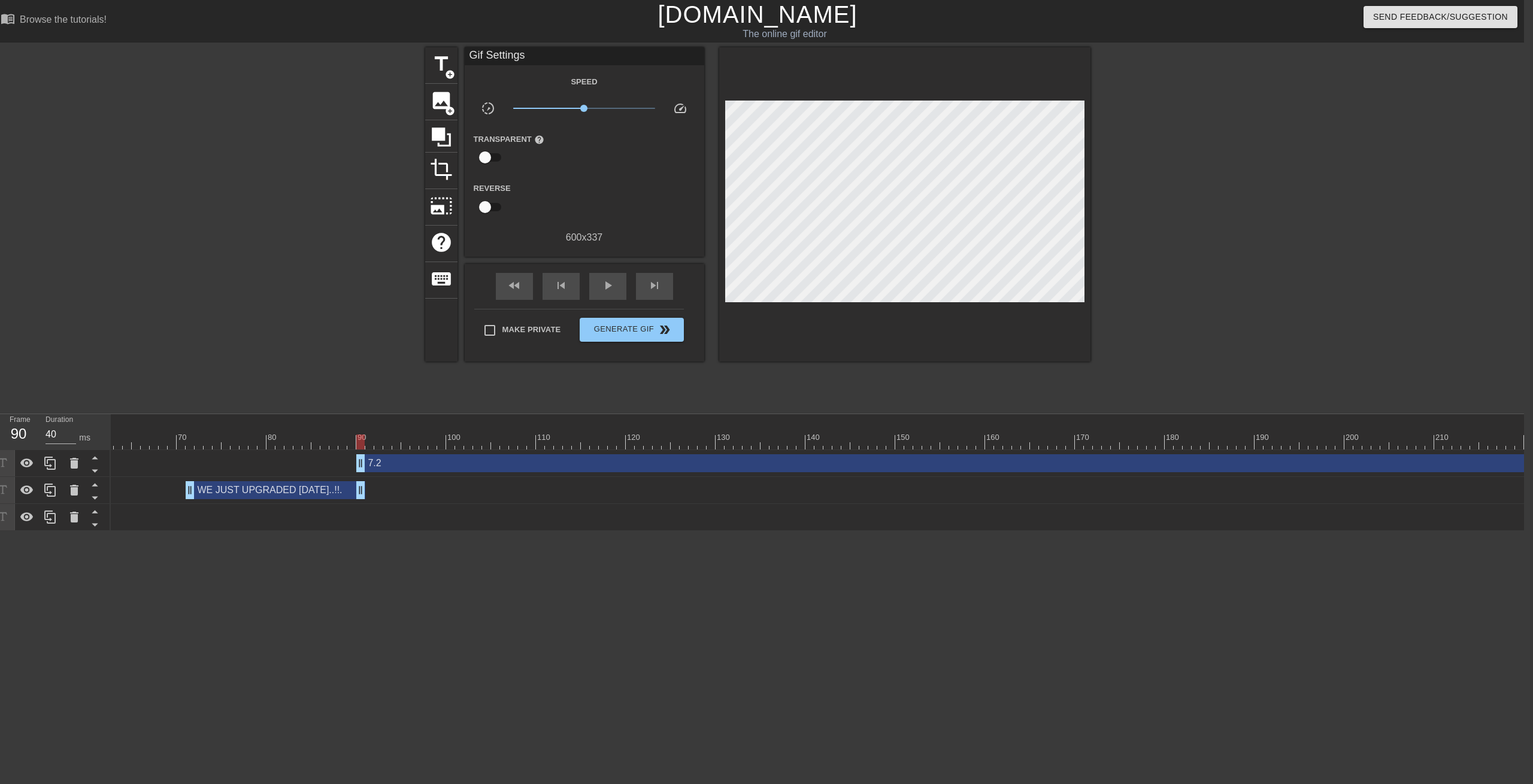
click at [1049, 306] on div at bounding box center [904, 204] width 371 height 314
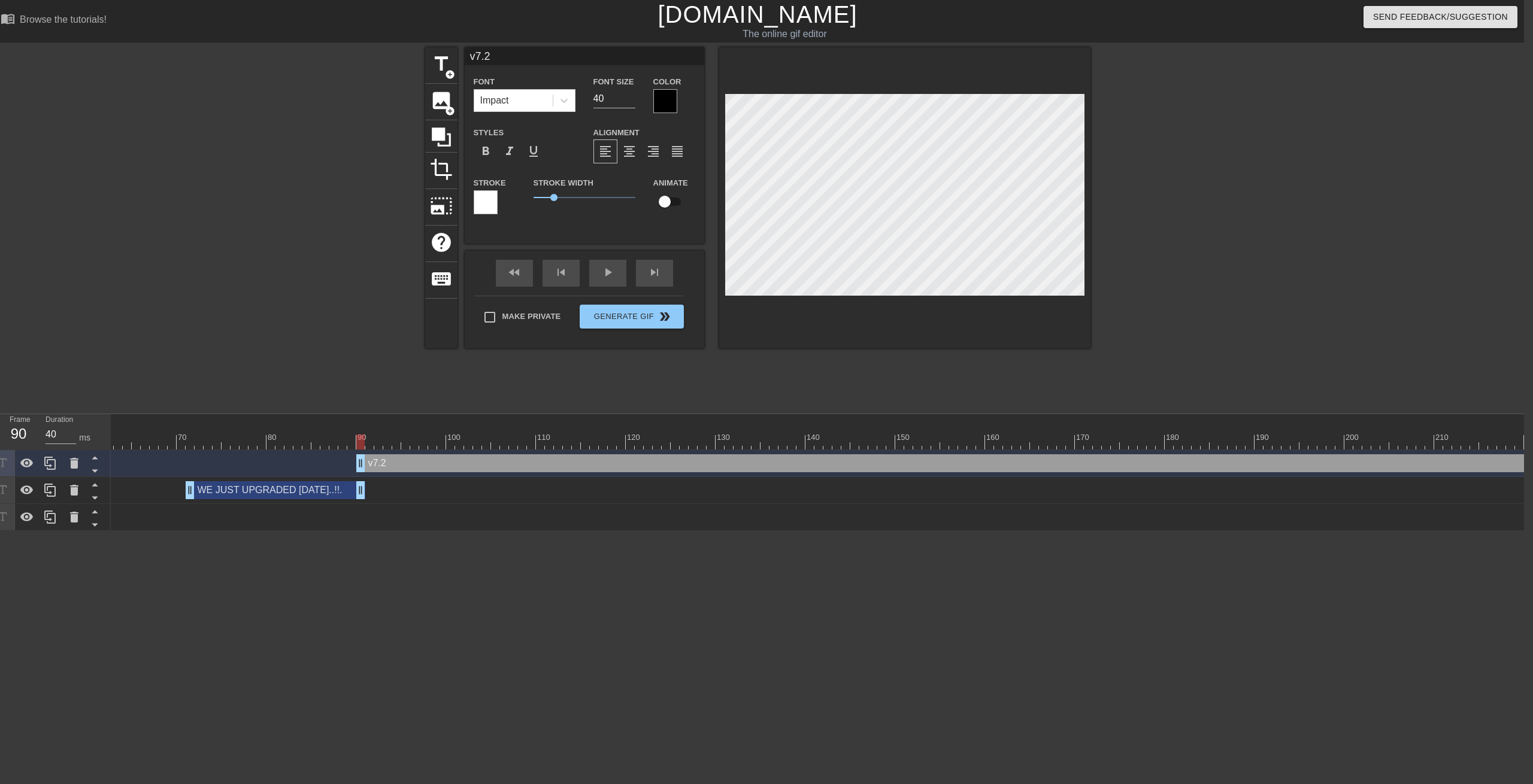
click at [662, 97] on div at bounding box center [665, 101] width 24 height 24
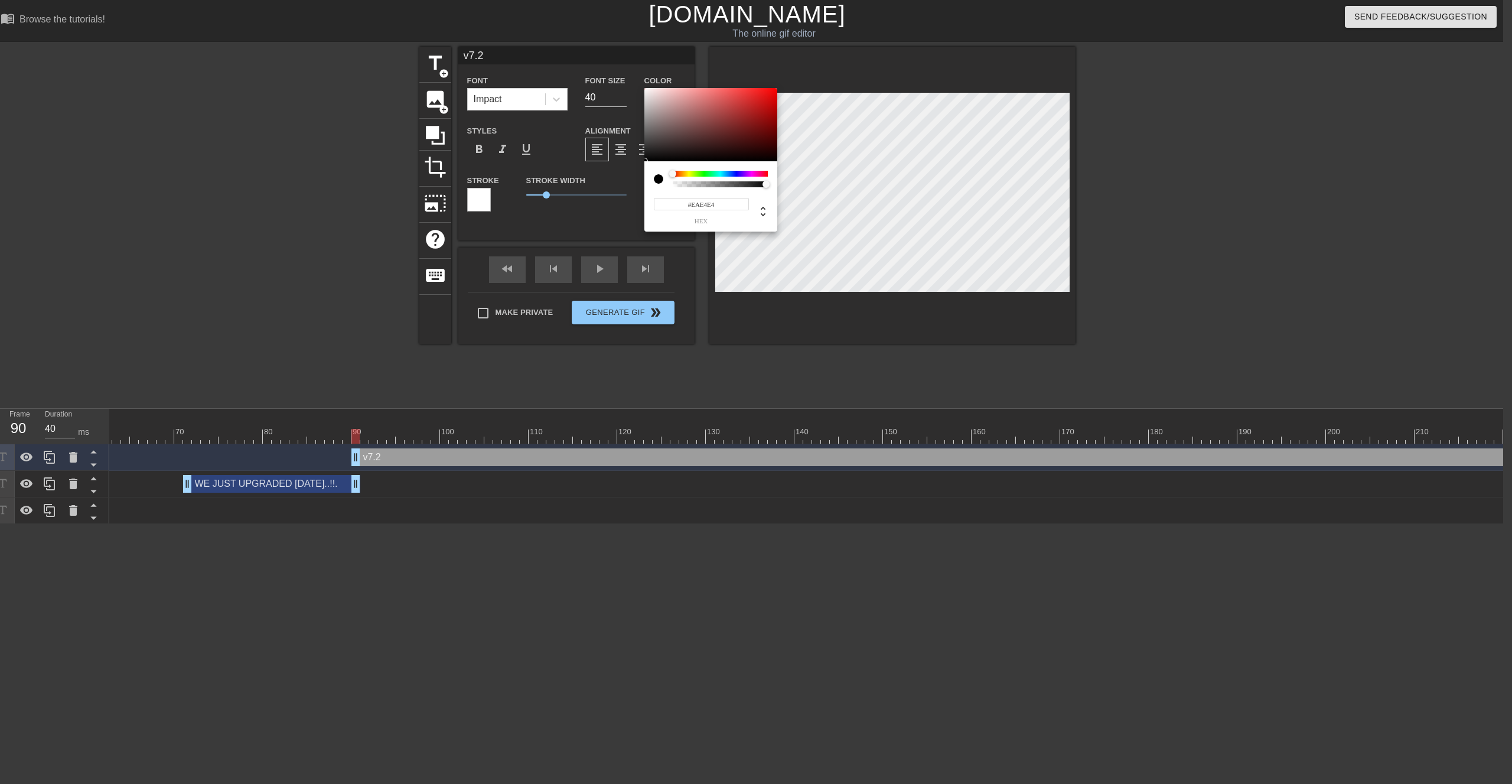
click at [647, 94] on div at bounding box center [710, 124] width 133 height 73
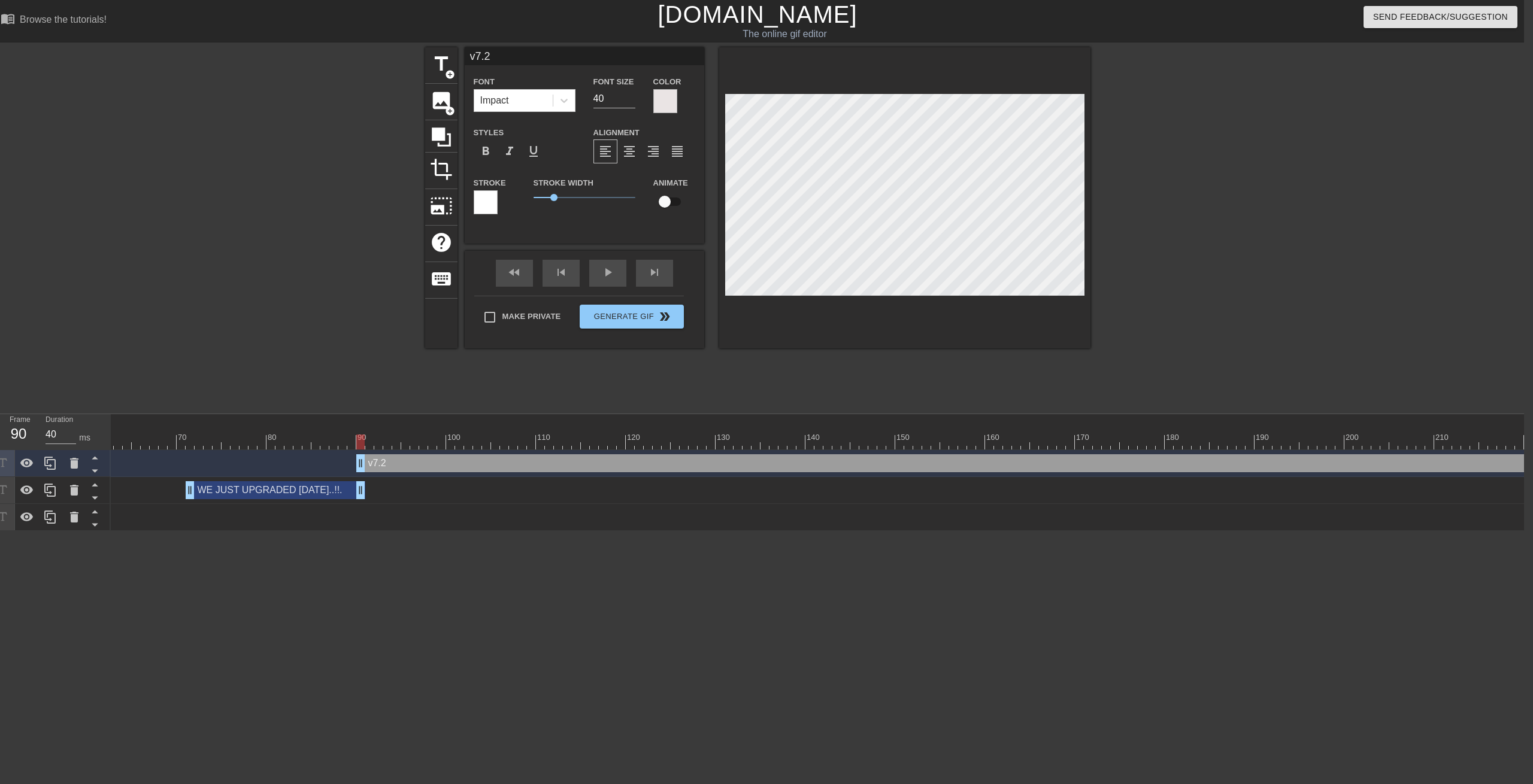
click at [486, 196] on div at bounding box center [486, 202] width 24 height 24
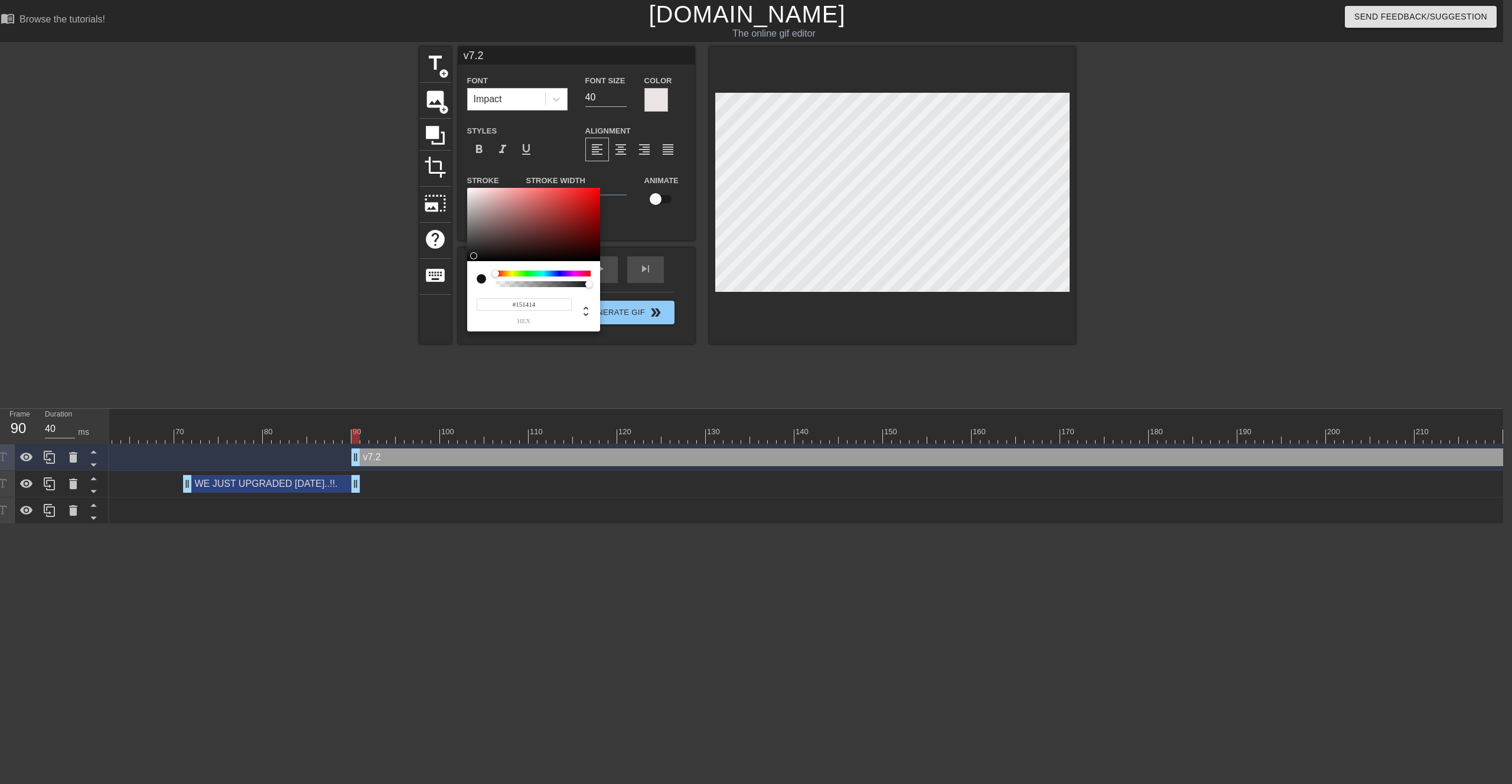
drag, startPoint x: 478, startPoint y: 218, endPoint x: 472, endPoint y: 256, distance: 38.5
click at [472, 256] on div at bounding box center [533, 223] width 133 height 73
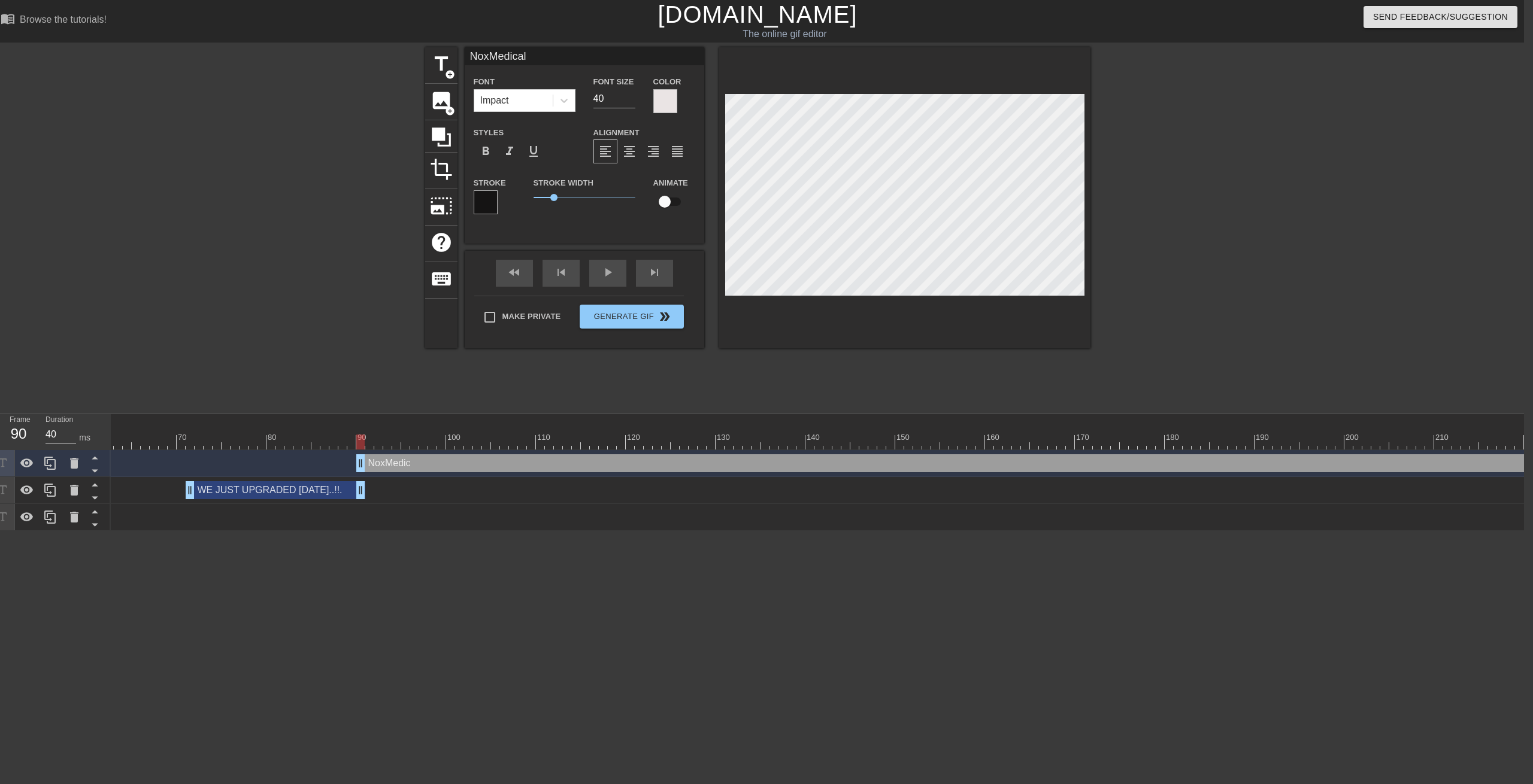
scroll to position [0, 2]
click at [668, 100] on div at bounding box center [665, 101] width 24 height 24
drag, startPoint x: 556, startPoint y: 196, endPoint x: 587, endPoint y: 204, distance: 32.0
click at [569, 205] on div "Stroke Width 1.8" at bounding box center [584, 200] width 120 height 49
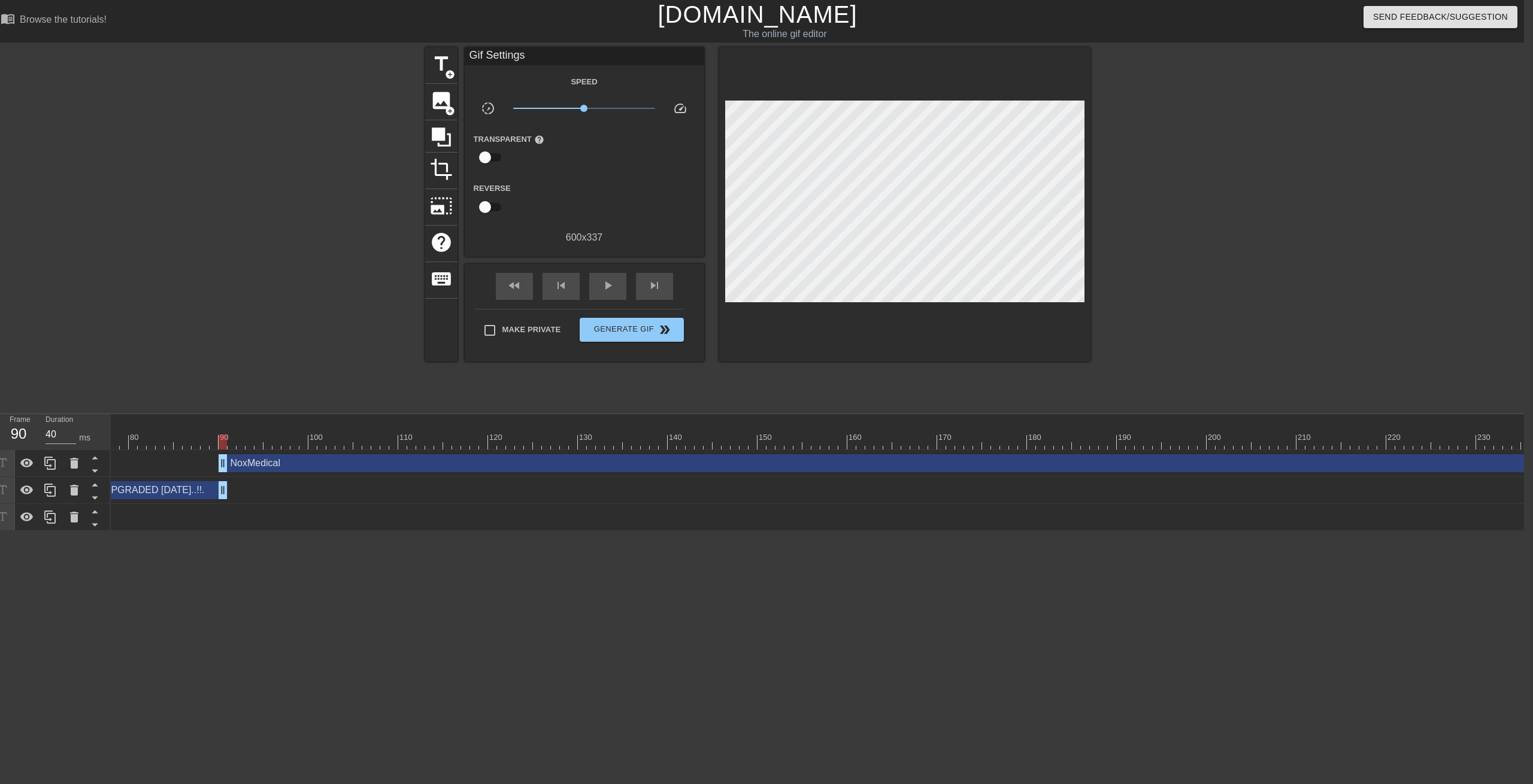
scroll to position [0, 694]
drag, startPoint x: 220, startPoint y: 467, endPoint x: 279, endPoint y: 474, distance: 59.4
click at [279, 474] on div "NoxMedical drag_handle drag_handle" at bounding box center [554, 463] width 2273 height 27
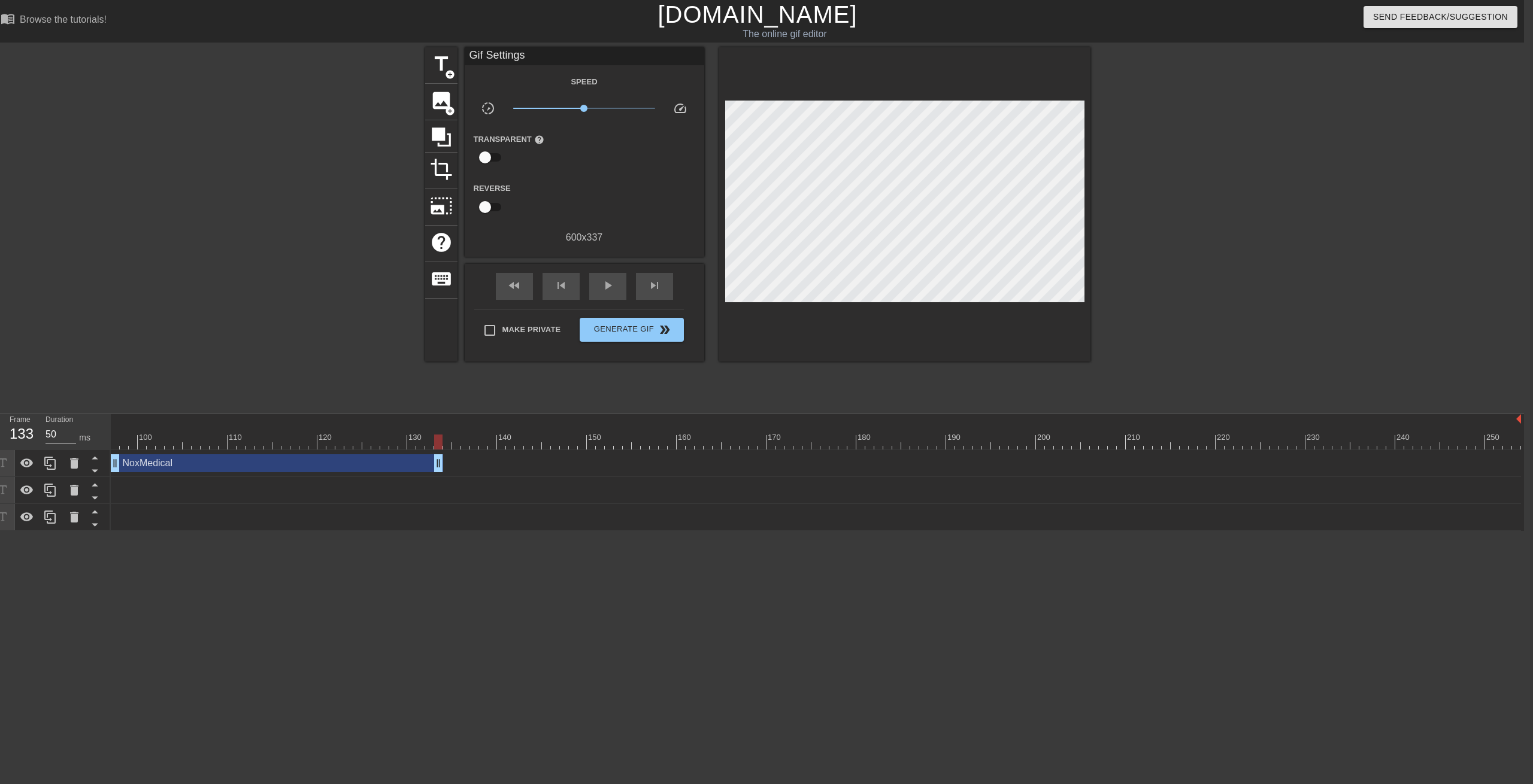
drag, startPoint x: 1517, startPoint y: 468, endPoint x: 442, endPoint y: 456, distance: 1075.1
click at [442, 456] on div "NoxMedical drag_handle drag_handle" at bounding box center [276, 463] width 332 height 18
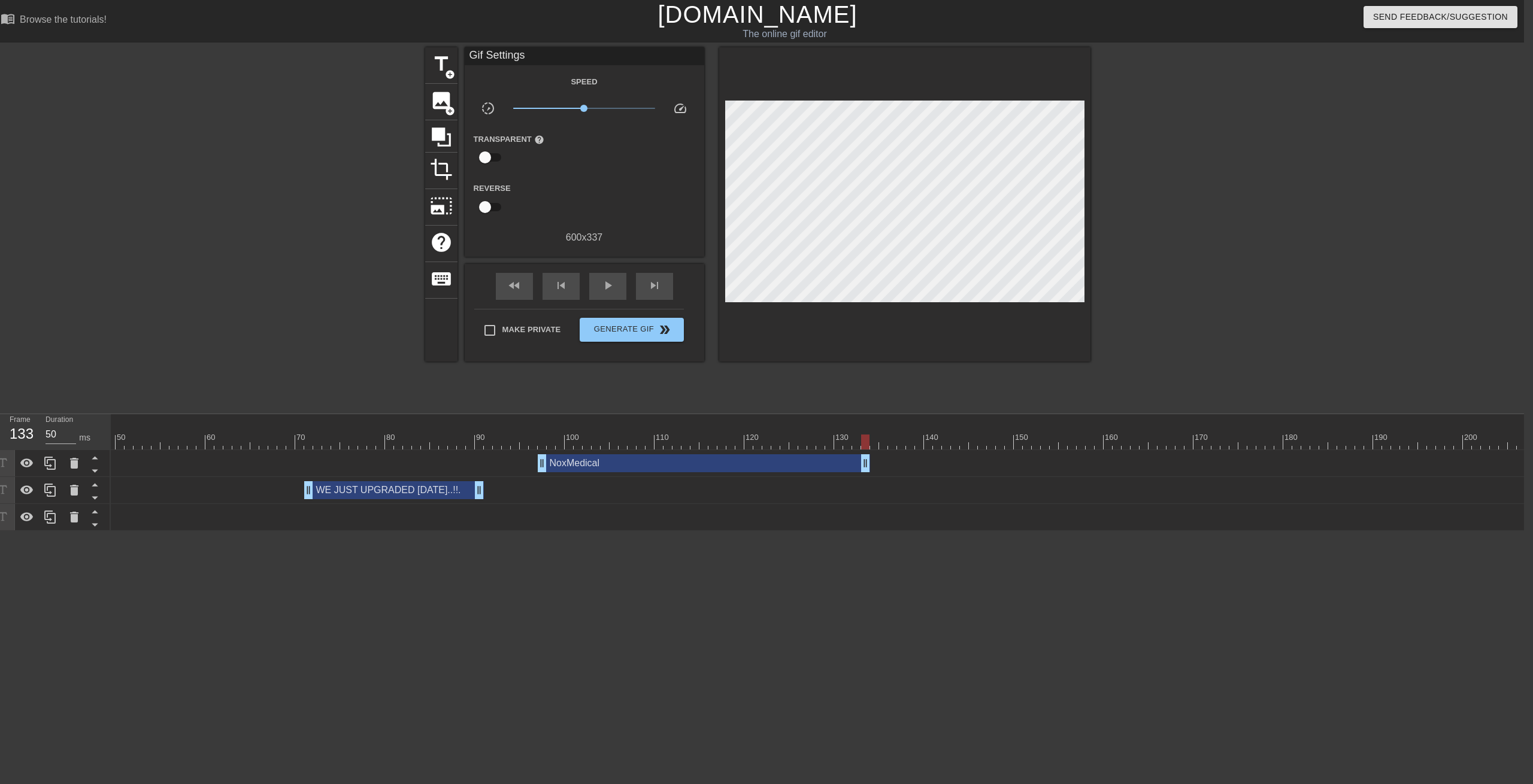
scroll to position [0, 418]
click at [560, 437] on div at bounding box center [830, 441] width 2273 height 15
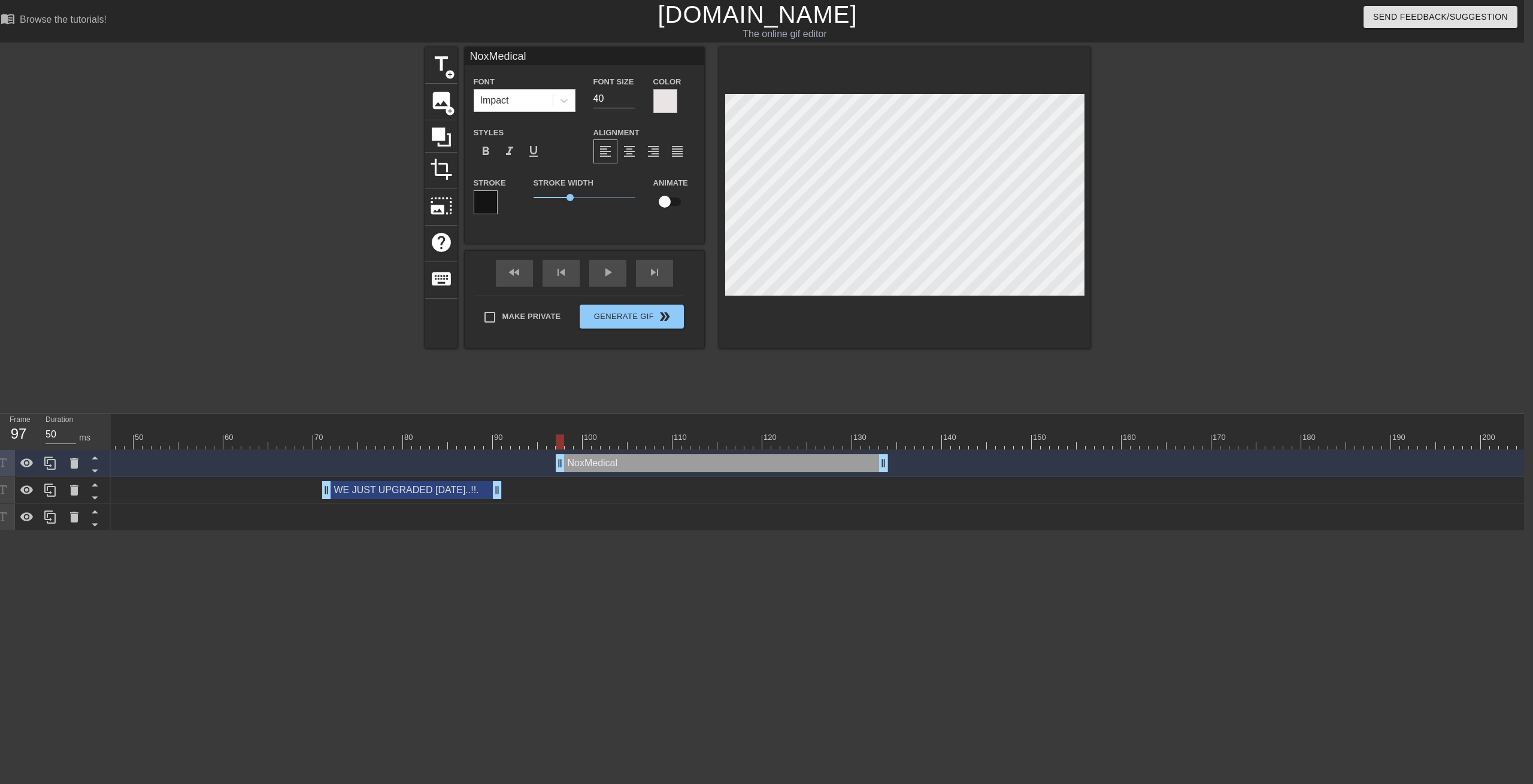
click at [668, 205] on input "checkbox" at bounding box center [664, 201] width 68 height 23
click at [567, 443] on div at bounding box center [568, 441] width 9 height 15
drag, startPoint x: 566, startPoint y: 445, endPoint x: 575, endPoint y: 445, distance: 9.0
click at [575, 445] on div at bounding box center [577, 441] width 9 height 15
drag, startPoint x: 574, startPoint y: 439, endPoint x: 584, endPoint y: 441, distance: 10.2
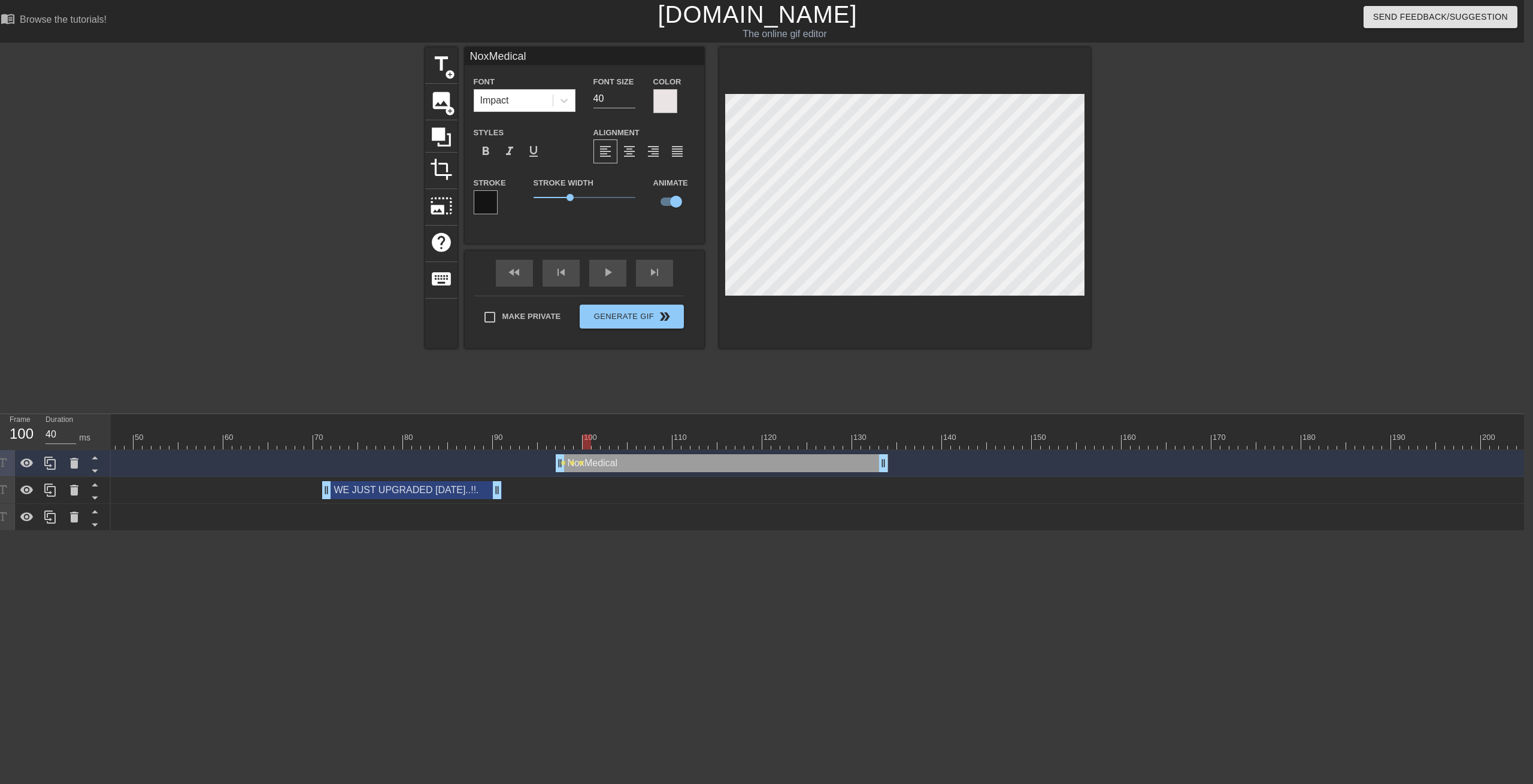
click at [584, 441] on div at bounding box center [586, 441] width 9 height 15
click at [594, 442] on div at bounding box center [596, 441] width 9 height 15
drag, startPoint x: 595, startPoint y: 443, endPoint x: 611, endPoint y: 437, distance: 17.1
click at [603, 443] on div at bounding box center [605, 441] width 9 height 15
drag, startPoint x: 606, startPoint y: 443, endPoint x: 612, endPoint y: 445, distance: 6.3
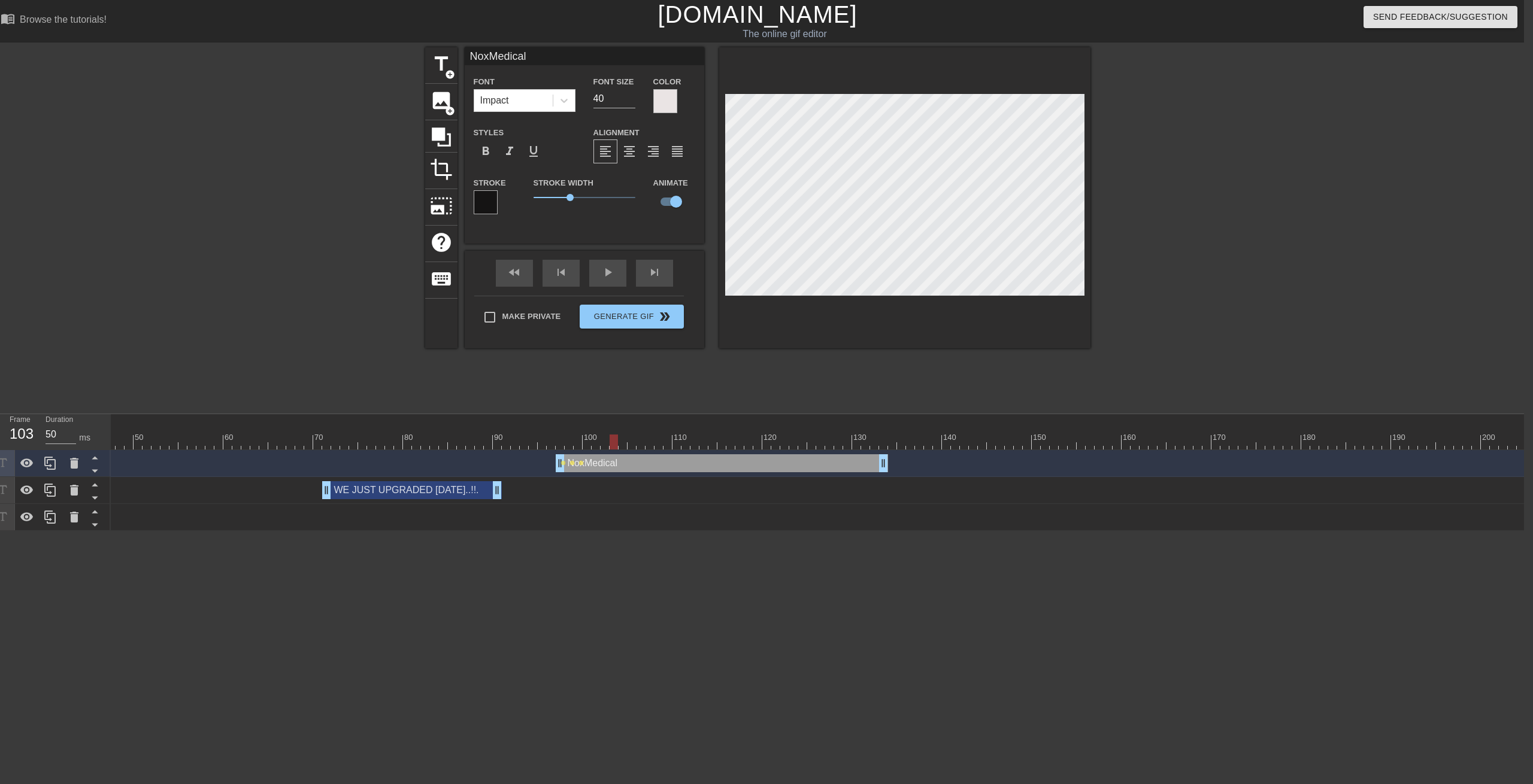
click at [612, 445] on div at bounding box center [614, 441] width 9 height 15
drag, startPoint x: 616, startPoint y: 439, endPoint x: 661, endPoint y: 398, distance: 60.9
click at [645, 446] on div at bounding box center [649, 441] width 9 height 15
click at [647, 440] on div at bounding box center [830, 441] width 2273 height 15
drag, startPoint x: 660, startPoint y: 447, endPoint x: 682, endPoint y: 451, distance: 22.4
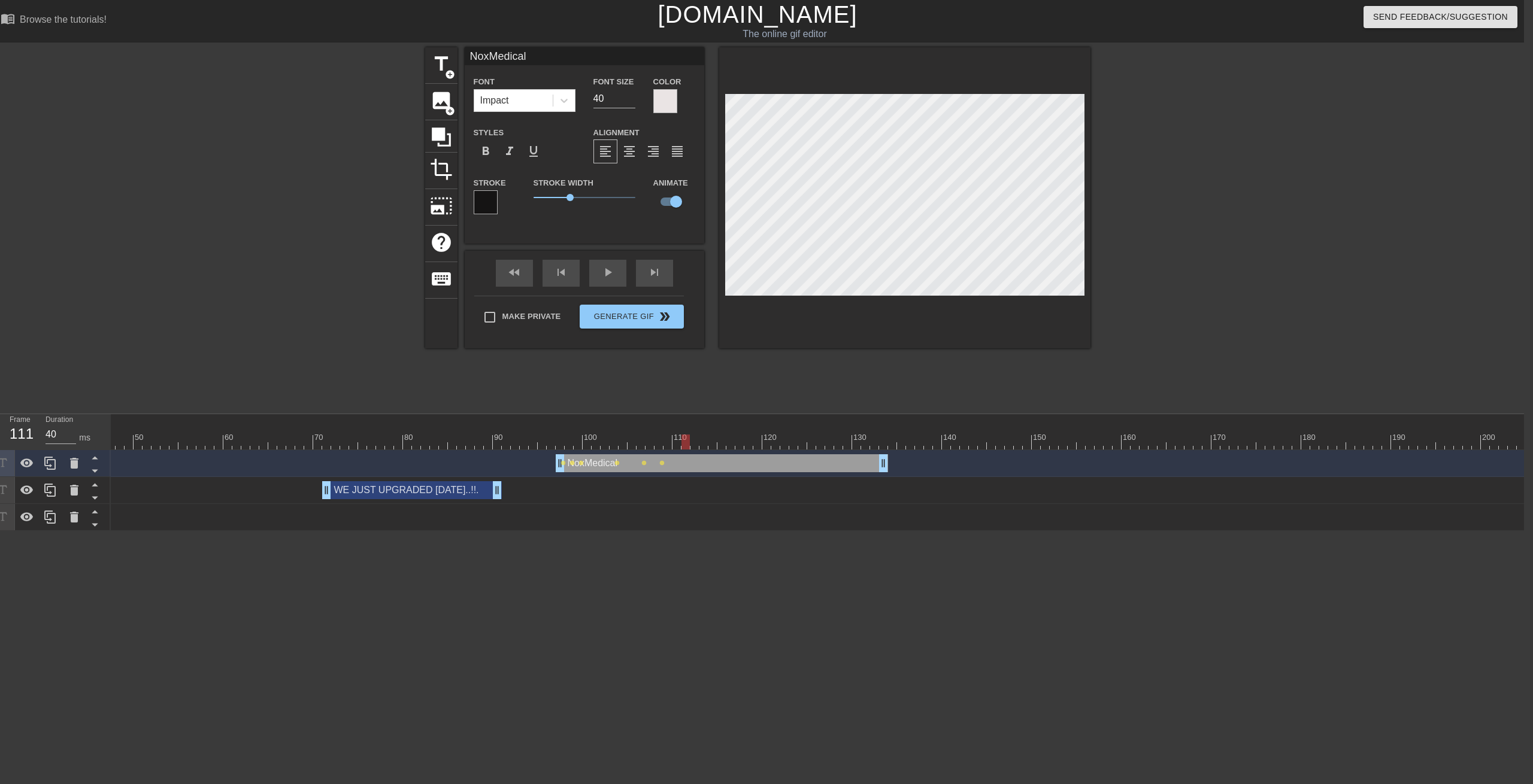
click at [682, 451] on div "10 20 30 40 50 60 70 80 90 100 110 120 130 140 150 160" at bounding box center [817, 473] width 1414 height 117
drag, startPoint x: 686, startPoint y: 440, endPoint x: 700, endPoint y: 444, distance: 14.6
click at [700, 444] on div at bounding box center [703, 441] width 9 height 15
drag, startPoint x: 701, startPoint y: 445, endPoint x: 738, endPoint y: 437, distance: 37.9
click at [735, 441] on div at bounding box center [830, 441] width 2273 height 15
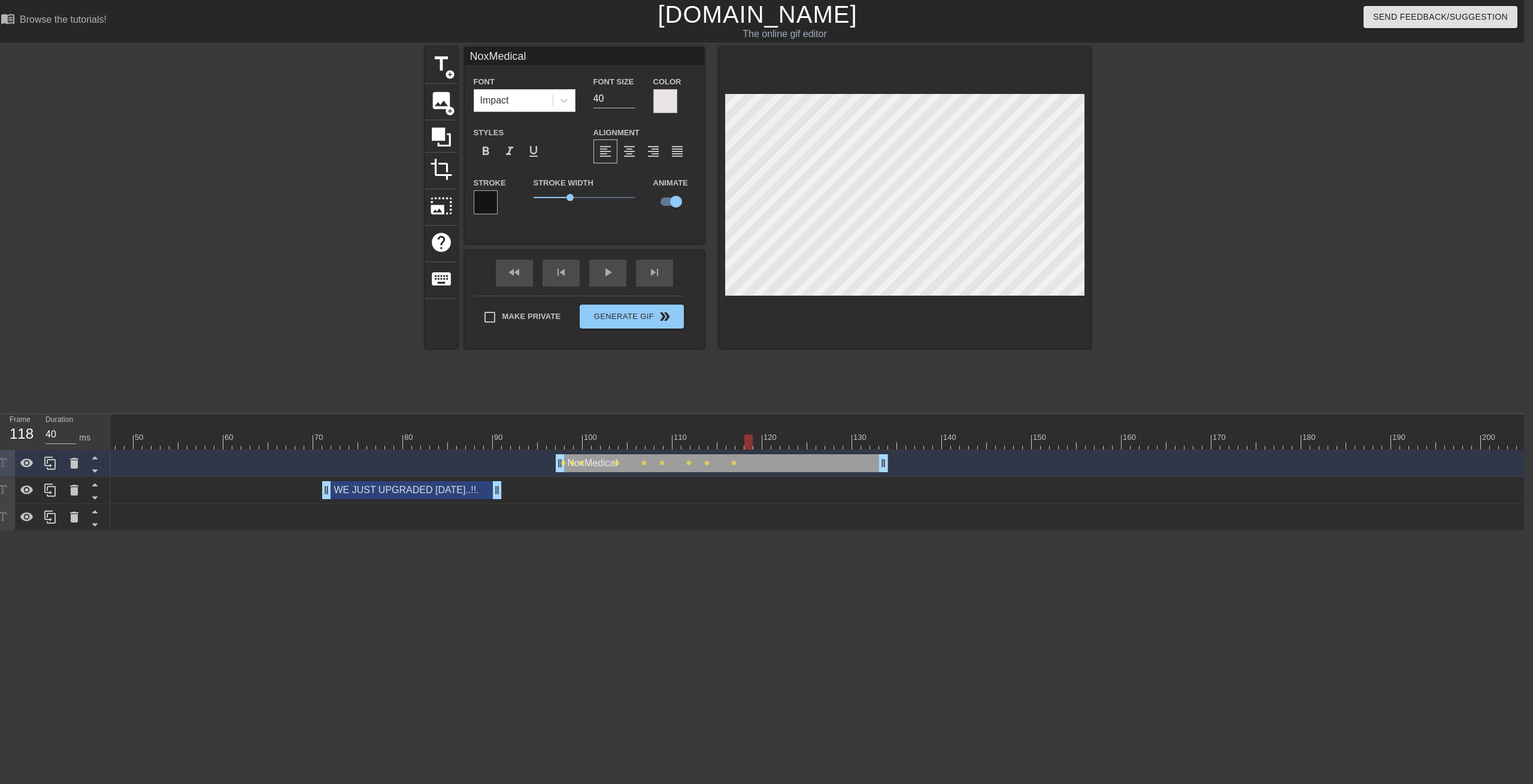
drag, startPoint x: 731, startPoint y: 437, endPoint x: 752, endPoint y: 439, distance: 21.1
click at [752, 439] on div at bounding box center [749, 441] width 9 height 15
drag, startPoint x: 750, startPoint y: 441, endPoint x: 766, endPoint y: 445, distance: 16.5
click at [766, 446] on div at bounding box center [766, 441] width 9 height 15
drag, startPoint x: 769, startPoint y: 446, endPoint x: 809, endPoint y: 384, distance: 73.8
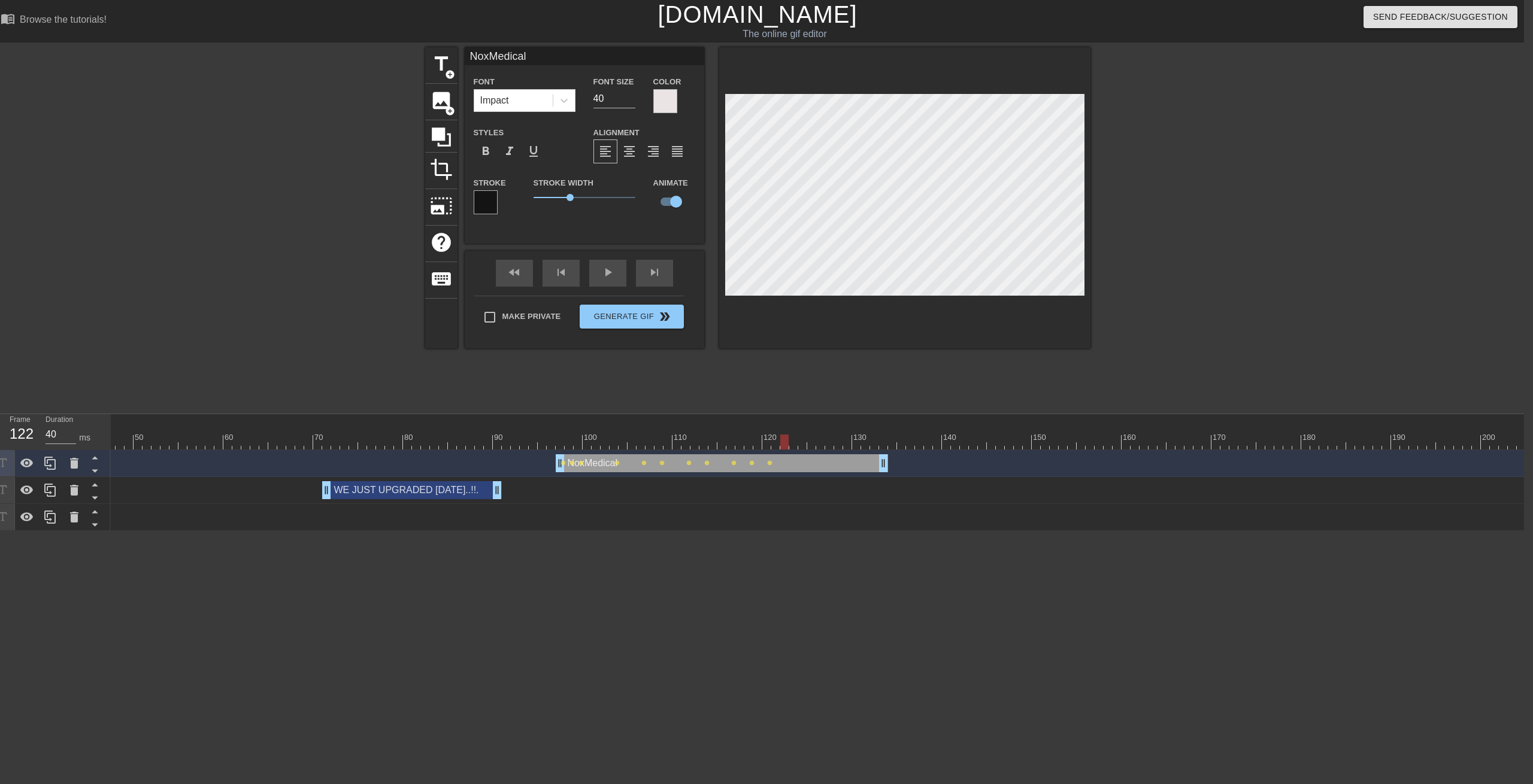
click at [786, 446] on div at bounding box center [784, 441] width 9 height 15
drag, startPoint x: 787, startPoint y: 441, endPoint x: 796, endPoint y: 443, distance: 9.2
click at [796, 443] on div at bounding box center [793, 441] width 9 height 15
drag, startPoint x: 793, startPoint y: 443, endPoint x: 807, endPoint y: 443, distance: 14.0
click at [809, 445] on div at bounding box center [811, 441] width 9 height 15
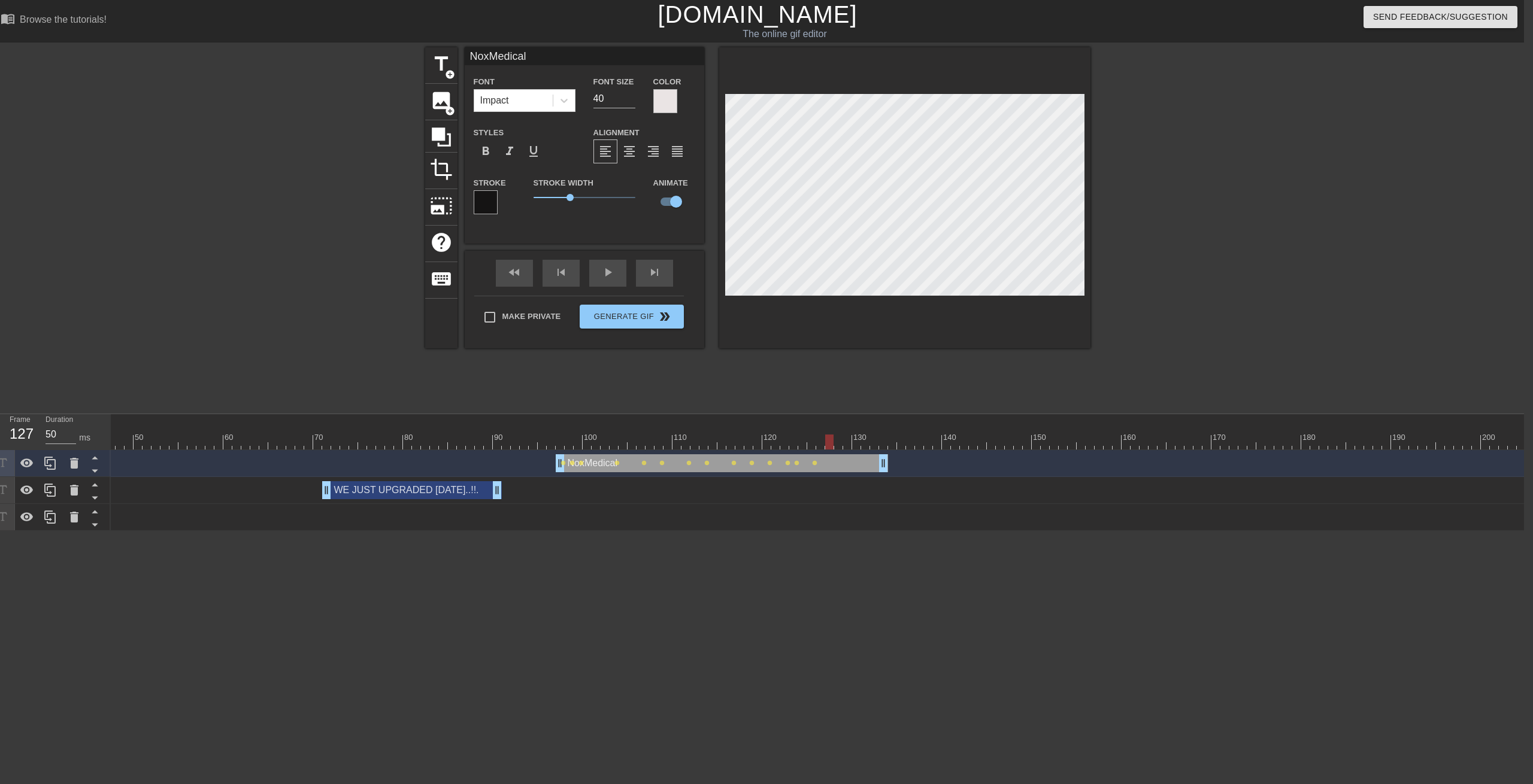
drag, startPoint x: 813, startPoint y: 442, endPoint x: 825, endPoint y: 435, distance: 13.9
click at [831, 445] on div at bounding box center [830, 441] width 9 height 15
drag, startPoint x: 829, startPoint y: 442, endPoint x: 854, endPoint y: 448, distance: 25.7
